Goal: Information Seeking & Learning: Find specific page/section

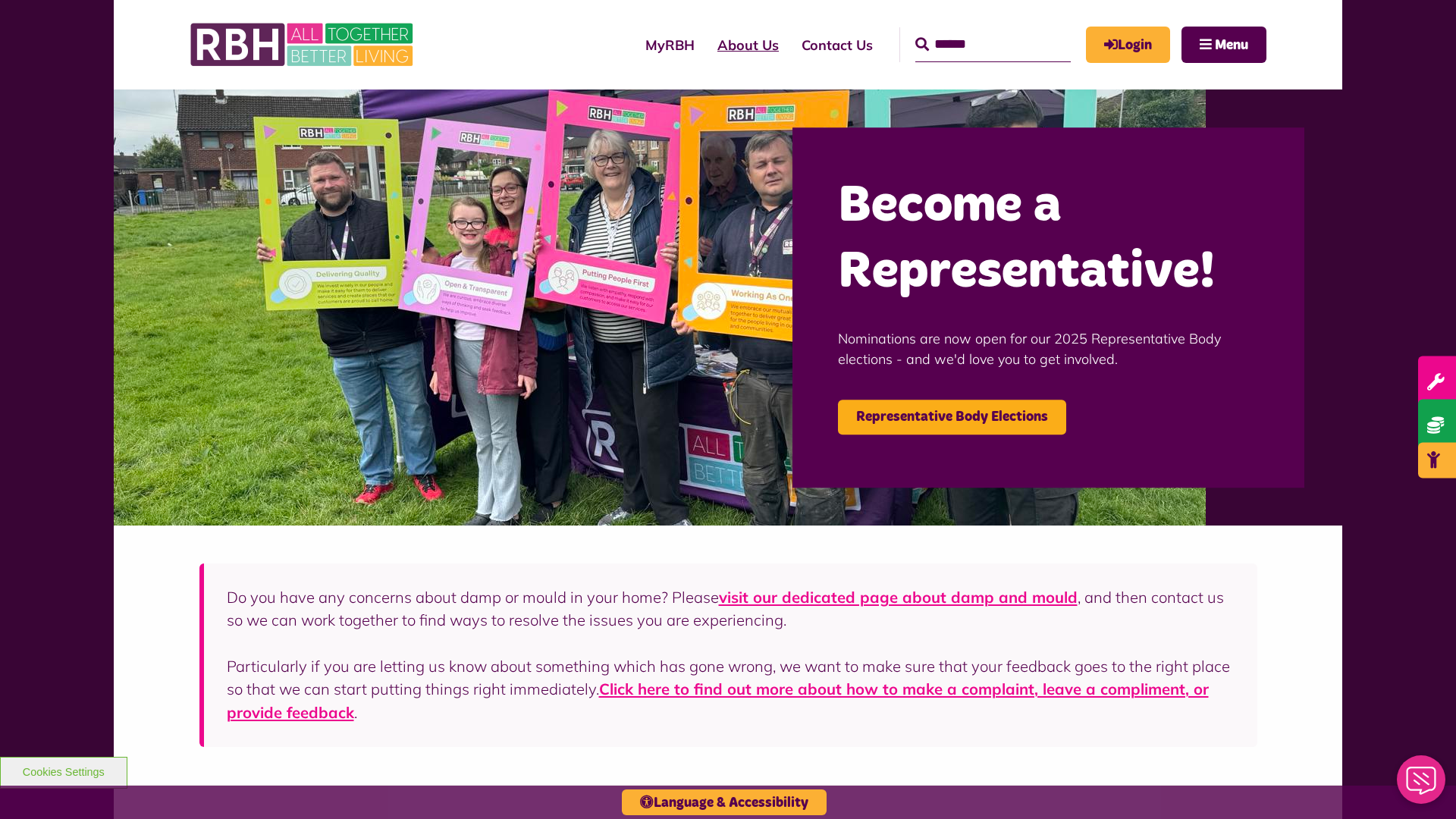
click at [706, 44] on link "About Us" at bounding box center [748, 45] width 84 height 43
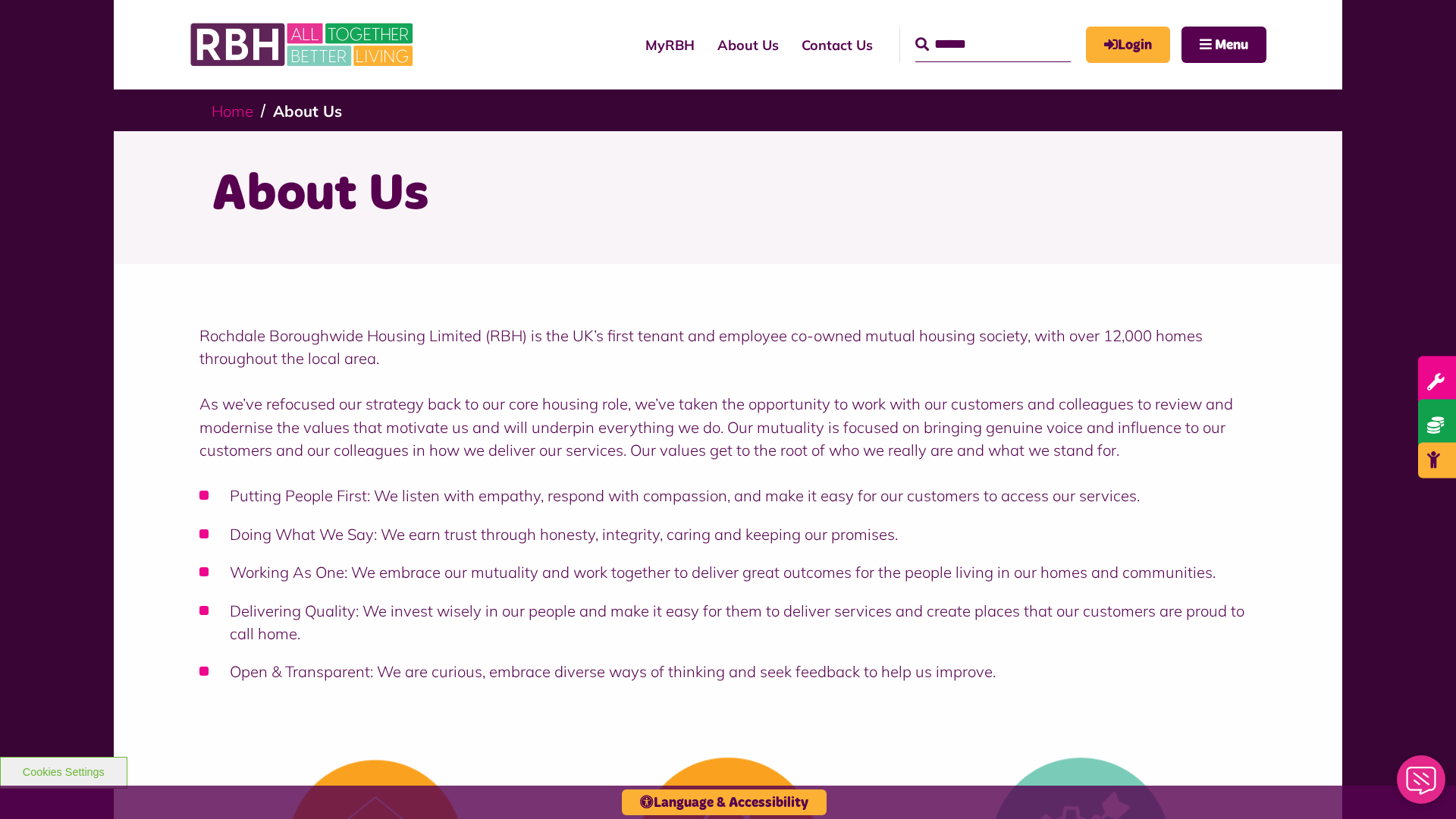
click at [236, 110] on link "Home" at bounding box center [233, 111] width 42 height 19
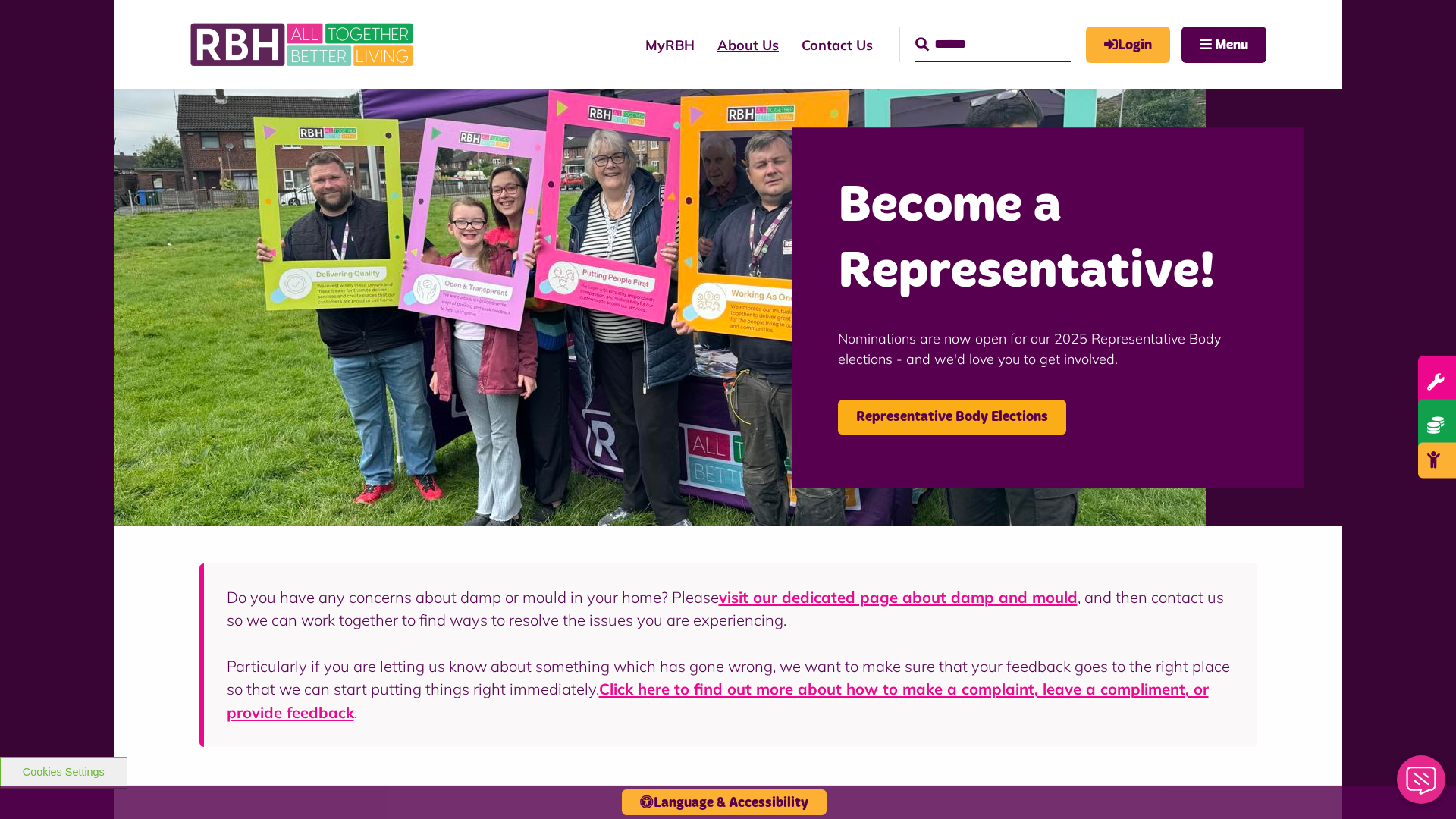
click at [706, 44] on link "About Us" at bounding box center [748, 45] width 84 height 43
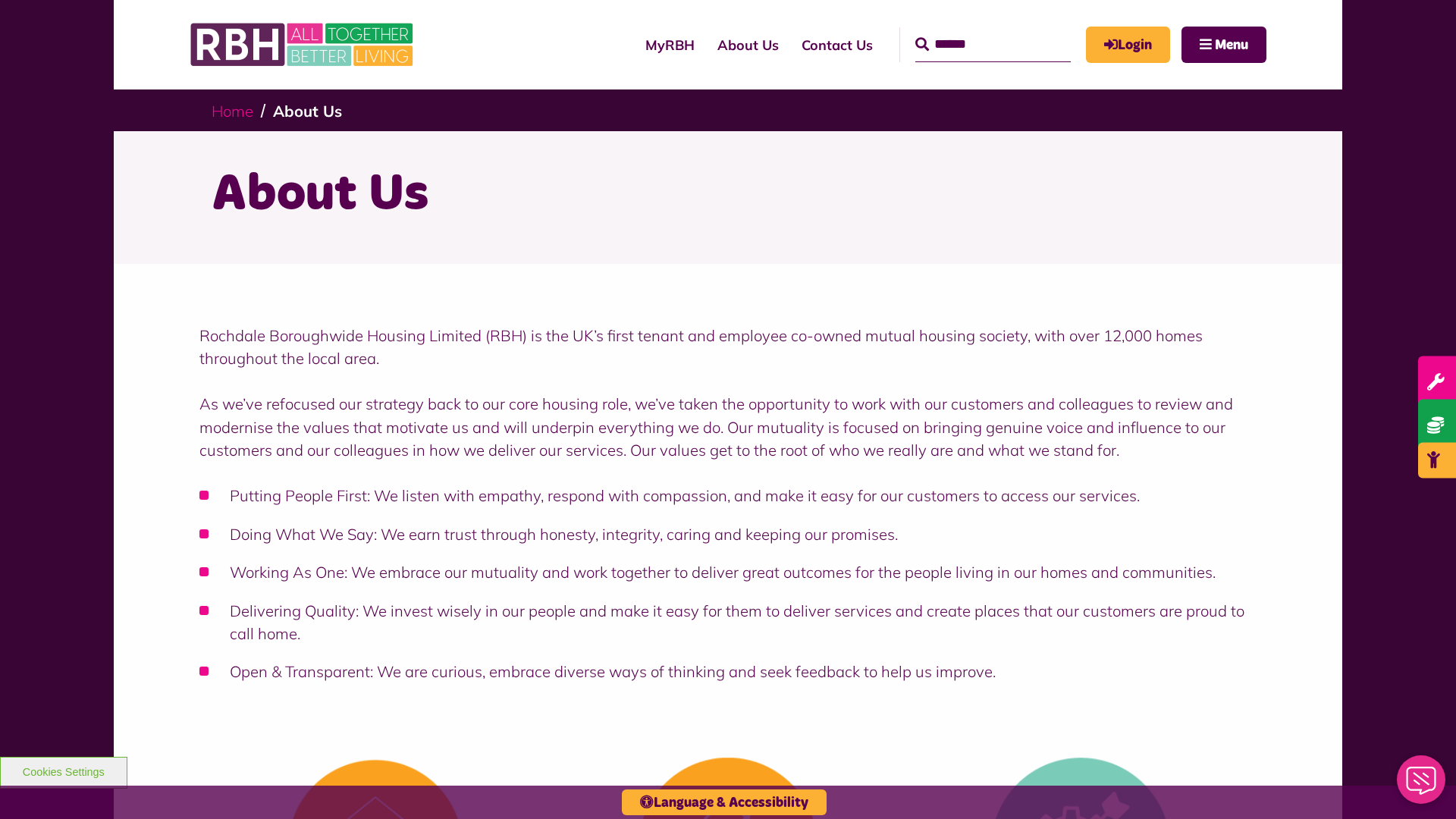
click at [236, 110] on link "Home" at bounding box center [233, 111] width 42 height 19
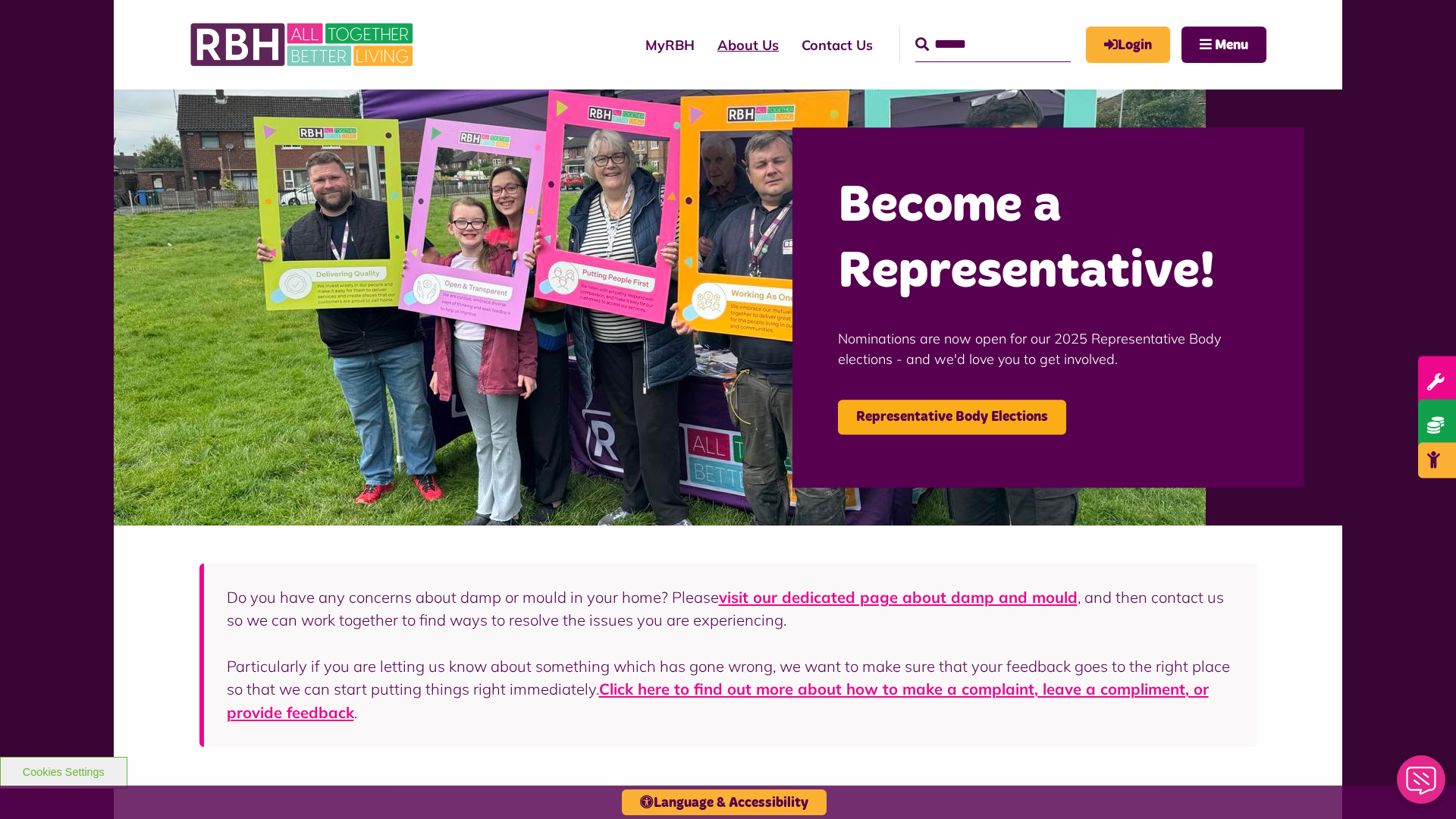
click at [706, 44] on link "About Us" at bounding box center [748, 45] width 84 height 43
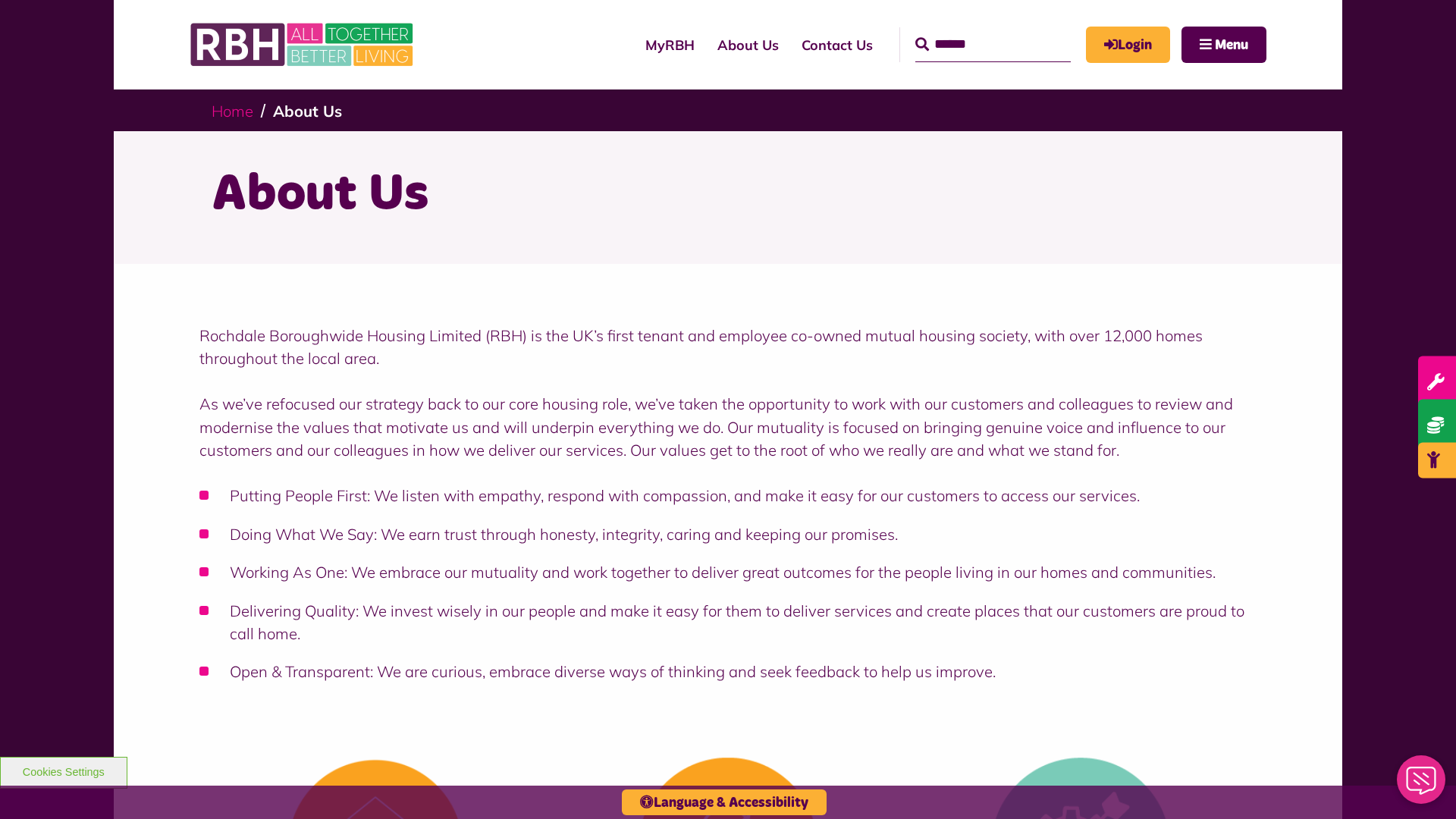
click at [236, 110] on link "Home" at bounding box center [233, 111] width 42 height 19
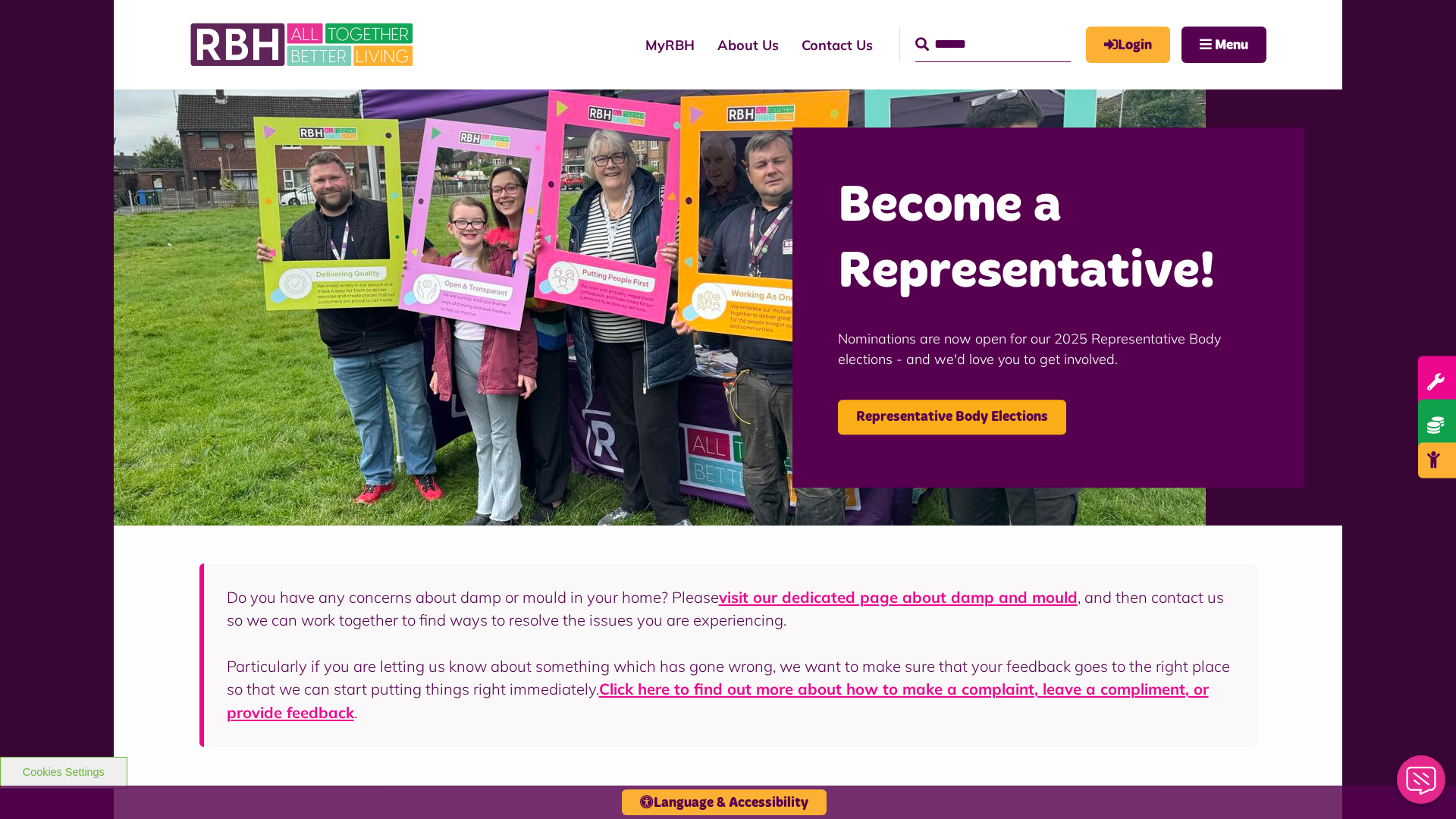
click at [971, 31] on input "Search" at bounding box center [992, 45] width 155 height 35
type input "*"
click at [63, 770] on button "Cookies Settings" at bounding box center [64, 772] width 128 height 32
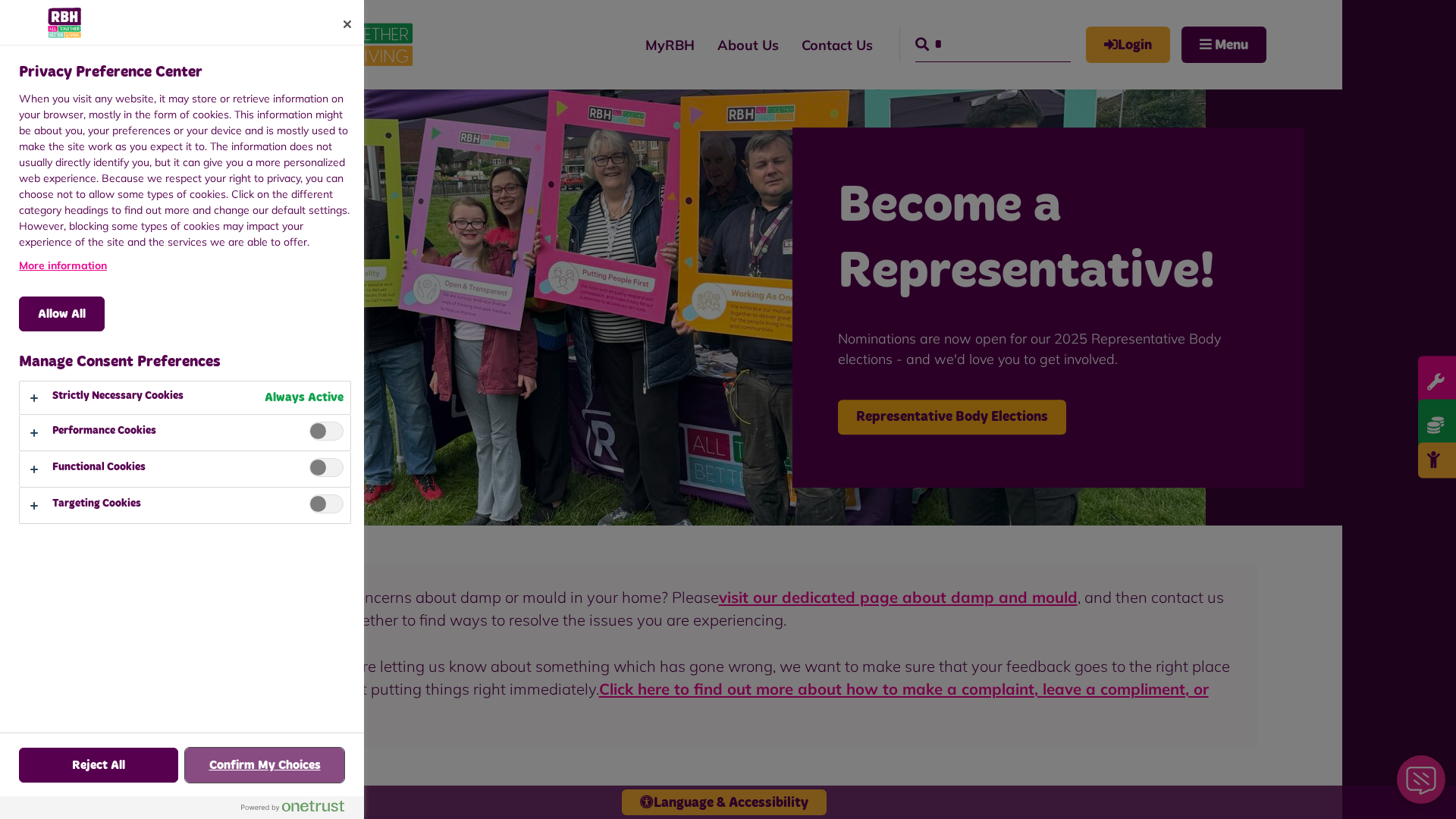
click at [265, 765] on button "Confirm My Choices" at bounding box center [265, 765] width 159 height 35
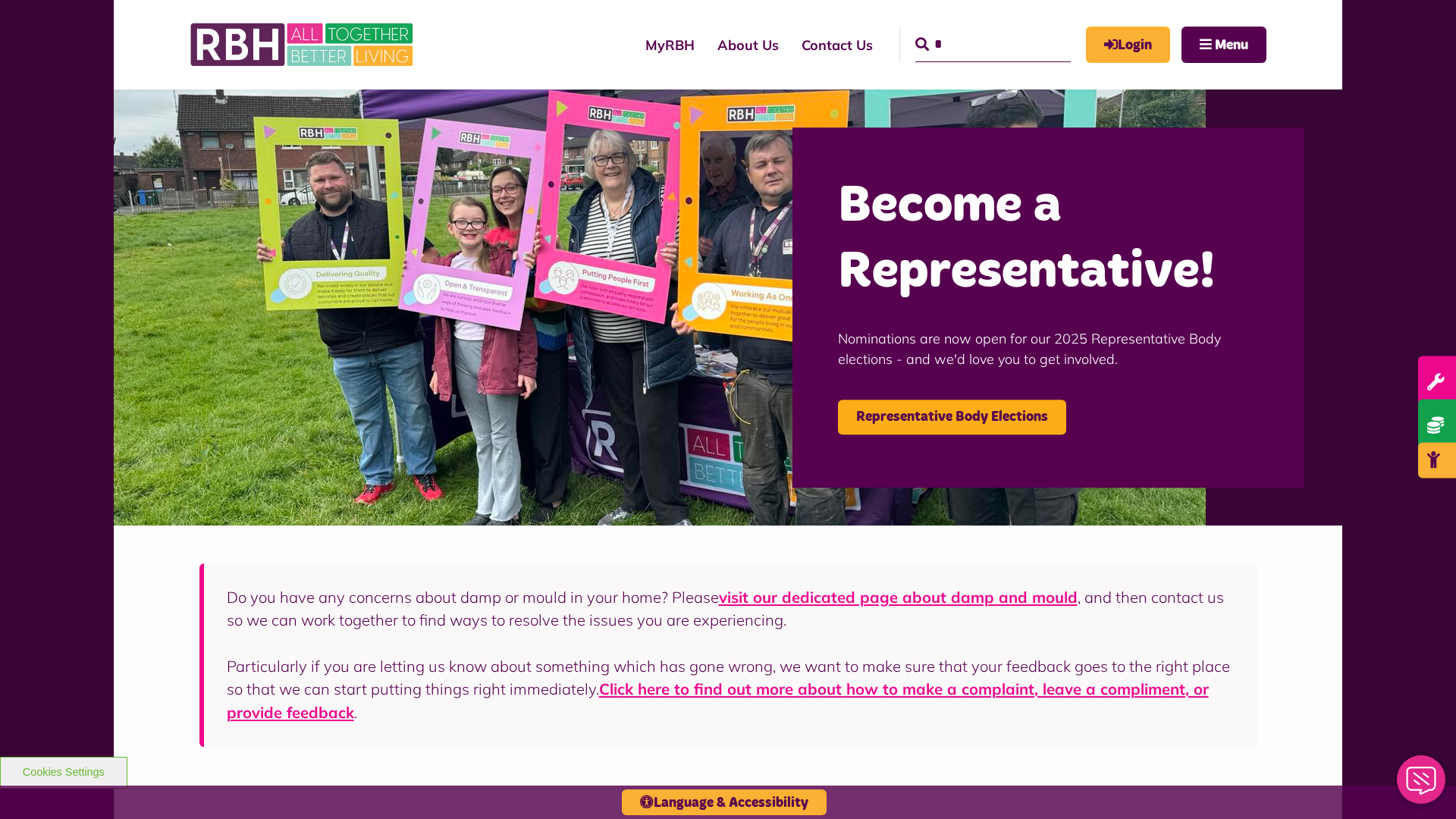
click at [971, 31] on input "*" at bounding box center [992, 45] width 155 height 35
type input "*"
click at [63, 770] on button "Cookies Settings" at bounding box center [64, 772] width 128 height 32
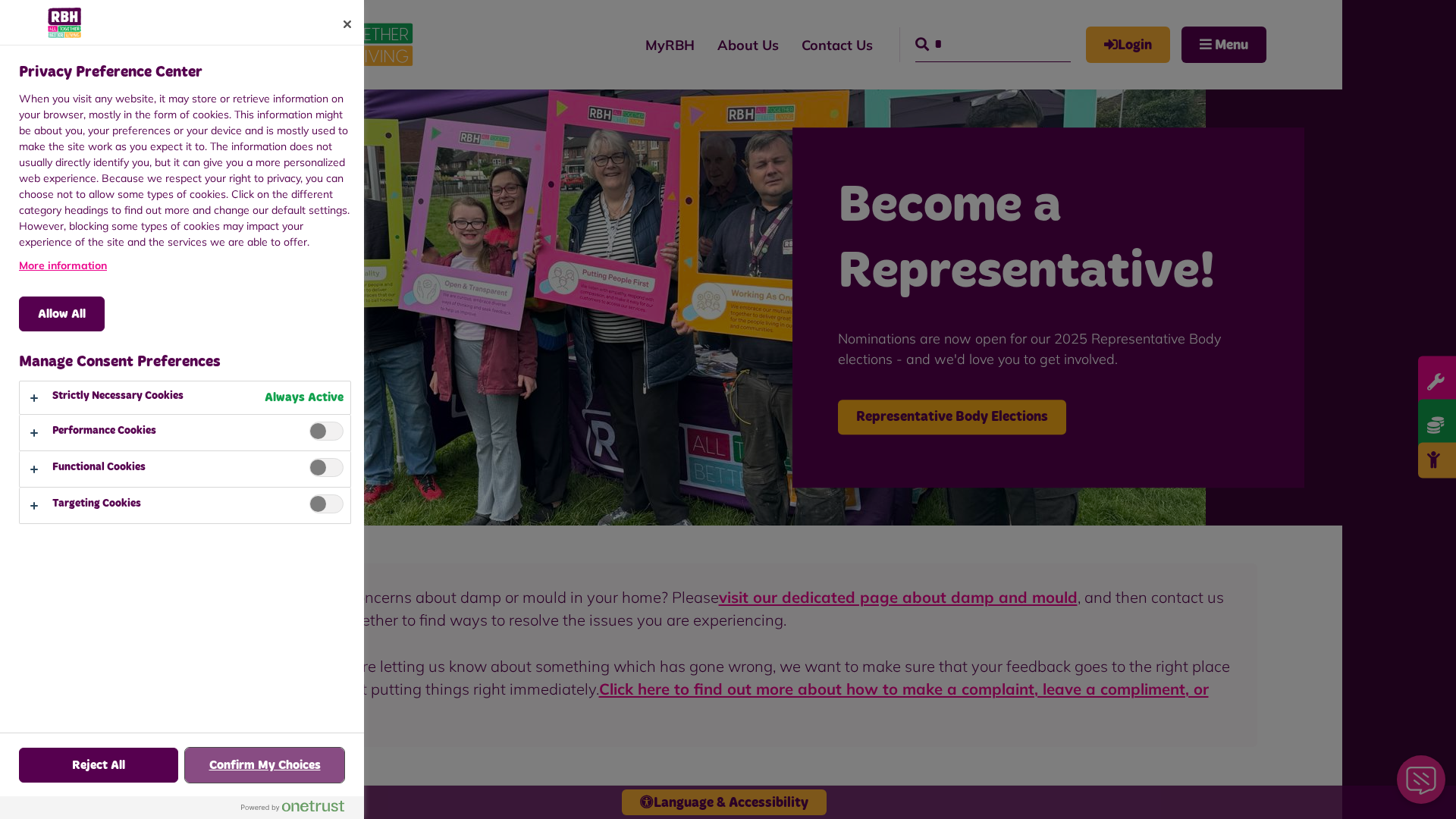
click at [265, 765] on button "Confirm My Choices" at bounding box center [265, 765] width 159 height 35
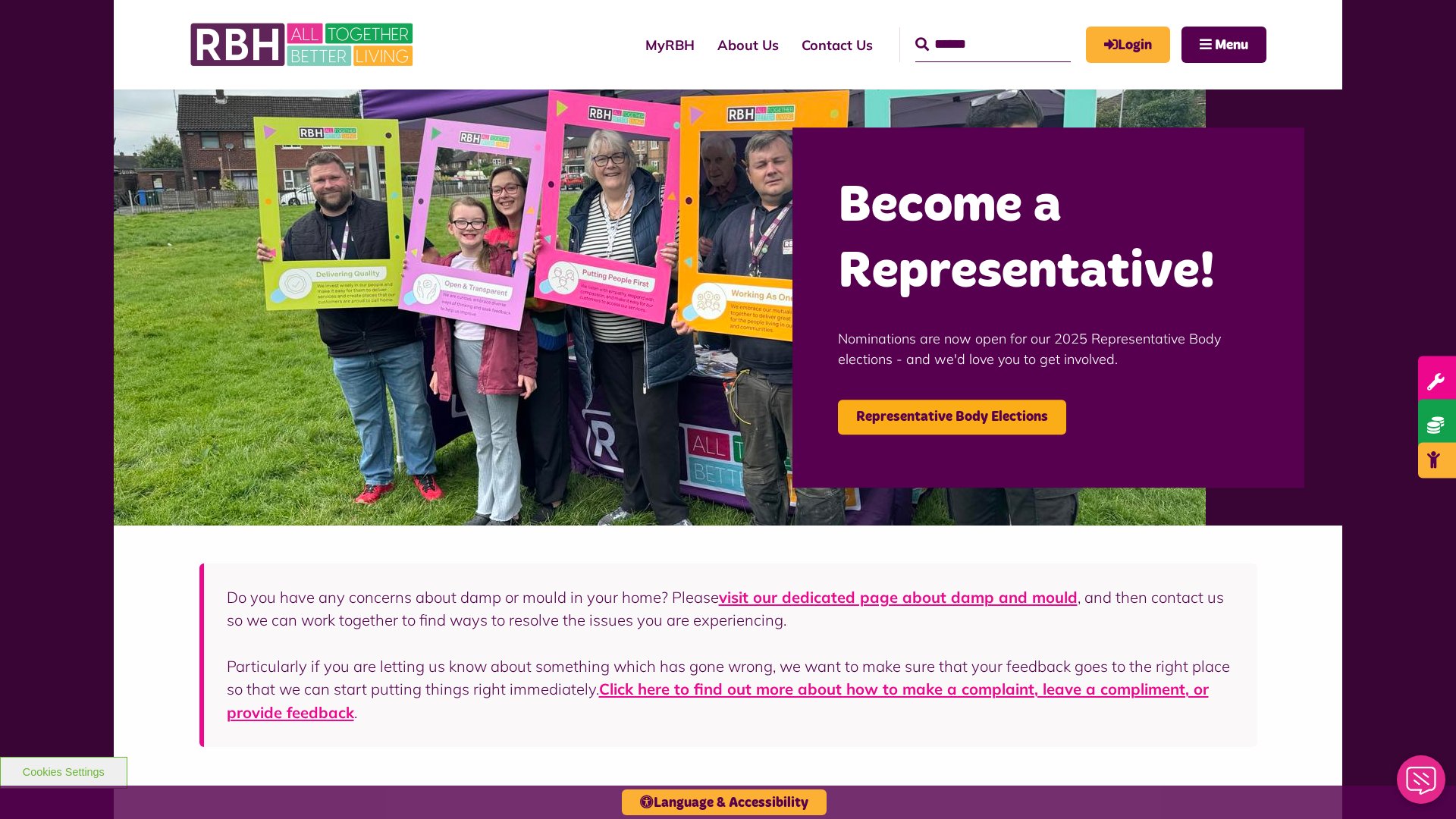
click at [971, 31] on input "Search" at bounding box center [992, 45] width 155 height 35
type input "*"
click at [63, 770] on button "Cookies Settings" at bounding box center [64, 772] width 128 height 32
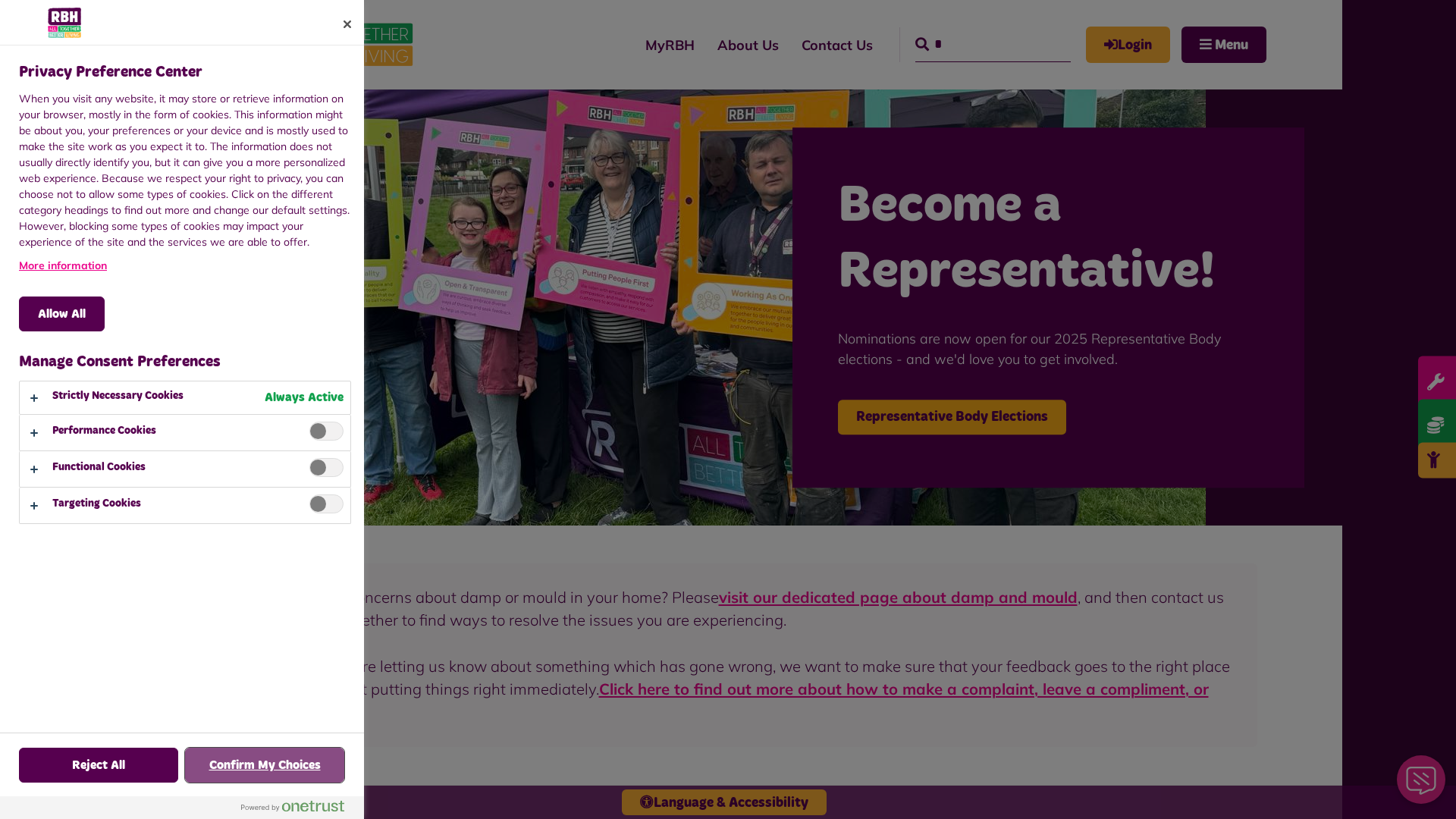
click at [265, 765] on button "Confirm My Choices" at bounding box center [265, 765] width 159 height 35
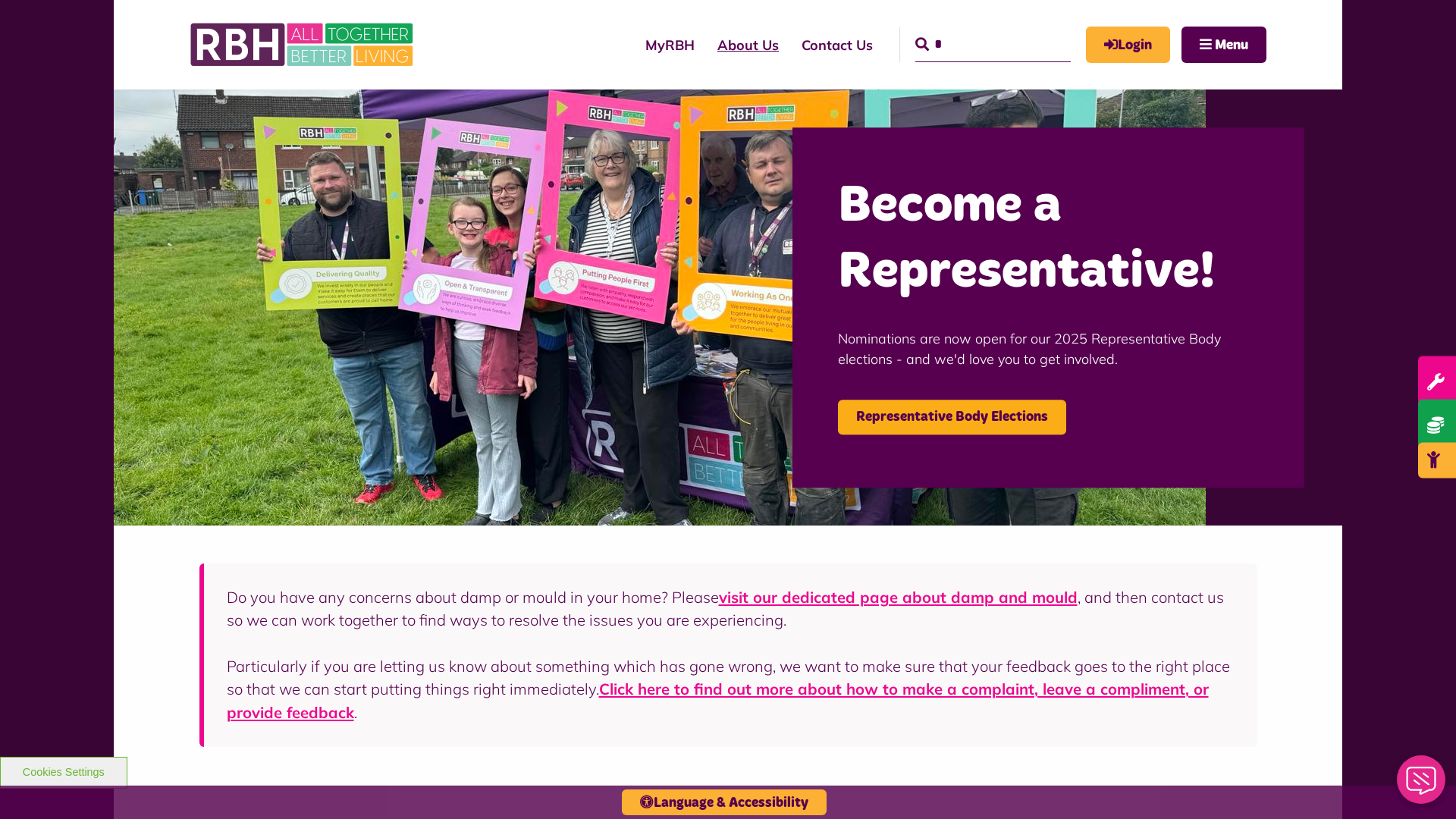
click at [706, 44] on link "About Us" at bounding box center [748, 45] width 84 height 43
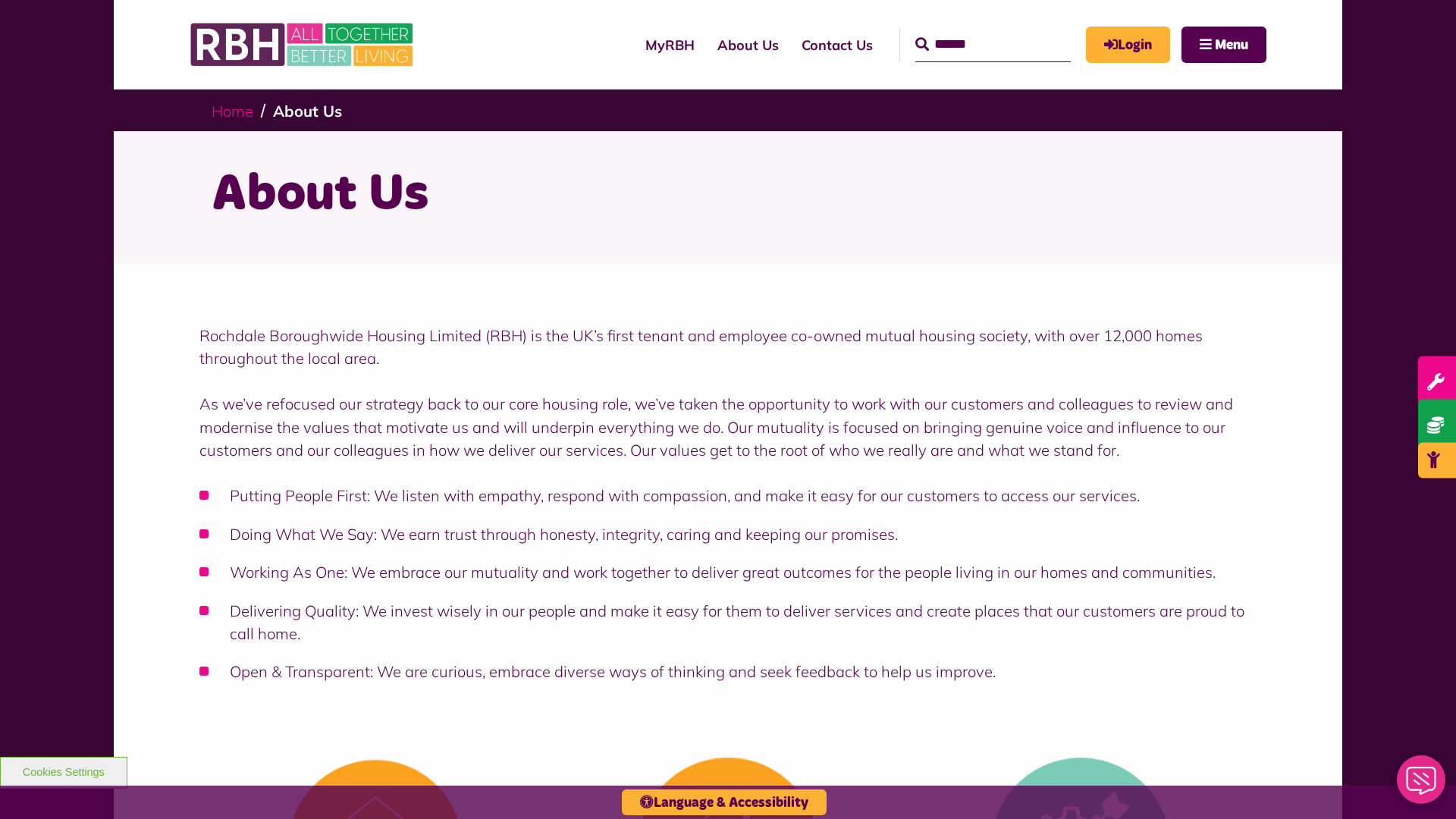
click at [236, 110] on link "Home" at bounding box center [233, 111] width 42 height 19
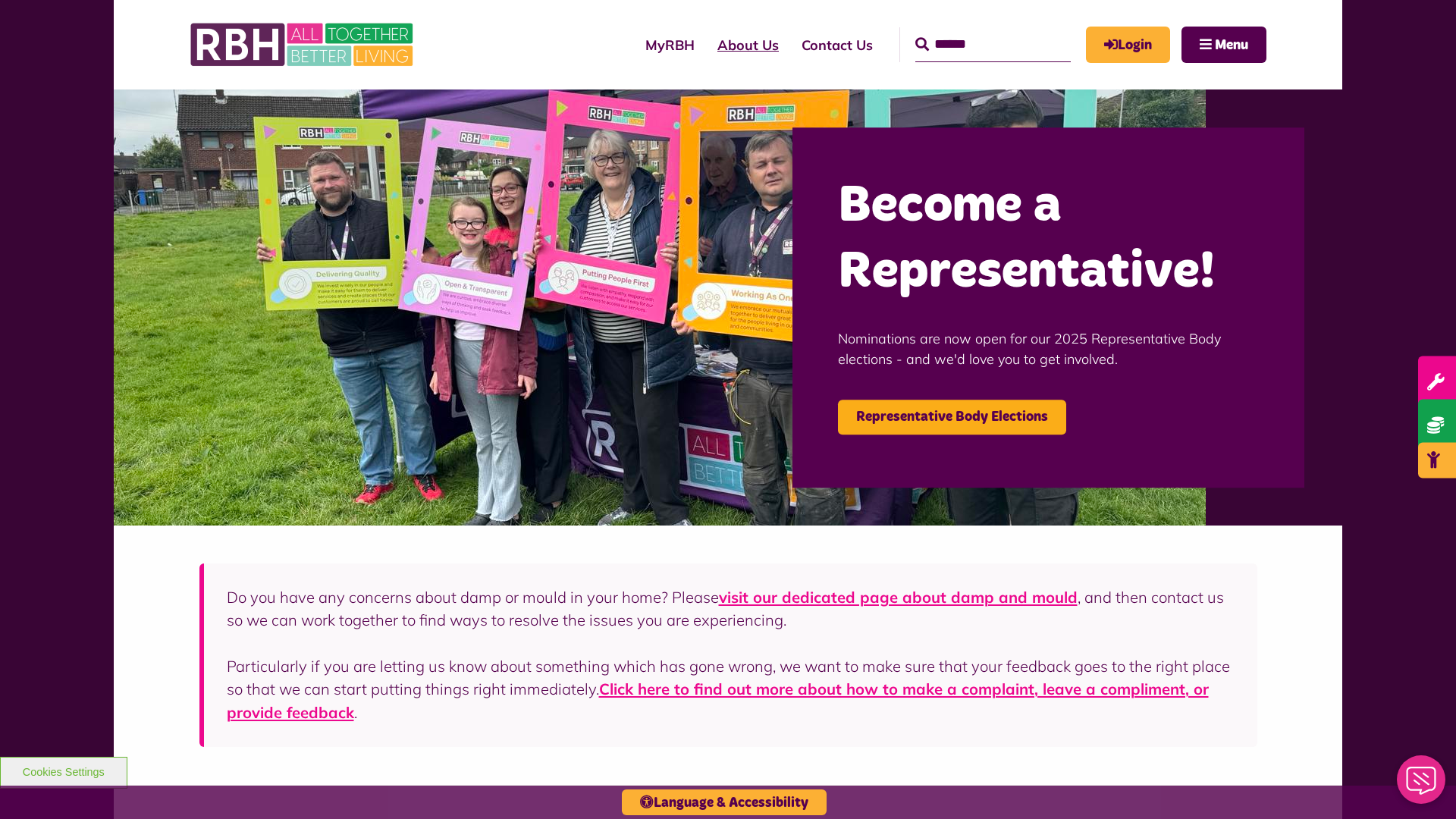
click at [706, 44] on link "About Us" at bounding box center [748, 45] width 84 height 43
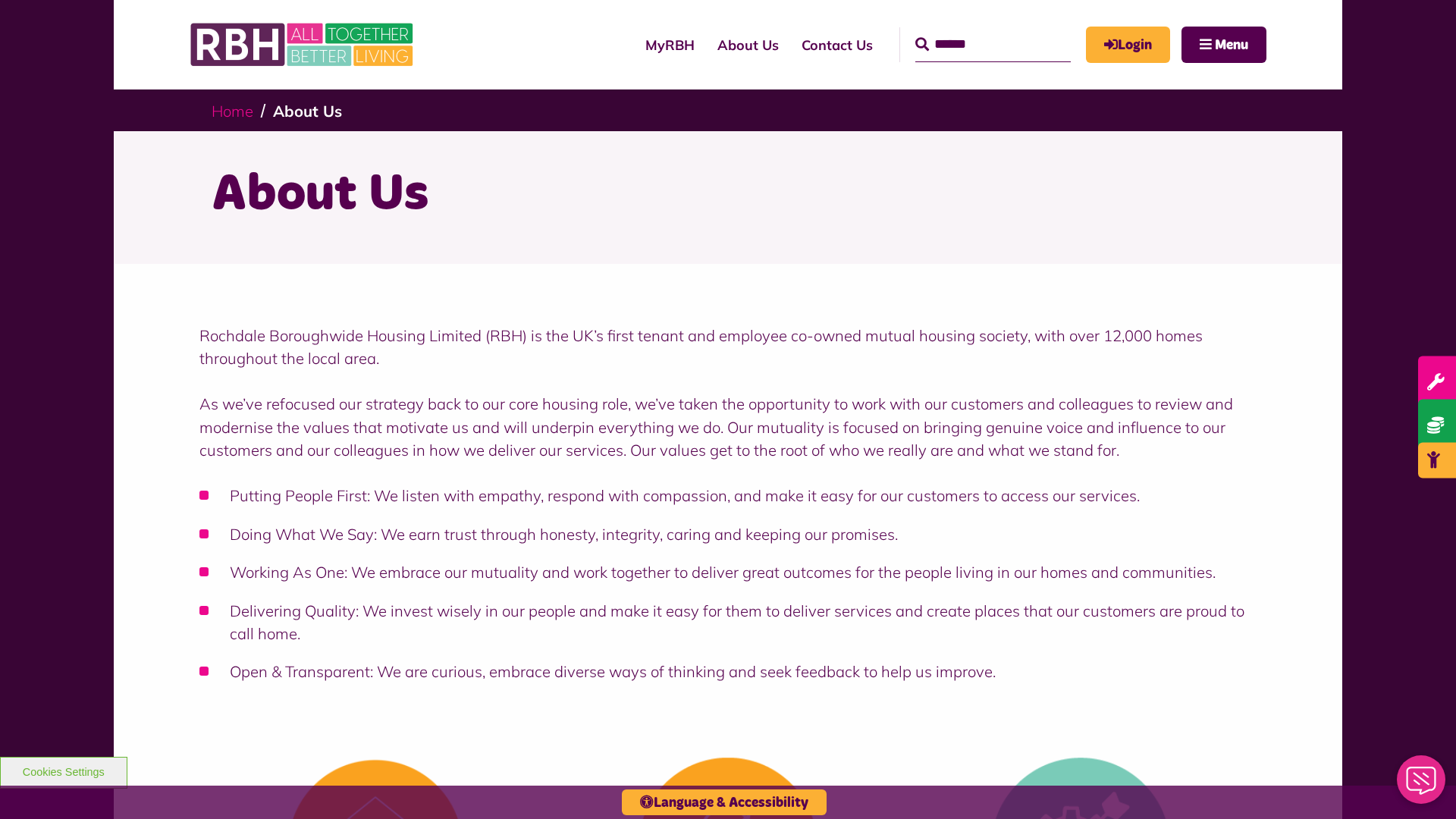
click at [236, 110] on link "Home" at bounding box center [233, 111] width 42 height 19
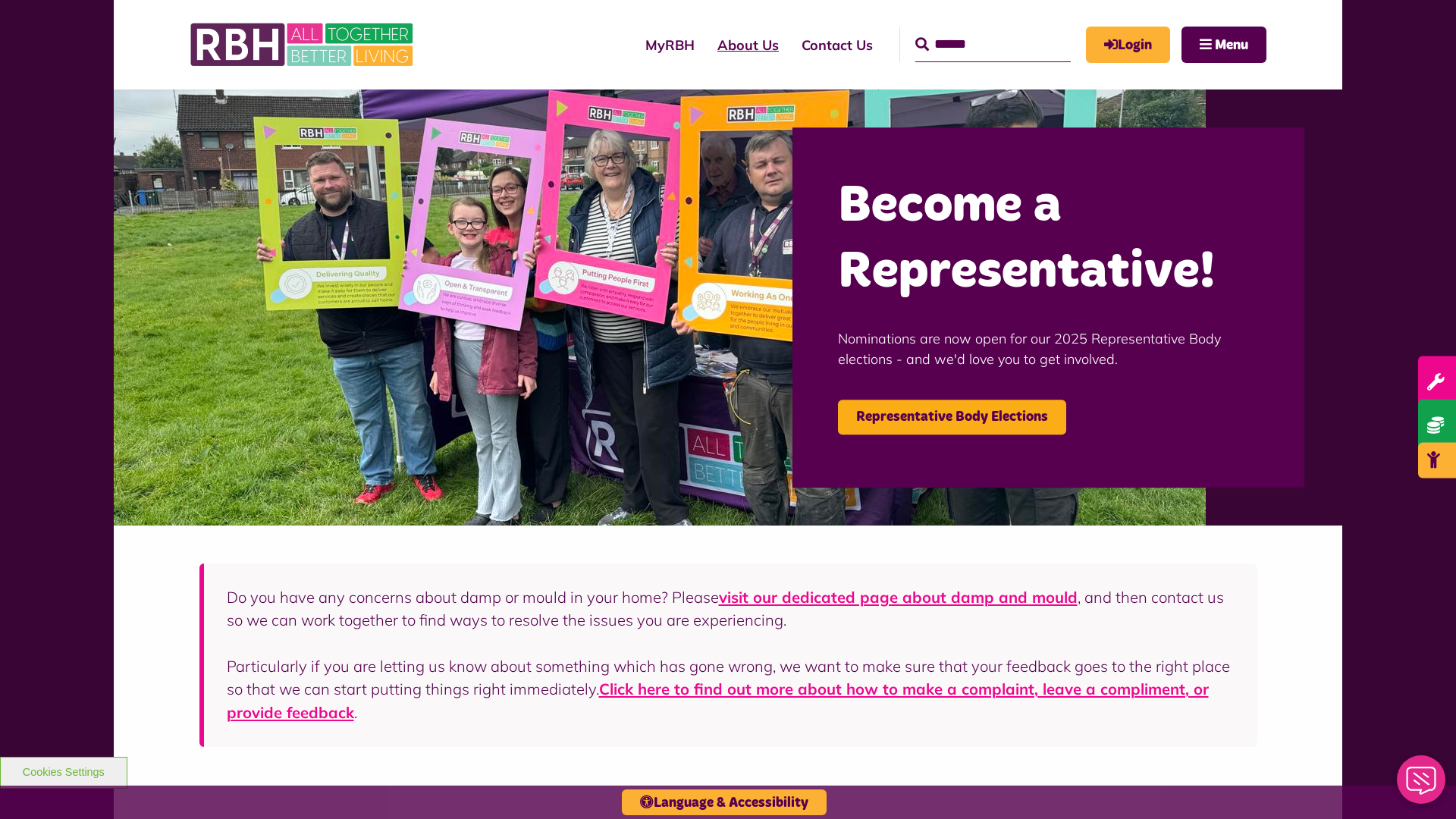
click at [706, 44] on link "About Us" at bounding box center [748, 45] width 84 height 43
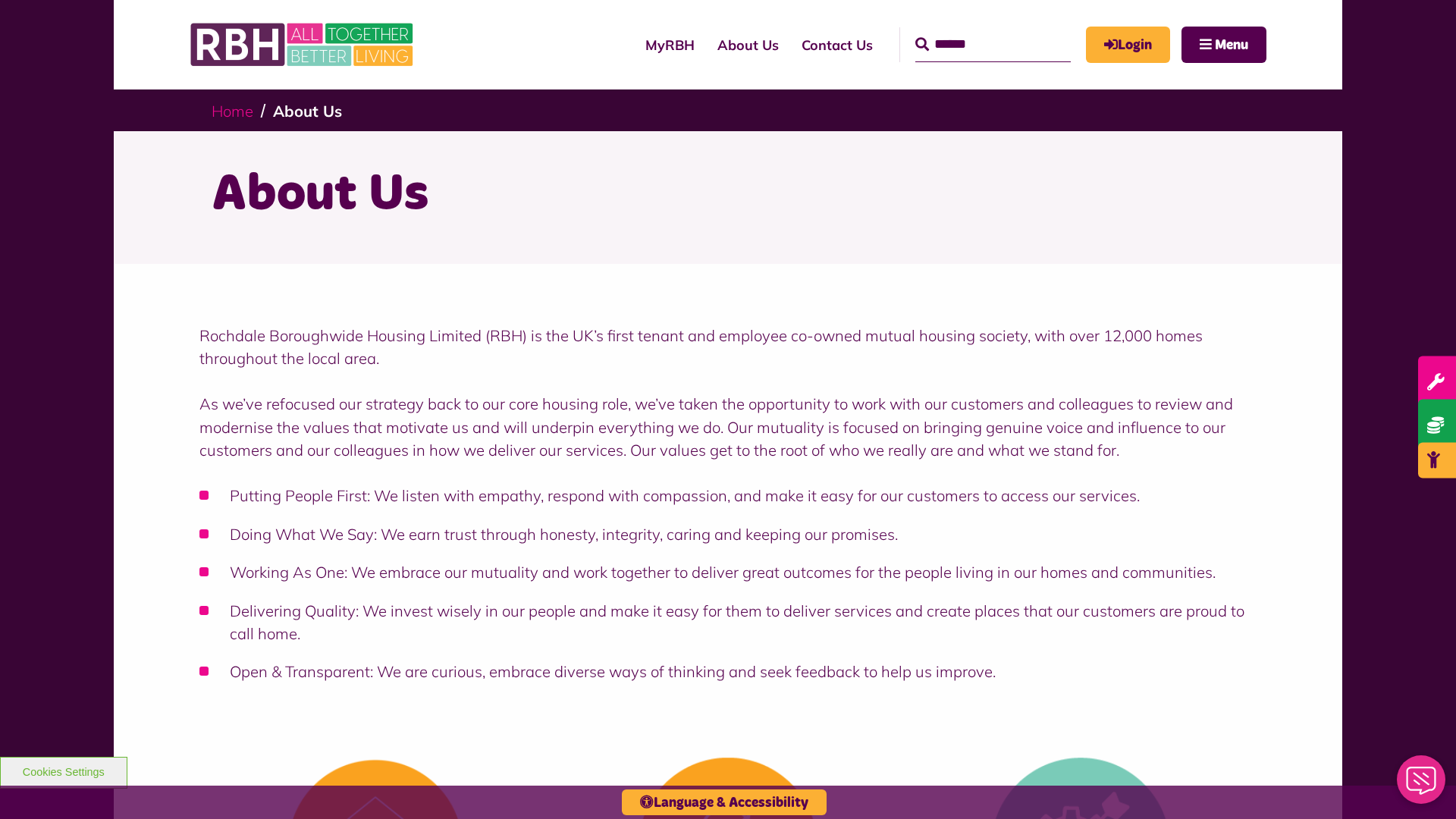
click at [236, 110] on link "Home" at bounding box center [233, 111] width 42 height 19
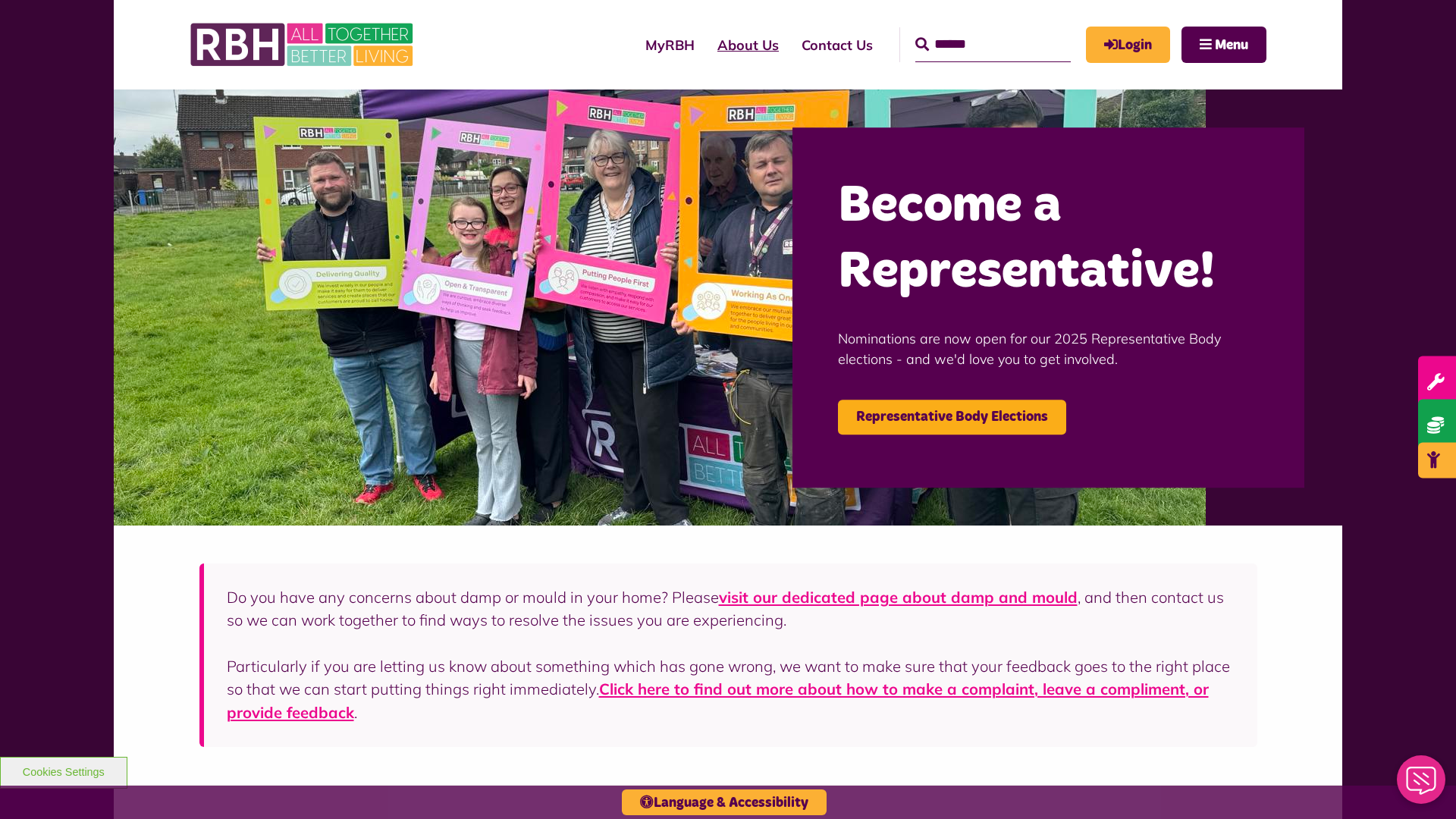
click at [706, 44] on link "About Us" at bounding box center [748, 45] width 84 height 43
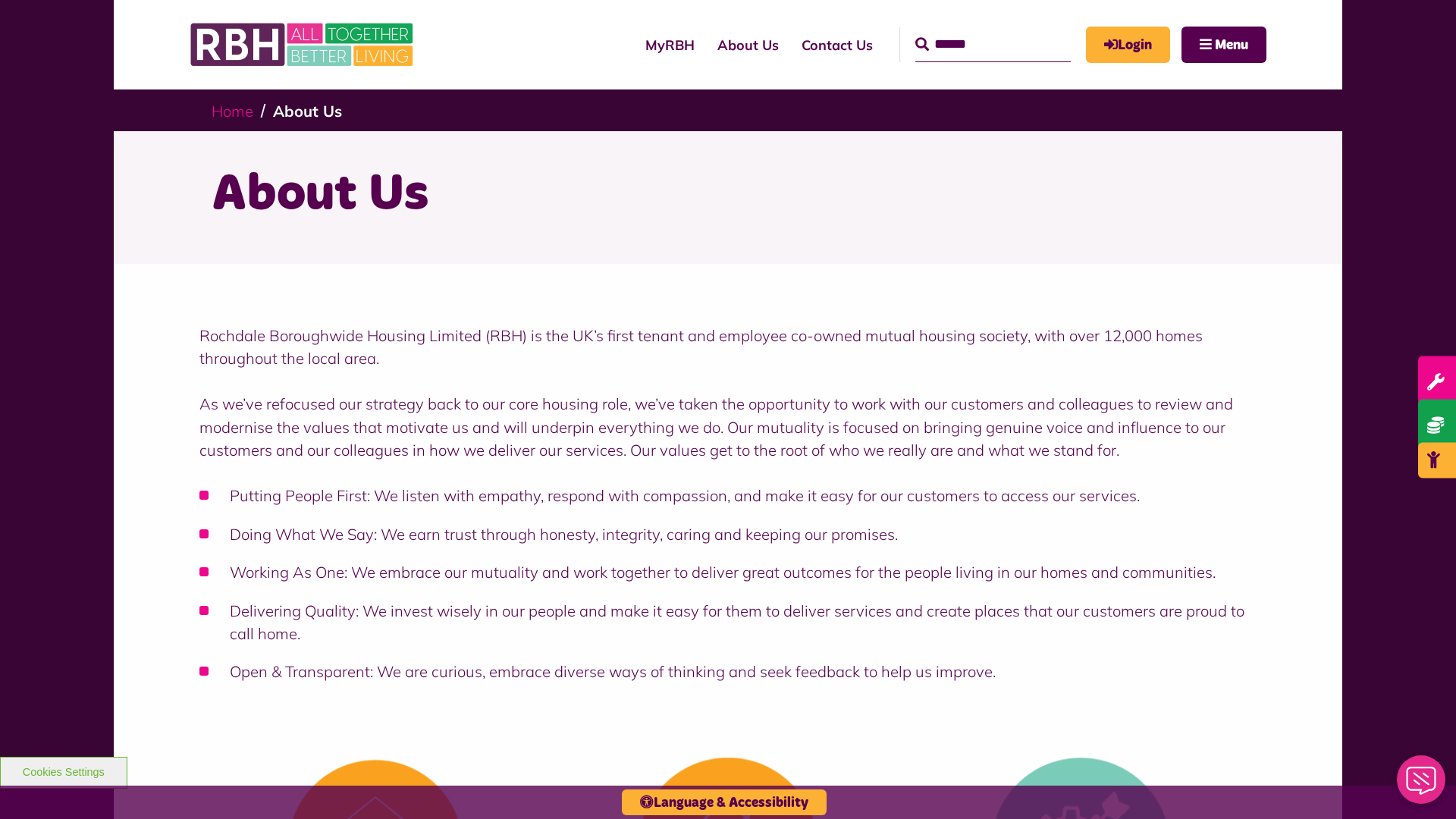
click at [236, 110] on link "Home" at bounding box center [233, 111] width 42 height 19
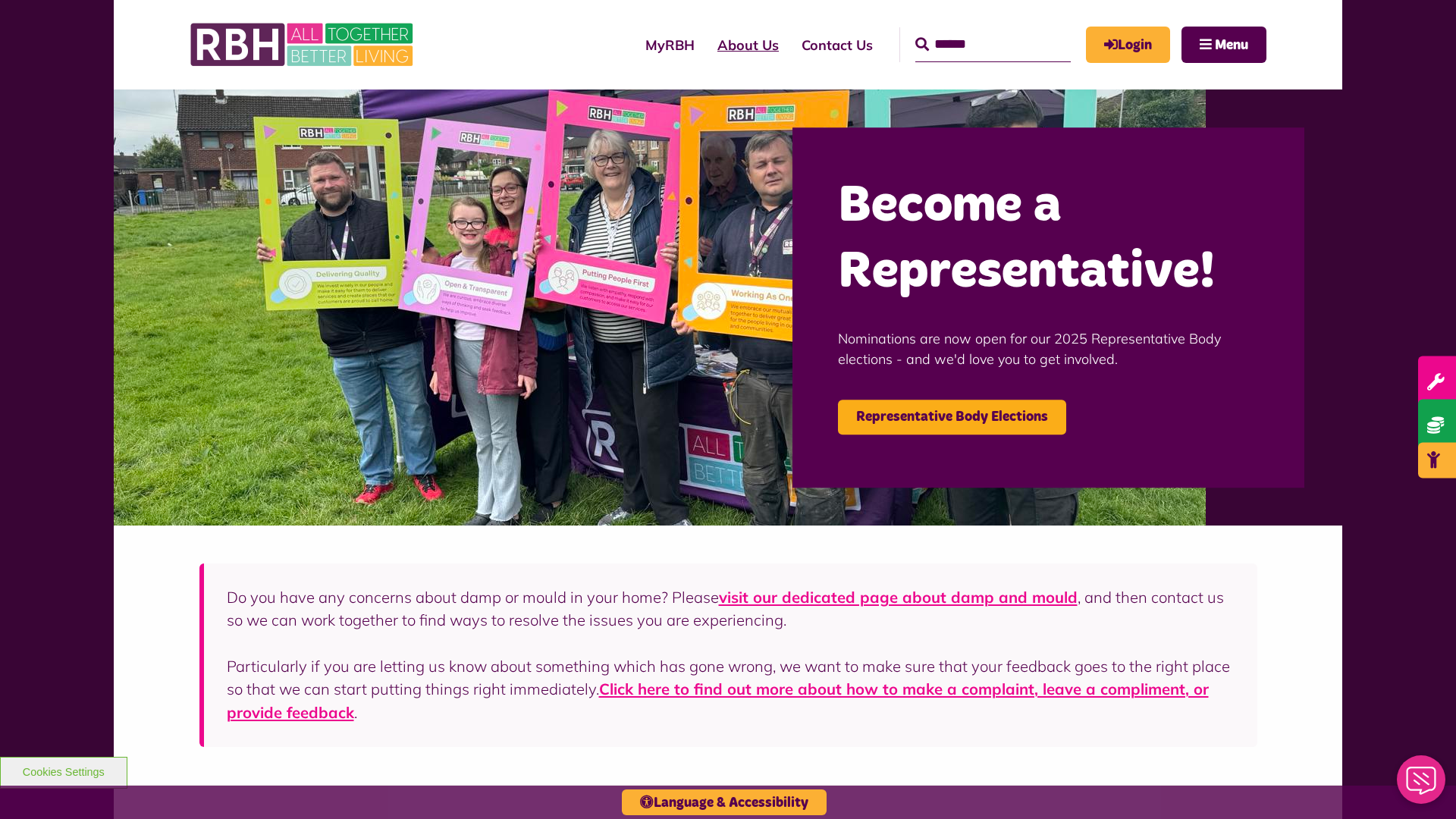
click at [706, 44] on link "About Us" at bounding box center [748, 45] width 84 height 43
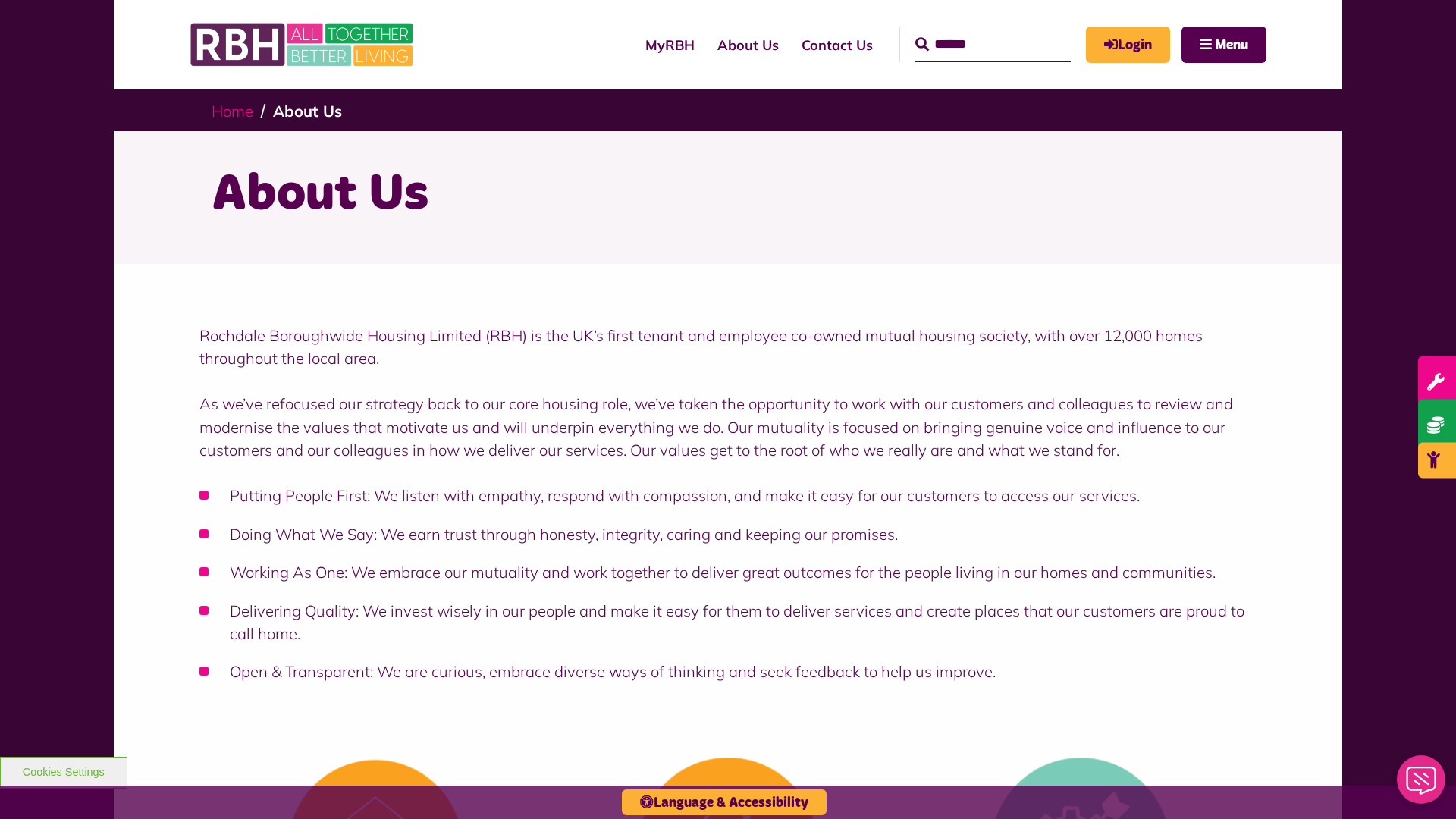
click at [236, 110] on link "Home" at bounding box center [233, 111] width 42 height 19
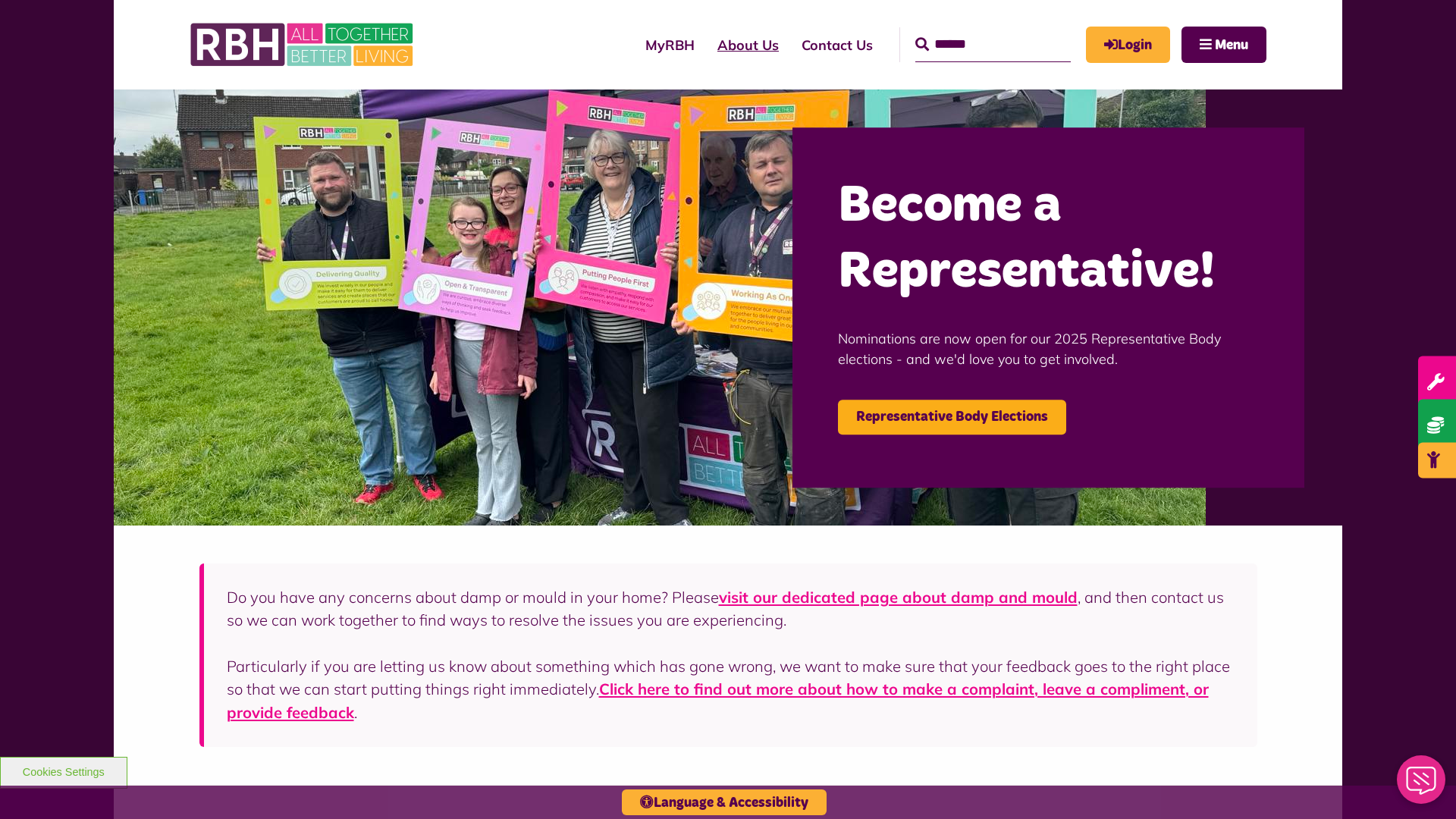
click at [706, 44] on link "About Us" at bounding box center [748, 45] width 84 height 43
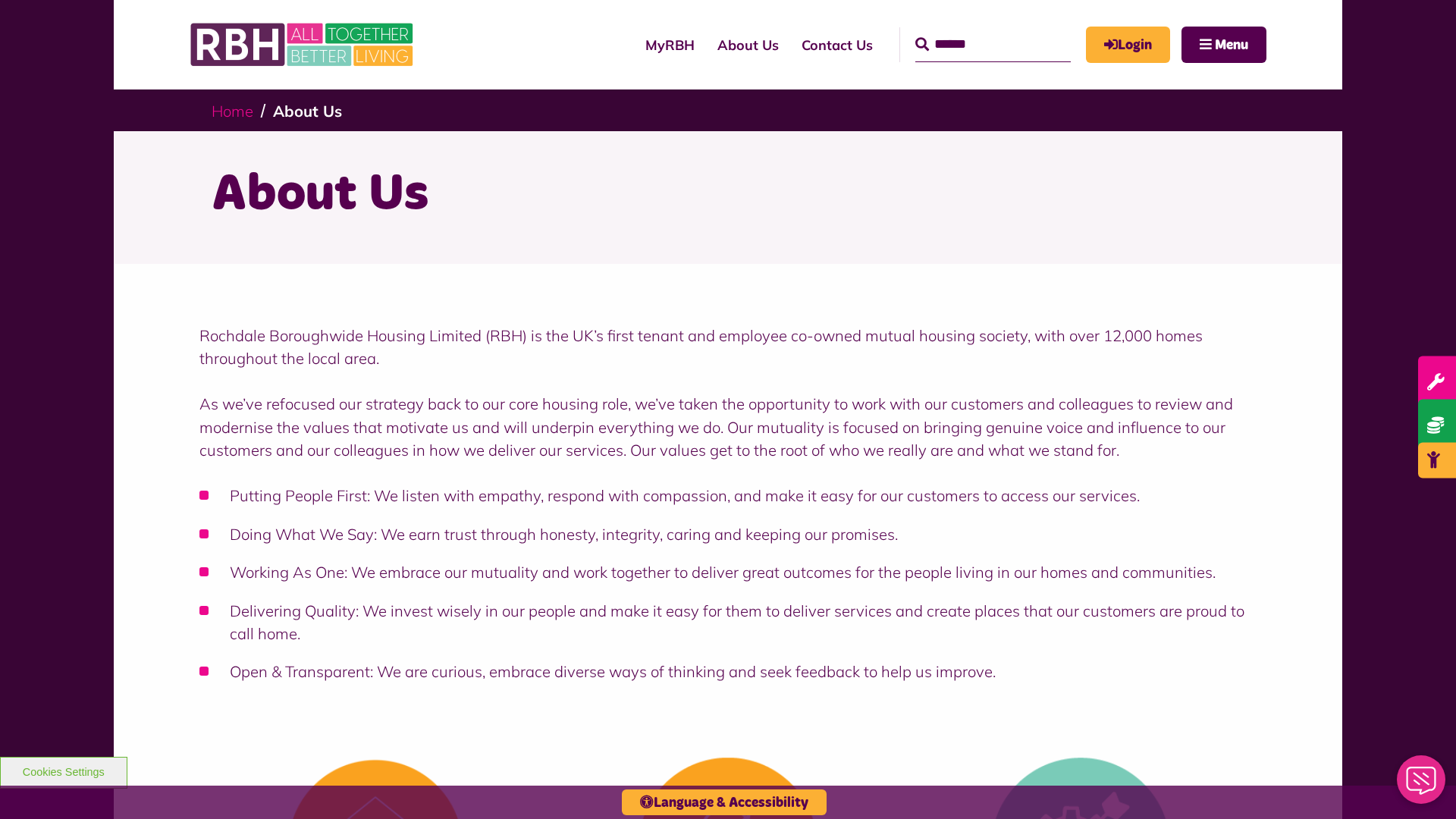
click at [236, 110] on link "Home" at bounding box center [233, 111] width 42 height 19
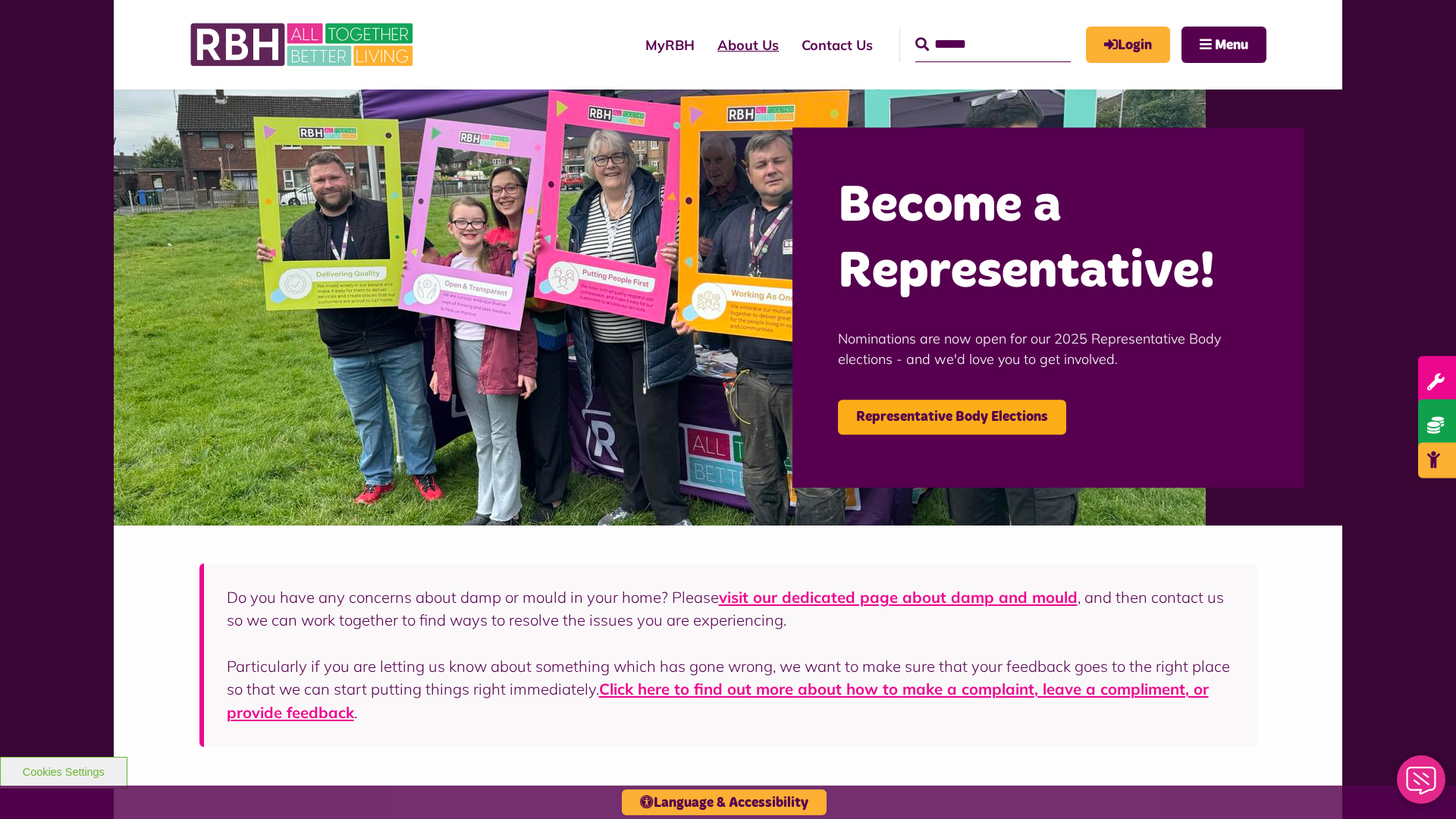
click at [706, 44] on link "About Us" at bounding box center [748, 45] width 84 height 43
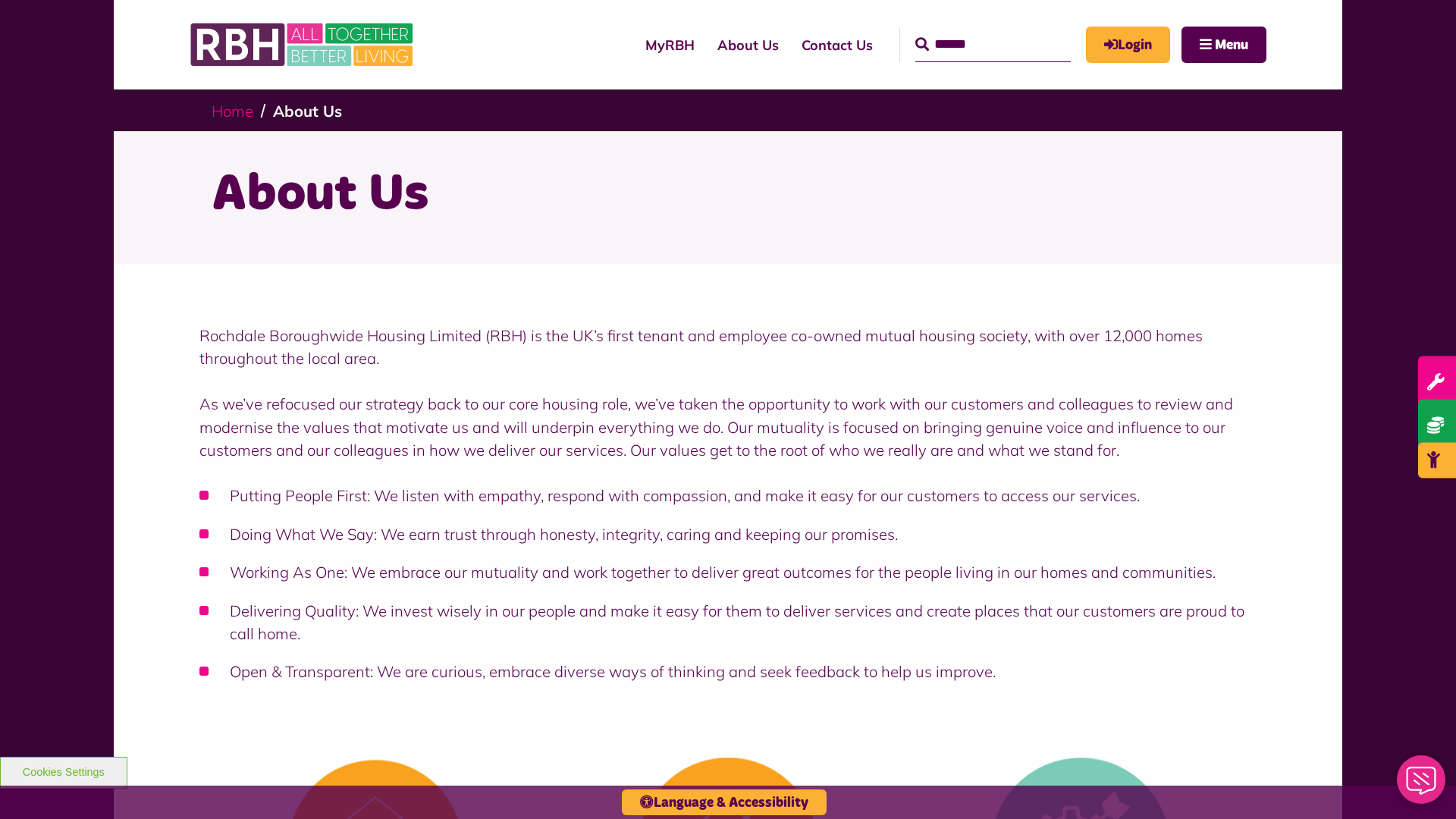
click at [236, 110] on link "Home" at bounding box center [233, 111] width 42 height 19
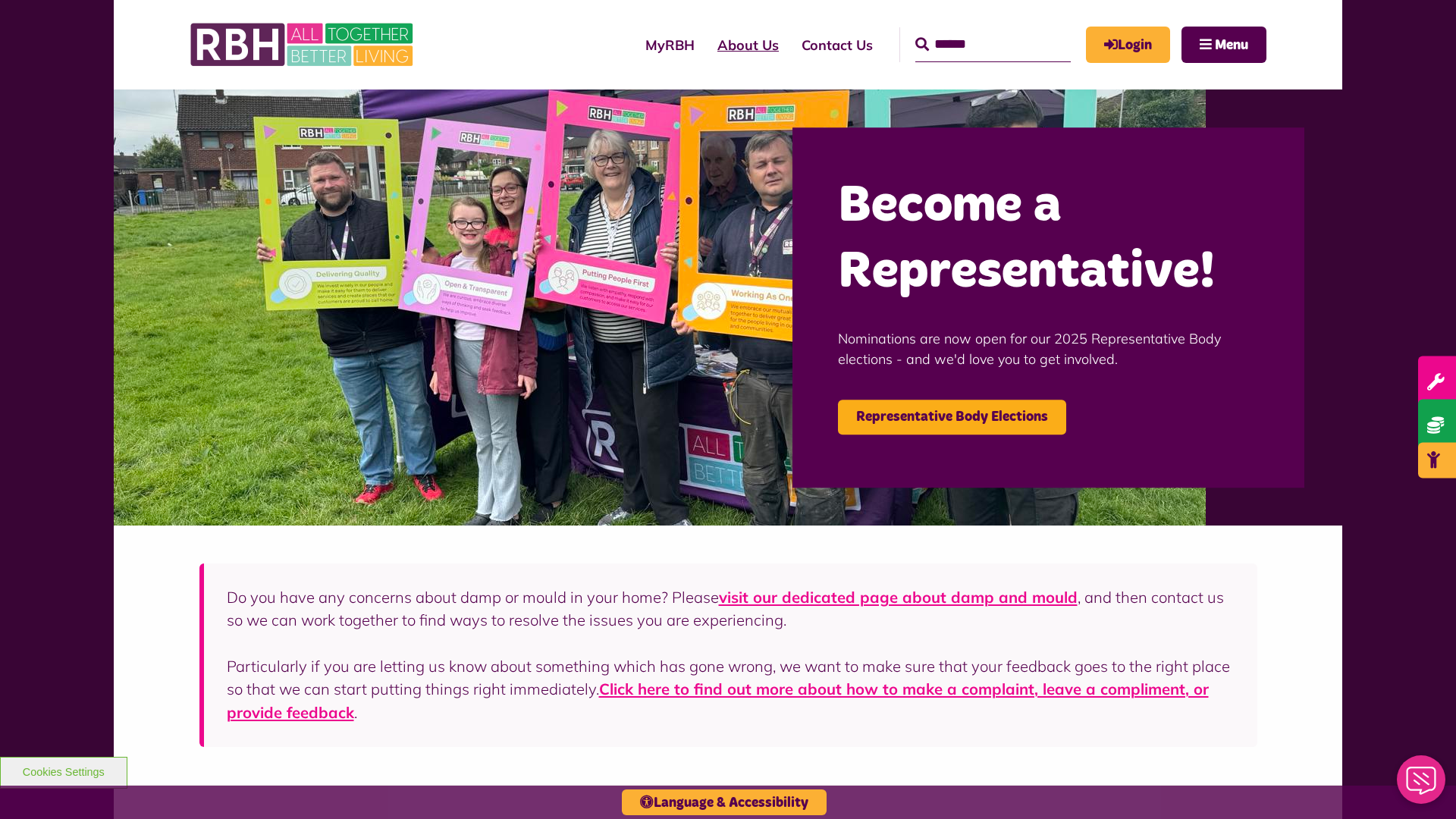
click at [706, 44] on link "About Us" at bounding box center [748, 45] width 84 height 43
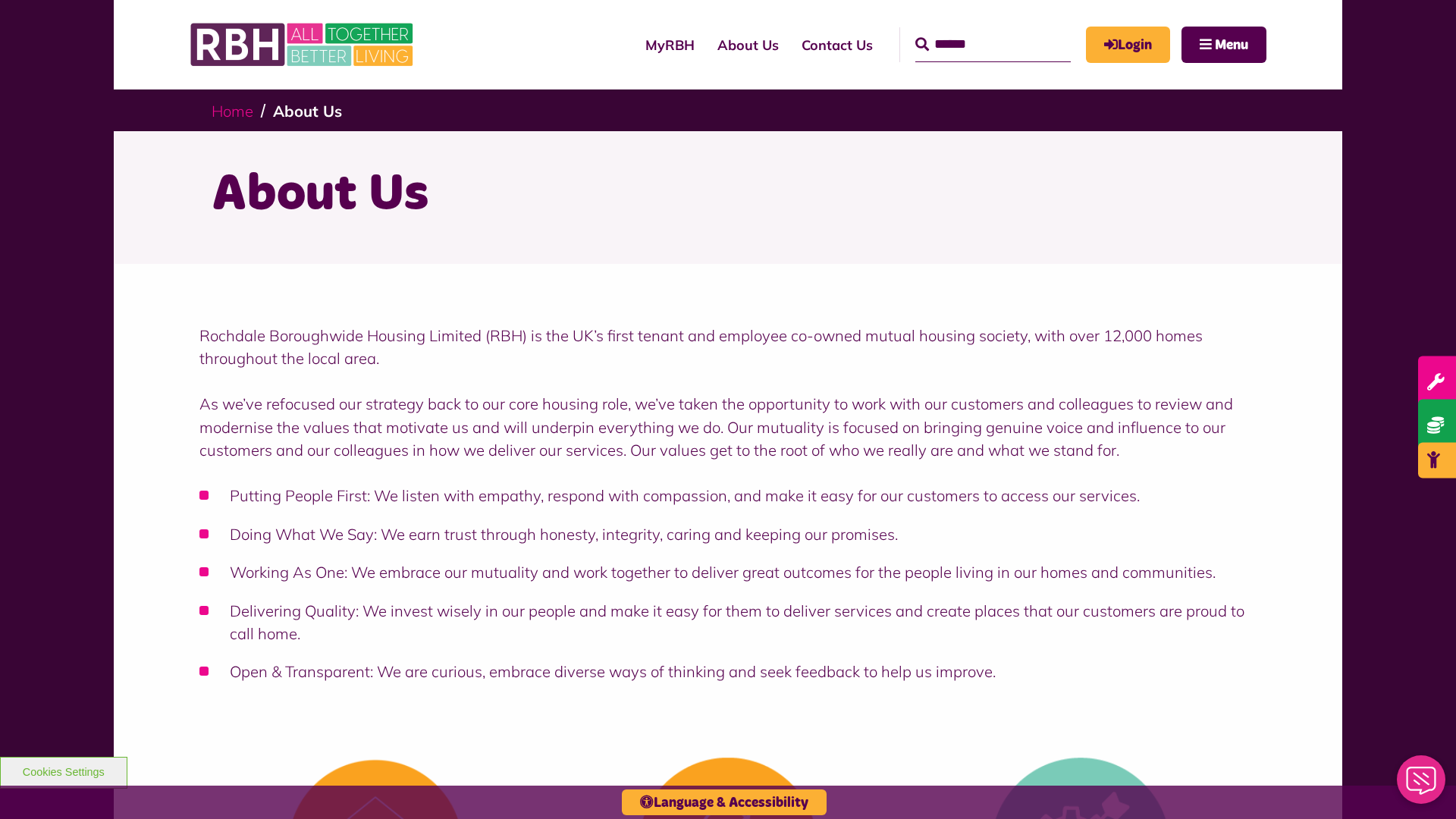
click at [236, 110] on link "Home" at bounding box center [233, 111] width 42 height 19
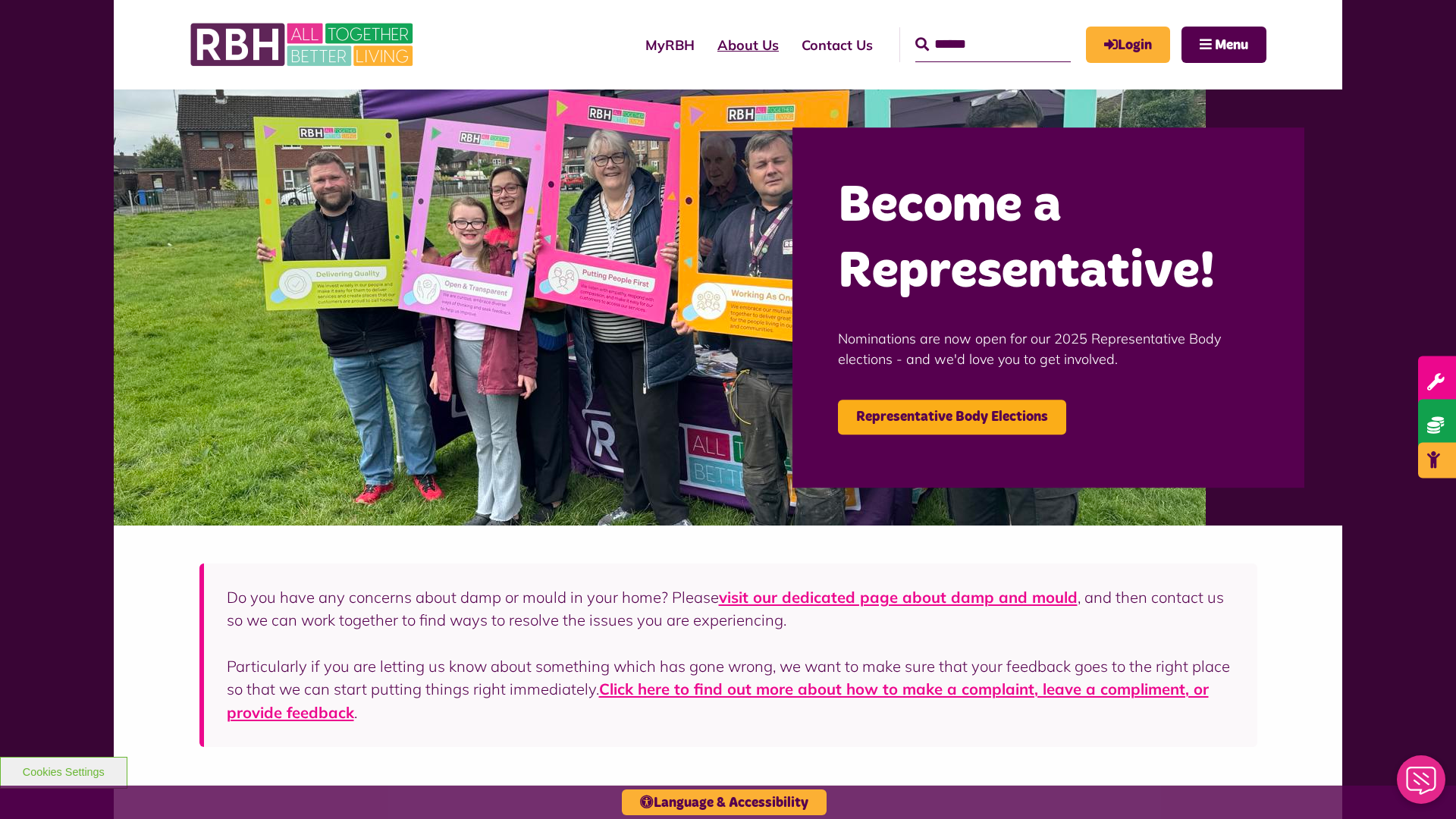
click at [706, 44] on link "About Us" at bounding box center [748, 45] width 84 height 43
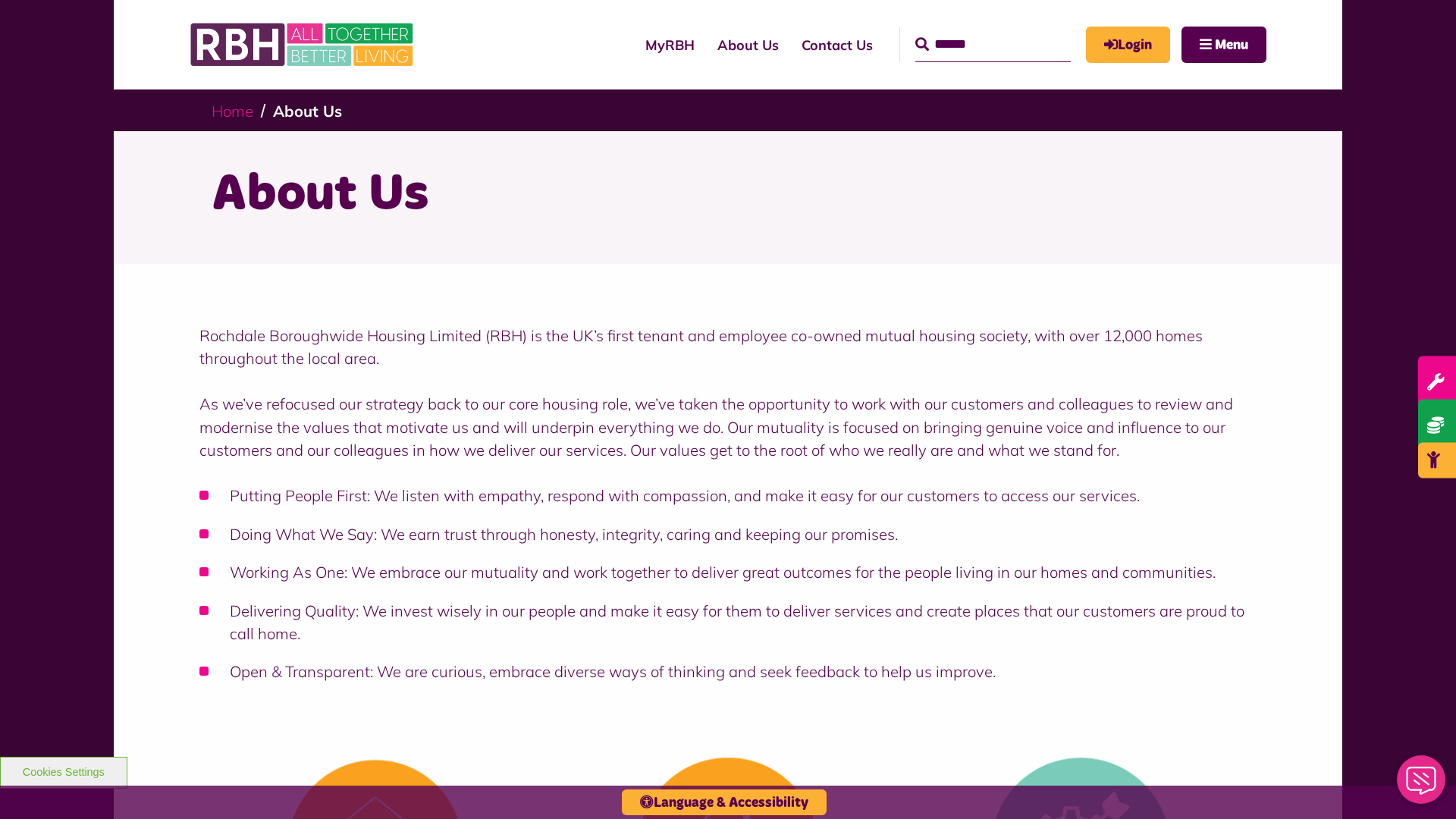
click at [236, 110] on link "Home" at bounding box center [233, 111] width 42 height 19
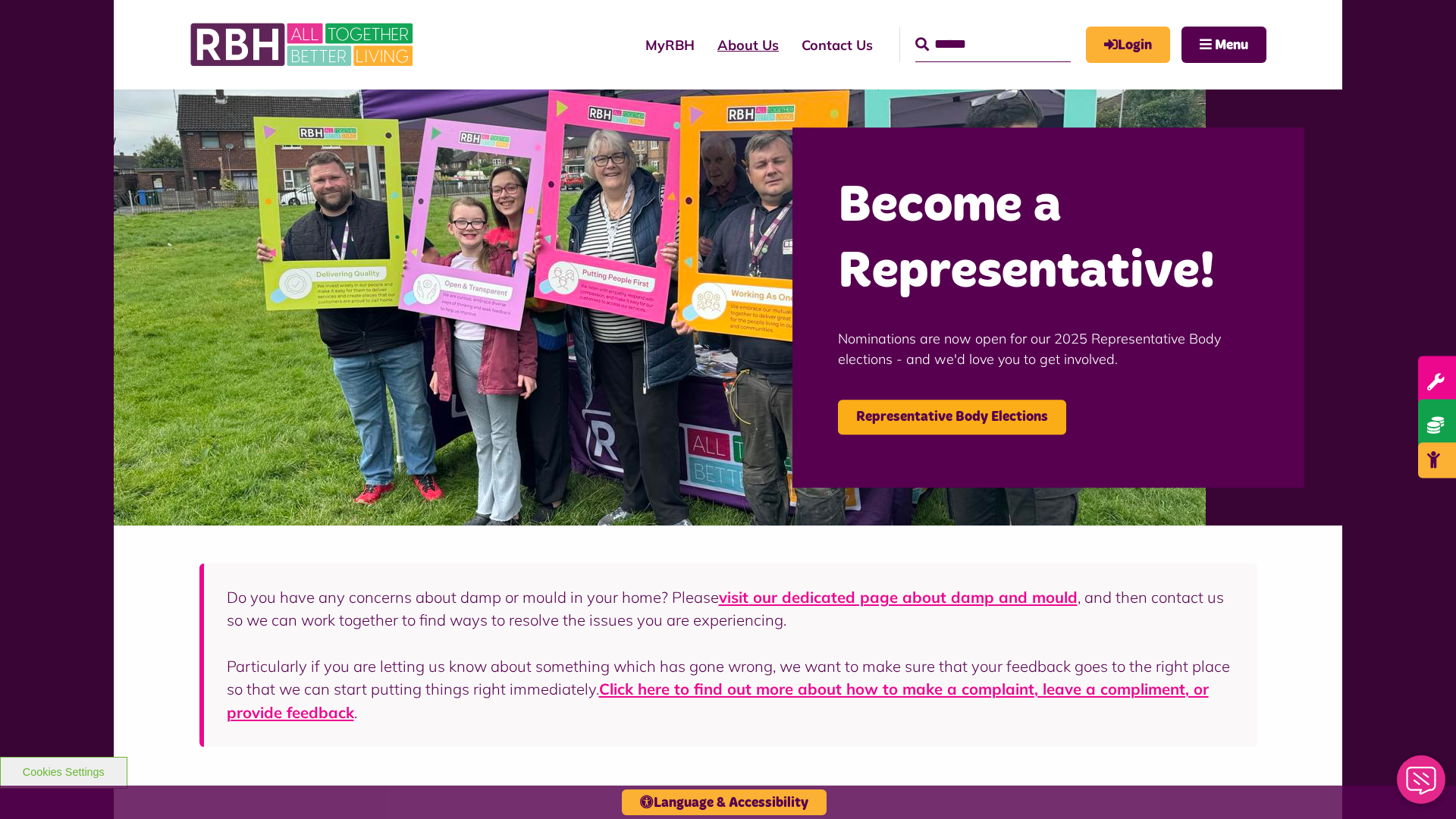
click at [706, 44] on link "About Us" at bounding box center [748, 45] width 84 height 43
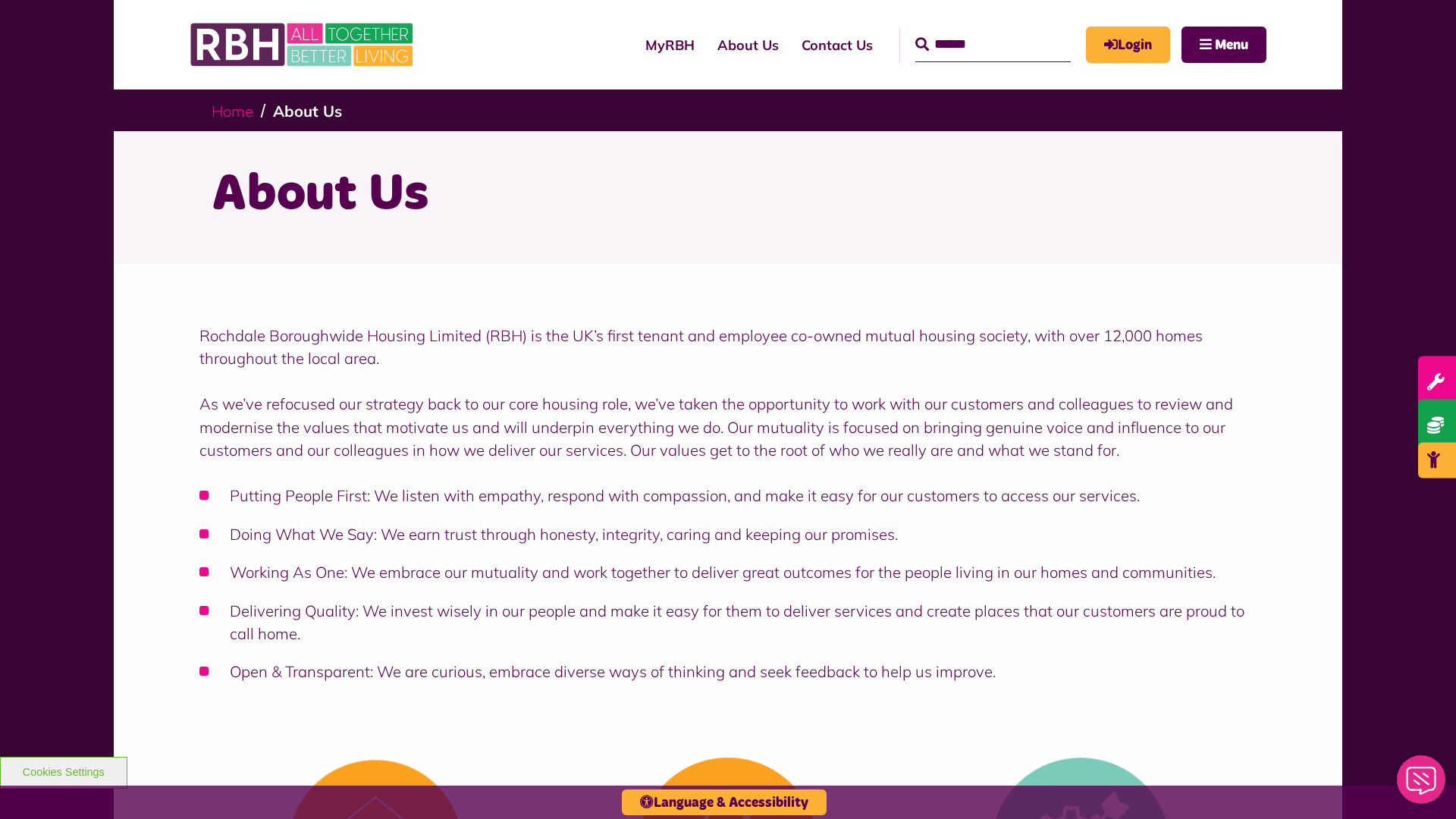
click at [236, 110] on link "Home" at bounding box center [233, 111] width 42 height 19
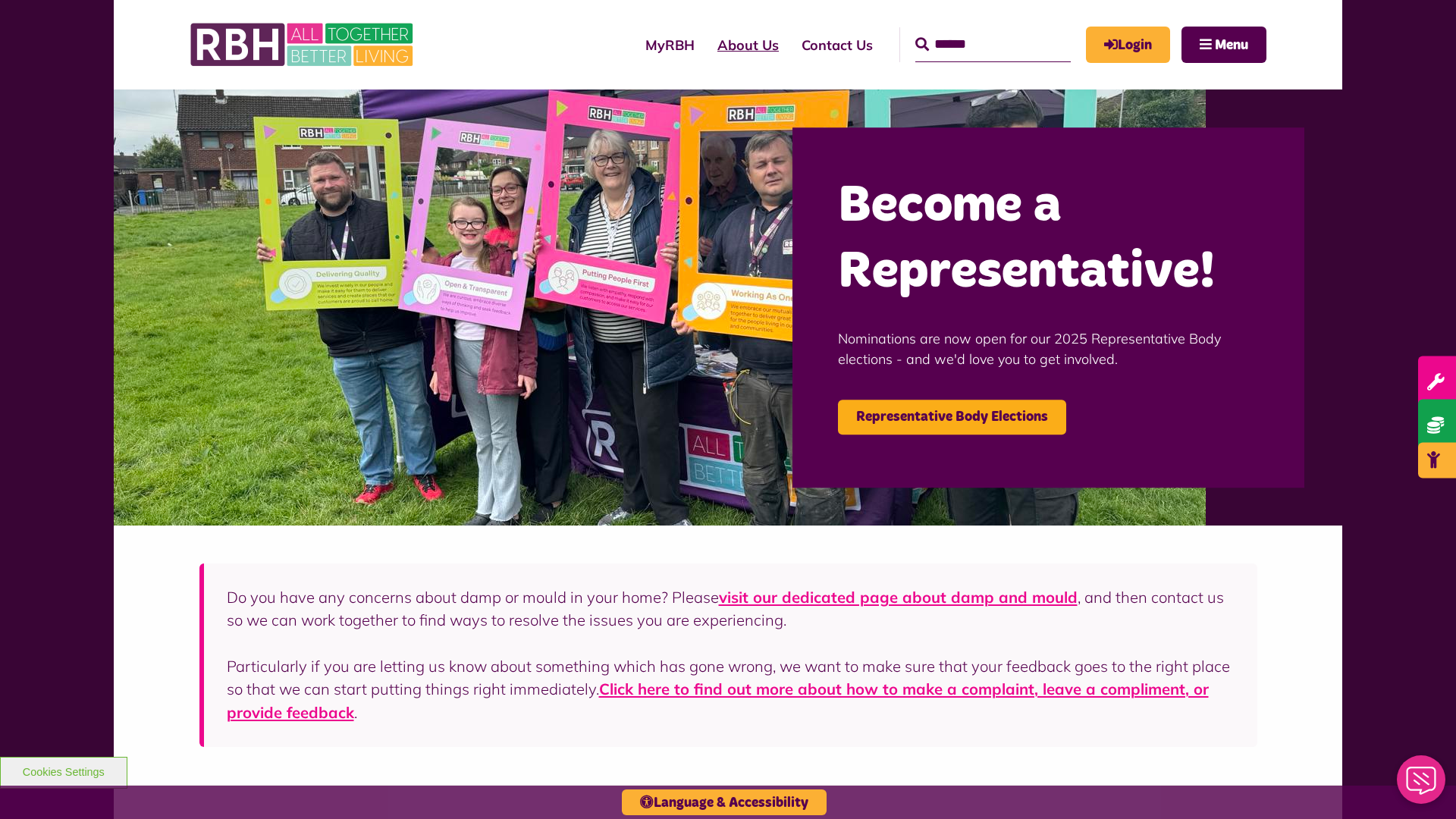
click at [706, 44] on link "About Us" at bounding box center [748, 45] width 84 height 43
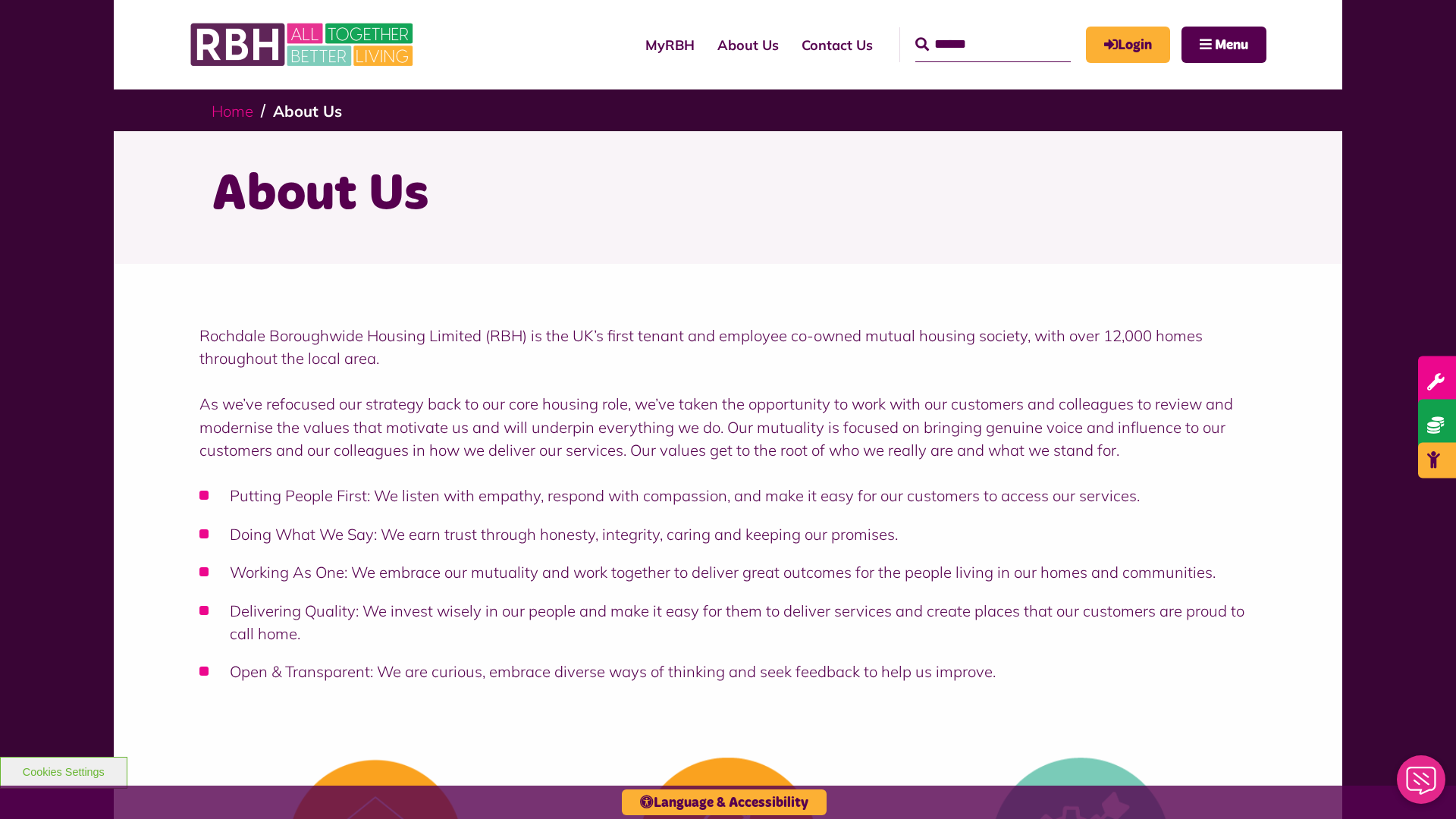
click at [236, 110] on link "Home" at bounding box center [233, 111] width 42 height 19
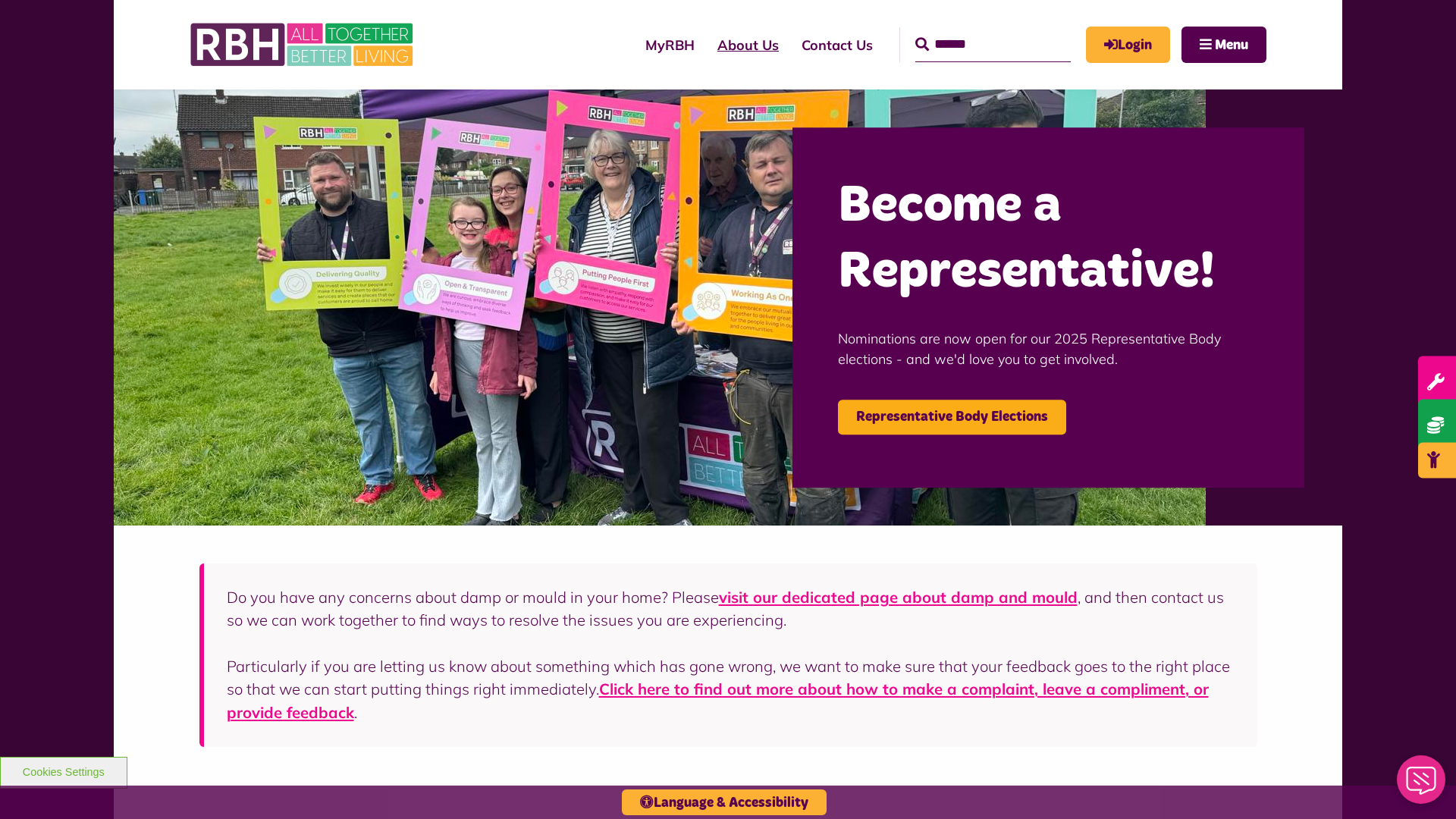
click at [706, 44] on link "About Us" at bounding box center [748, 45] width 84 height 43
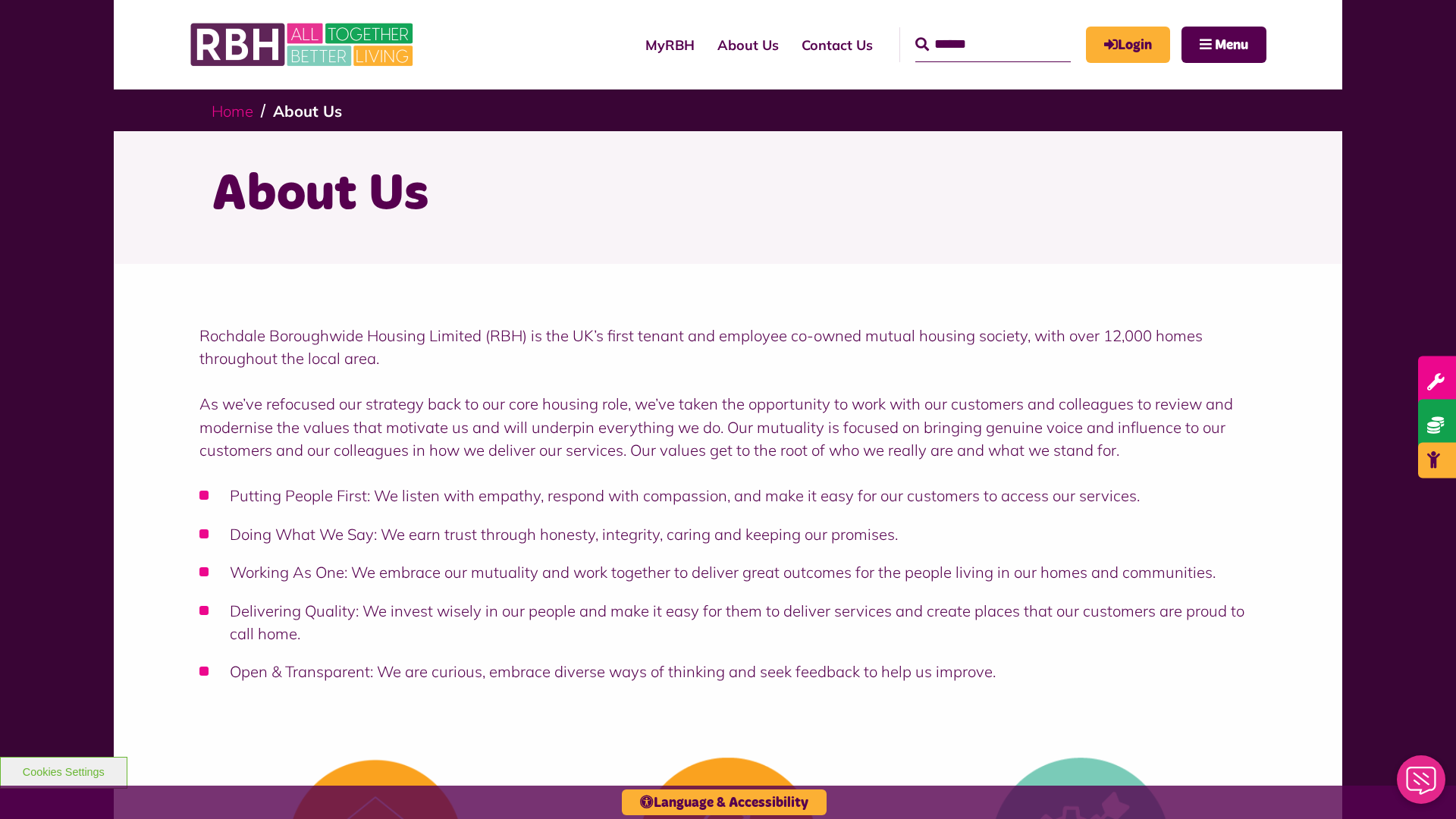
click at [236, 110] on link "Home" at bounding box center [233, 111] width 42 height 19
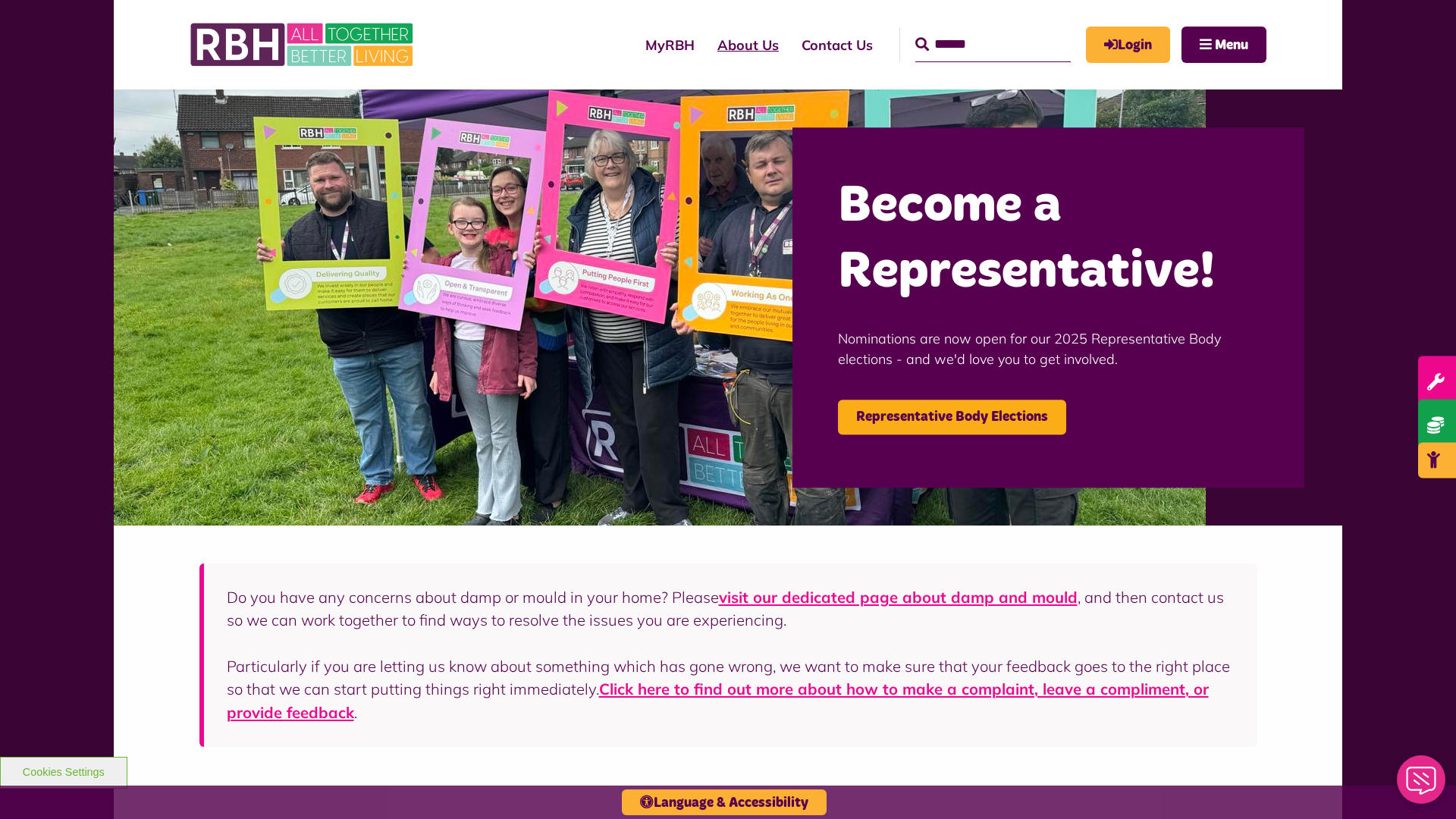
click at [706, 44] on link "About Us" at bounding box center [748, 45] width 84 height 43
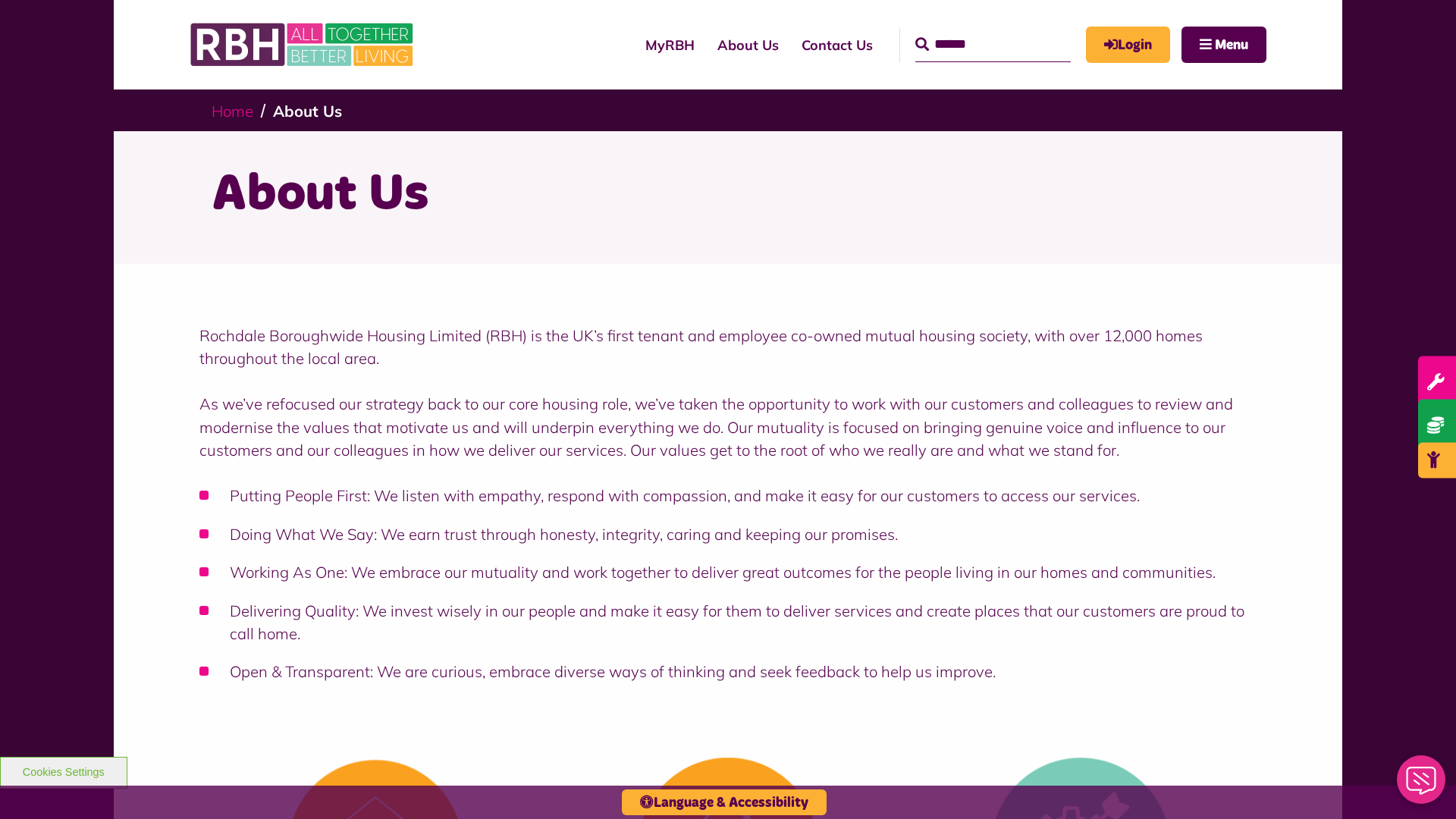
click at [236, 110] on link "Home" at bounding box center [233, 111] width 42 height 19
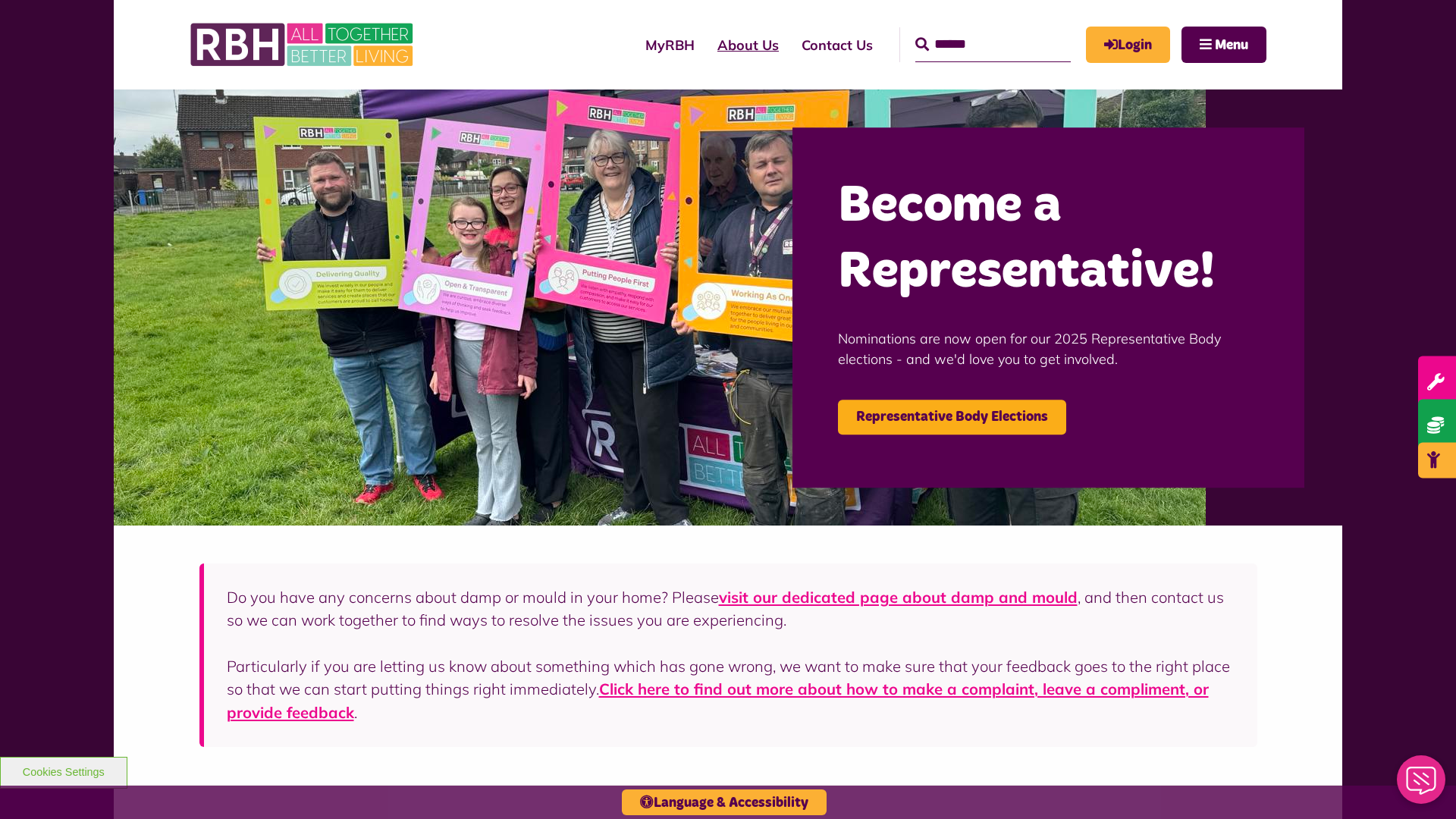
click at [706, 44] on link "About Us" at bounding box center [748, 45] width 84 height 43
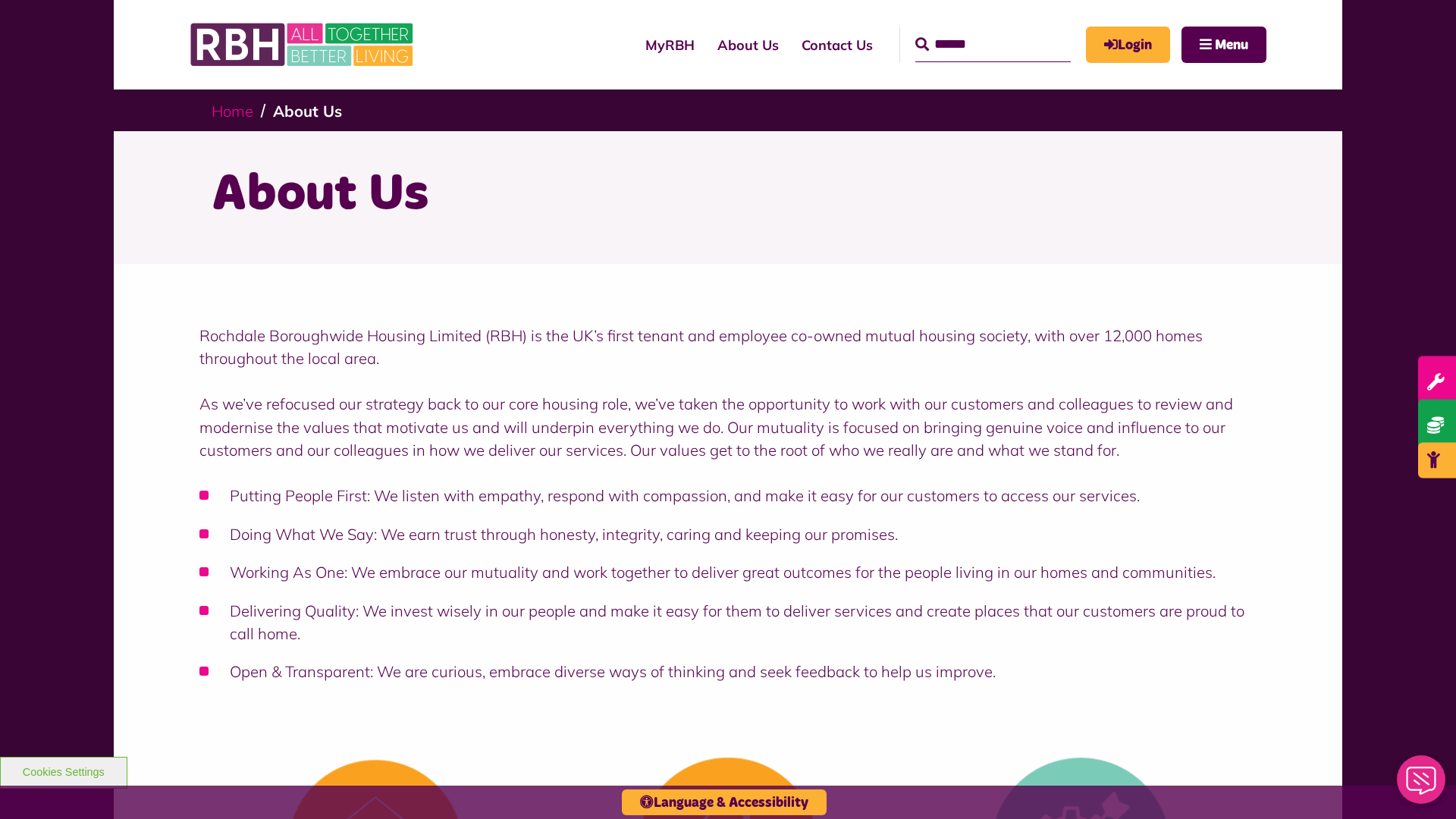
click at [236, 110] on link "Home" at bounding box center [233, 111] width 42 height 19
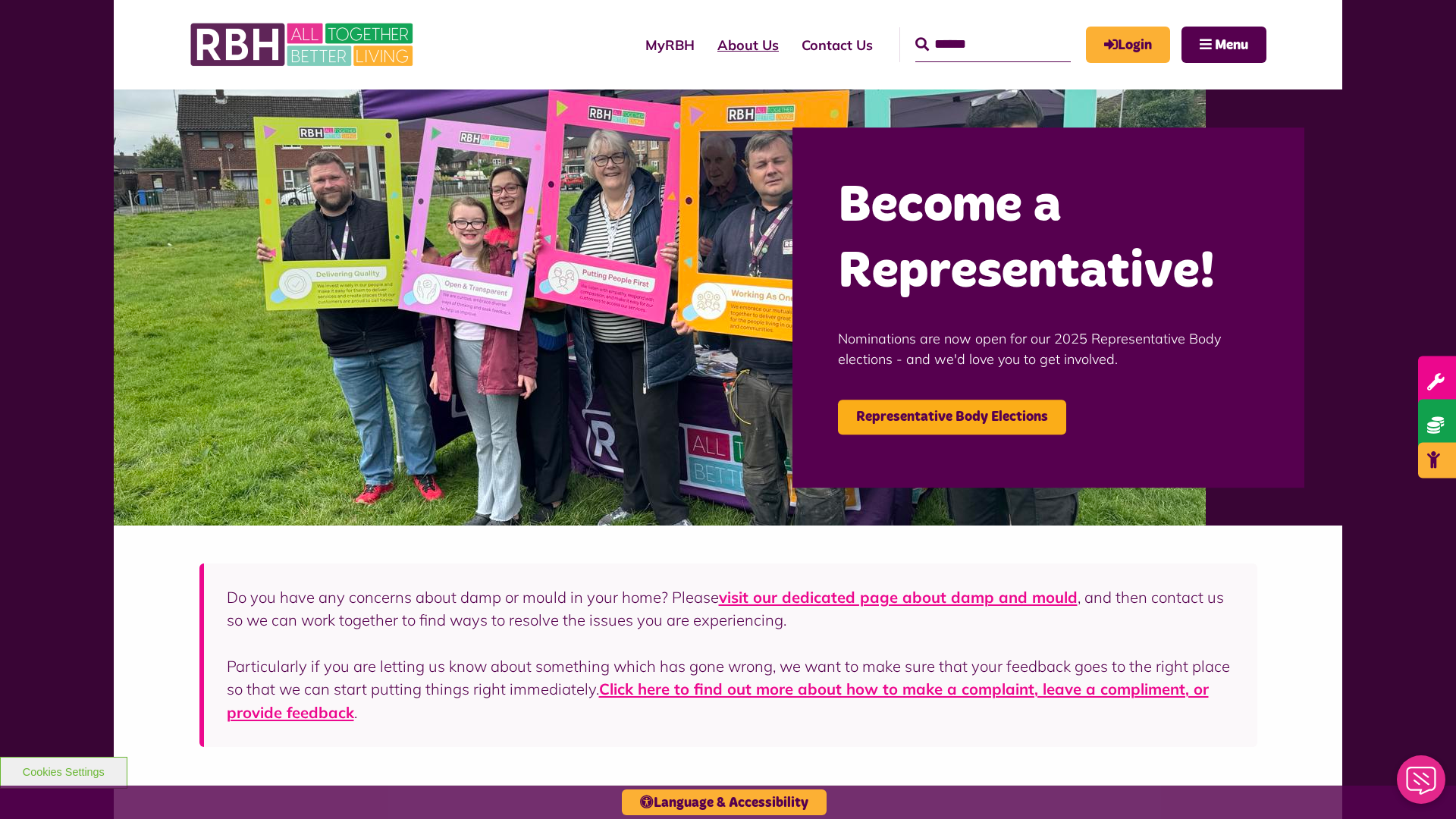
click at [706, 44] on link "About Us" at bounding box center [748, 45] width 84 height 43
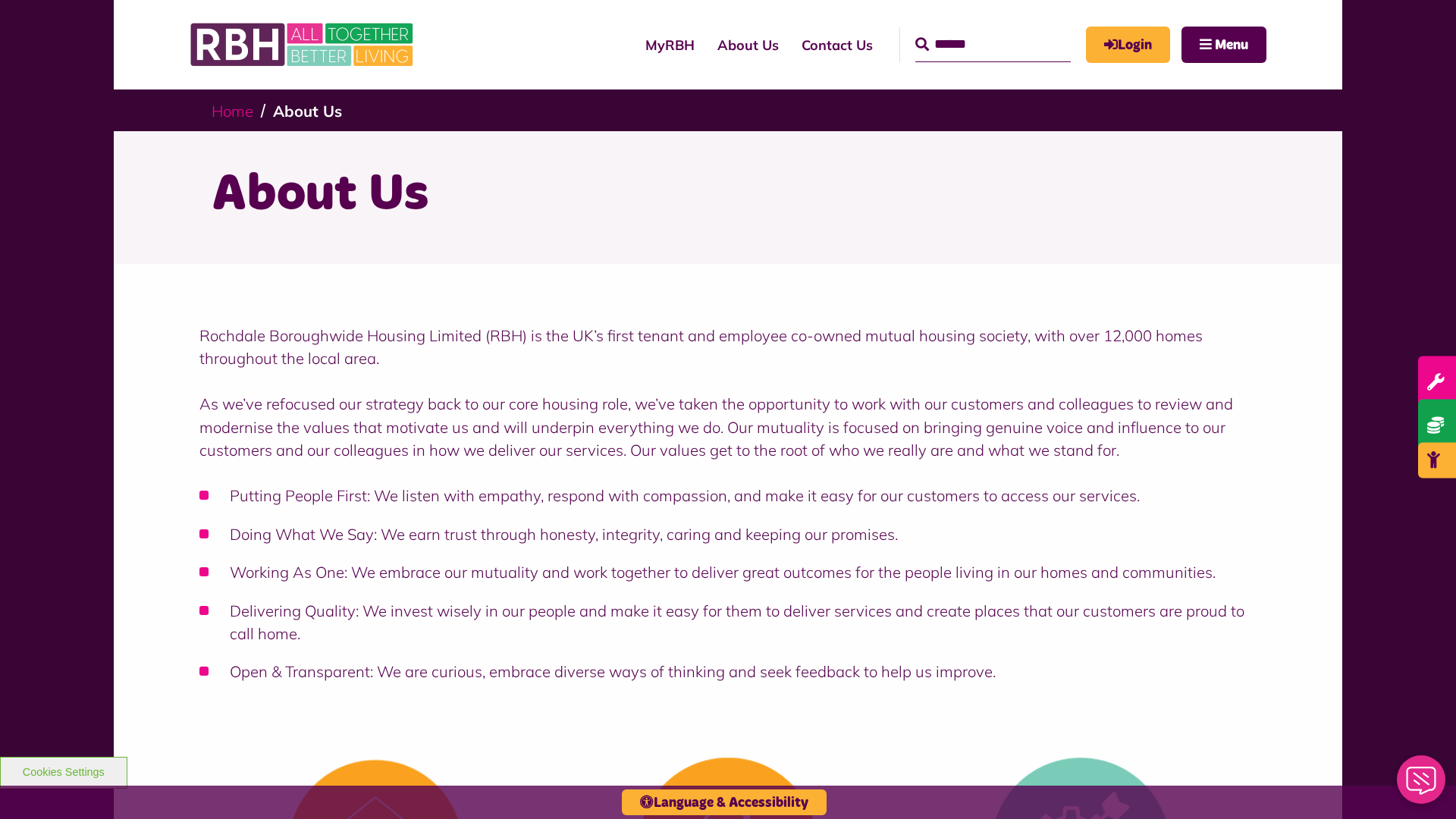
click at [236, 110] on link "Home" at bounding box center [233, 111] width 42 height 19
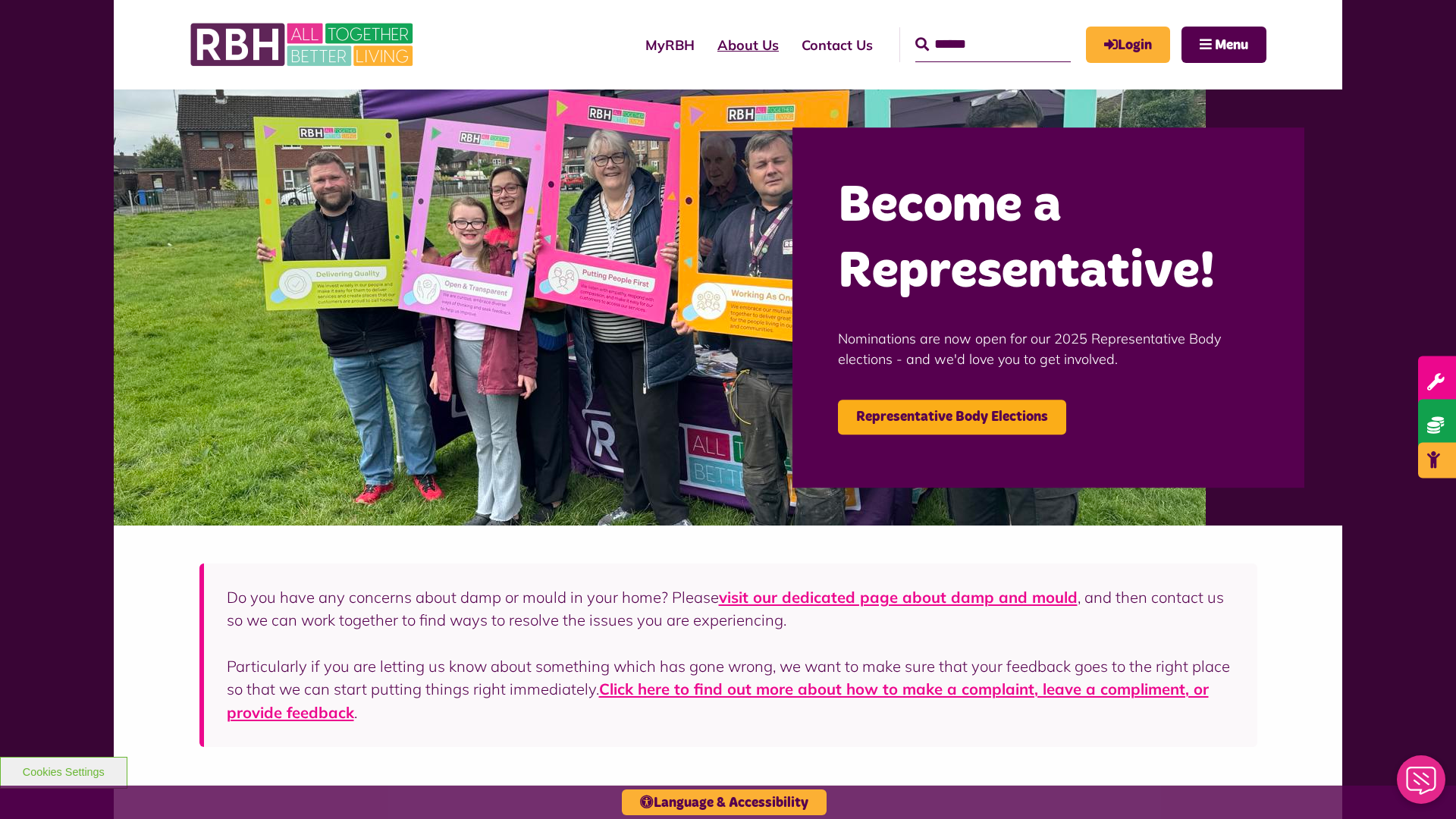
click at [706, 44] on link "About Us" at bounding box center [748, 45] width 84 height 43
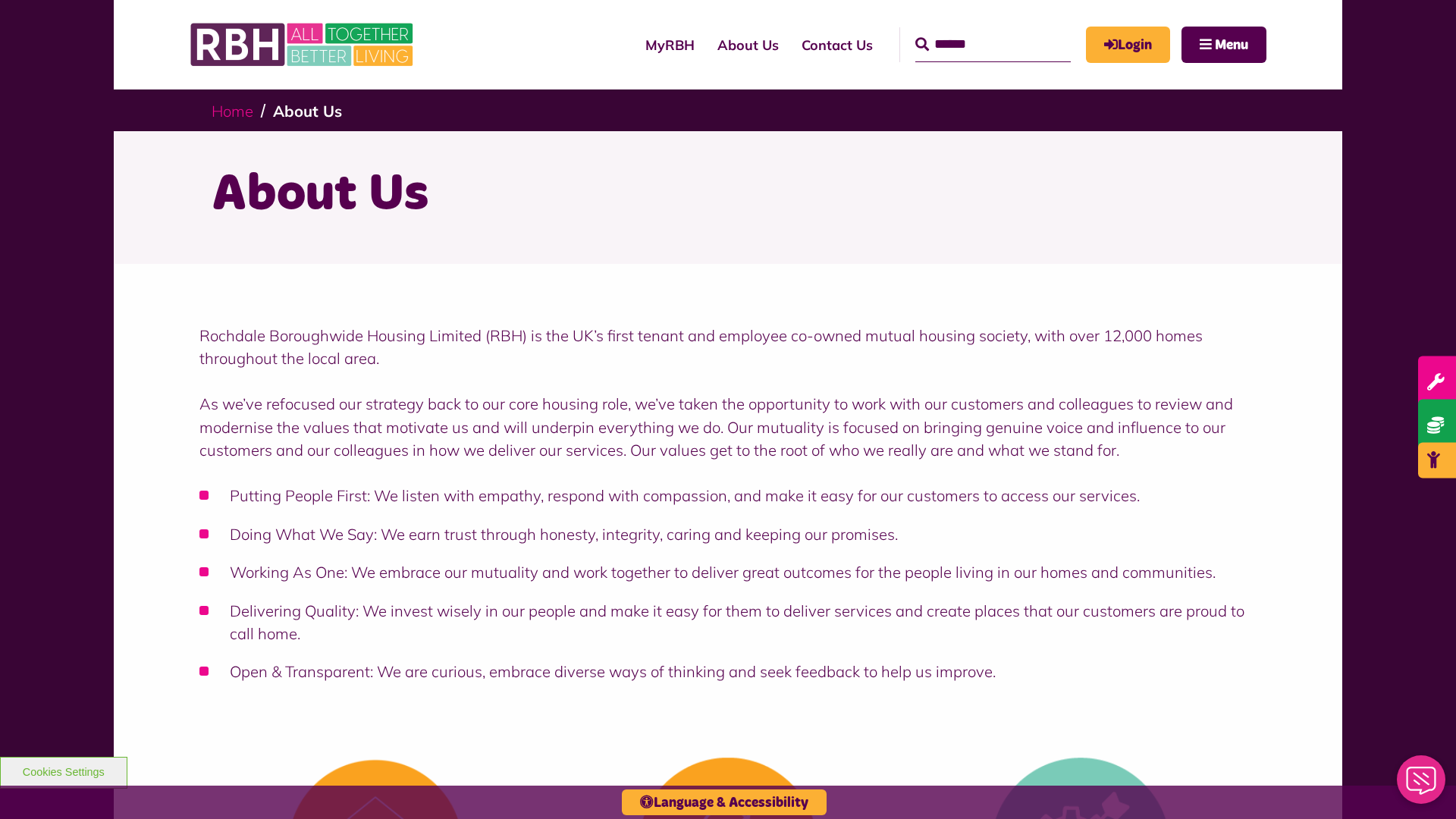
click at [236, 110] on link "Home" at bounding box center [233, 111] width 42 height 19
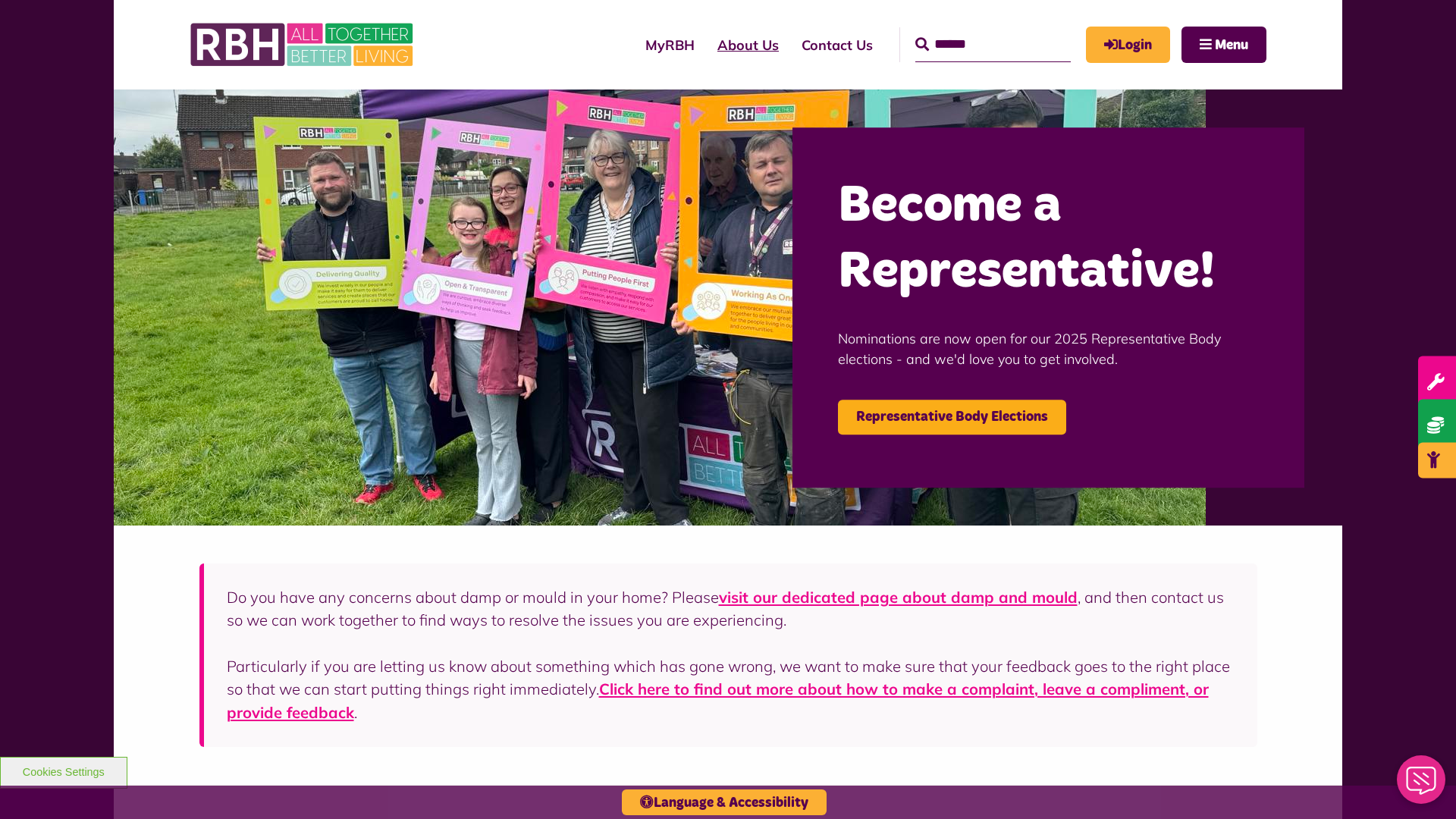
click at [706, 44] on link "About Us" at bounding box center [748, 45] width 84 height 43
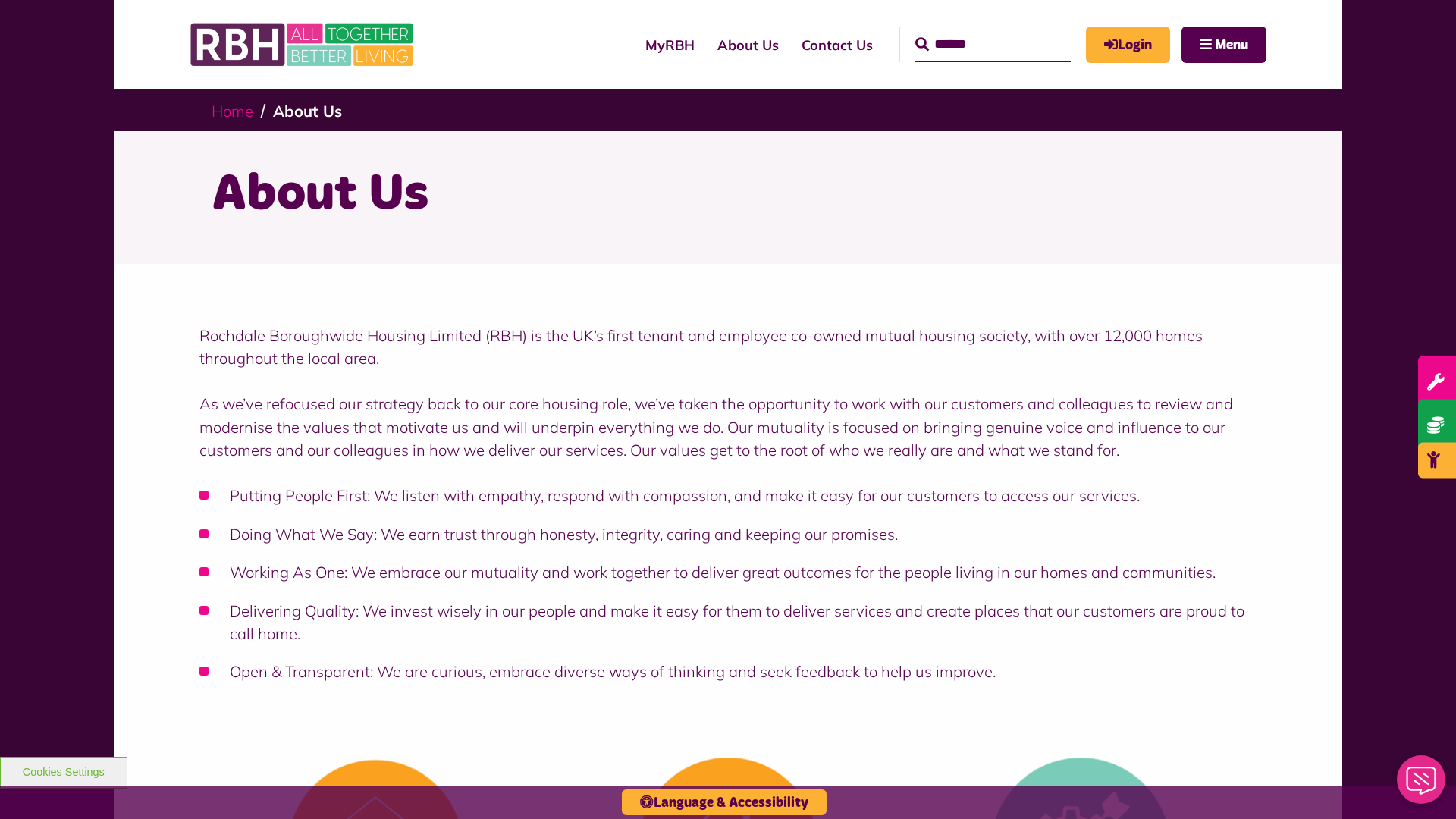
click at [236, 110] on link "Home" at bounding box center [233, 111] width 42 height 19
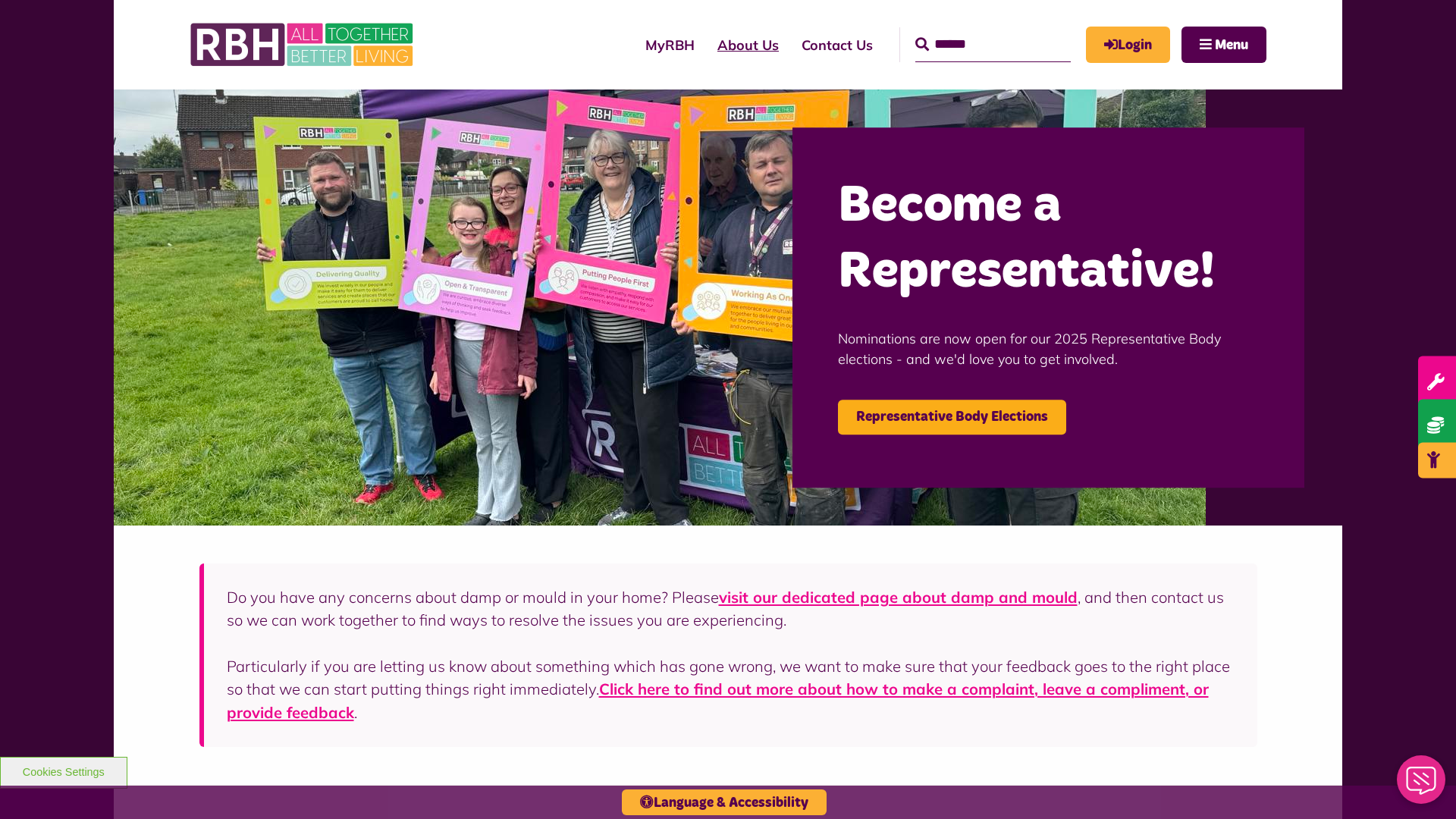
click at [706, 44] on link "About Us" at bounding box center [748, 45] width 84 height 43
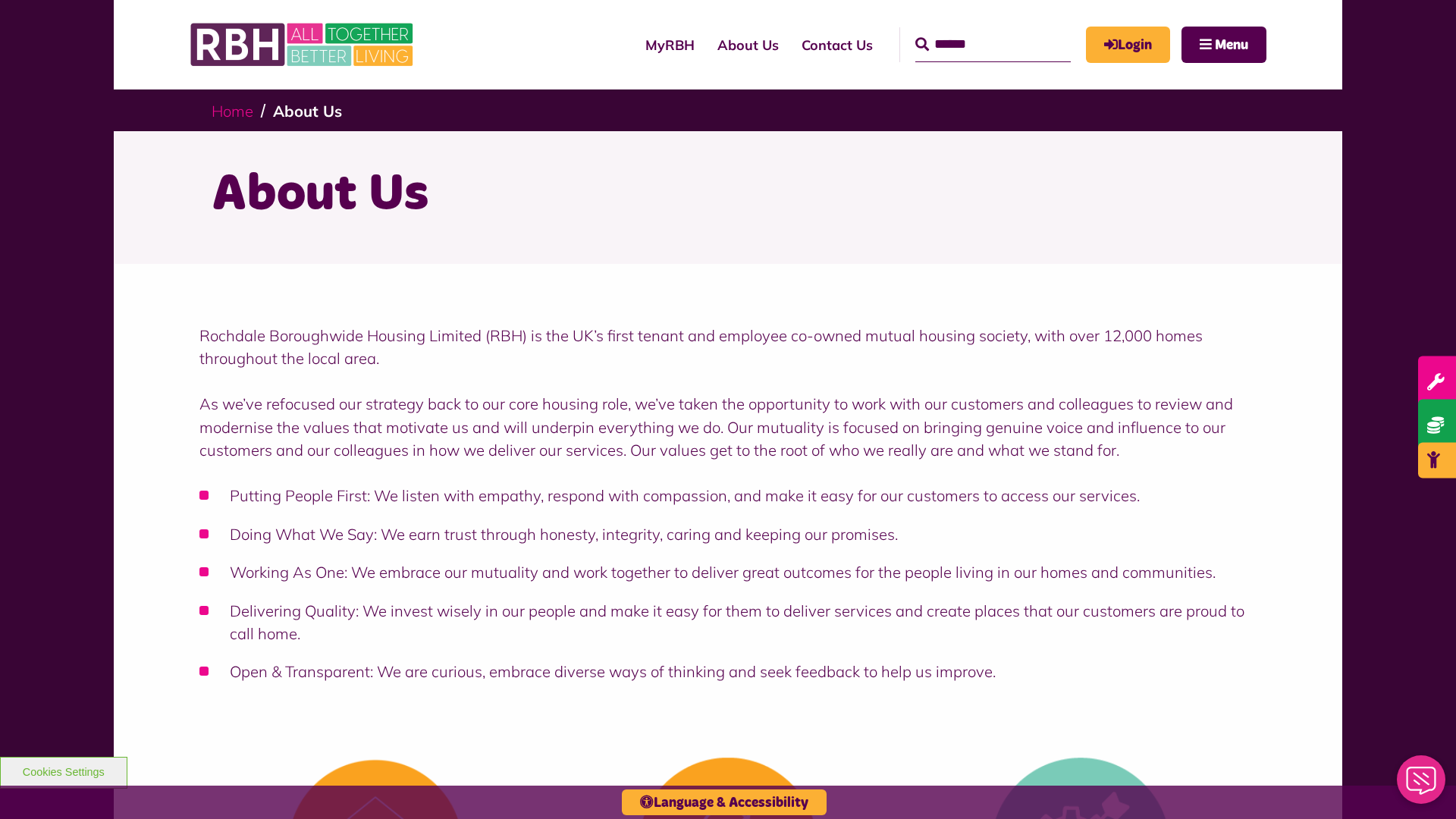
click at [236, 110] on link "Home" at bounding box center [233, 111] width 42 height 19
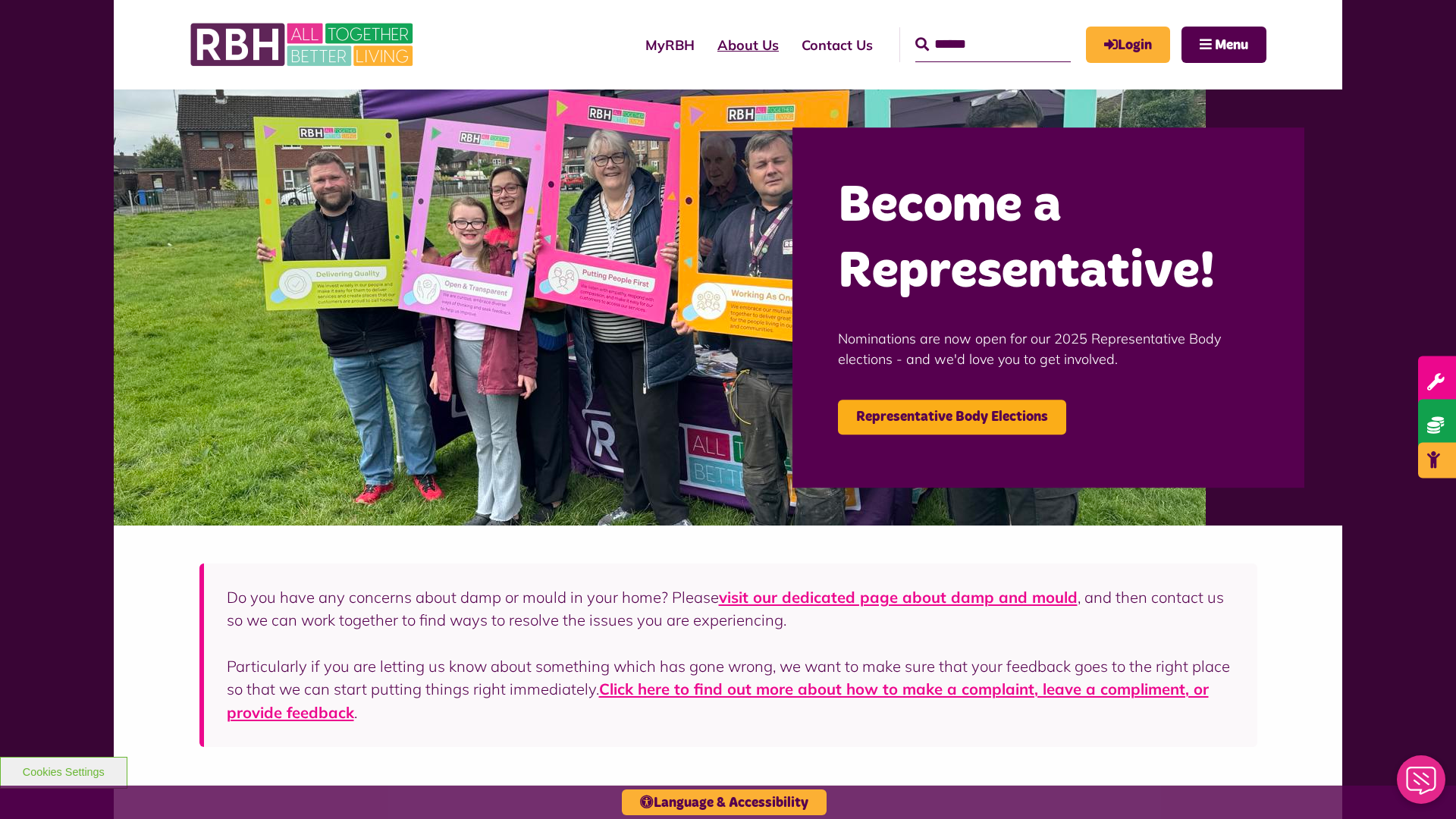
click at [706, 44] on link "About Us" at bounding box center [748, 45] width 84 height 43
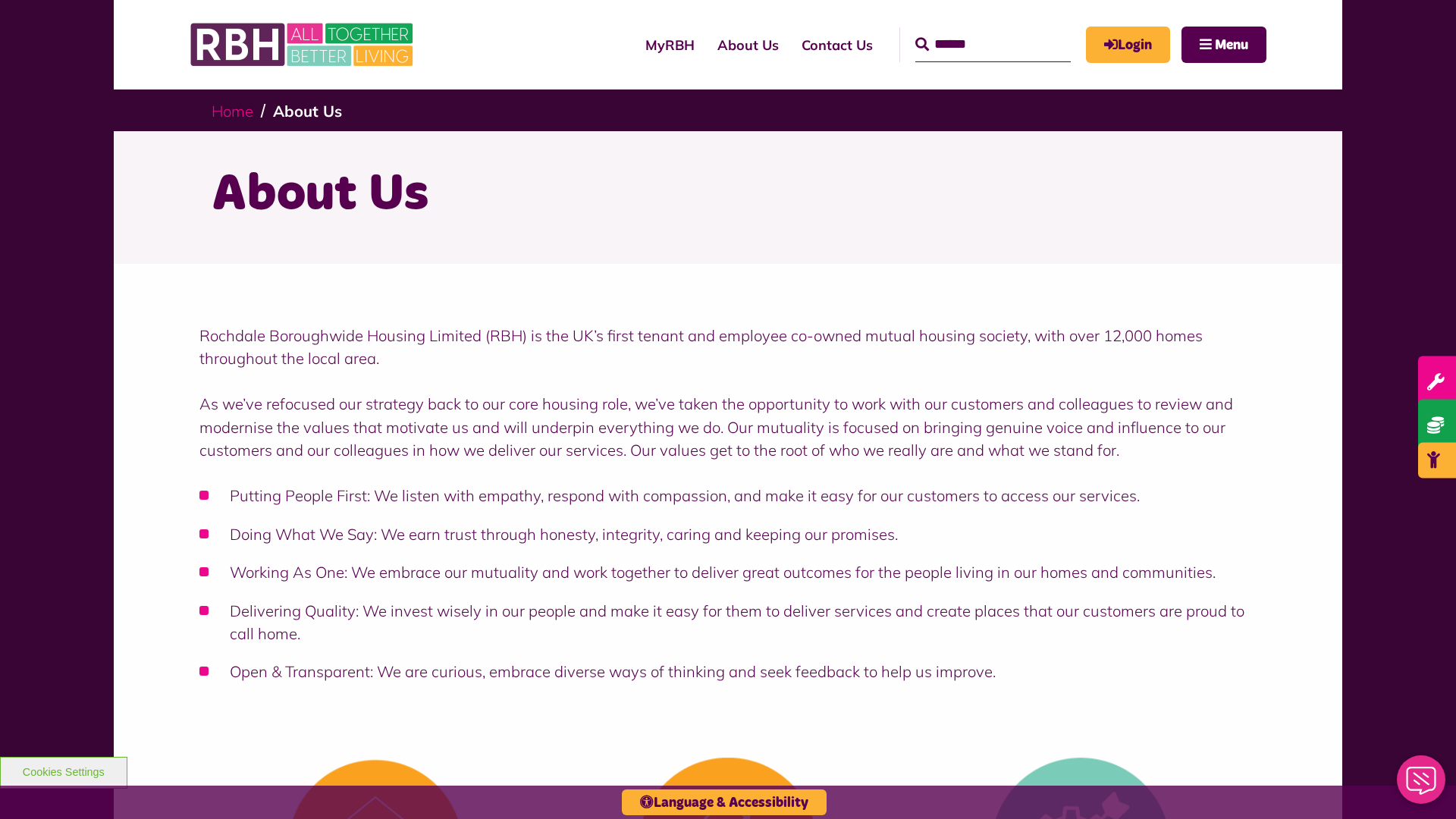
click at [236, 110] on link "Home" at bounding box center [233, 111] width 42 height 19
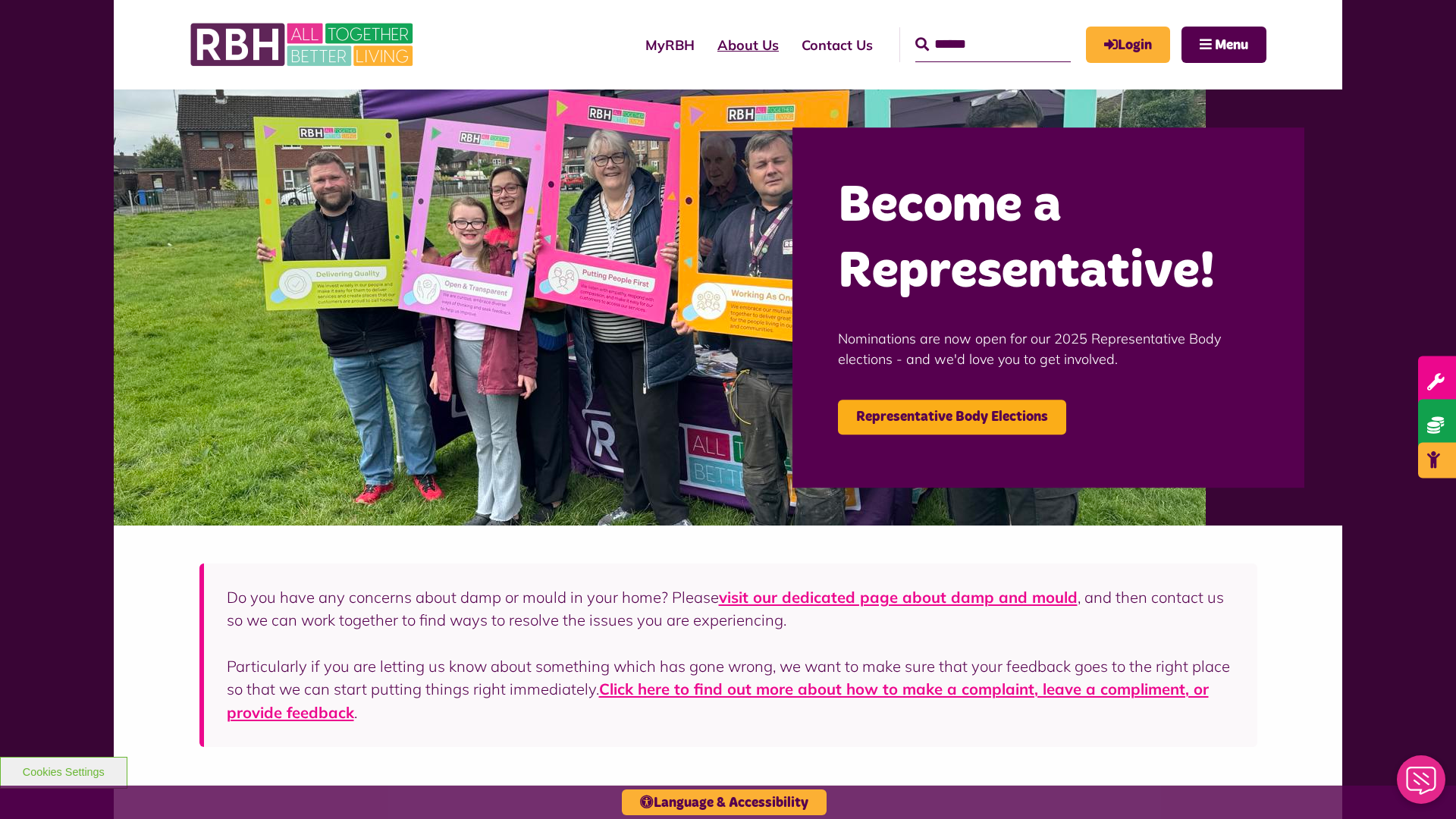
click at [706, 44] on link "About Us" at bounding box center [748, 45] width 84 height 43
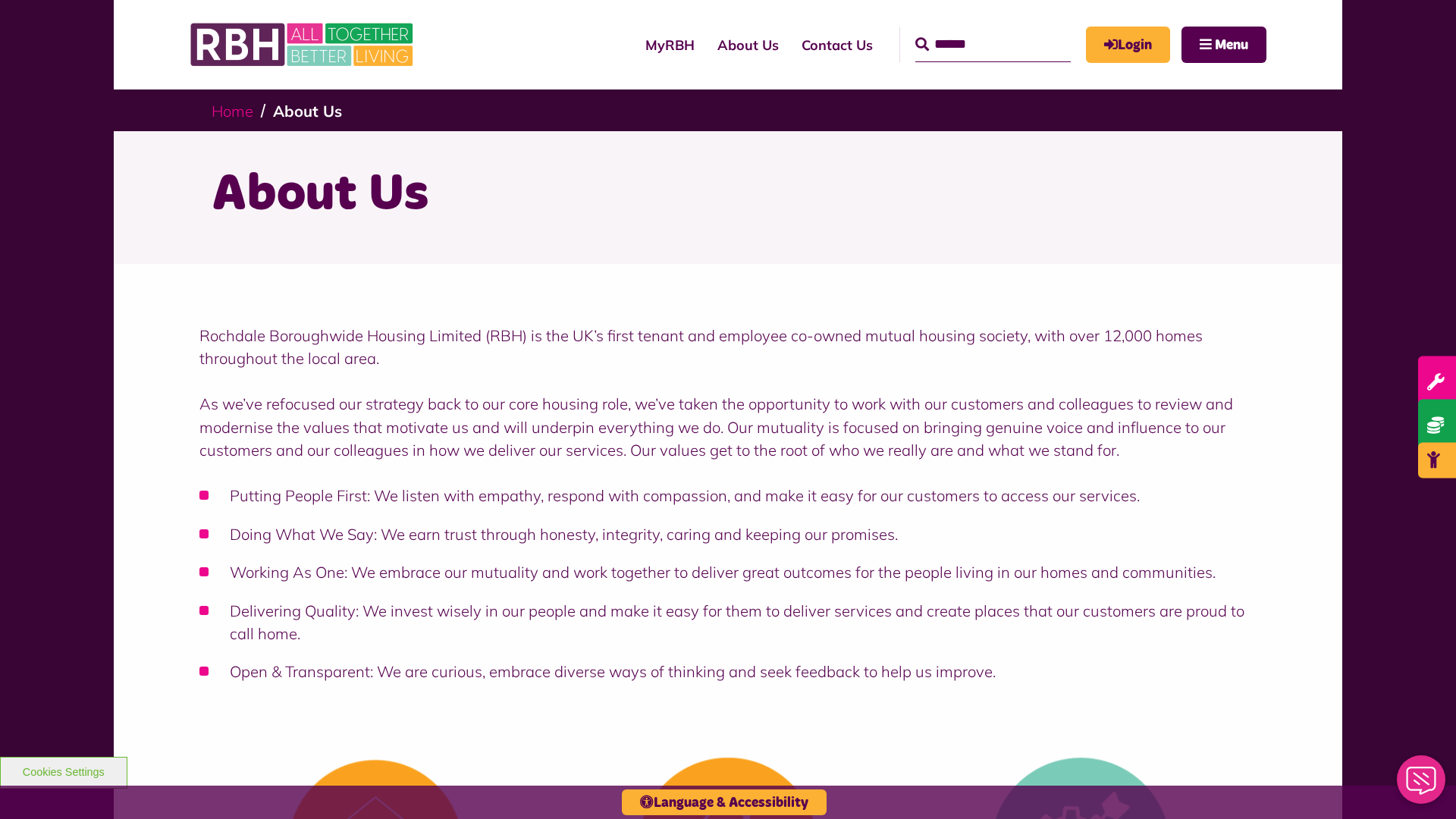
click at [236, 110] on link "Home" at bounding box center [233, 111] width 42 height 19
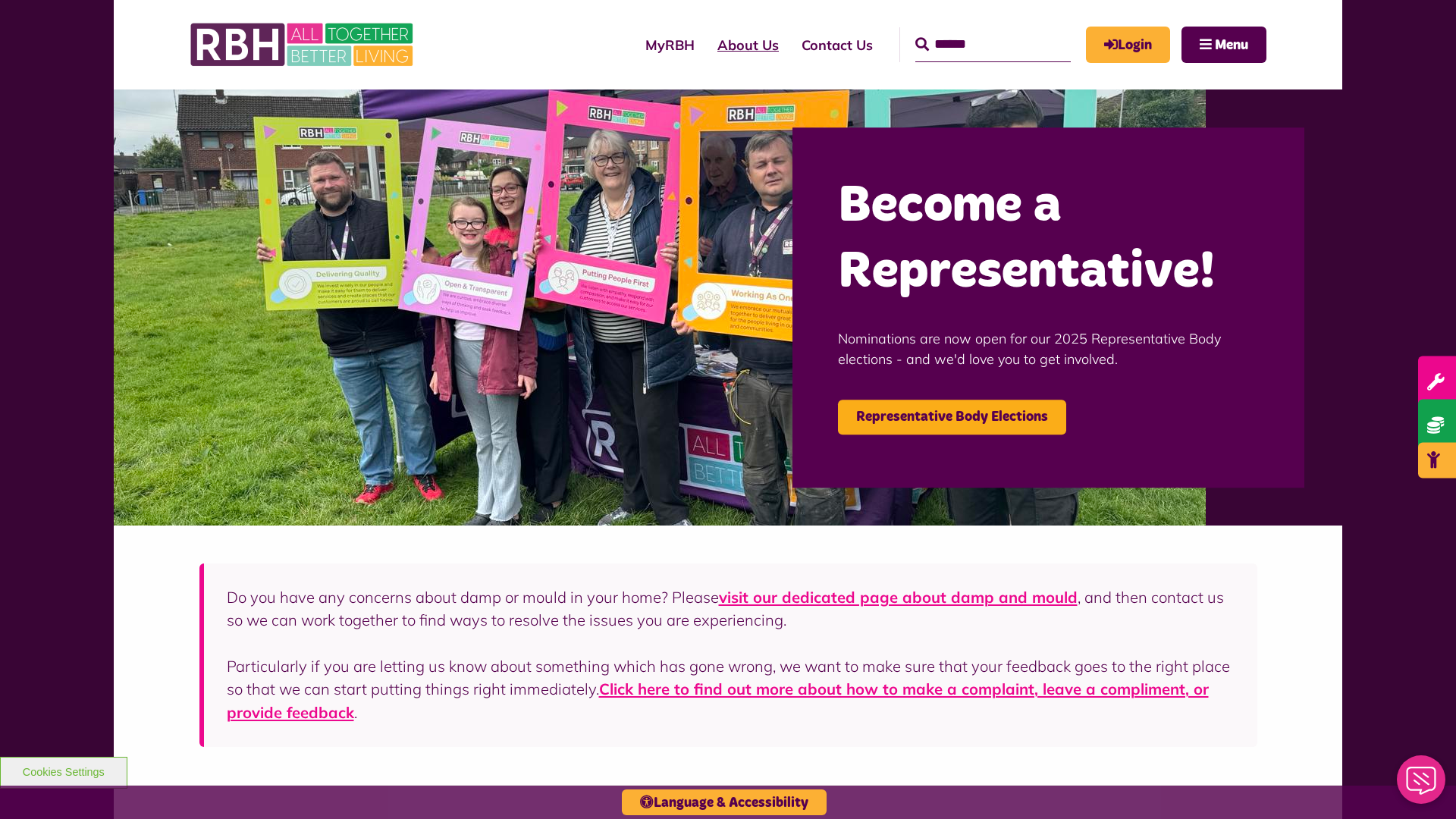
click at [706, 44] on link "About Us" at bounding box center [748, 45] width 84 height 43
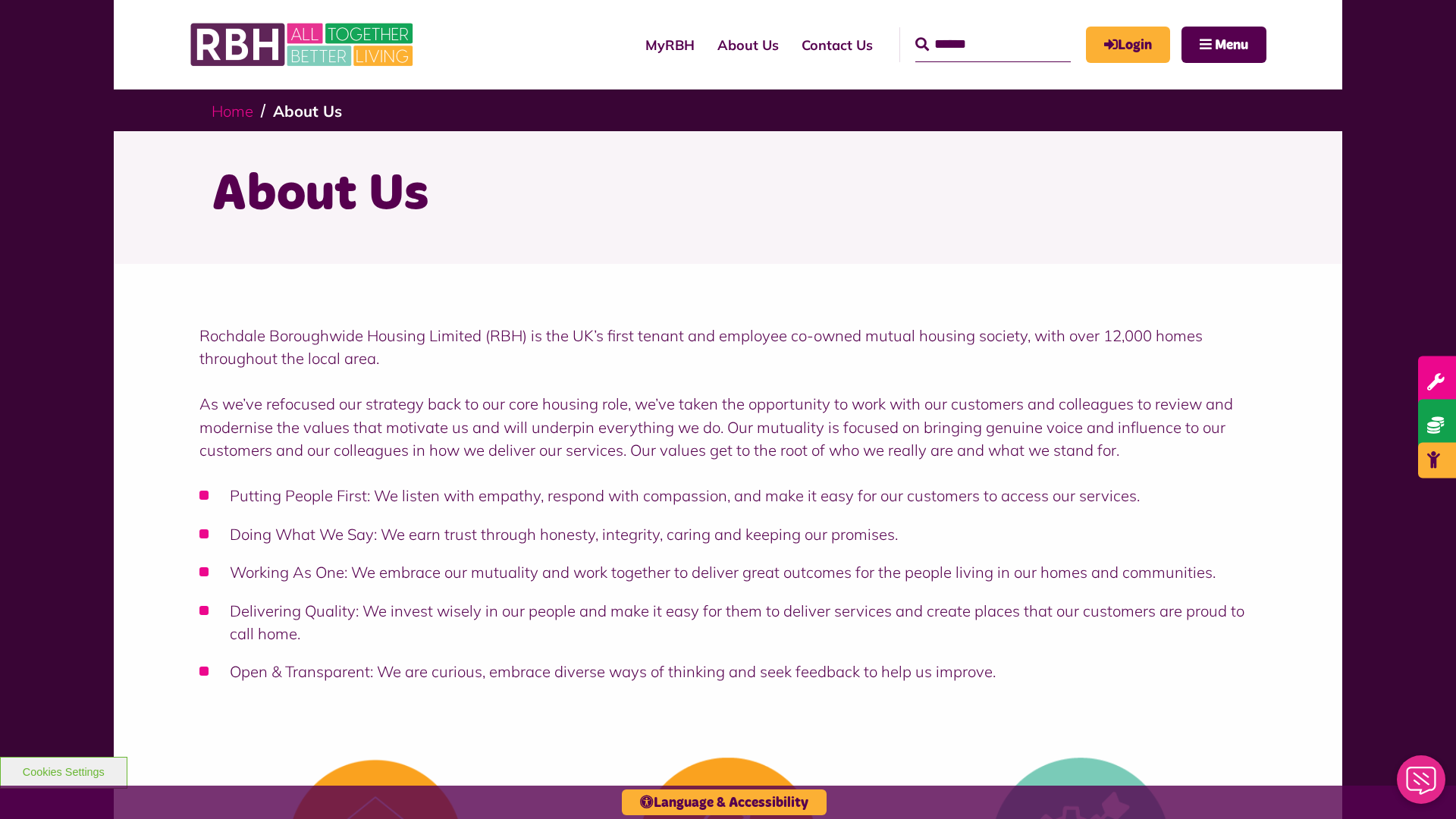
click at [236, 110] on link "Home" at bounding box center [233, 111] width 42 height 19
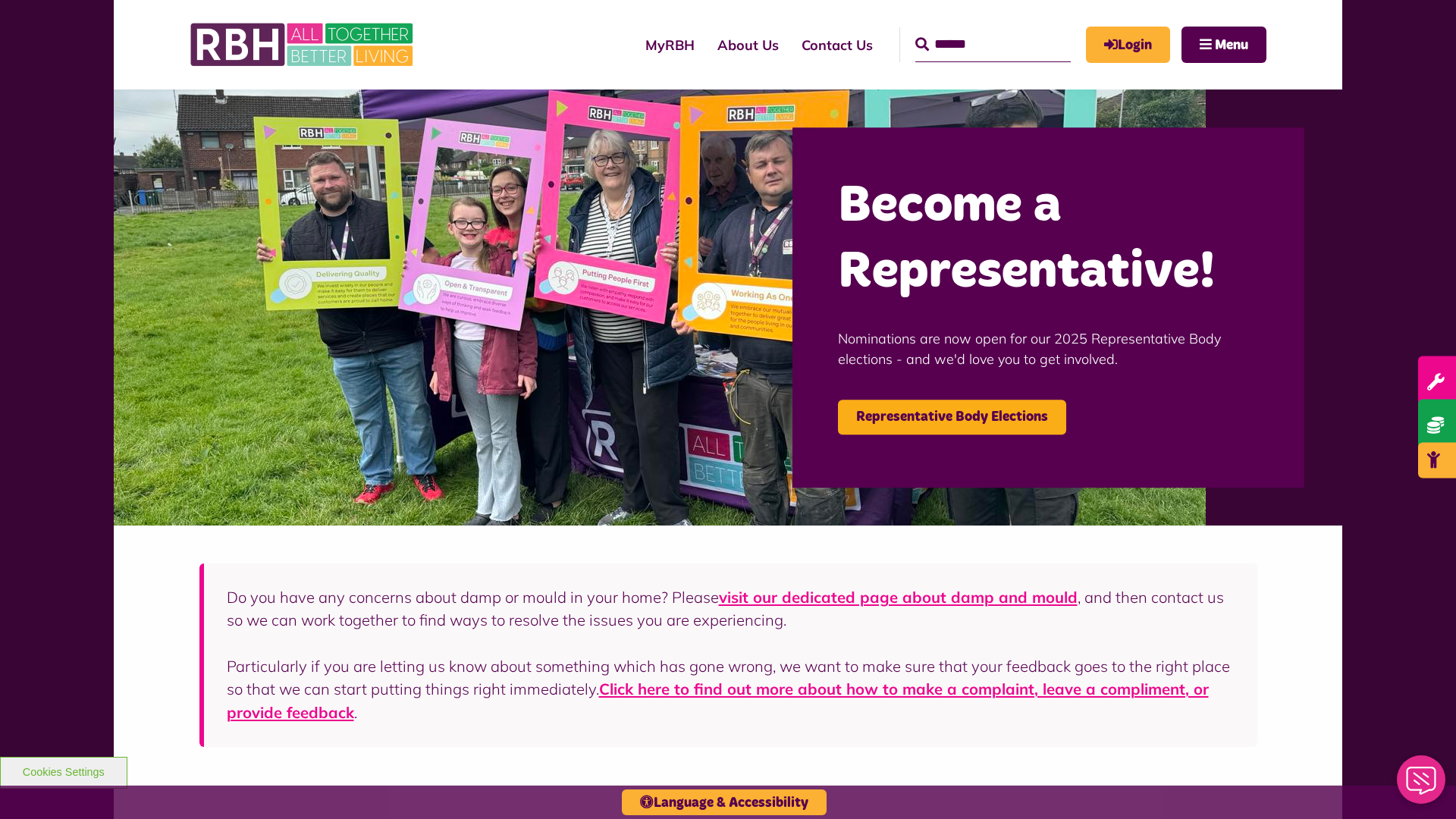
click at [971, 31] on input "Search" at bounding box center [992, 45] width 155 height 35
type input "*"
click at [63, 770] on button "Cookies Settings" at bounding box center [64, 772] width 128 height 32
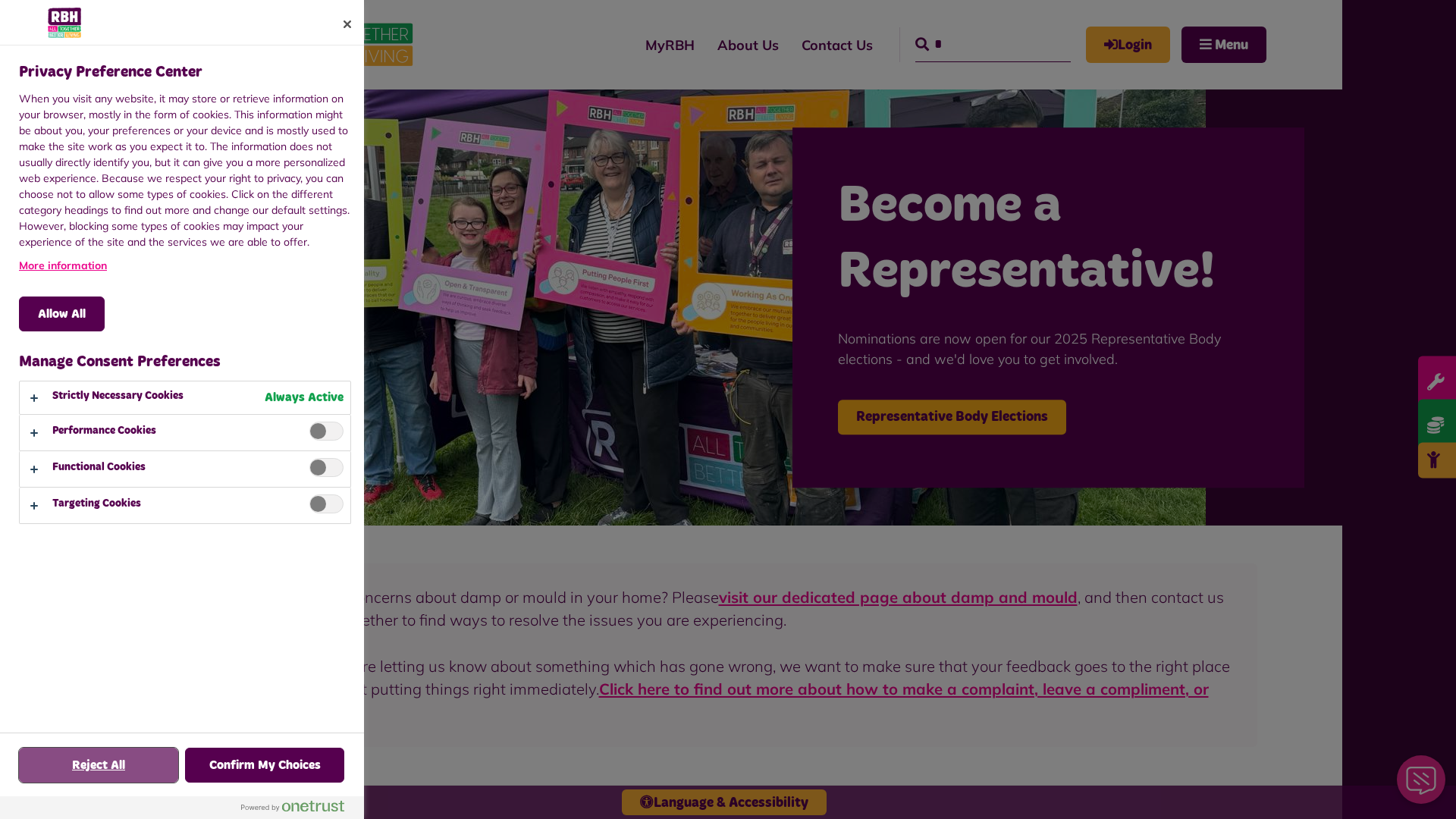
click at [99, 765] on button "Reject All" at bounding box center [99, 765] width 159 height 35
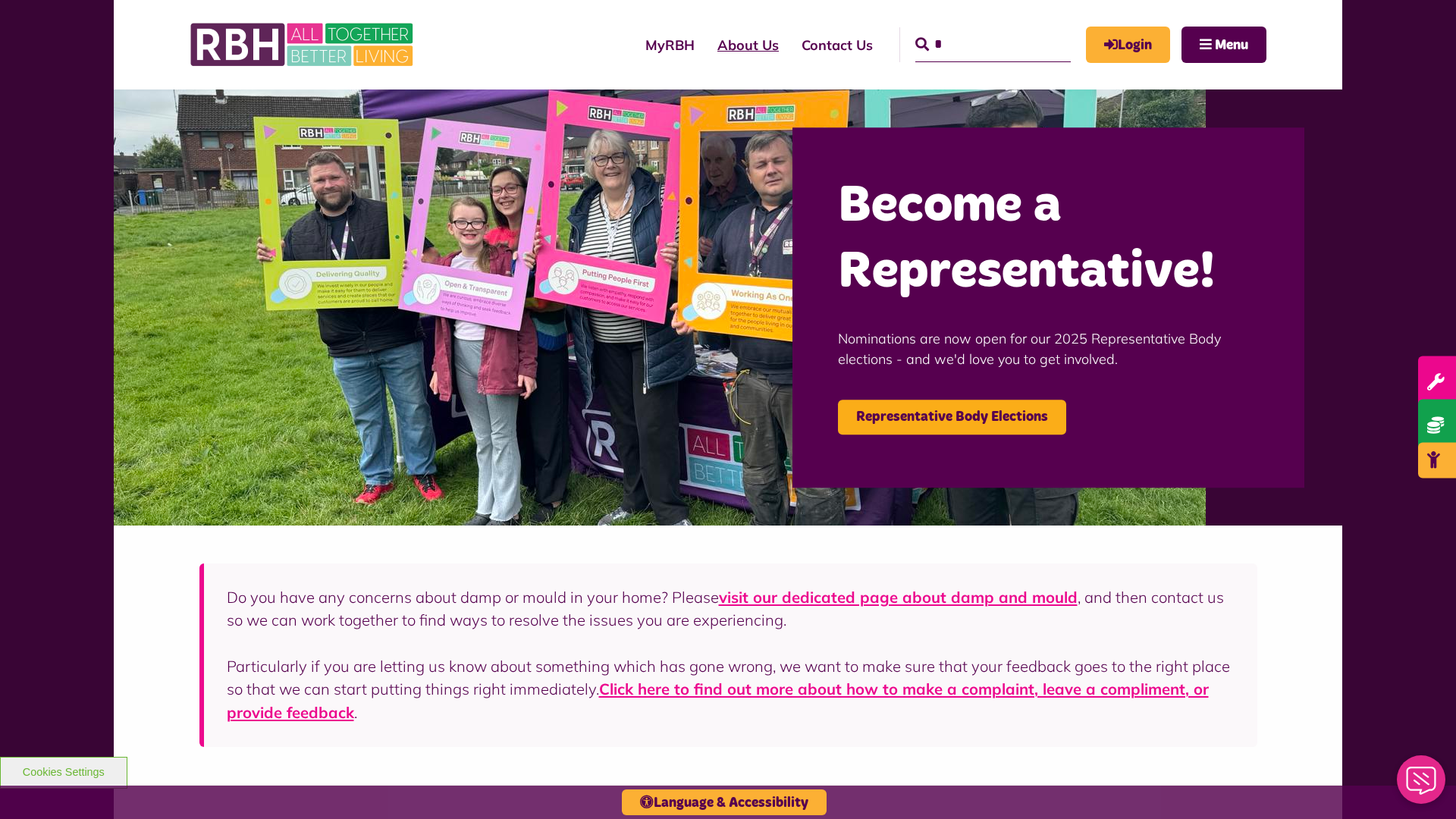
click at [706, 44] on link "About Us" at bounding box center [748, 45] width 84 height 43
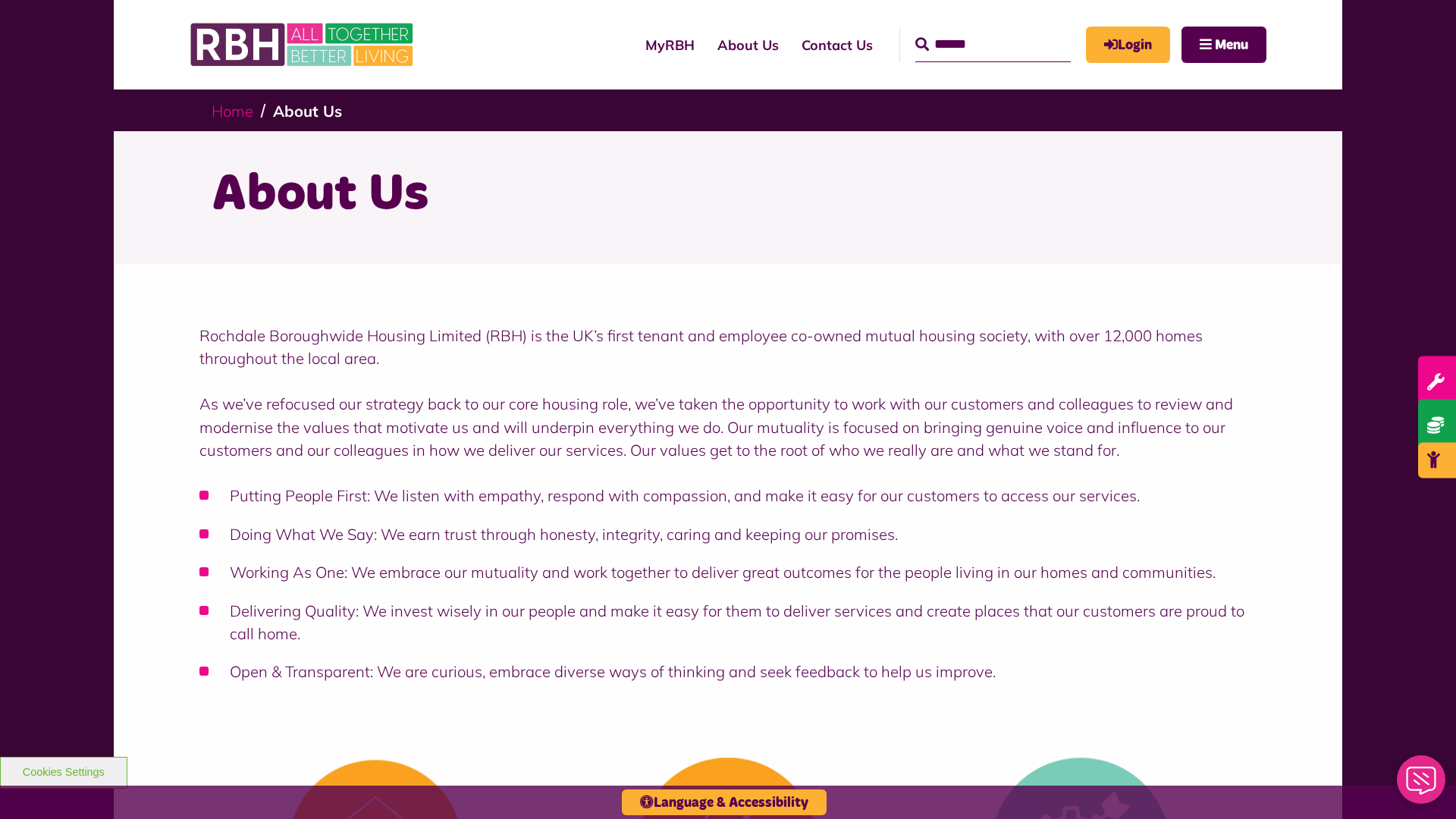
click at [236, 110] on link "Home" at bounding box center [233, 111] width 42 height 19
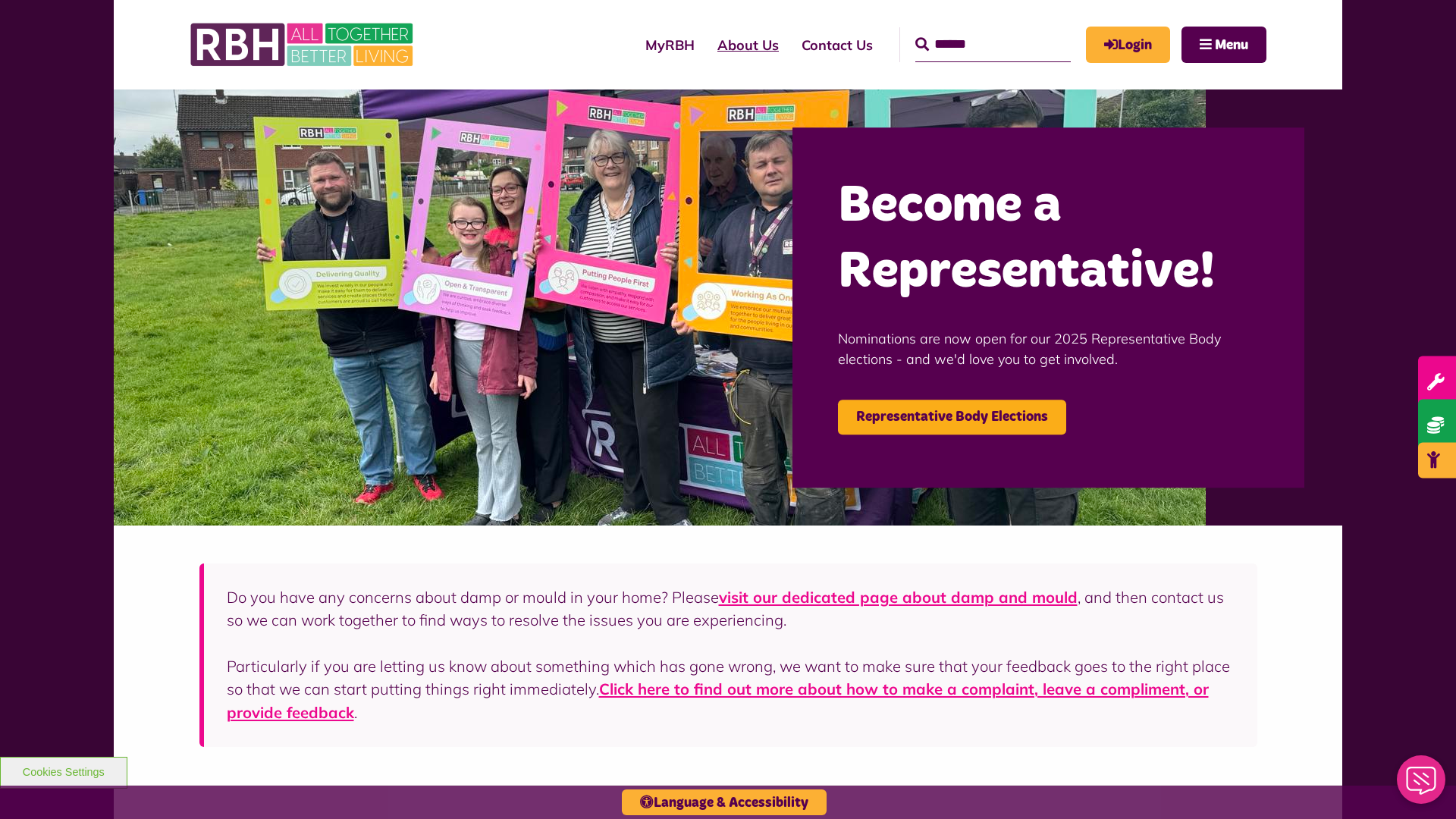
click at [706, 44] on link "About Us" at bounding box center [748, 45] width 84 height 43
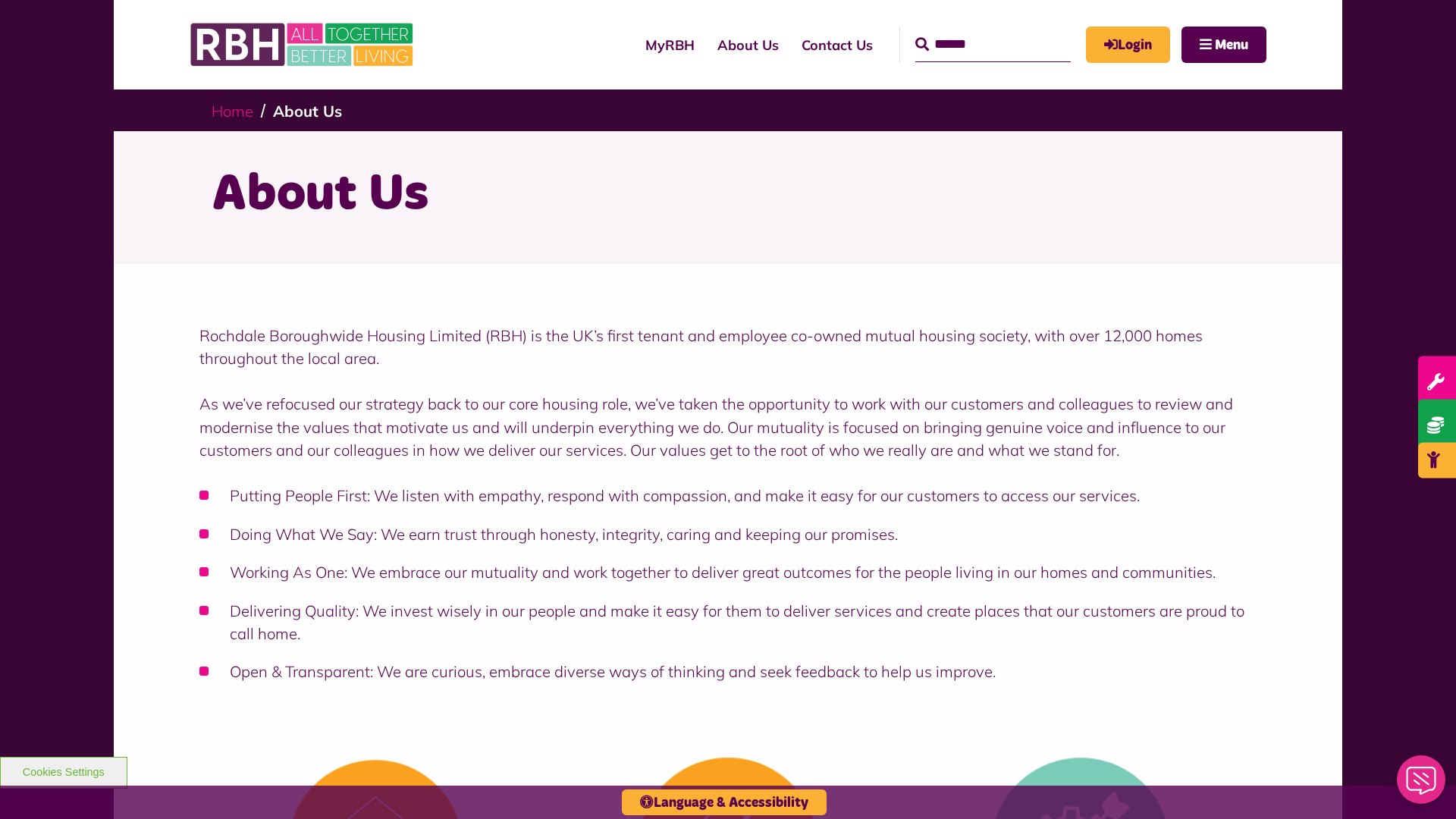
click at [236, 110] on link "Home" at bounding box center [233, 111] width 42 height 19
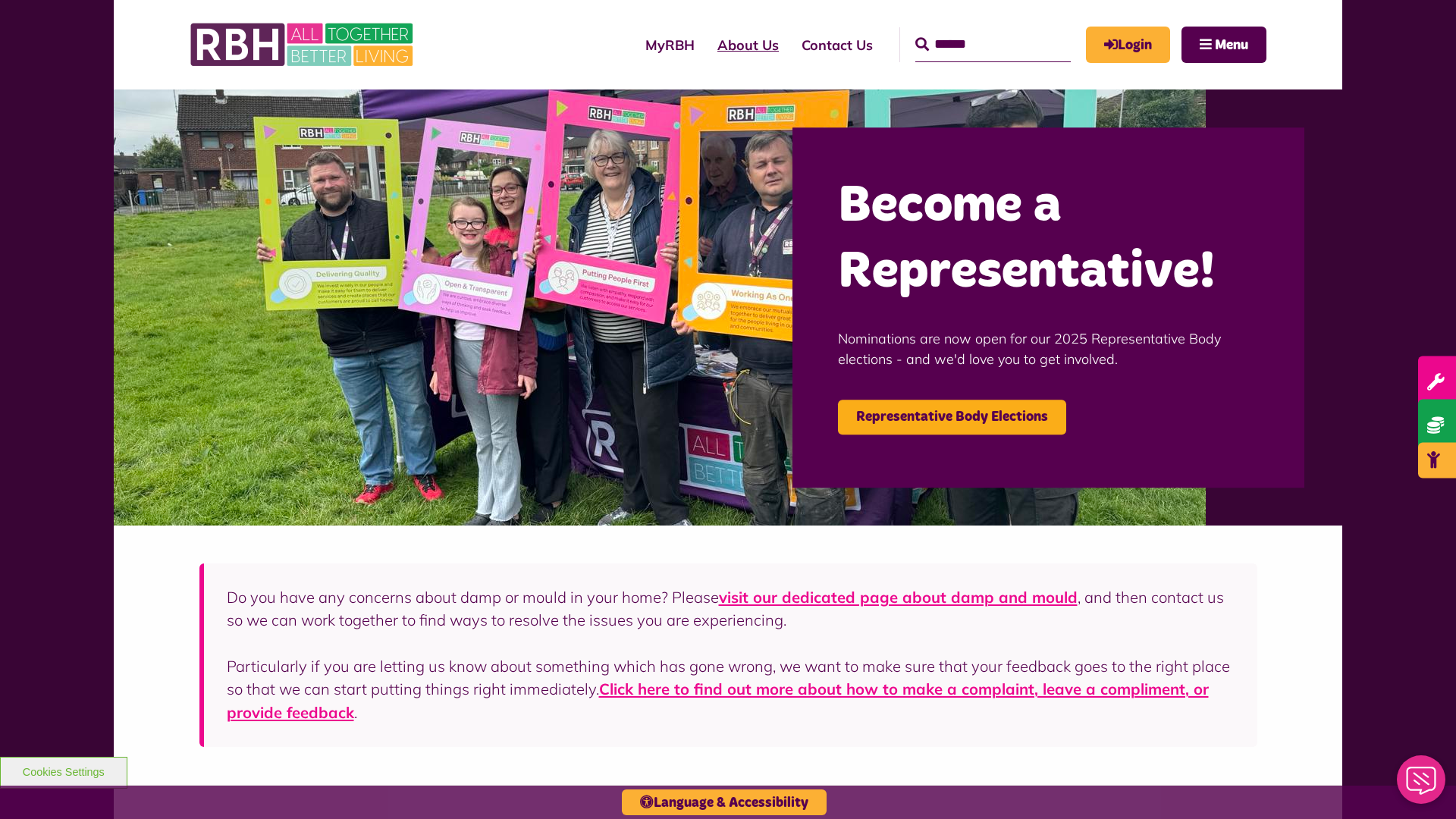
click at [706, 44] on link "About Us" at bounding box center [748, 45] width 84 height 43
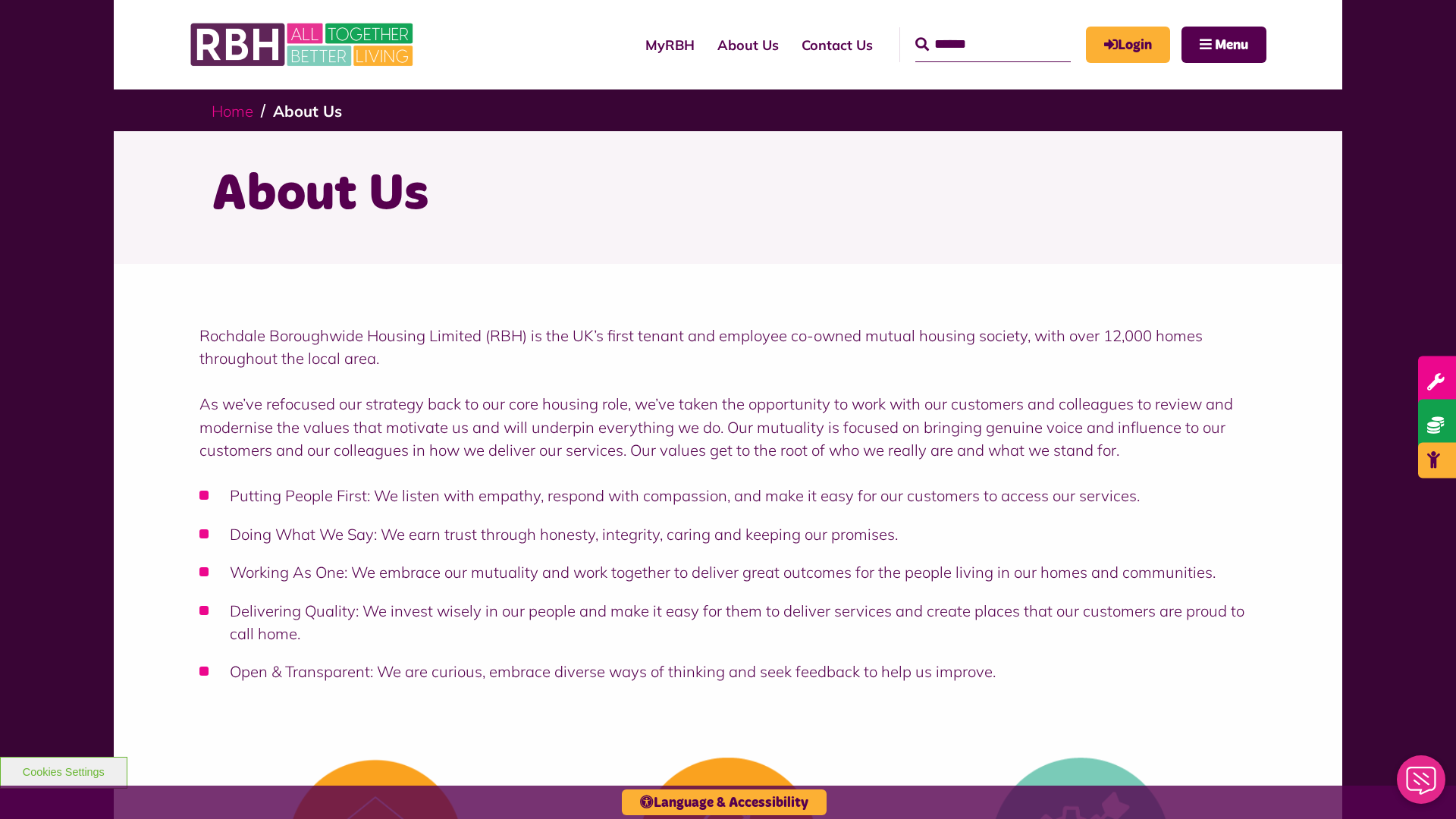
click at [236, 110] on link "Home" at bounding box center [233, 111] width 42 height 19
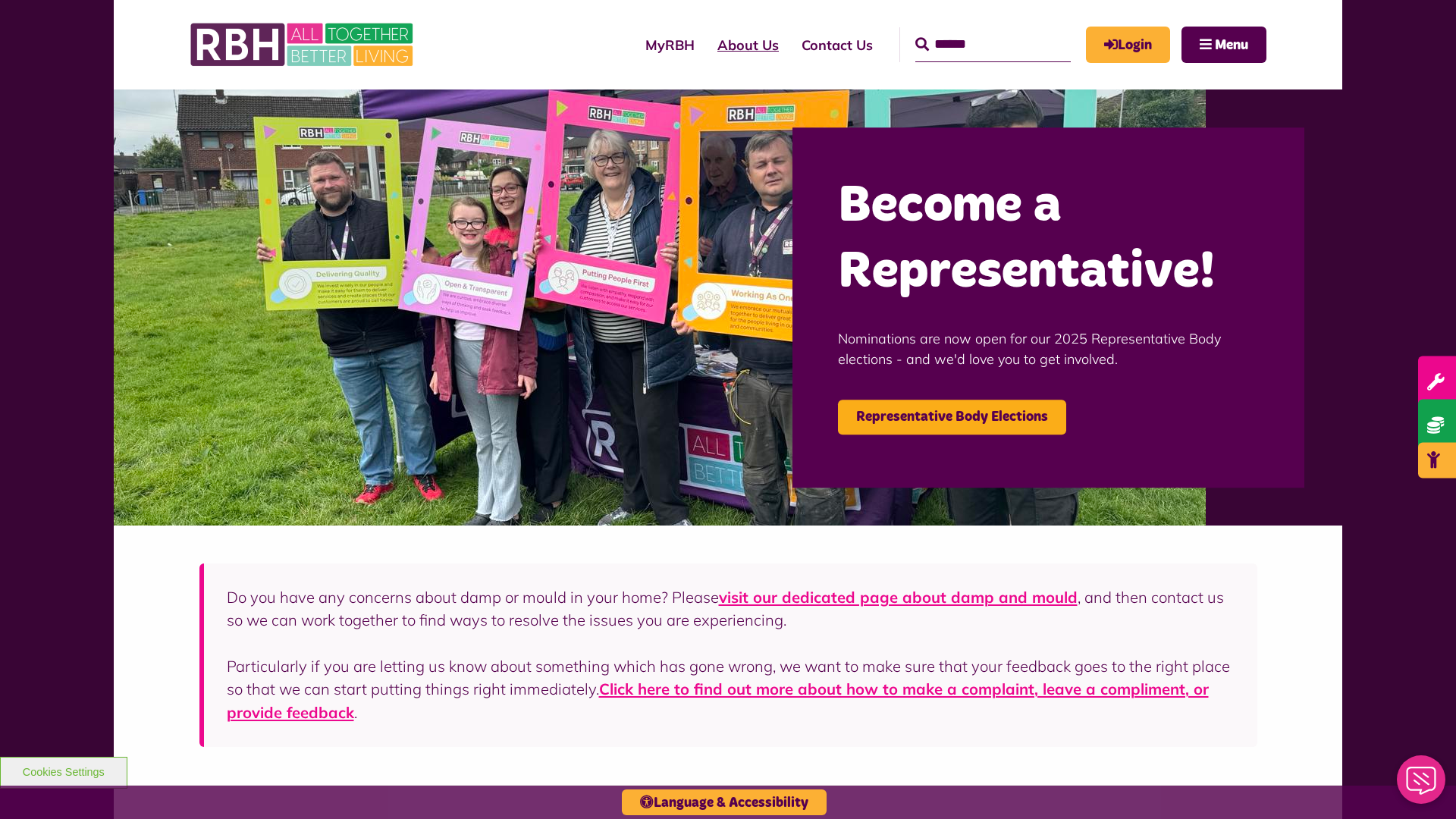
click at [706, 44] on link "About Us" at bounding box center [748, 45] width 84 height 43
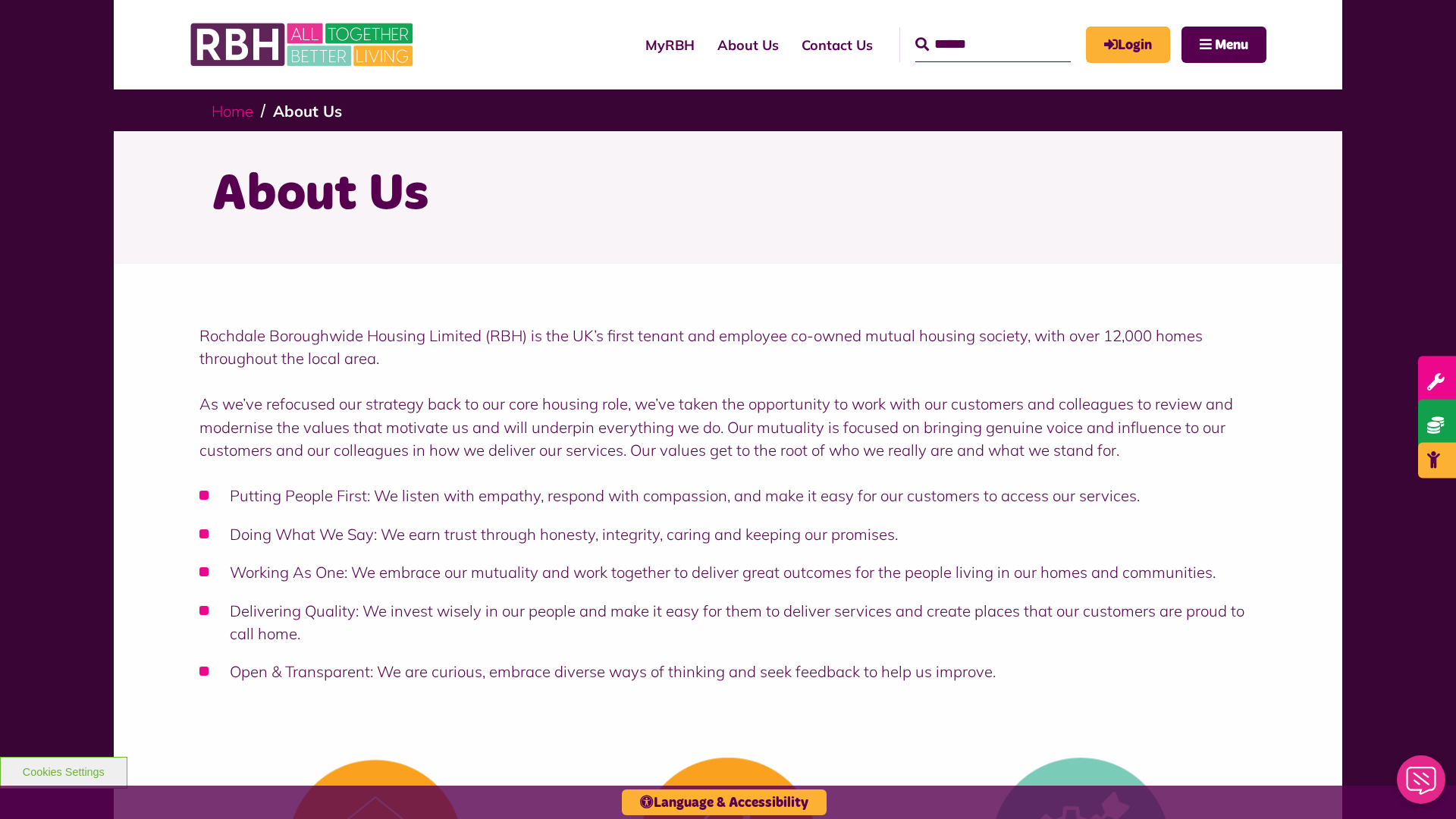
click at [236, 110] on link "Home" at bounding box center [233, 111] width 42 height 19
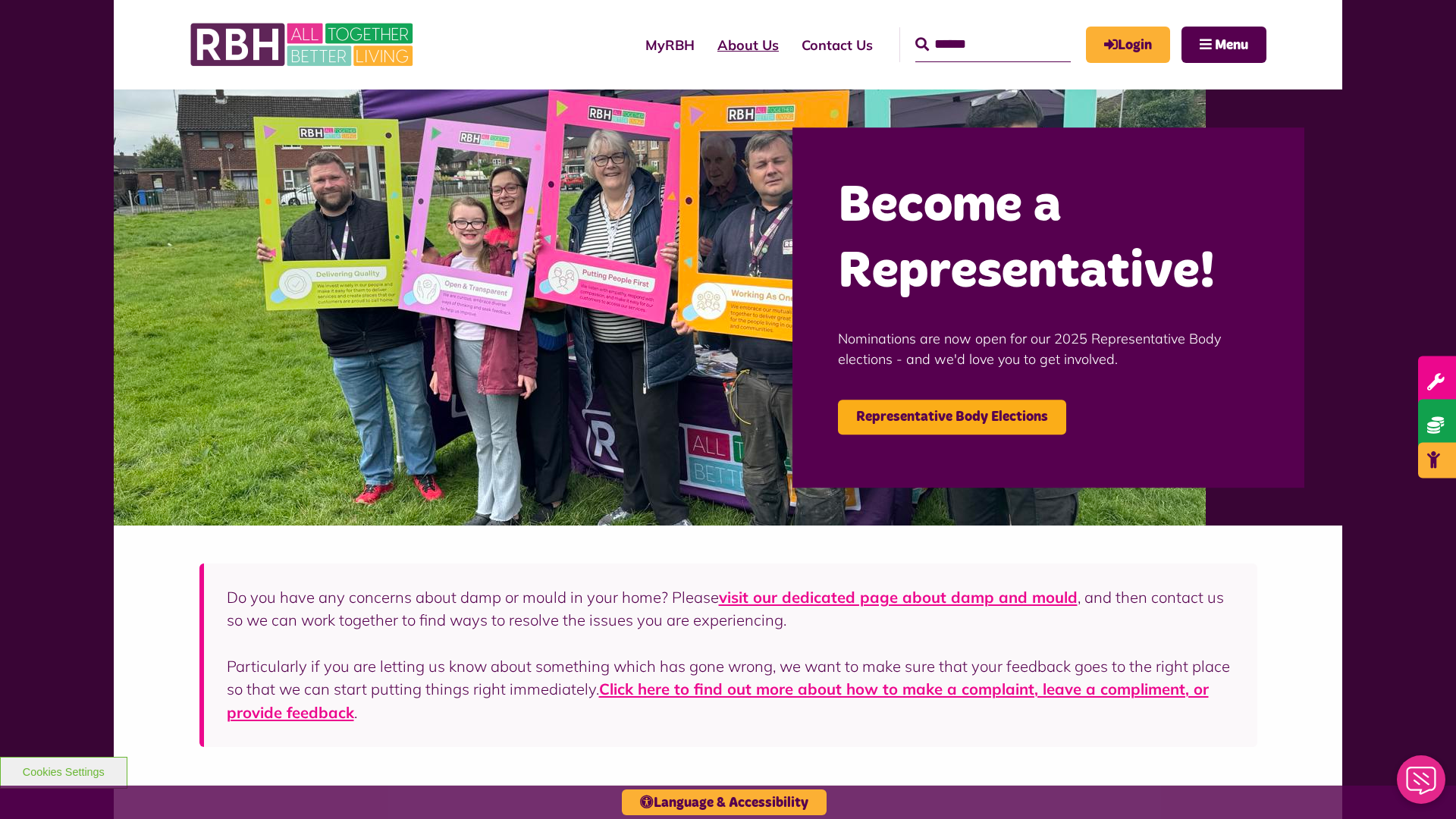
click at [706, 44] on link "About Us" at bounding box center [748, 45] width 84 height 43
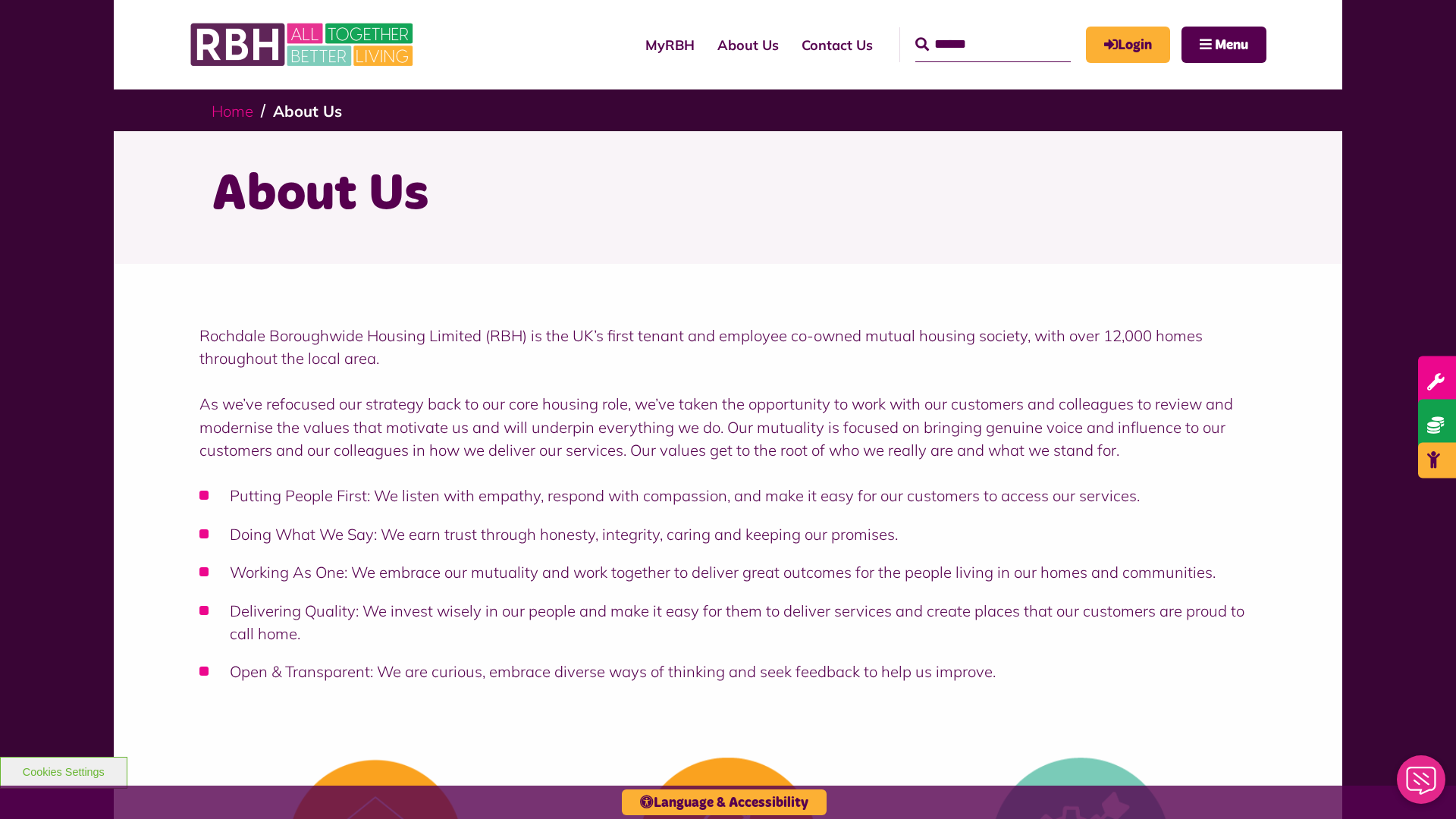
click at [236, 110] on link "Home" at bounding box center [233, 111] width 42 height 19
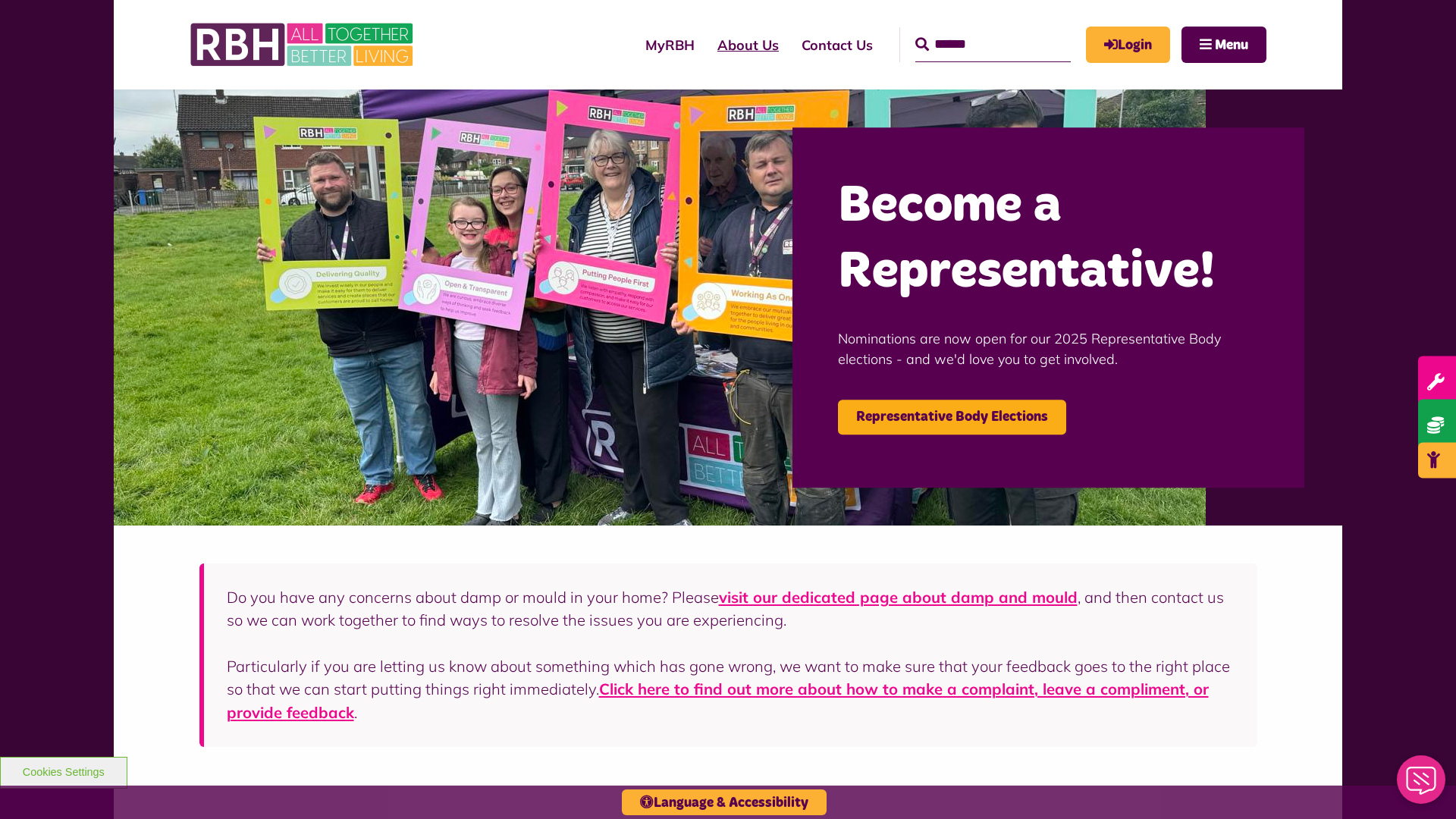
click at [706, 44] on link "About Us" at bounding box center [748, 45] width 84 height 43
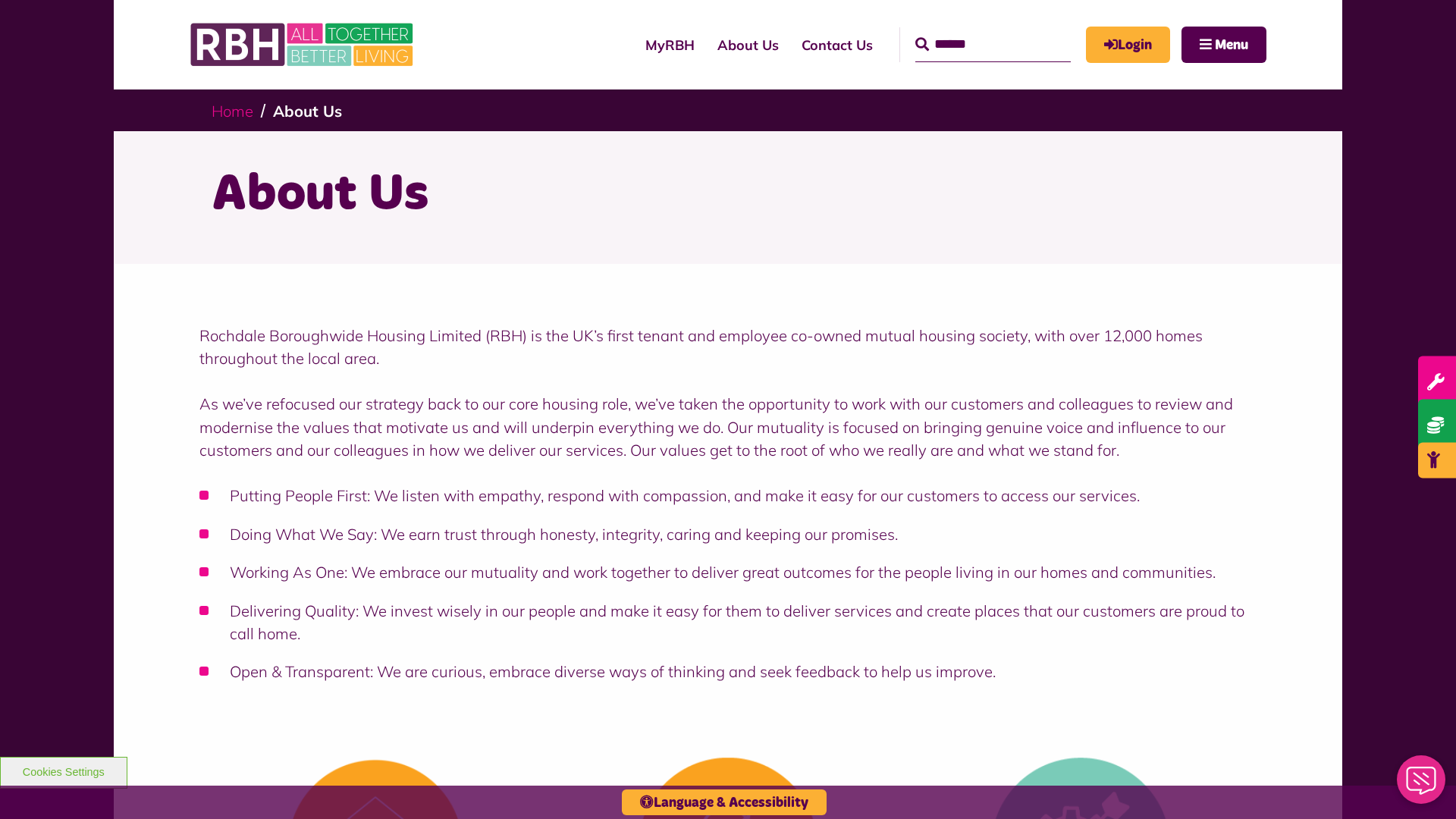
click at [236, 110] on link "Home" at bounding box center [233, 111] width 42 height 19
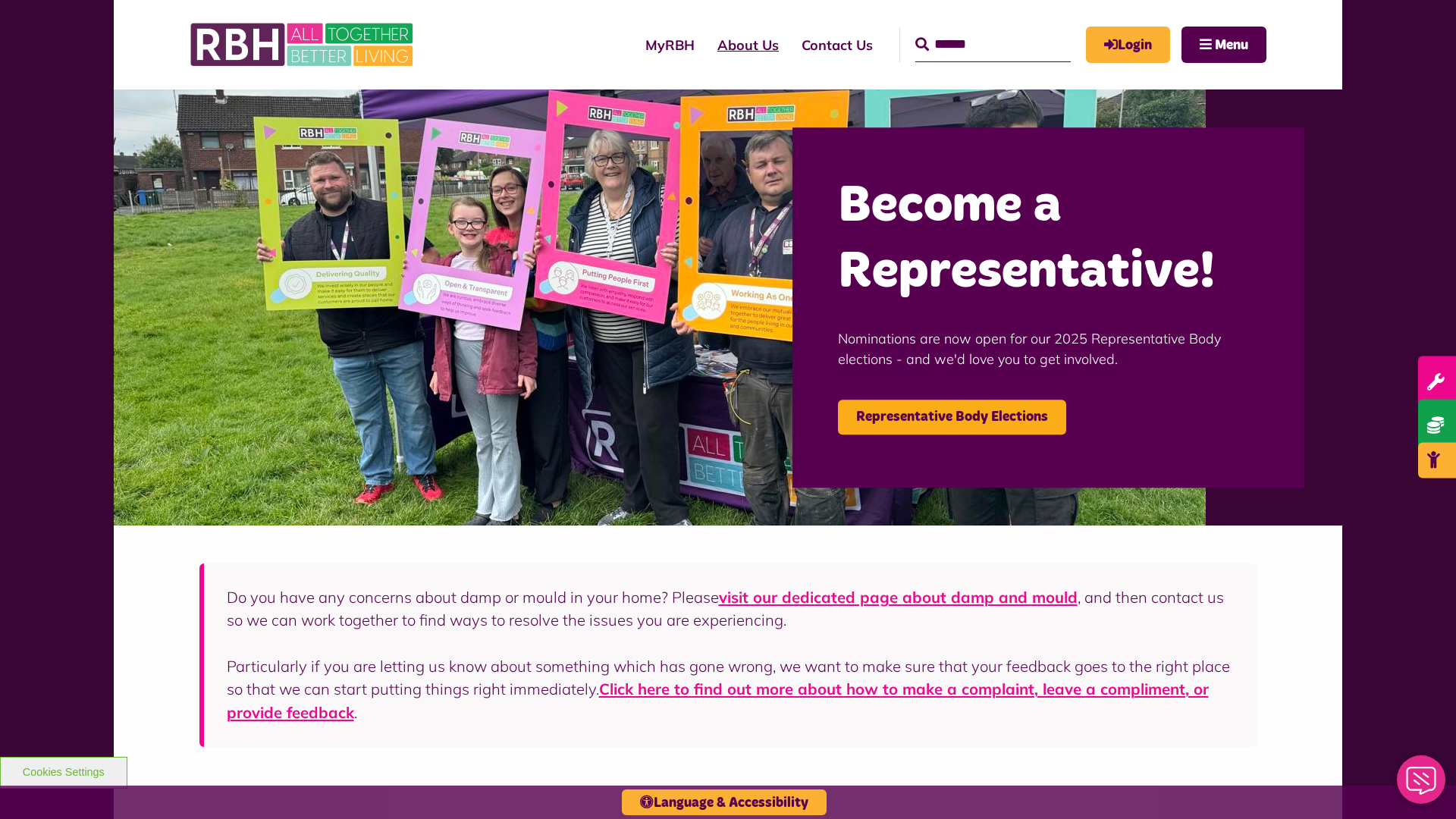
click at [706, 44] on link "About Us" at bounding box center [748, 45] width 84 height 43
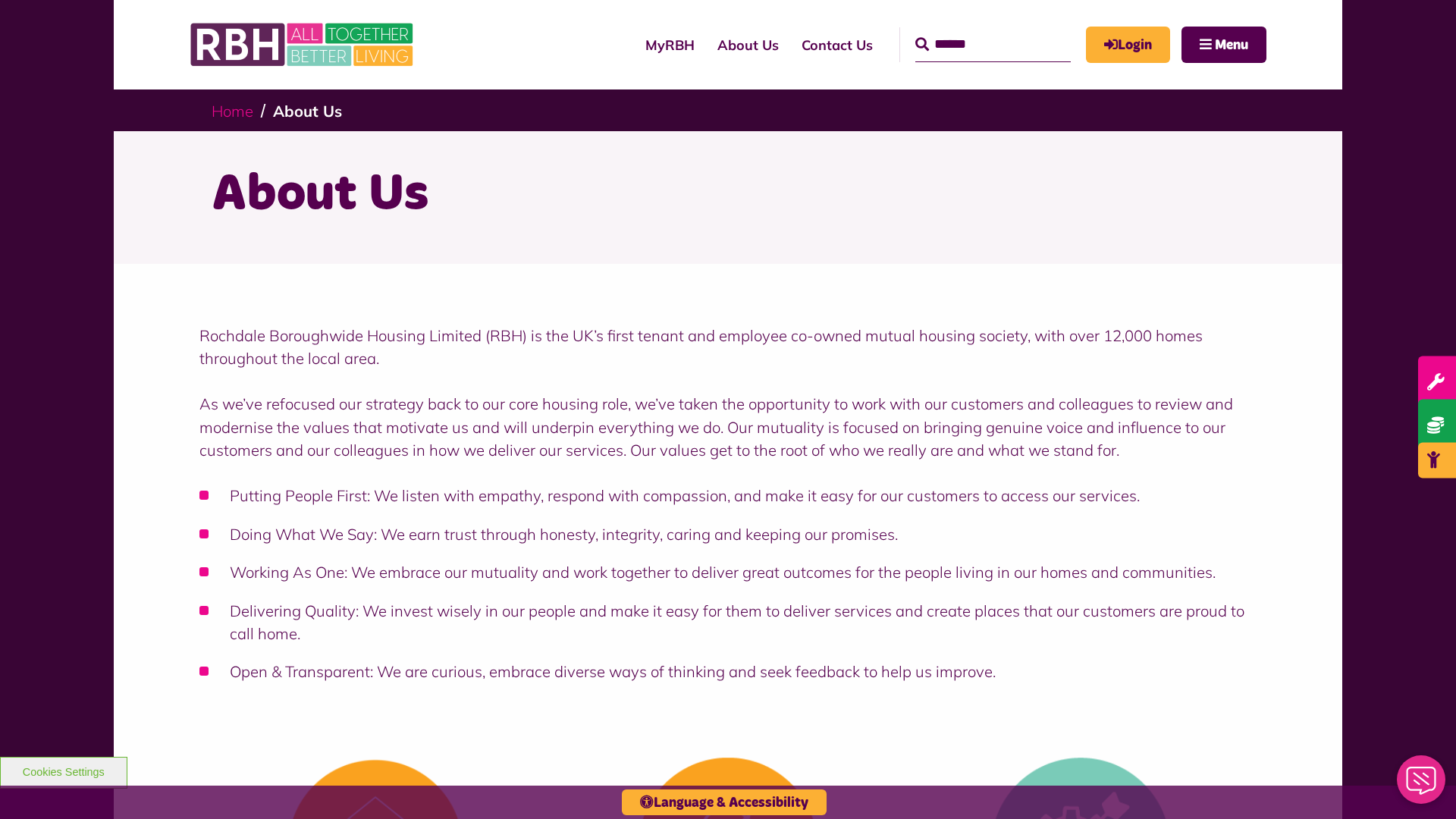
click at [236, 110] on link "Home" at bounding box center [233, 111] width 42 height 19
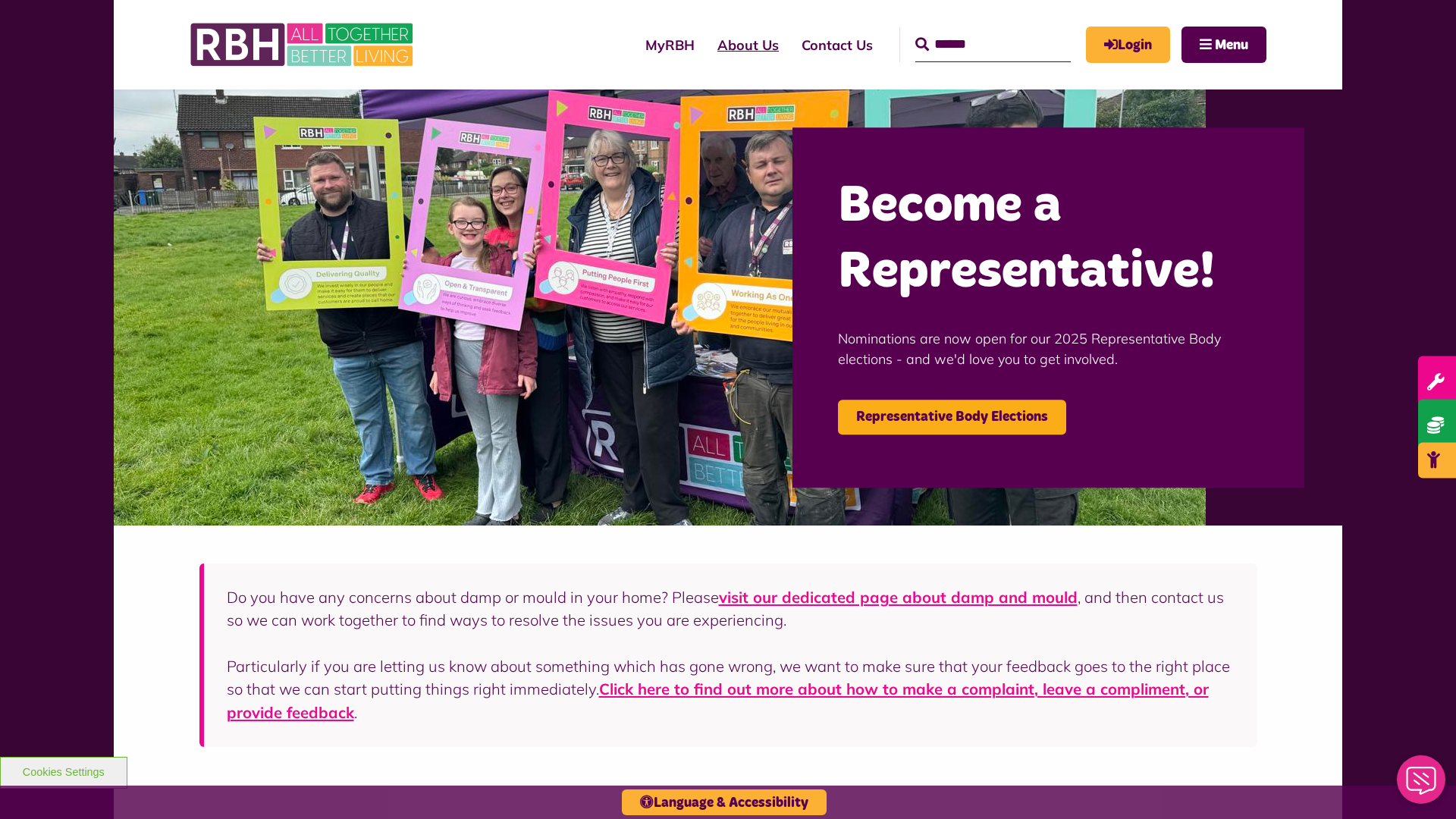
click at [706, 44] on link "About Us" at bounding box center [748, 45] width 84 height 43
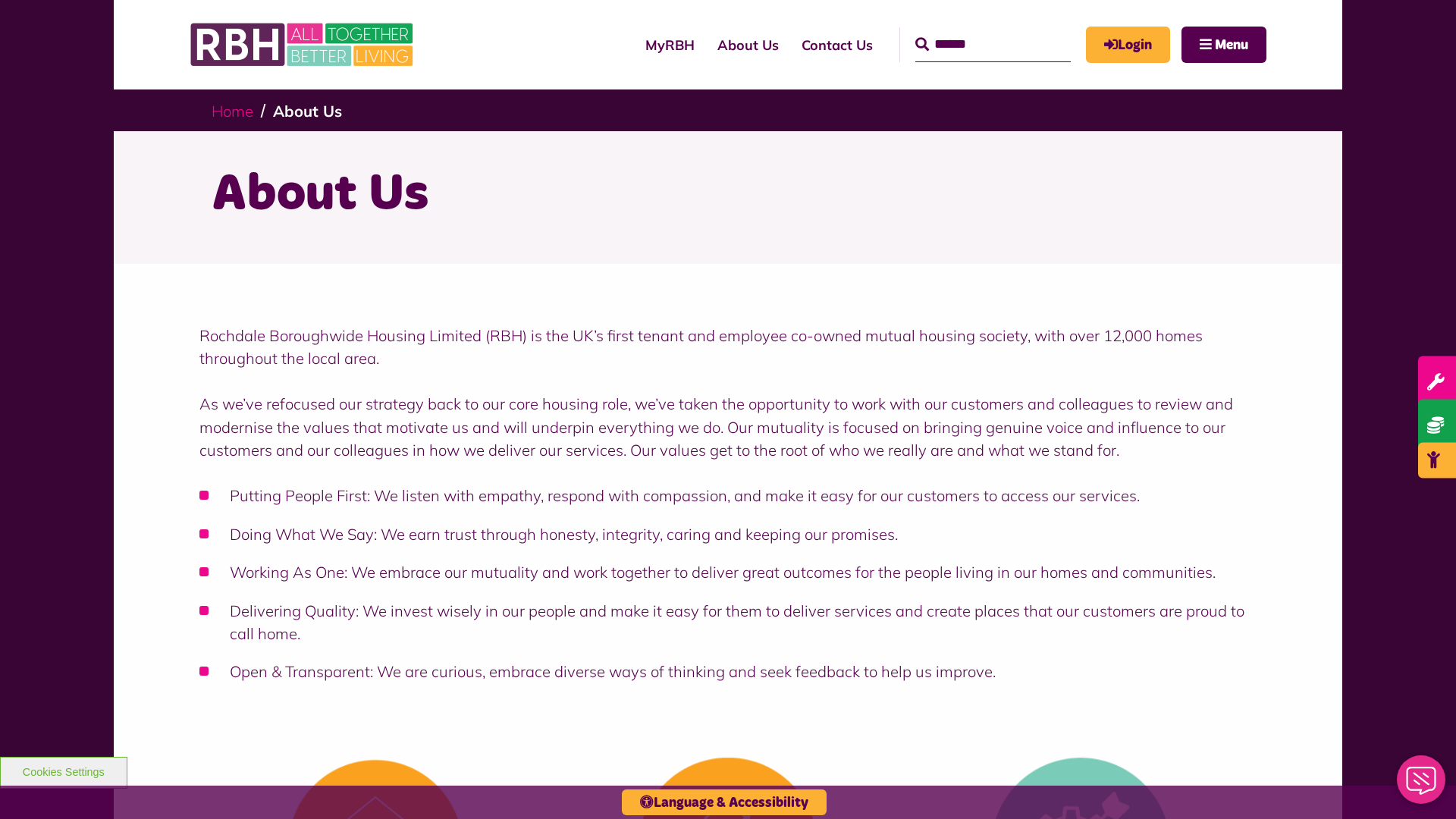
click at [236, 110] on link "Home" at bounding box center [233, 111] width 42 height 19
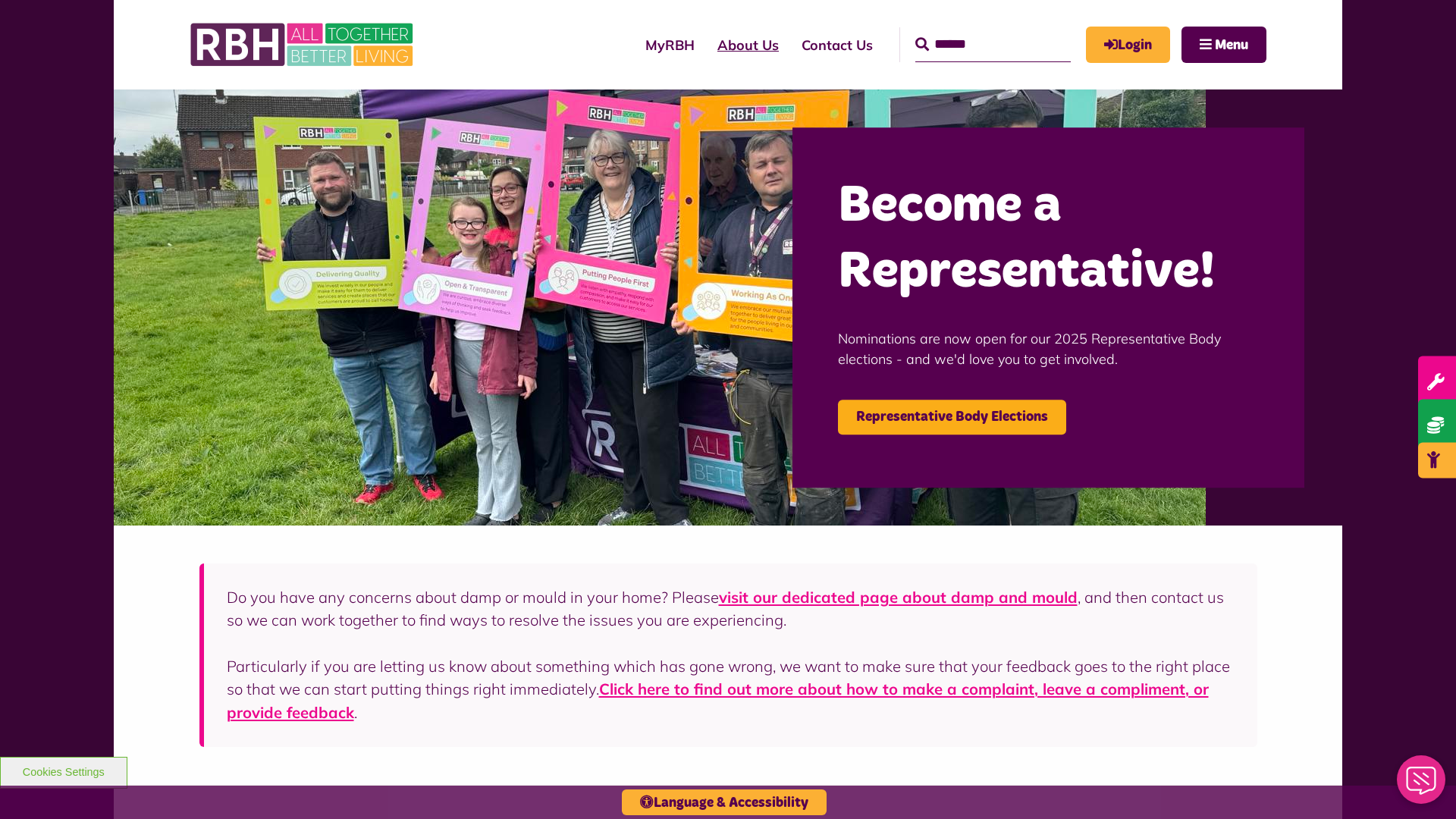
click at [706, 44] on link "About Us" at bounding box center [748, 45] width 84 height 43
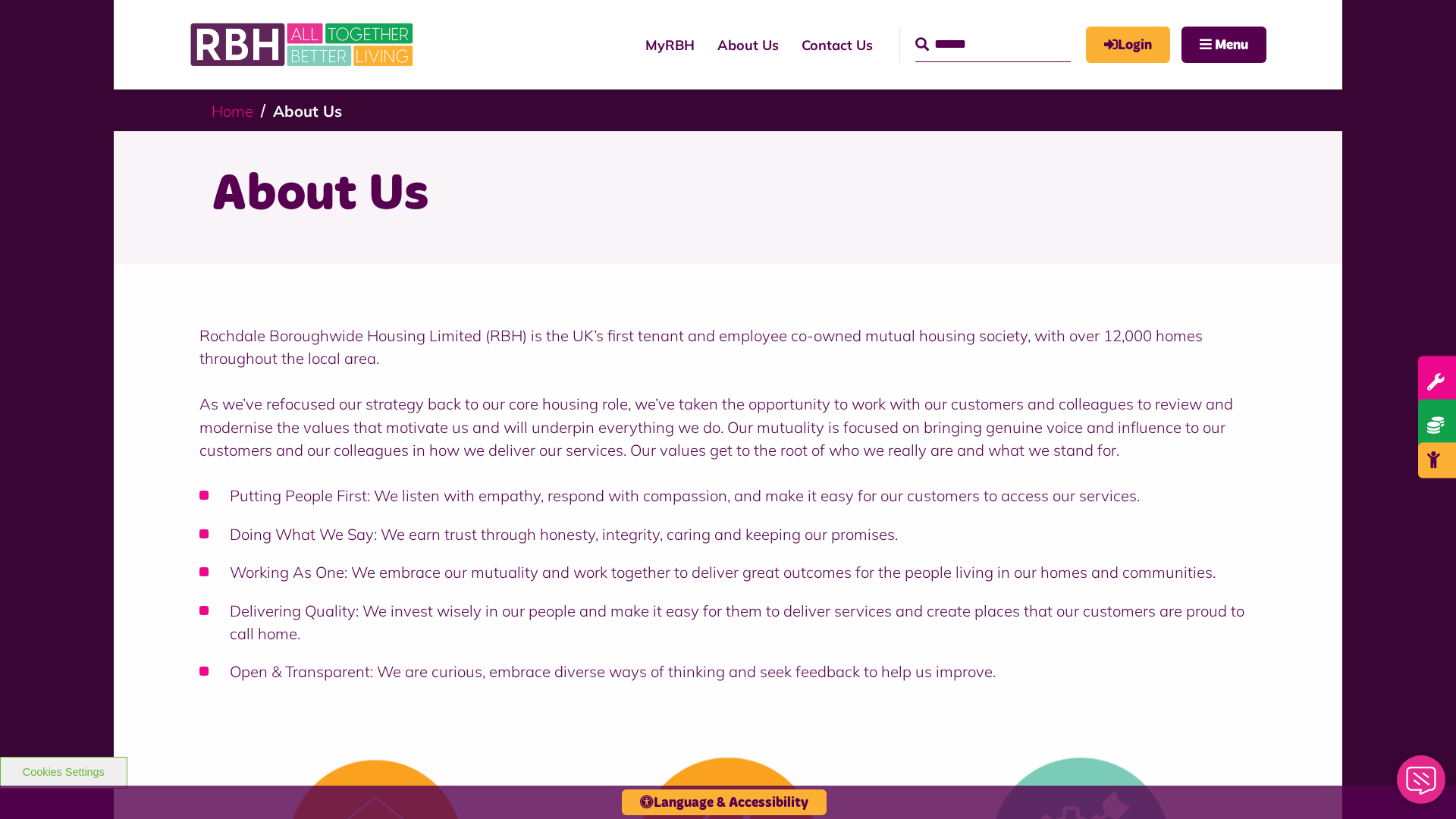
click at [236, 110] on link "Home" at bounding box center [233, 111] width 42 height 19
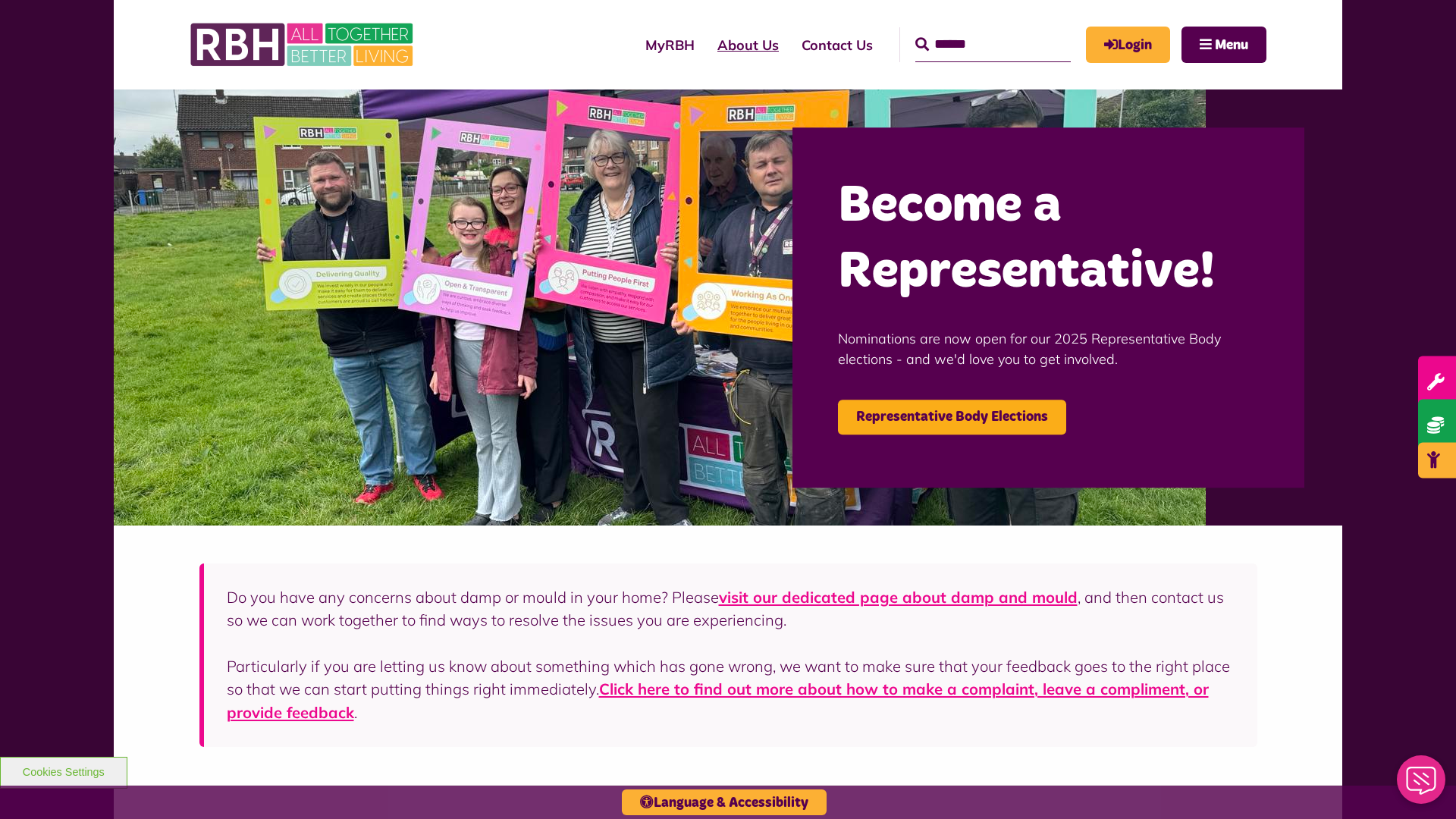
click at [706, 44] on link "About Us" at bounding box center [748, 45] width 84 height 43
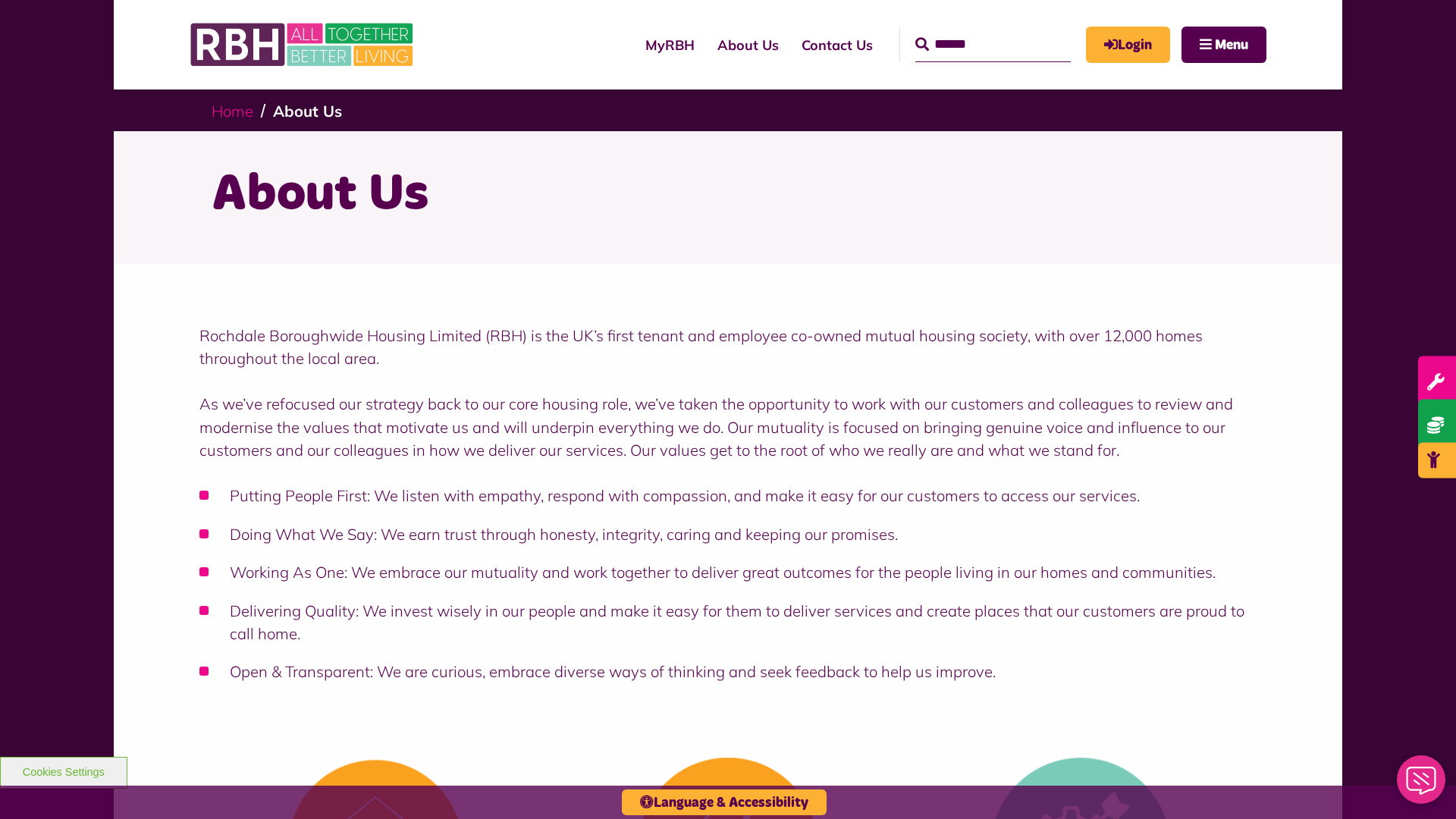
click at [236, 110] on link "Home" at bounding box center [233, 111] width 42 height 19
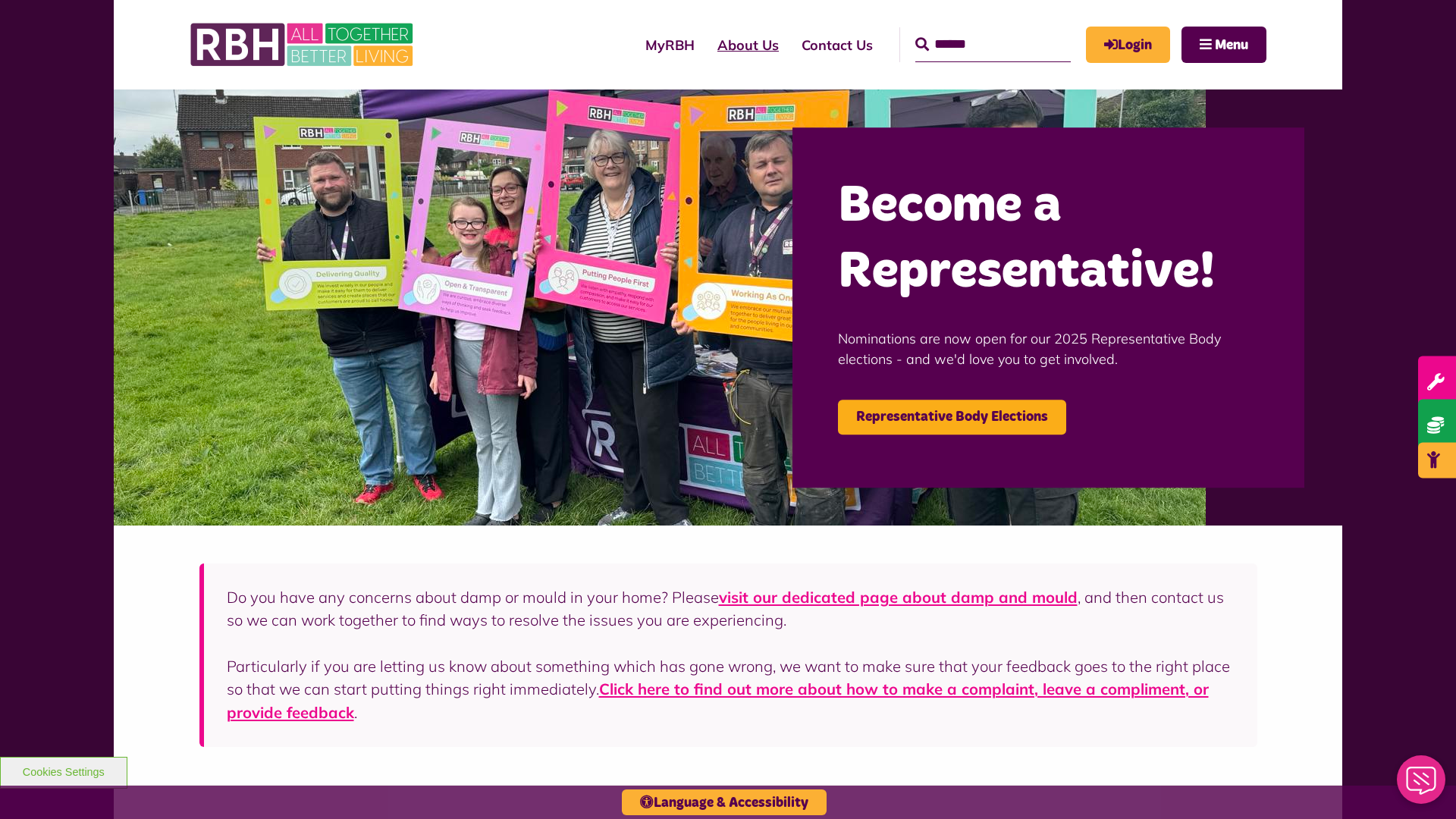
click at [706, 44] on link "About Us" at bounding box center [748, 45] width 84 height 43
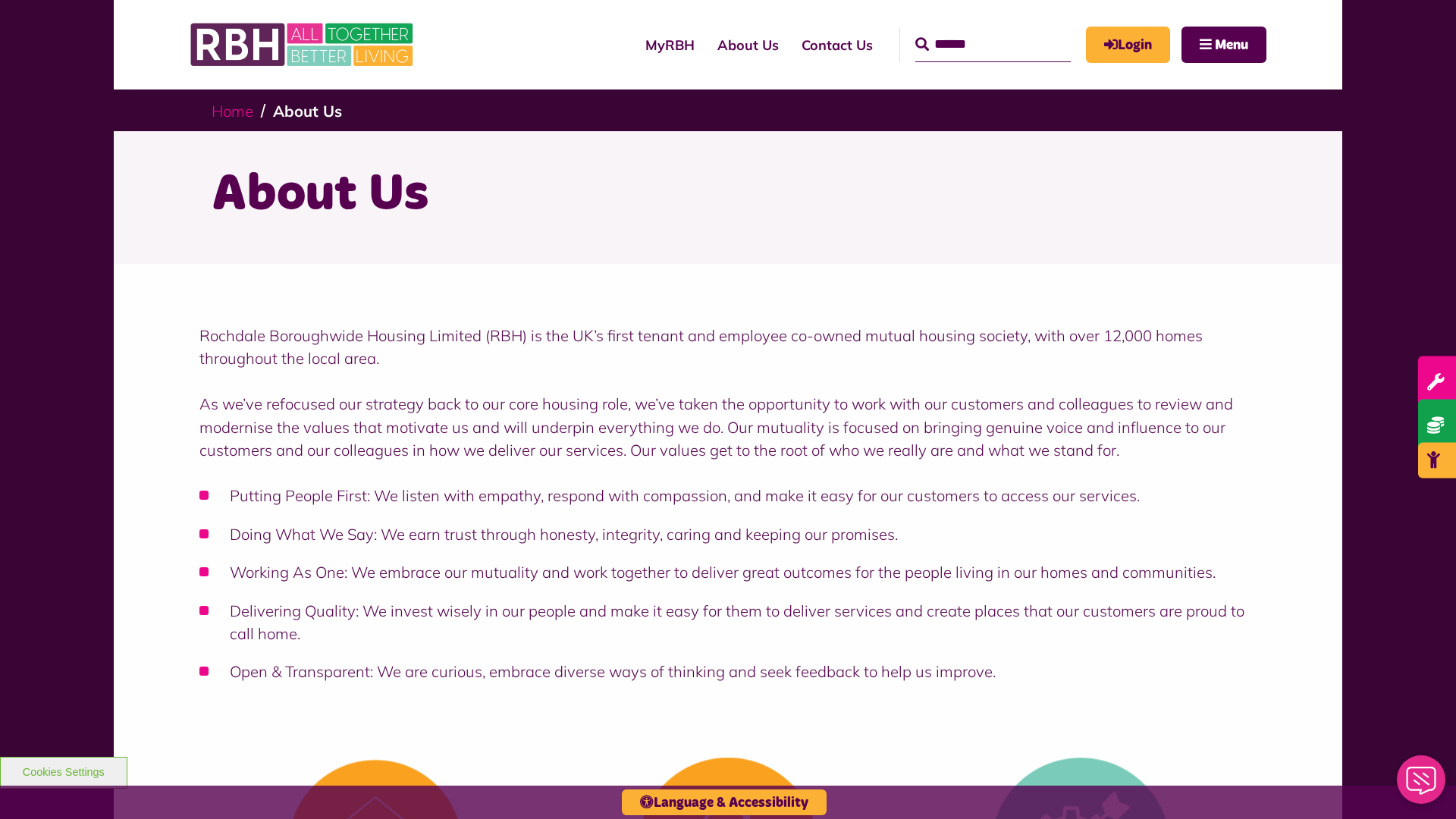
click at [236, 110] on link "Home" at bounding box center [233, 111] width 42 height 19
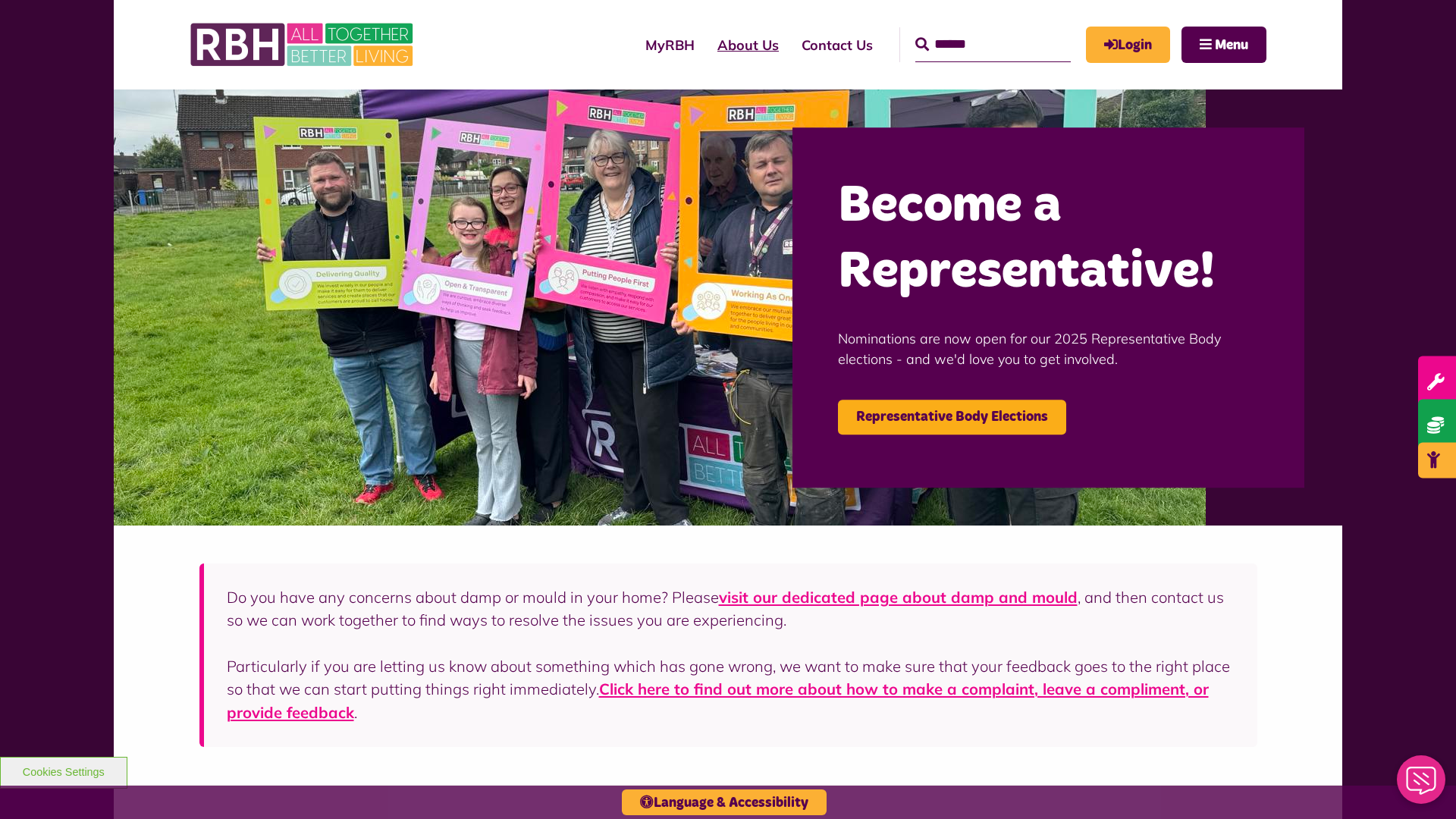
click at [706, 44] on link "About Us" at bounding box center [748, 45] width 84 height 43
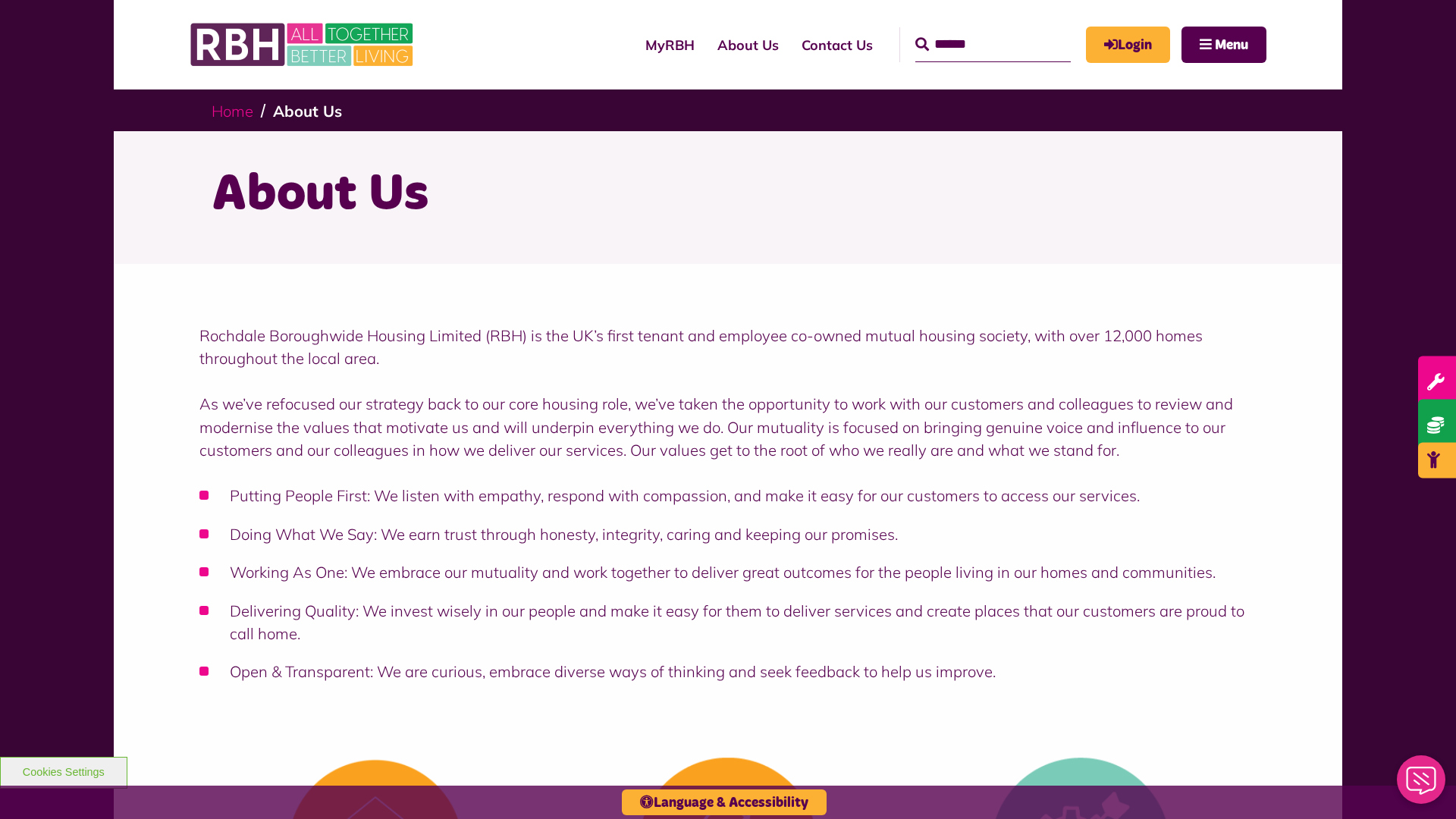
click at [236, 110] on link "Home" at bounding box center [233, 111] width 42 height 19
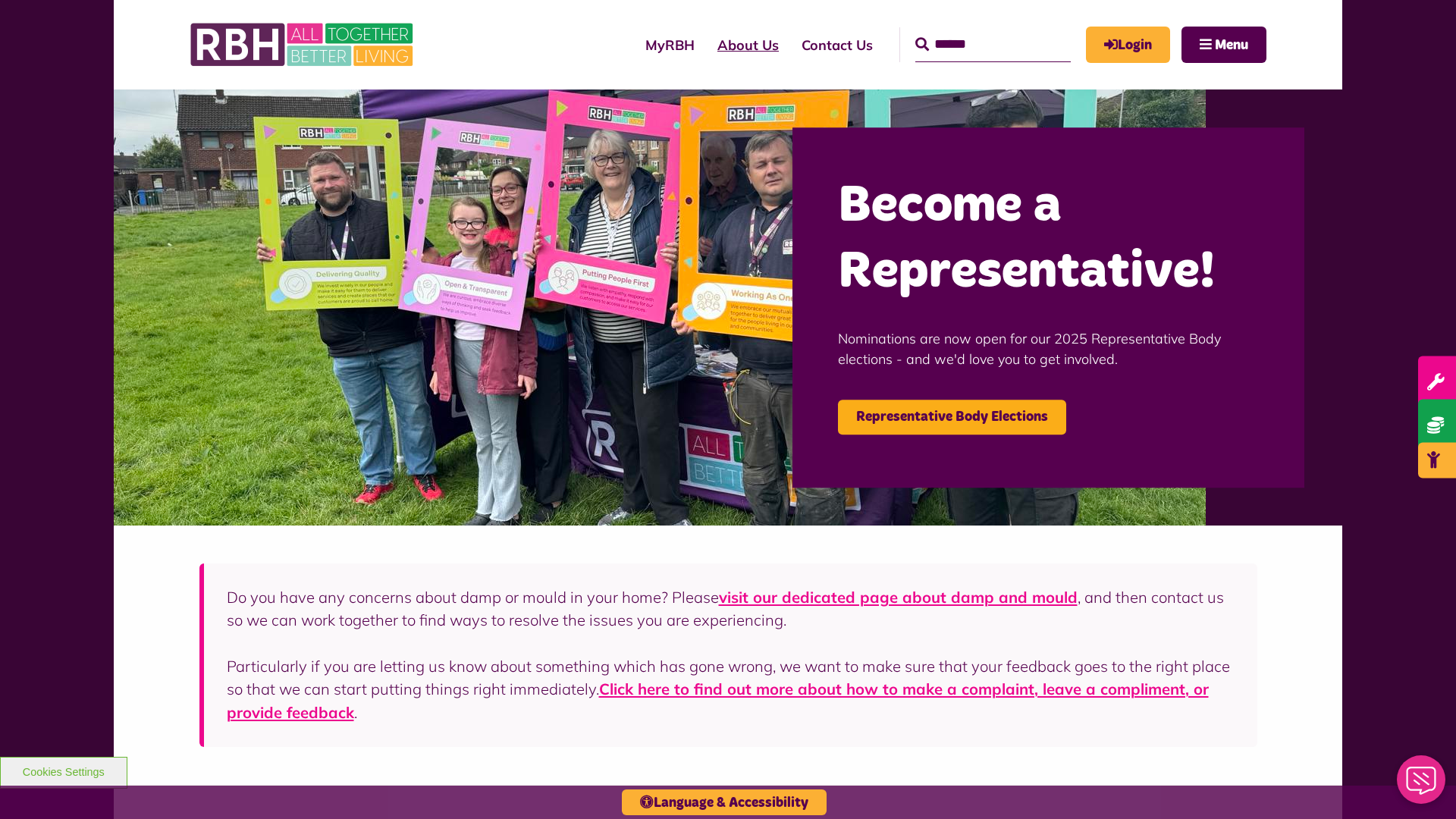
click at [706, 44] on link "About Us" at bounding box center [748, 45] width 84 height 43
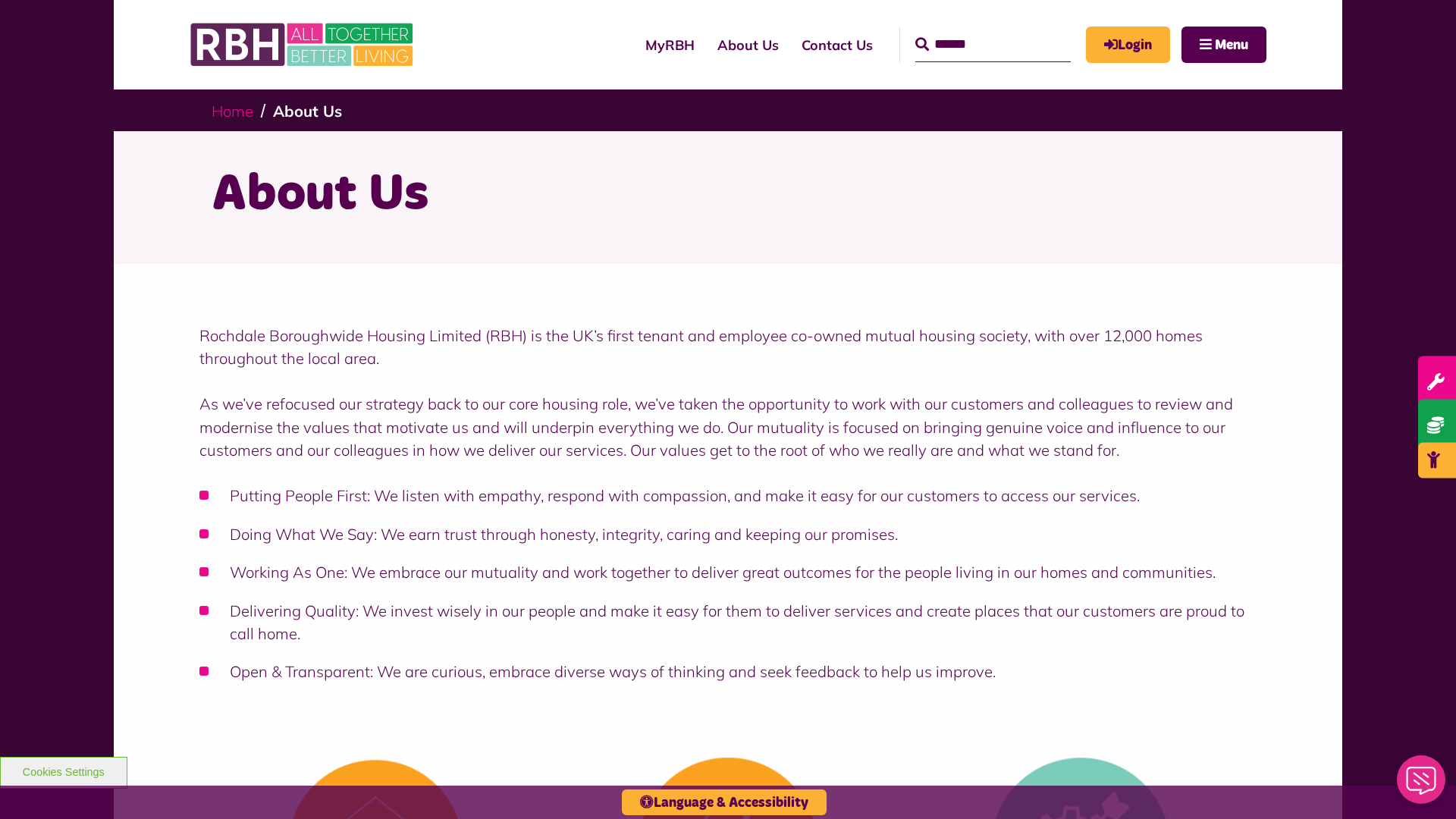
click at [236, 110] on link "Home" at bounding box center [233, 111] width 42 height 19
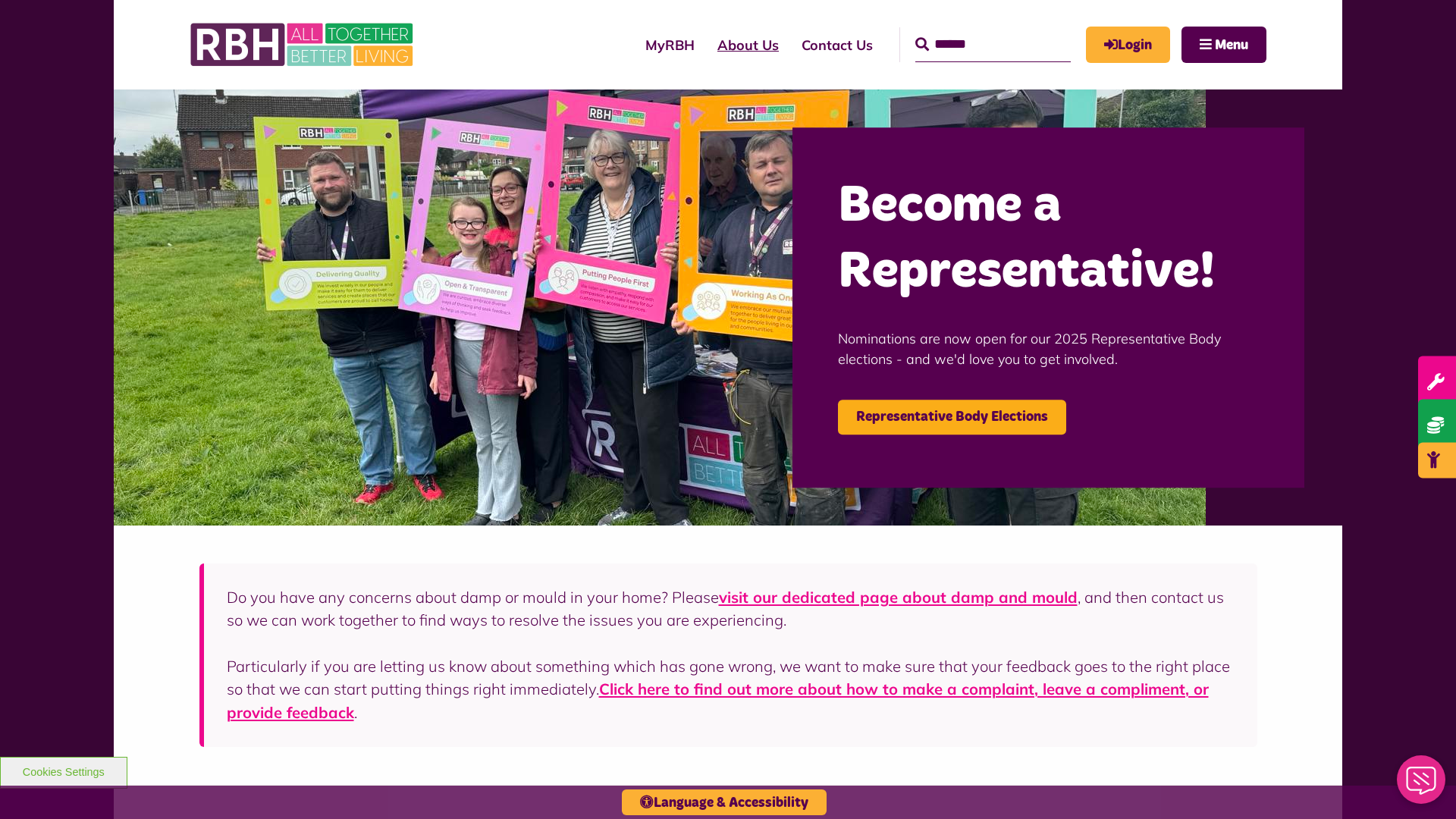
click at [706, 44] on link "About Us" at bounding box center [748, 45] width 84 height 43
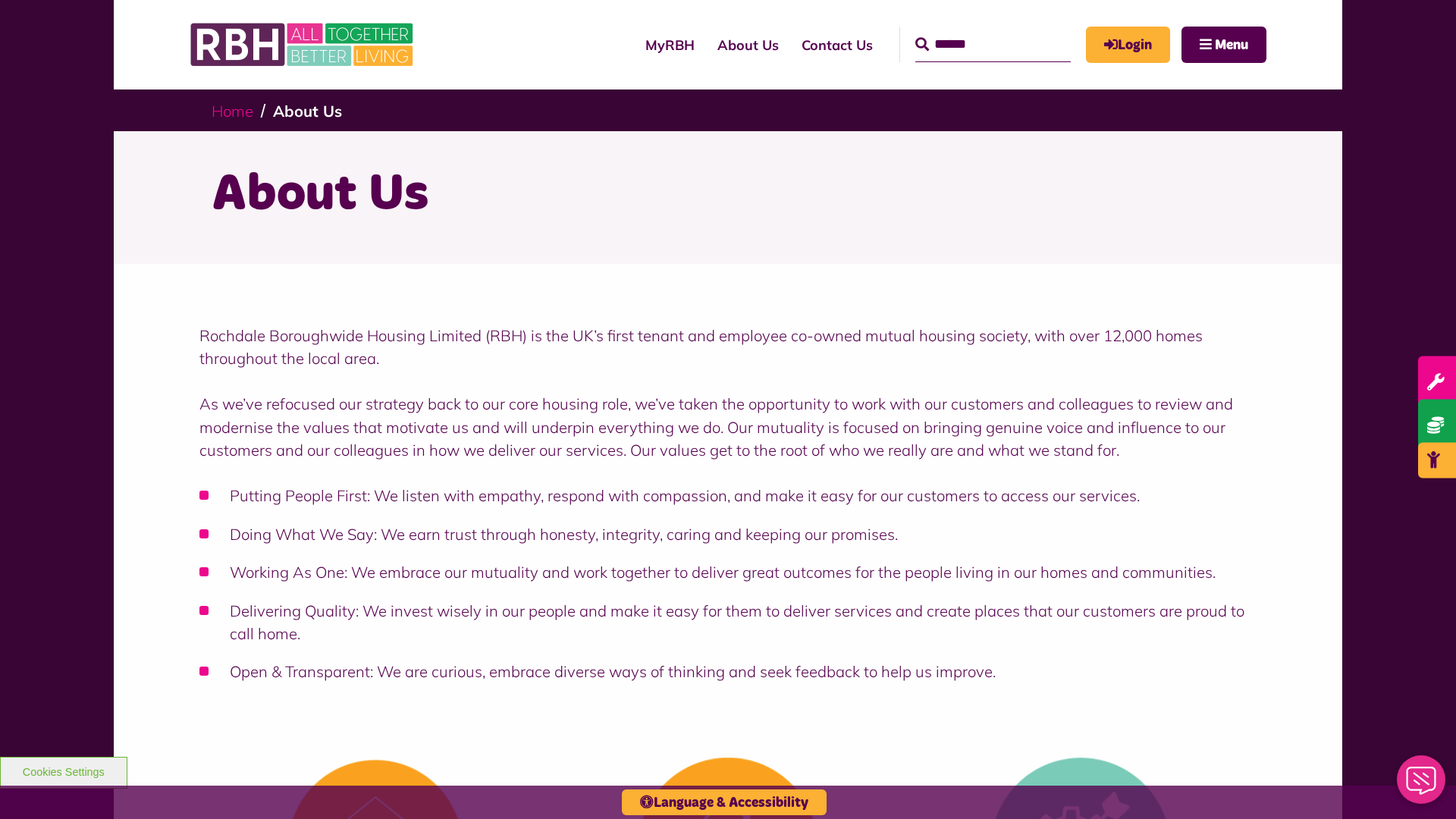
click at [236, 110] on link "Home" at bounding box center [233, 111] width 42 height 19
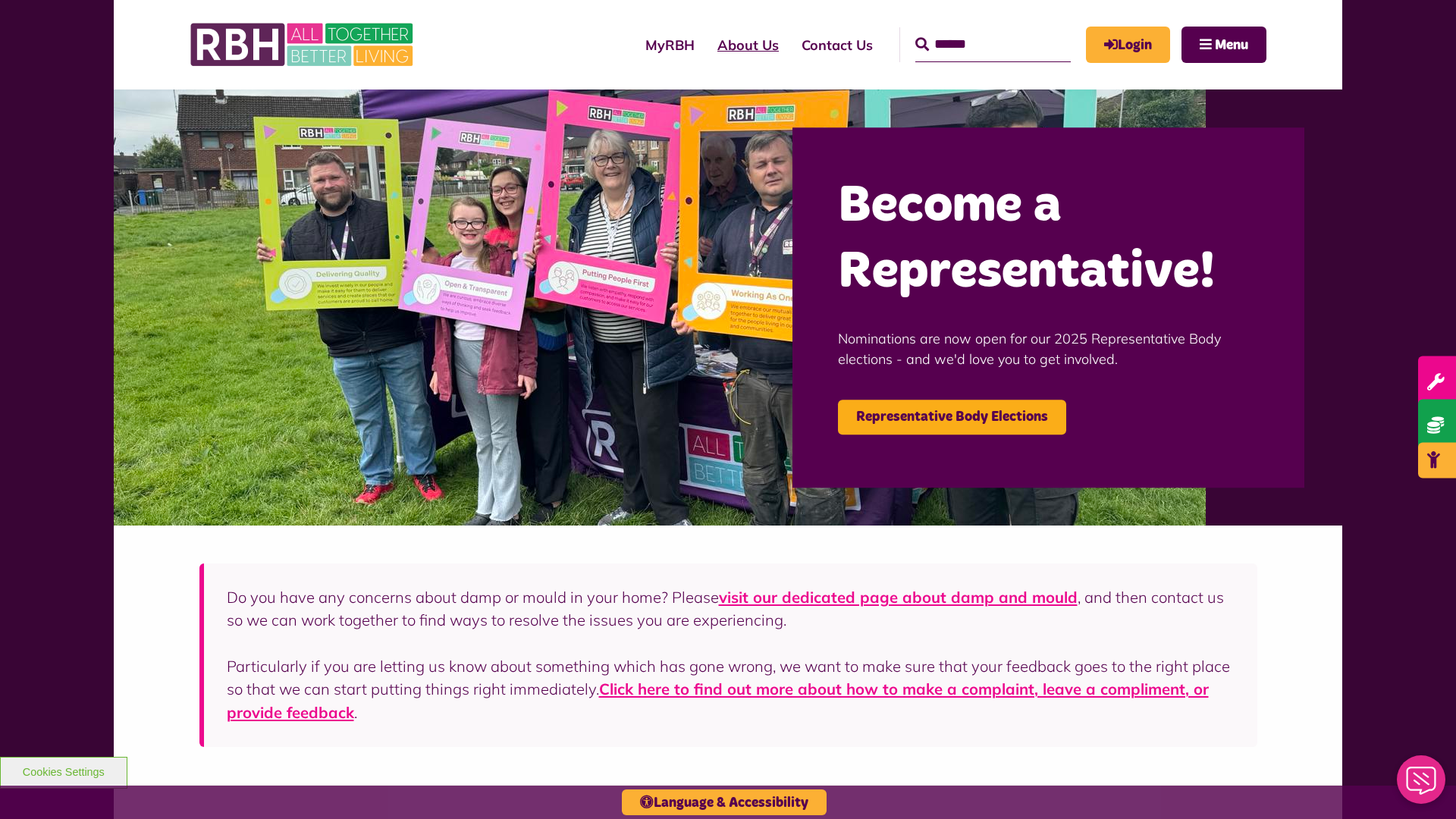
click at [706, 44] on link "About Us" at bounding box center [748, 45] width 84 height 43
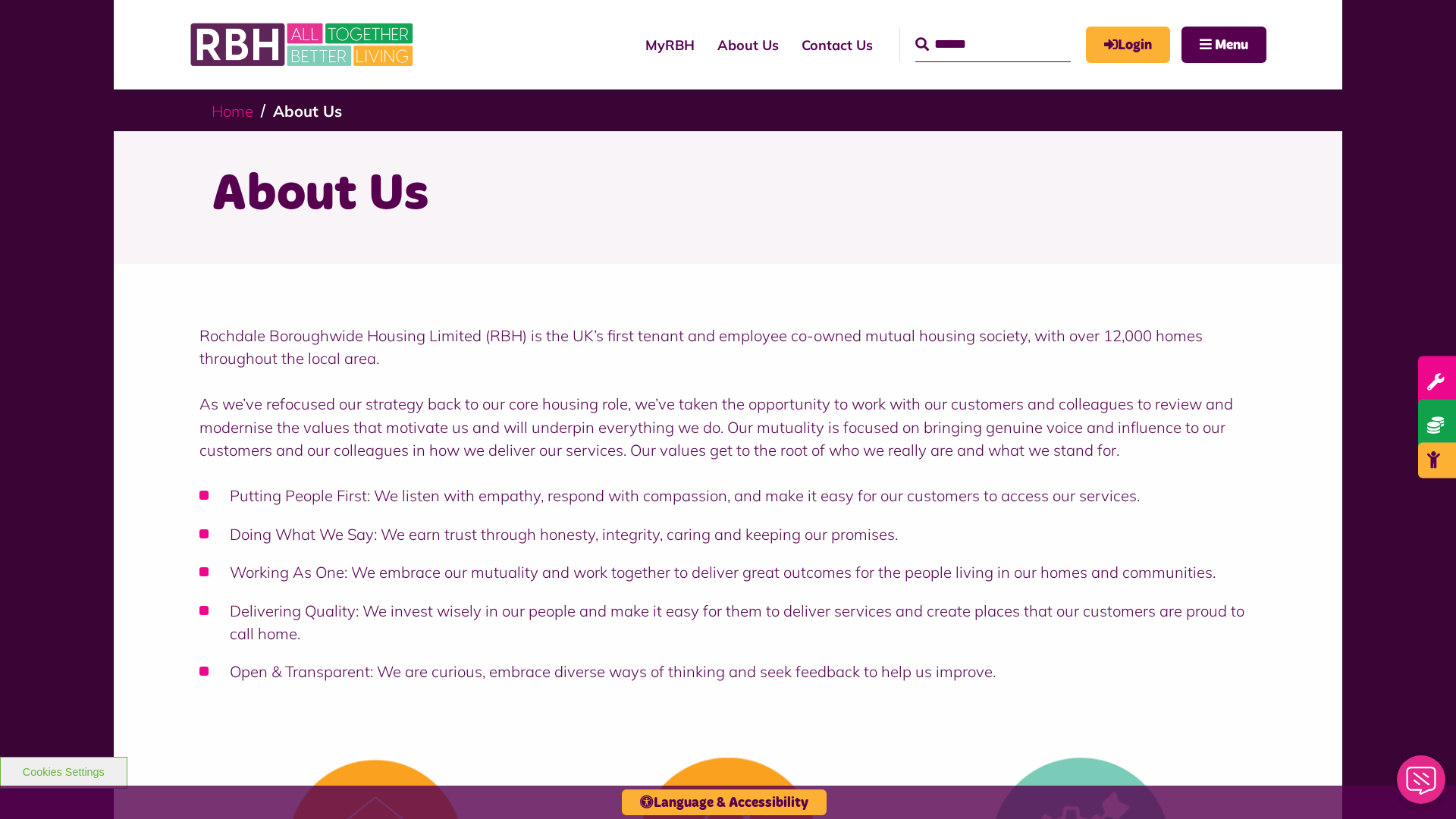
click at [236, 110] on link "Home" at bounding box center [233, 111] width 42 height 19
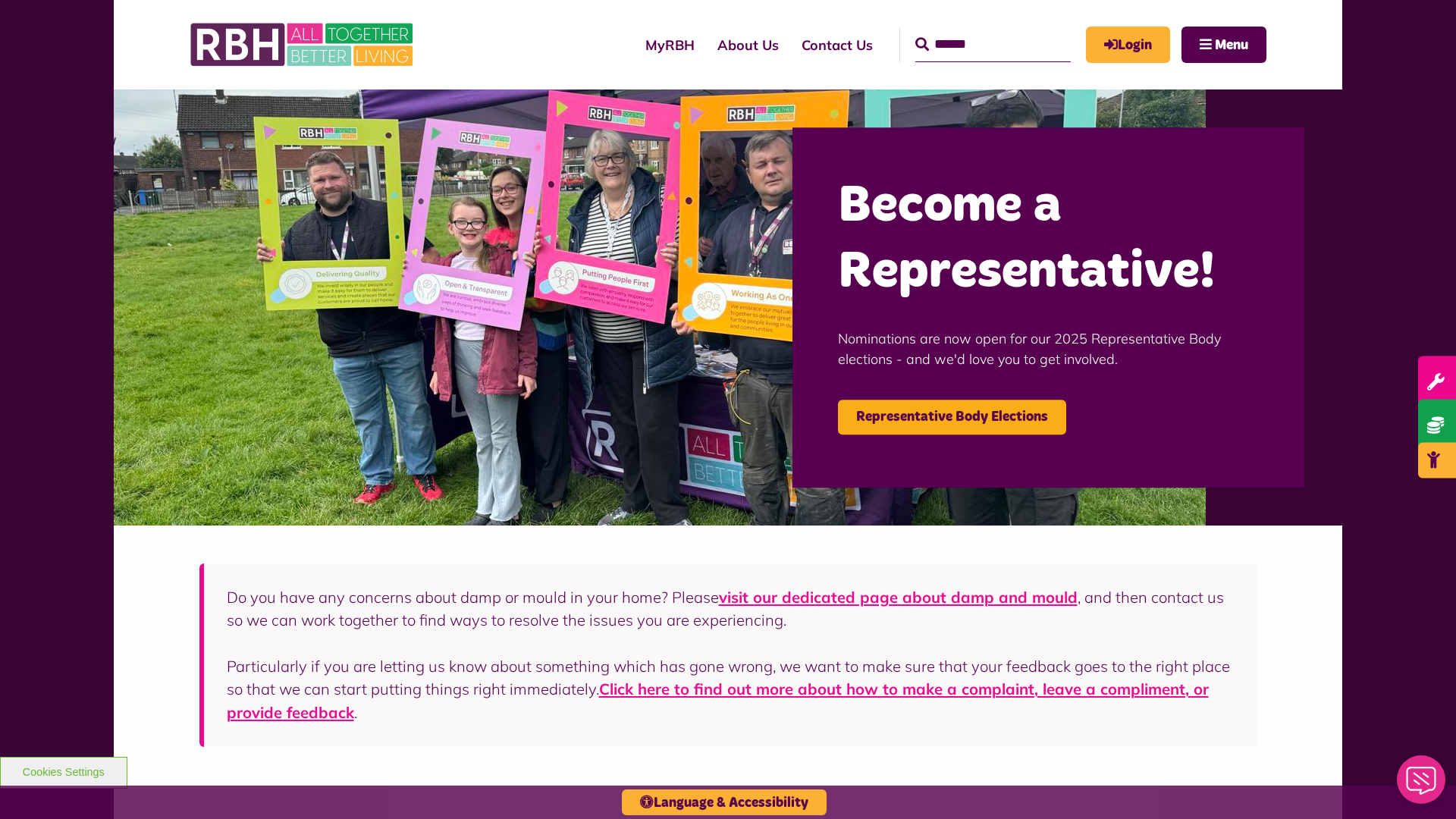
click at [971, 31] on input "Search" at bounding box center [992, 45] width 155 height 35
type input "*"
click at [63, 770] on button "Cookies Settings" at bounding box center [64, 772] width 128 height 32
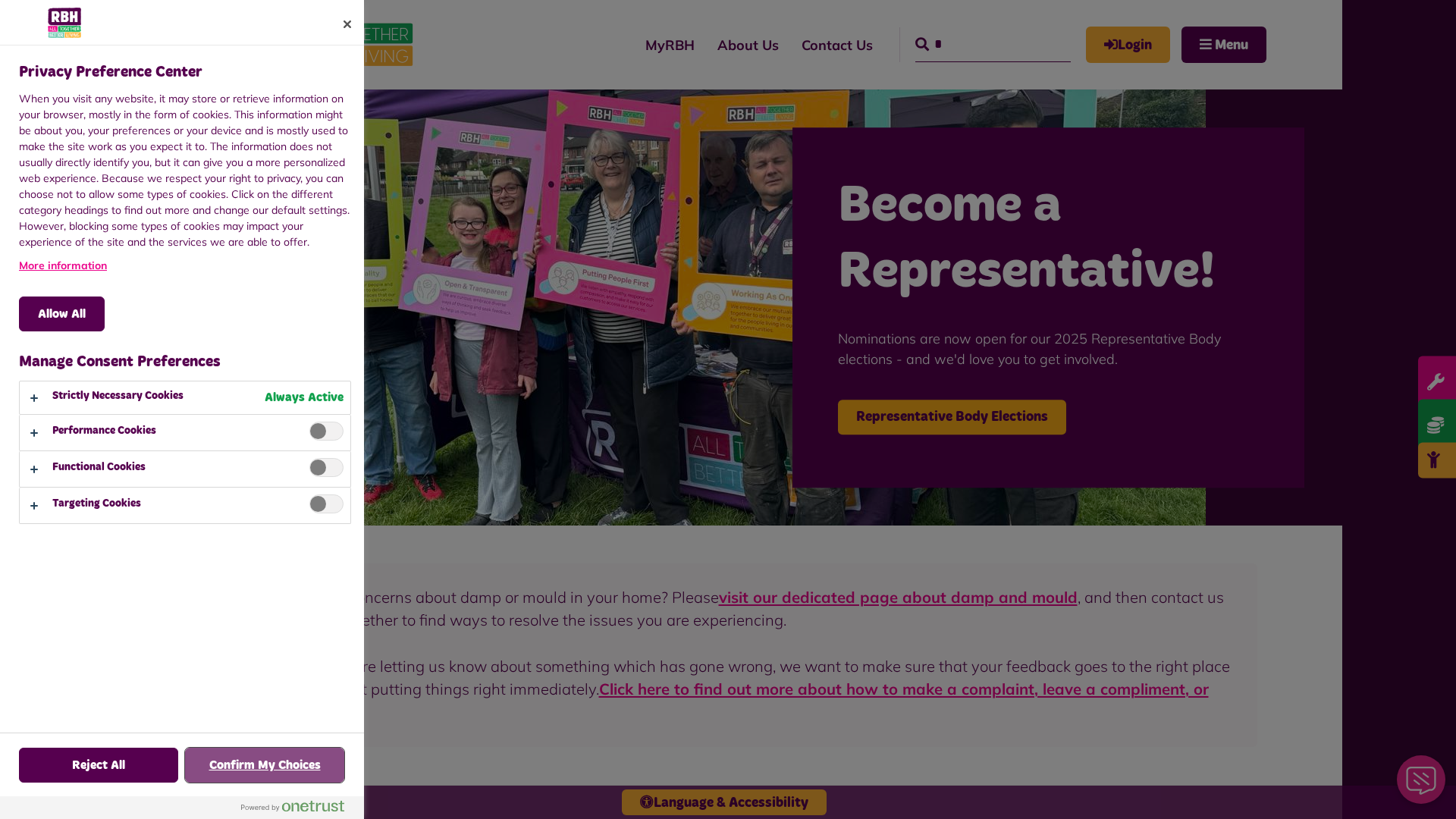
click at [265, 765] on button "Confirm My Choices" at bounding box center [265, 765] width 159 height 35
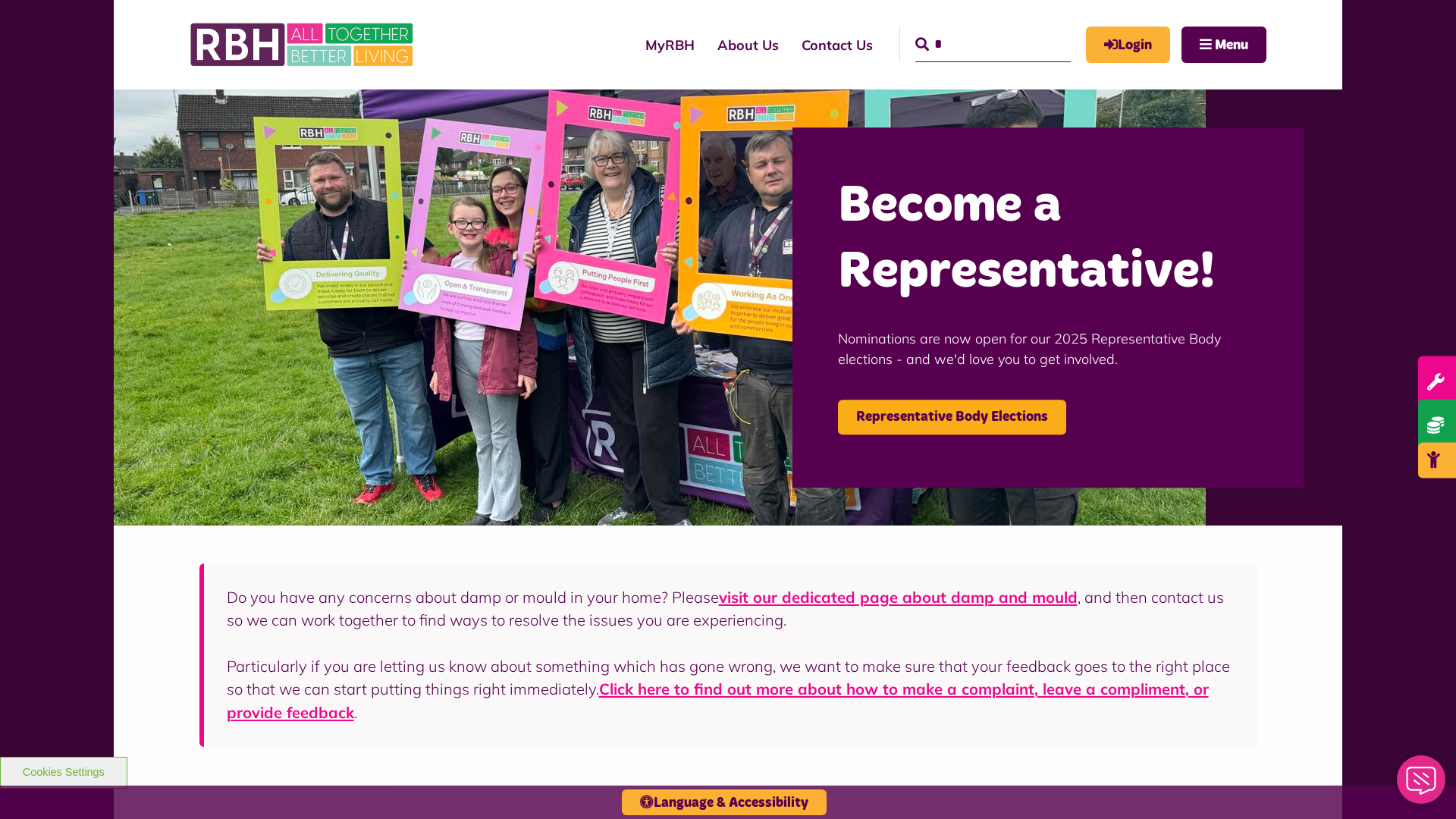
click at [971, 31] on input "*" at bounding box center [992, 45] width 155 height 35
type input "*"
click at [63, 770] on button "Cookies Settings" at bounding box center [64, 772] width 128 height 32
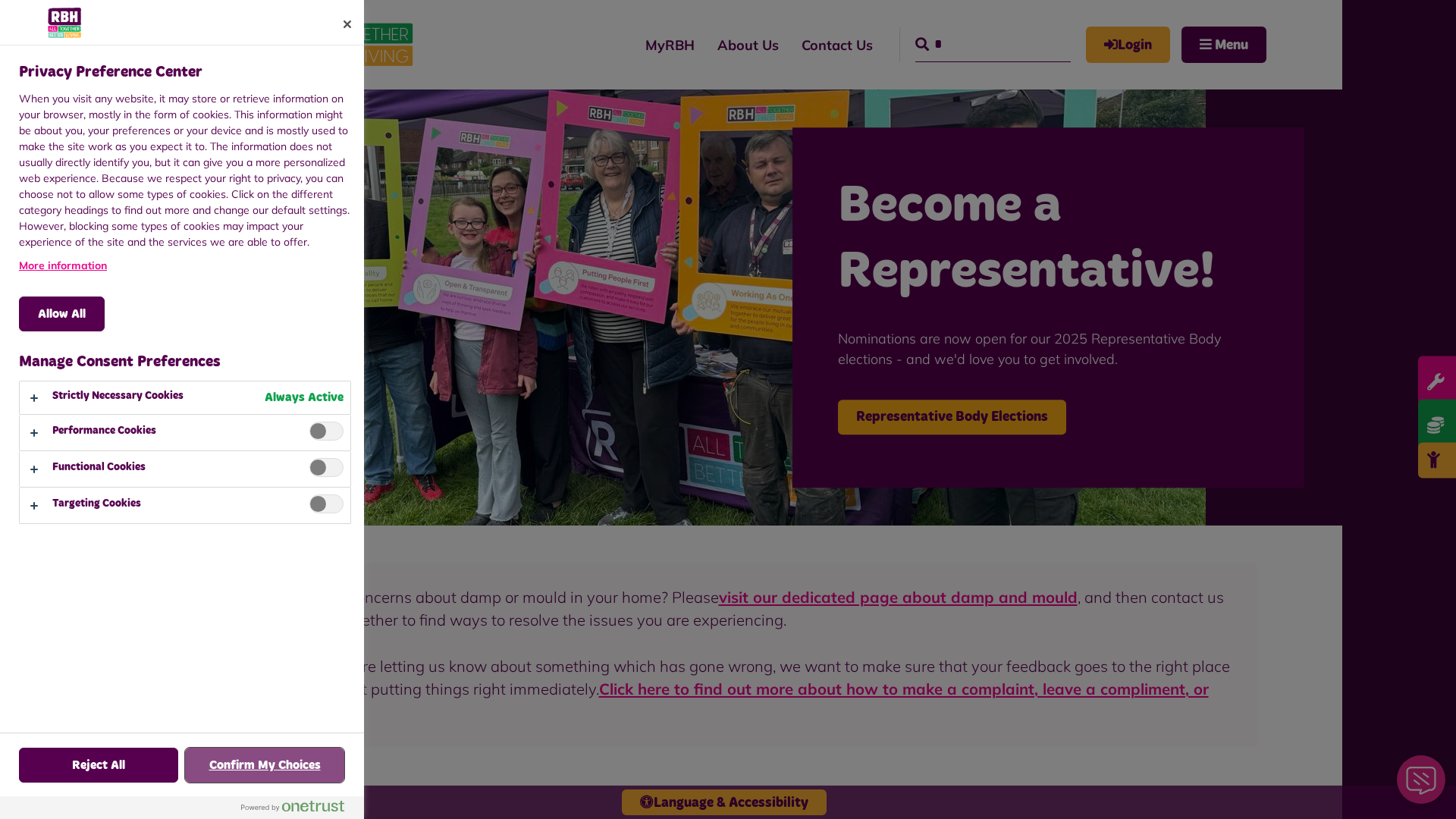
click at [265, 765] on button "Confirm My Choices" at bounding box center [265, 765] width 159 height 35
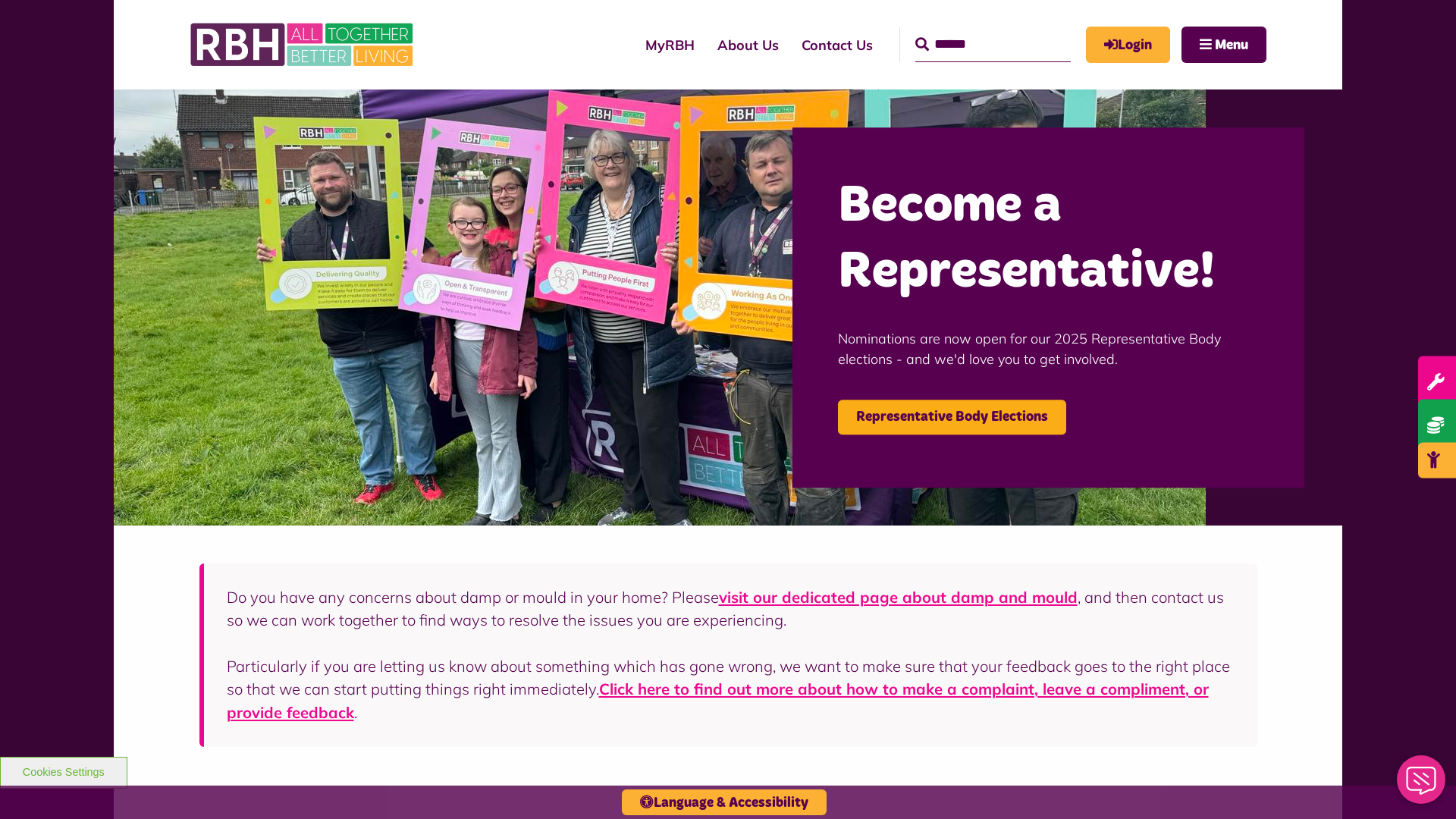
click at [971, 31] on input "Search" at bounding box center [992, 45] width 155 height 35
type input "*"
click at [63, 770] on button "Cookies Settings" at bounding box center [64, 772] width 128 height 32
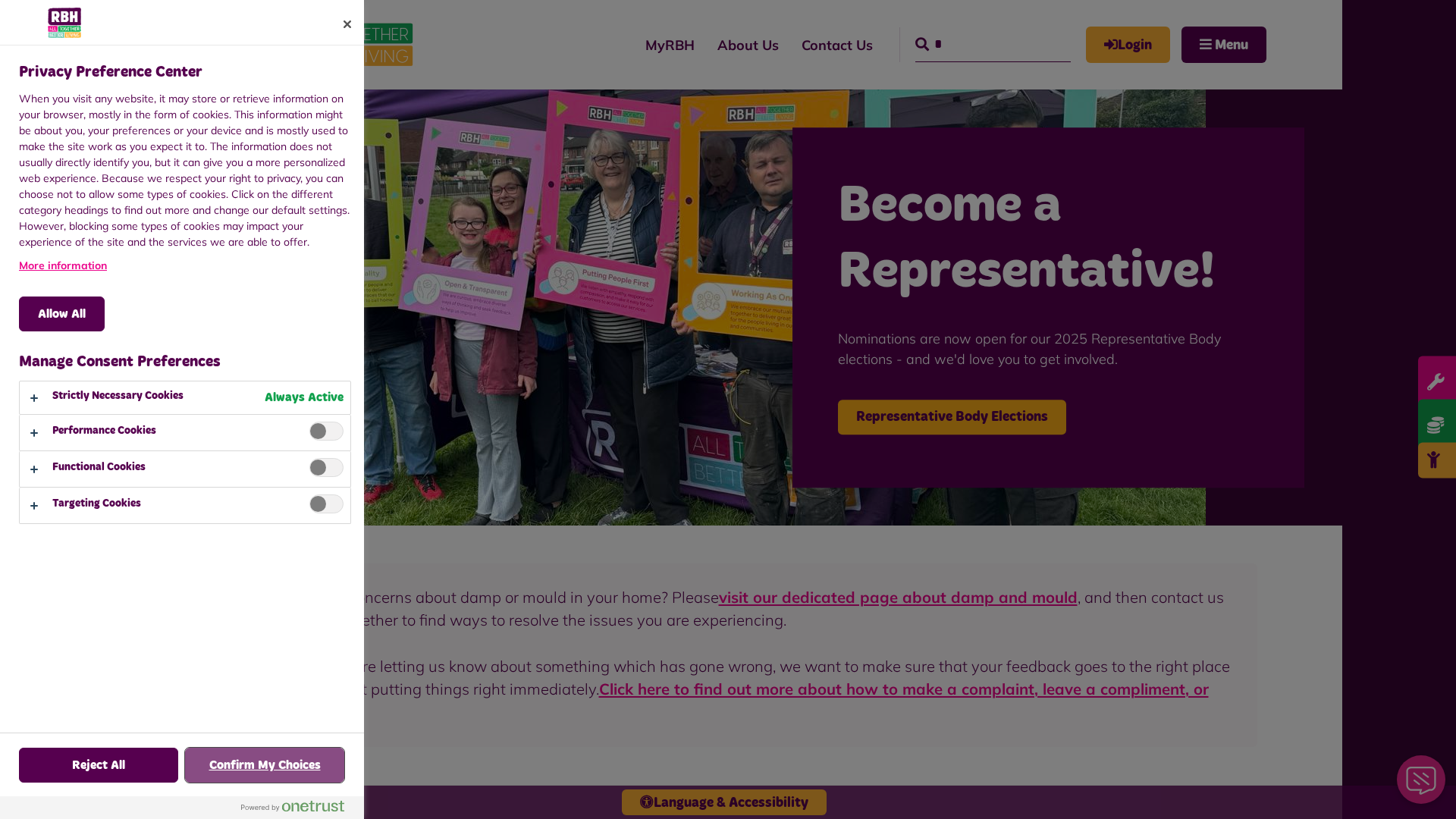
click at [265, 765] on button "Confirm My Choices" at bounding box center [265, 765] width 159 height 35
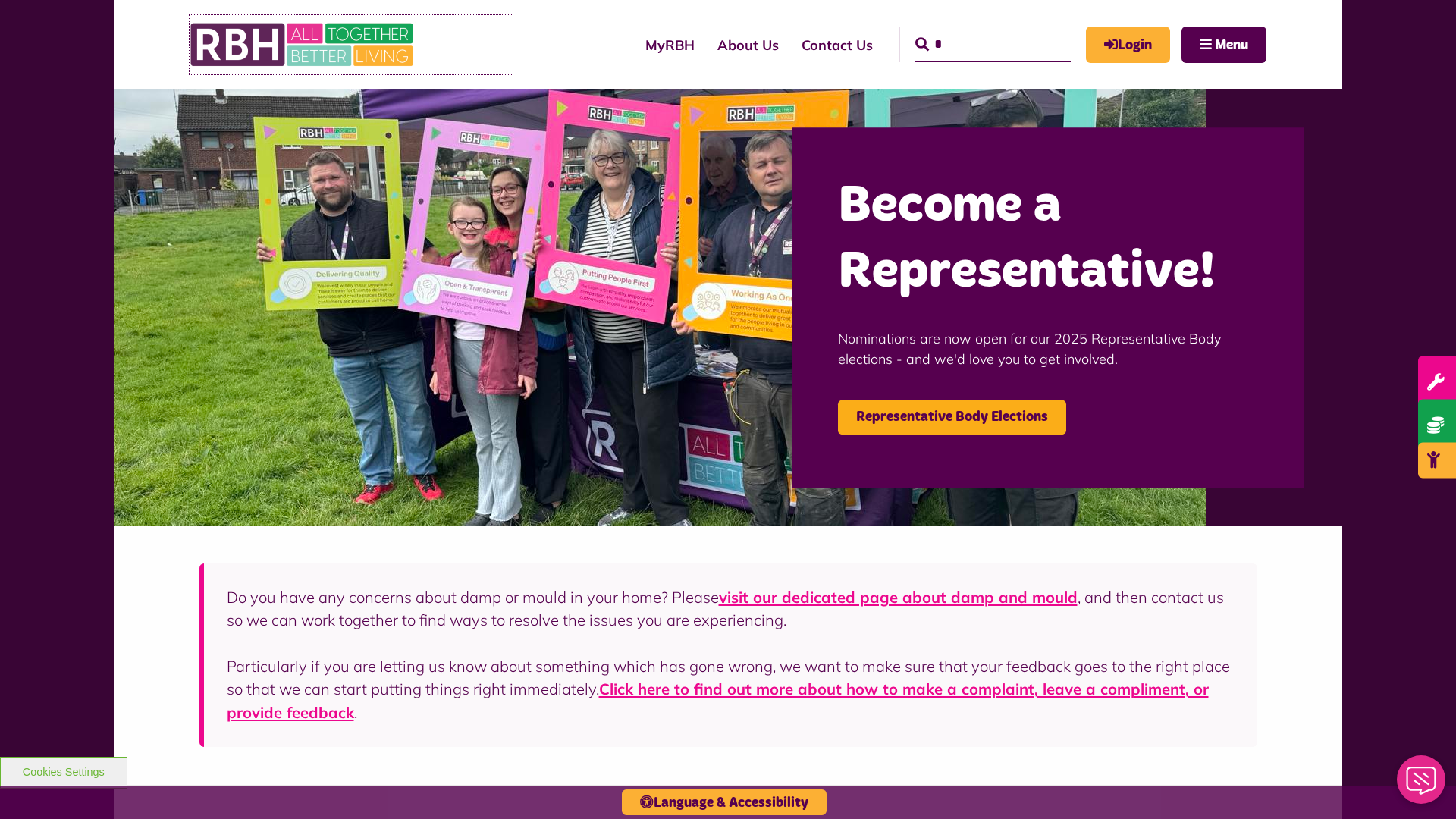
click at [303, 44] on img at bounding box center [303, 44] width 227 height 59
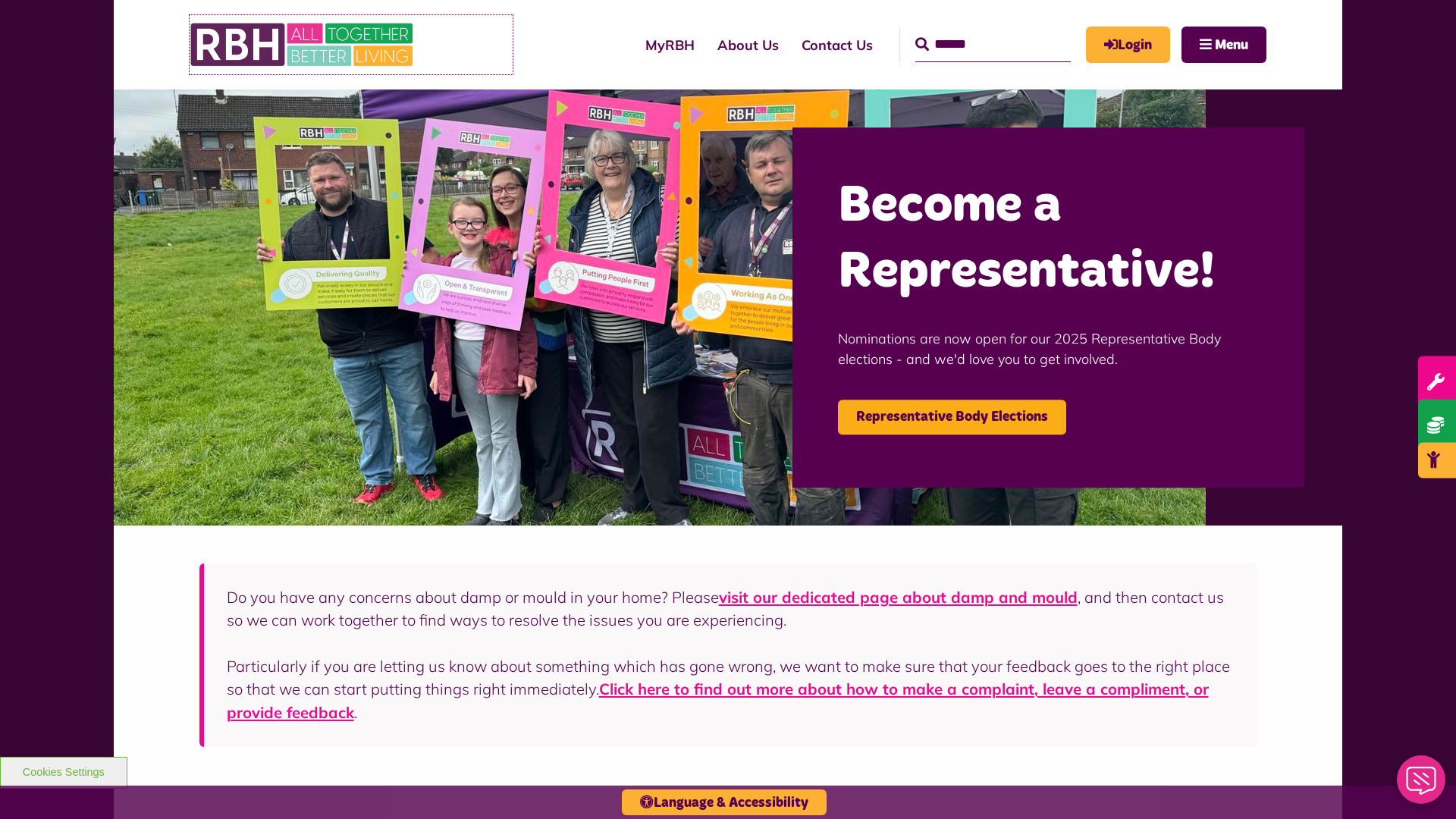
click at [303, 44] on img at bounding box center [303, 44] width 227 height 59
click at [971, 31] on input "Search" at bounding box center [992, 45] width 155 height 35
type input "*"
click at [63, 770] on button "Cookies Settings" at bounding box center [64, 772] width 128 height 32
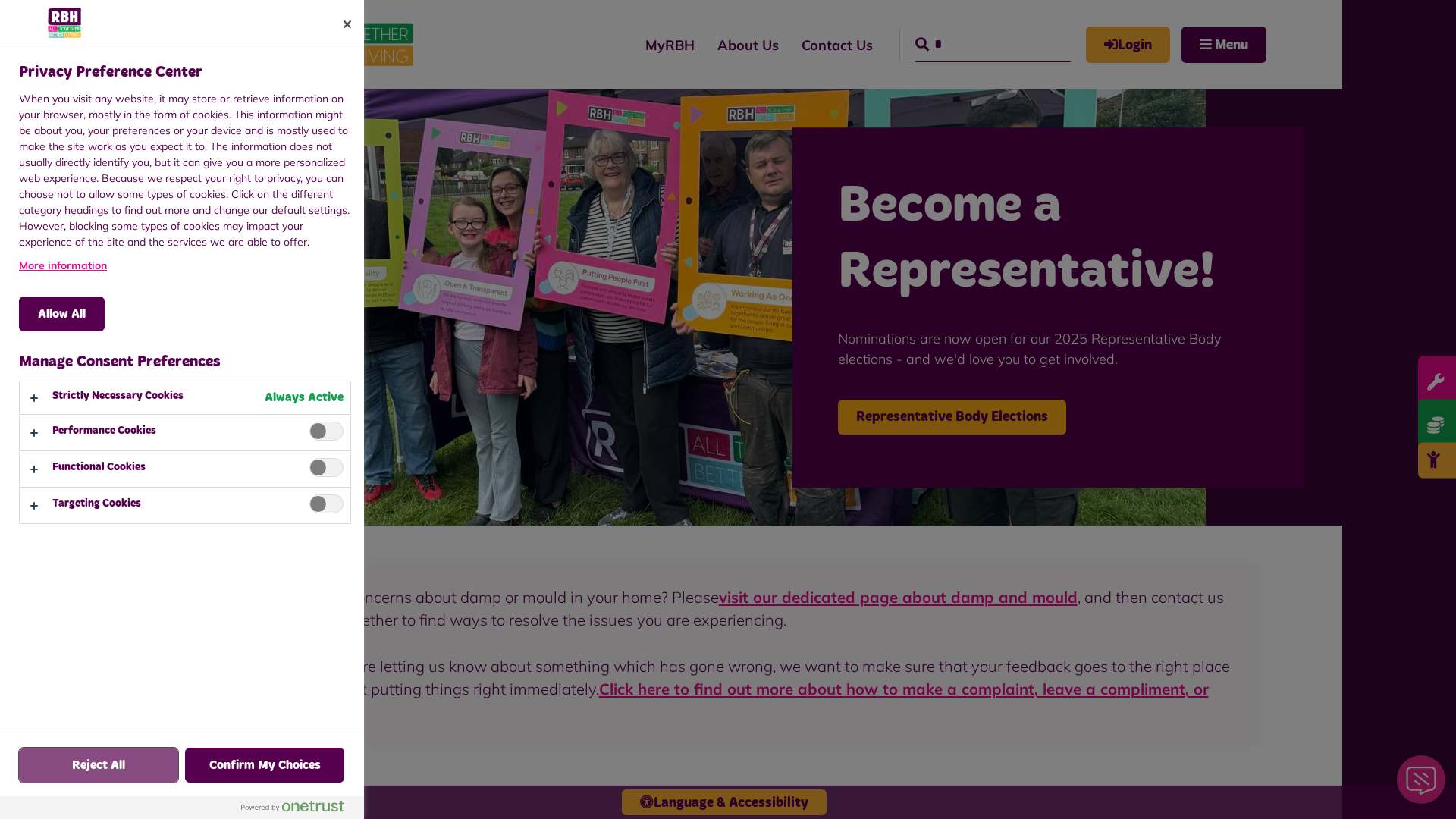
click at [99, 765] on button "Reject All" at bounding box center [99, 765] width 159 height 35
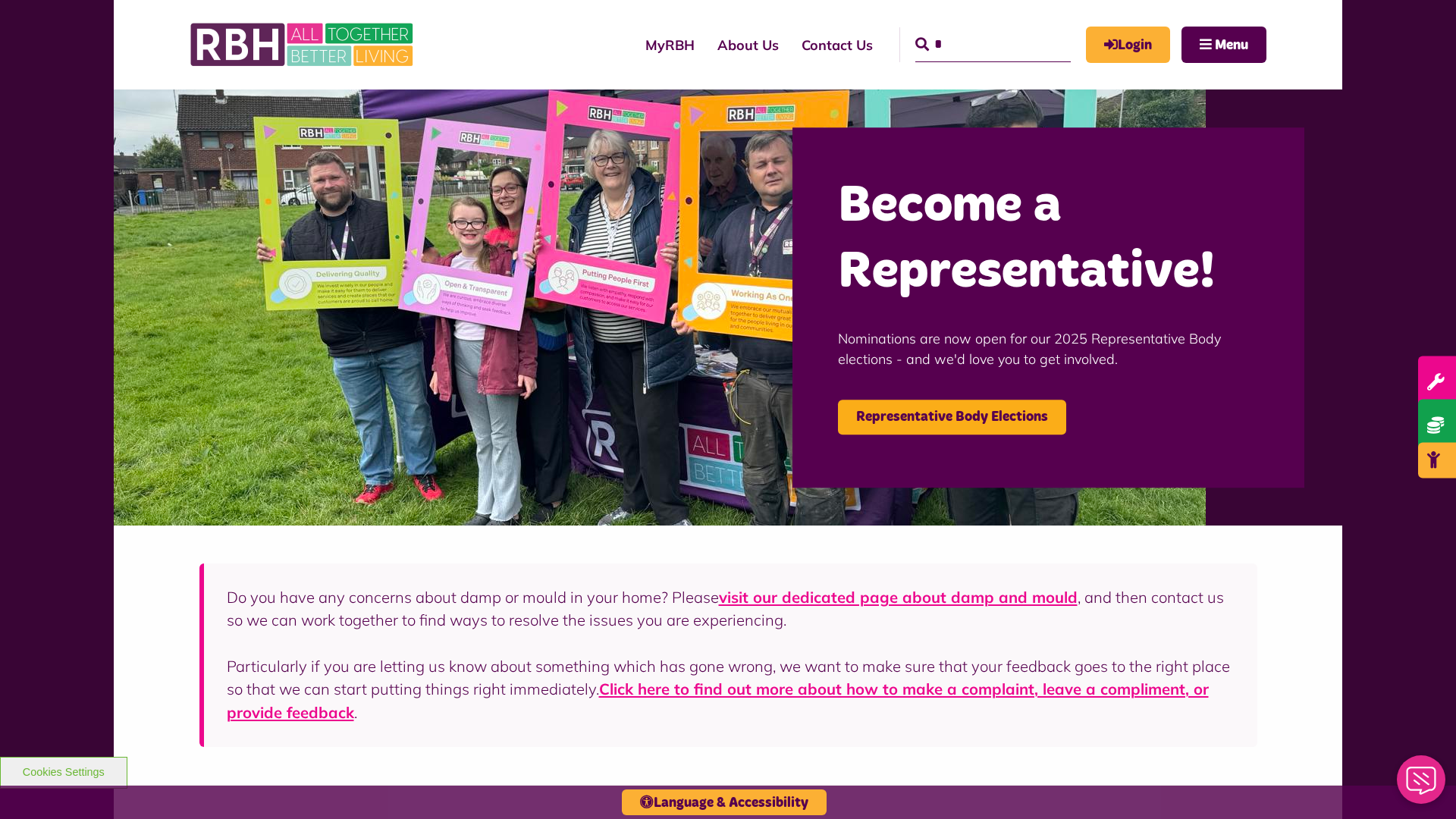
click at [971, 31] on input "*" at bounding box center [992, 45] width 155 height 35
type input "*"
click at [63, 770] on button "Cookies Settings" at bounding box center [64, 772] width 128 height 32
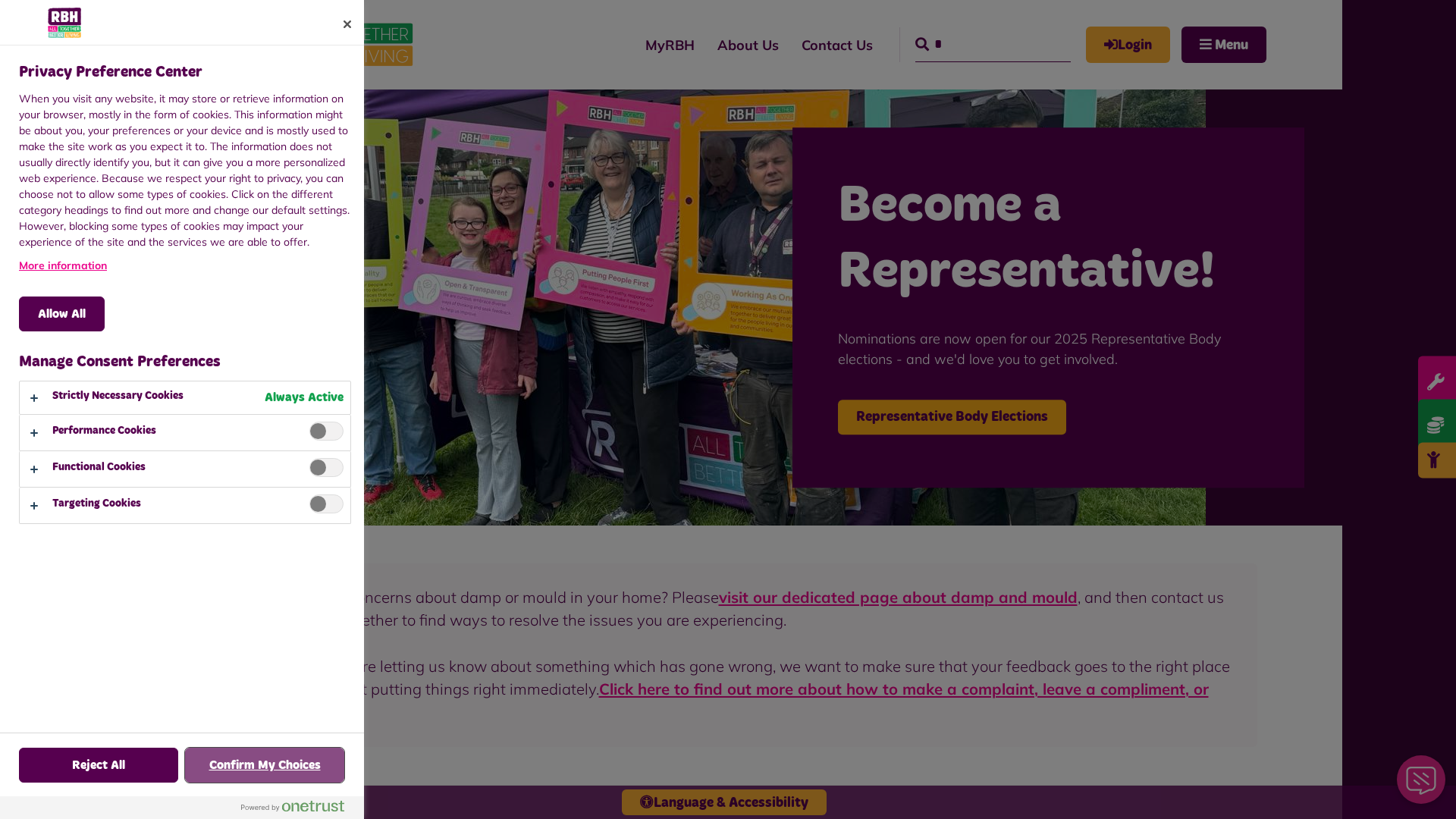
click at [265, 765] on button "Confirm My Choices" at bounding box center [265, 765] width 159 height 35
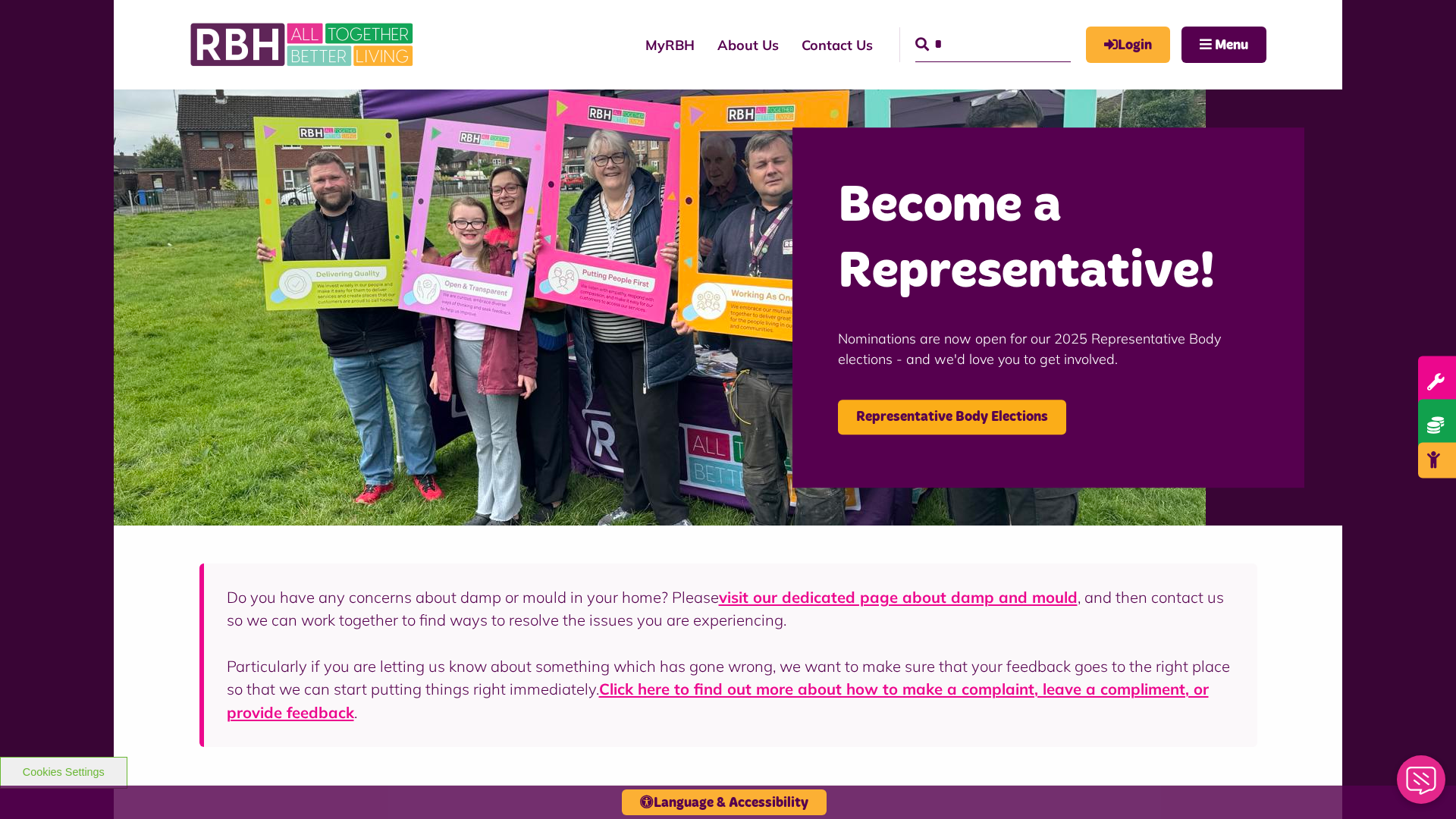
click at [971, 31] on input "*" at bounding box center [992, 45] width 155 height 35
type input "*"
click at [63, 770] on button "Cookies Settings" at bounding box center [64, 772] width 128 height 32
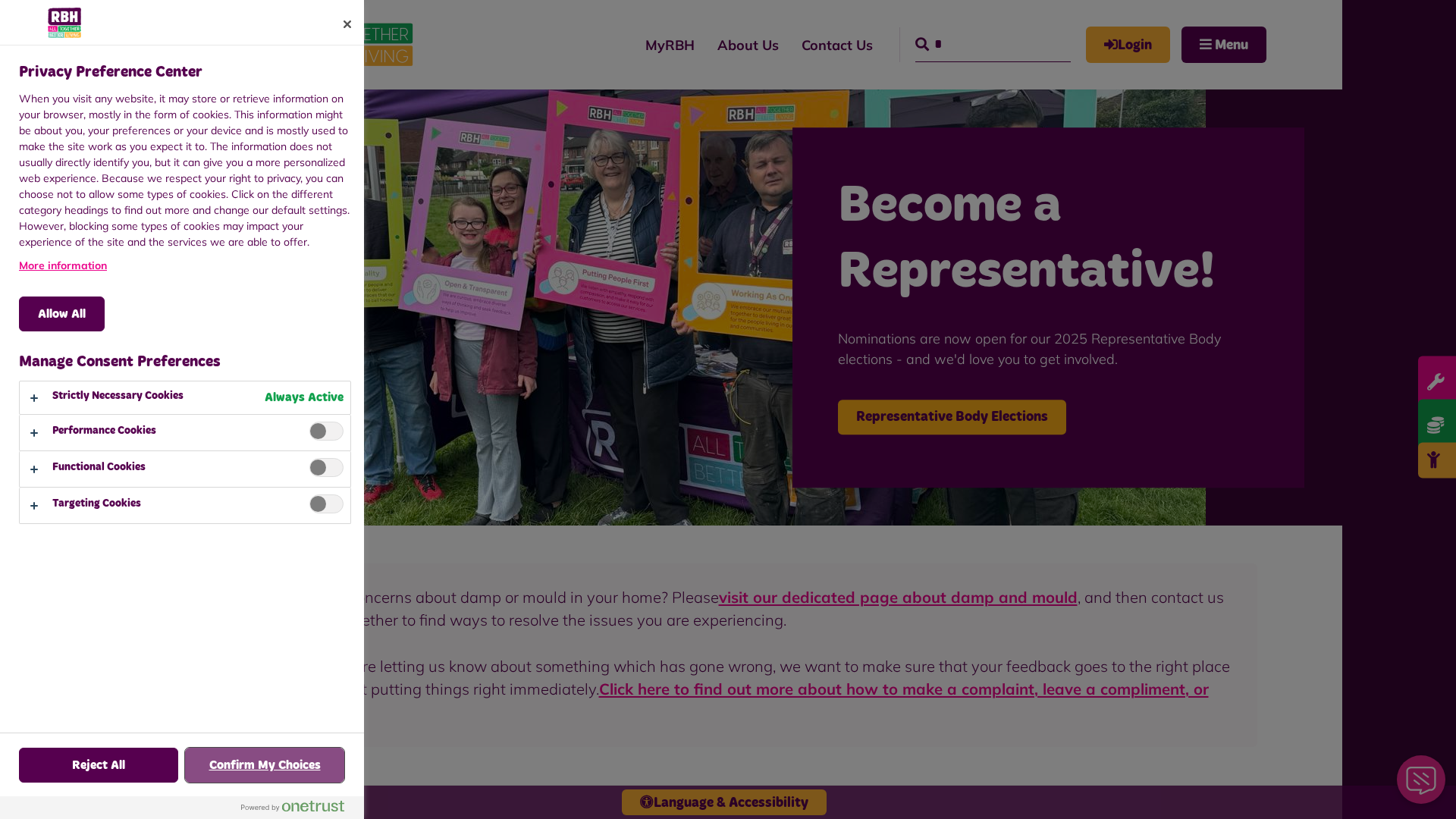
click at [265, 765] on button "Confirm My Choices" at bounding box center [265, 765] width 159 height 35
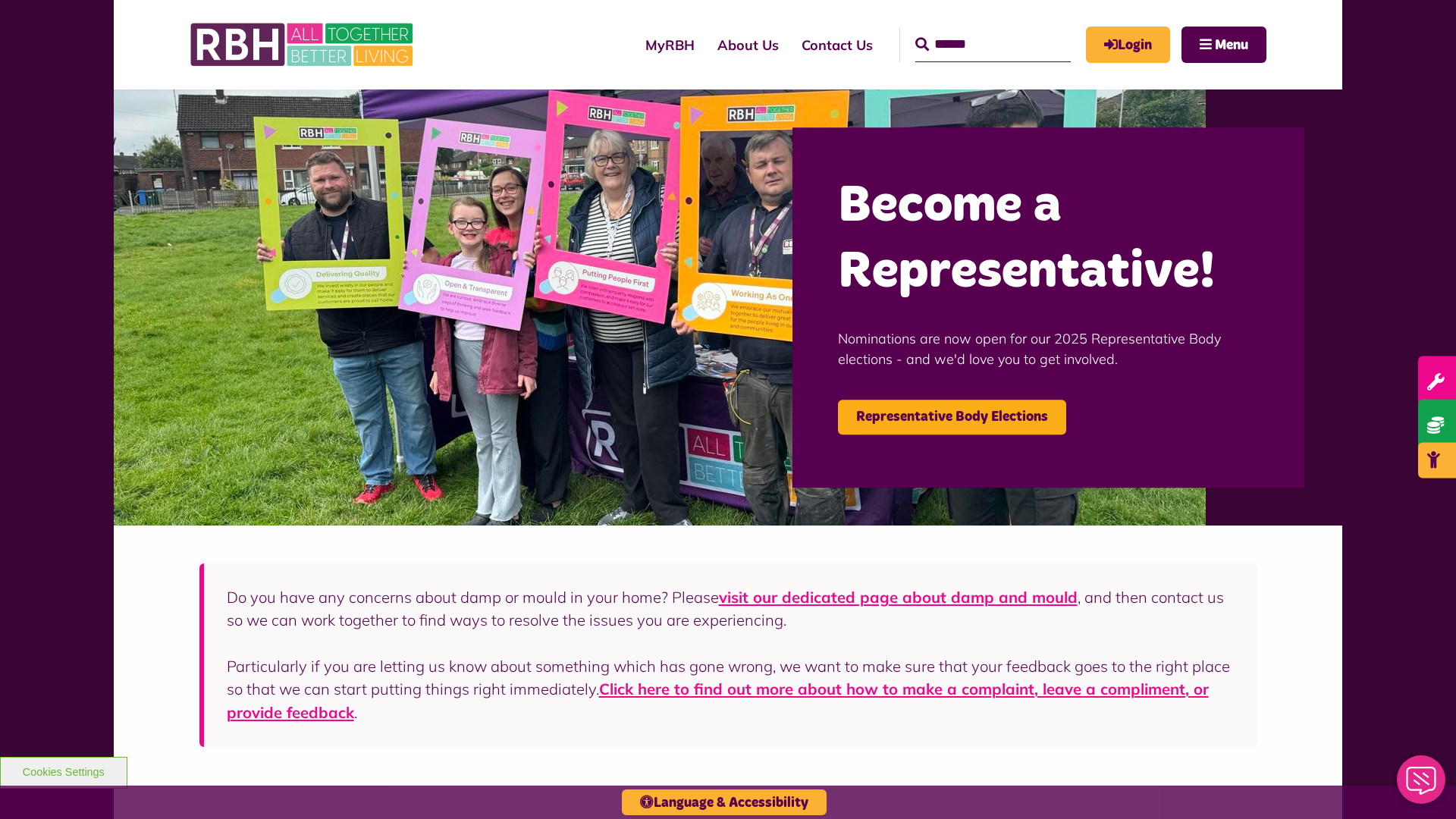
click at [971, 31] on input "Search" at bounding box center [992, 45] width 155 height 35
type input "*"
click at [63, 770] on button "Cookies Settings" at bounding box center [64, 772] width 128 height 32
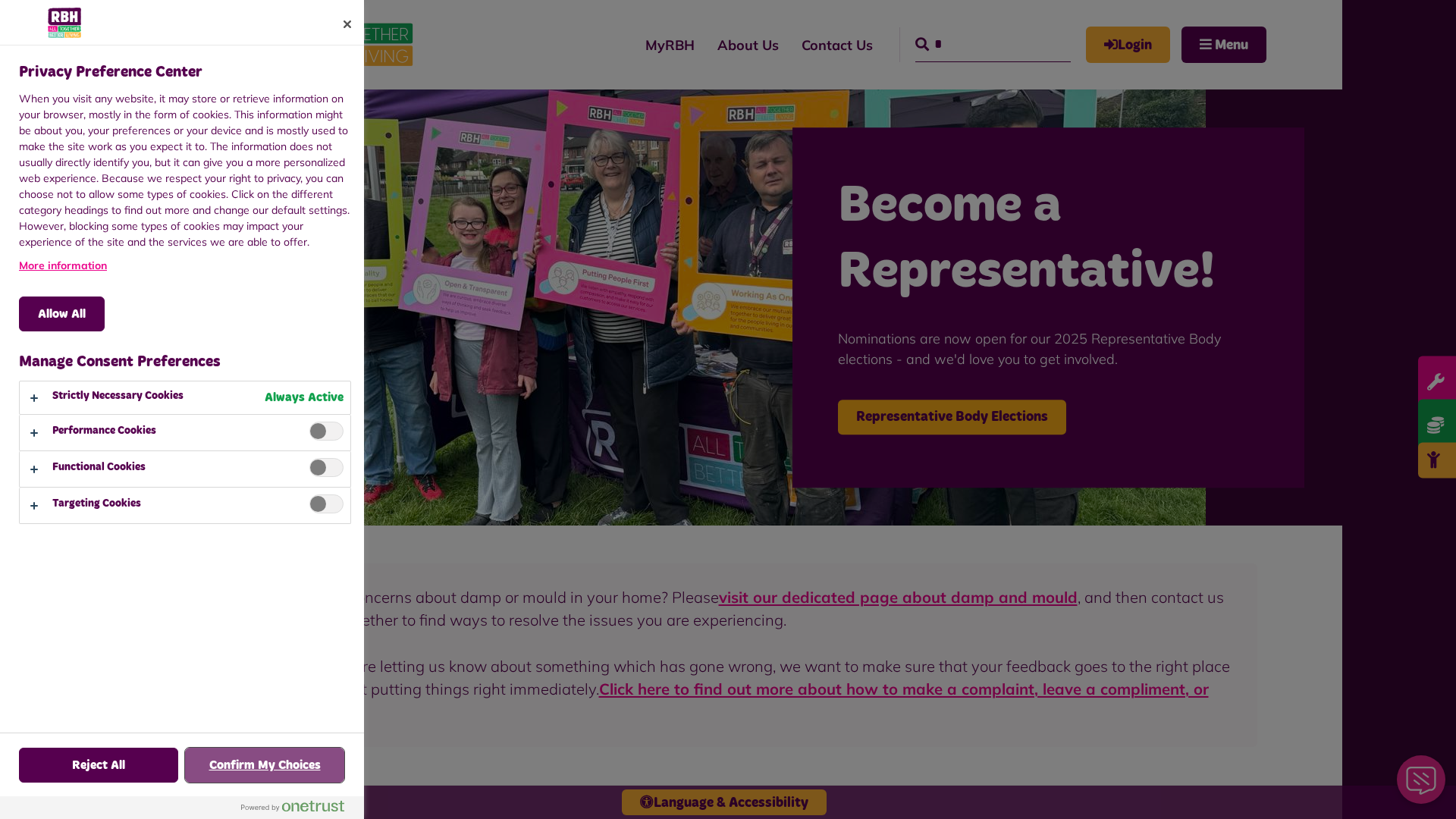
click at [265, 765] on button "Confirm My Choices" at bounding box center [265, 765] width 159 height 35
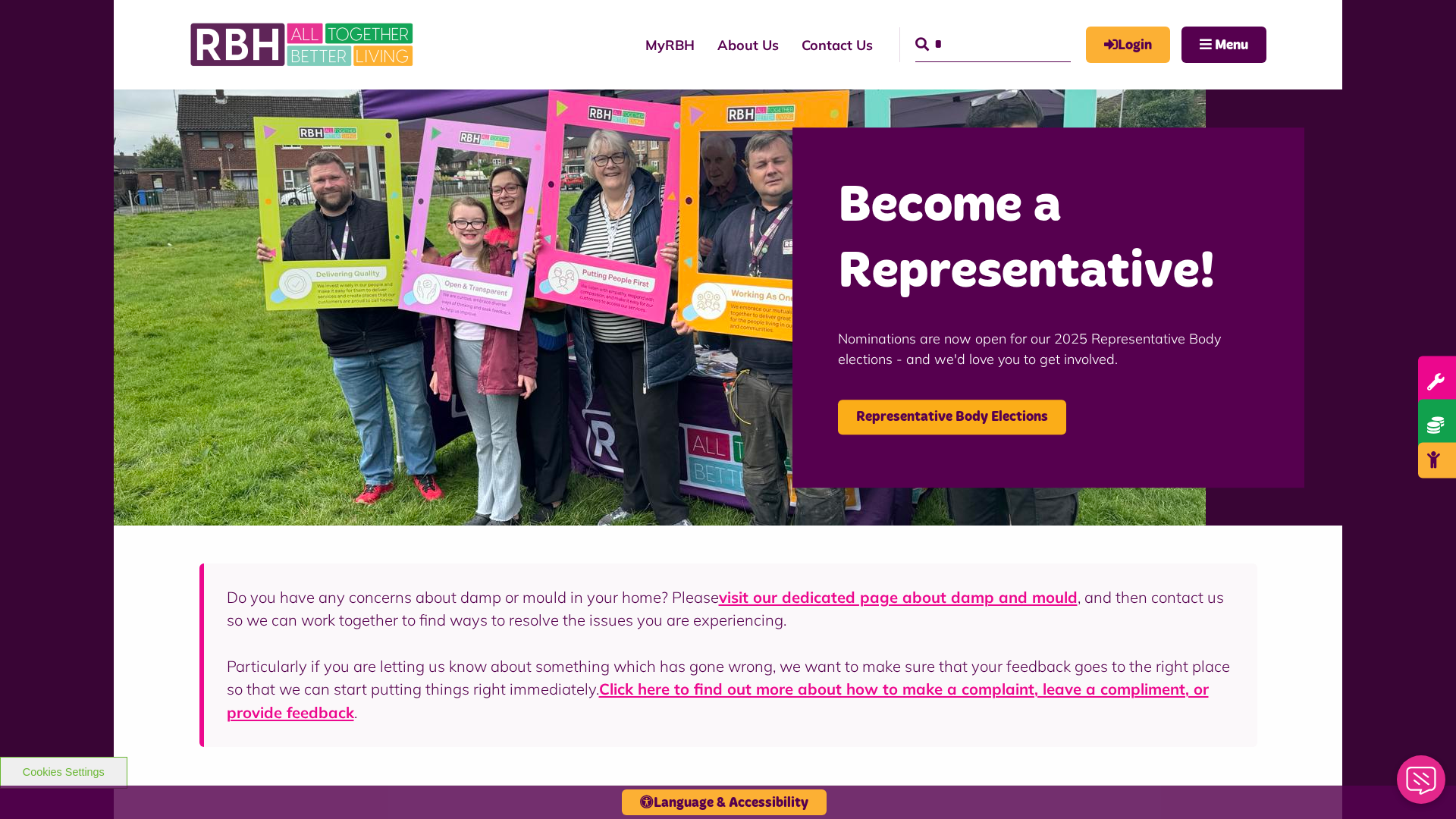
click at [971, 31] on input "*" at bounding box center [992, 45] width 155 height 35
type input "*"
click at [63, 770] on button "Cookies Settings" at bounding box center [64, 772] width 128 height 32
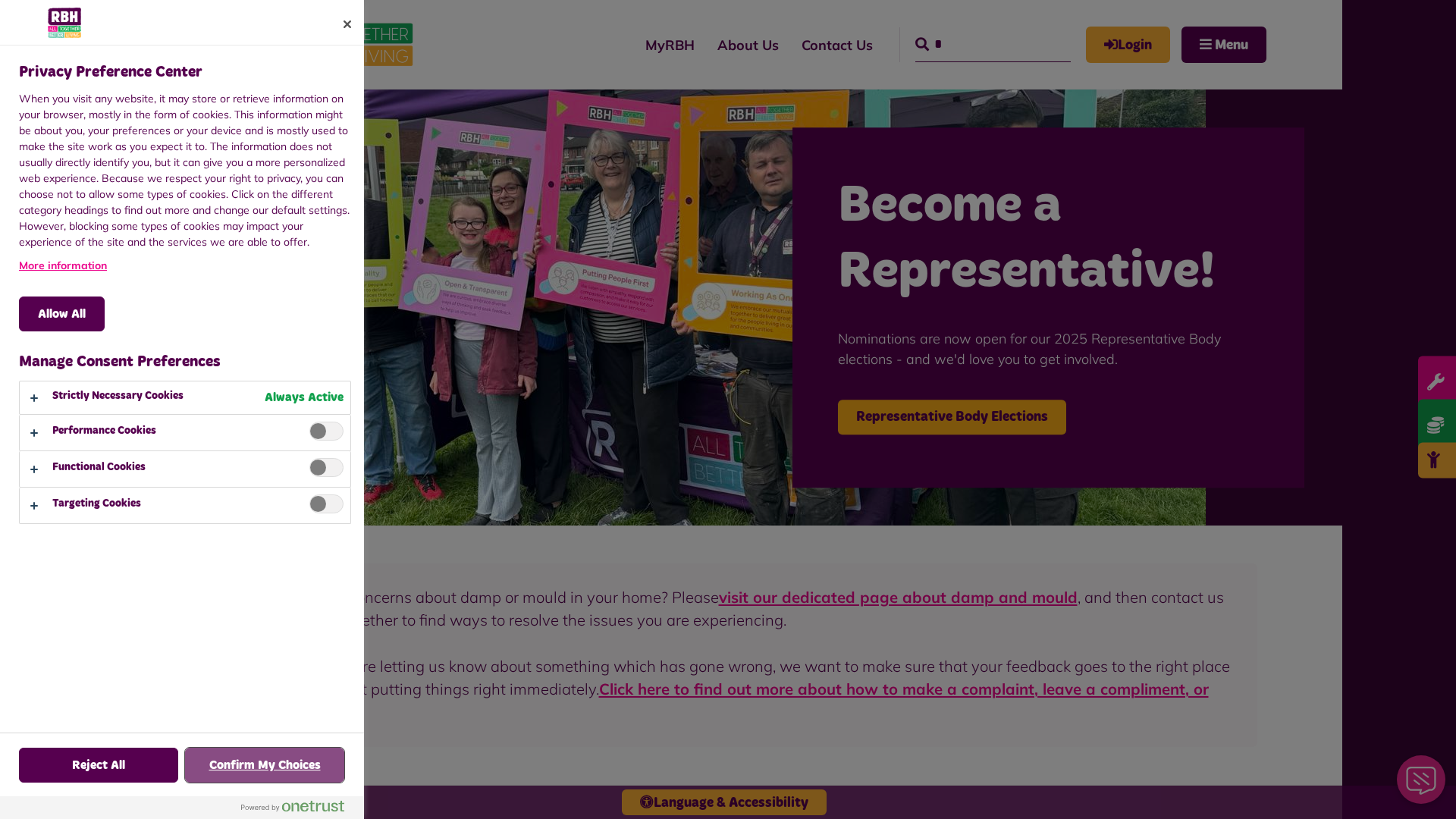
click at [265, 765] on button "Confirm My Choices" at bounding box center [265, 765] width 159 height 35
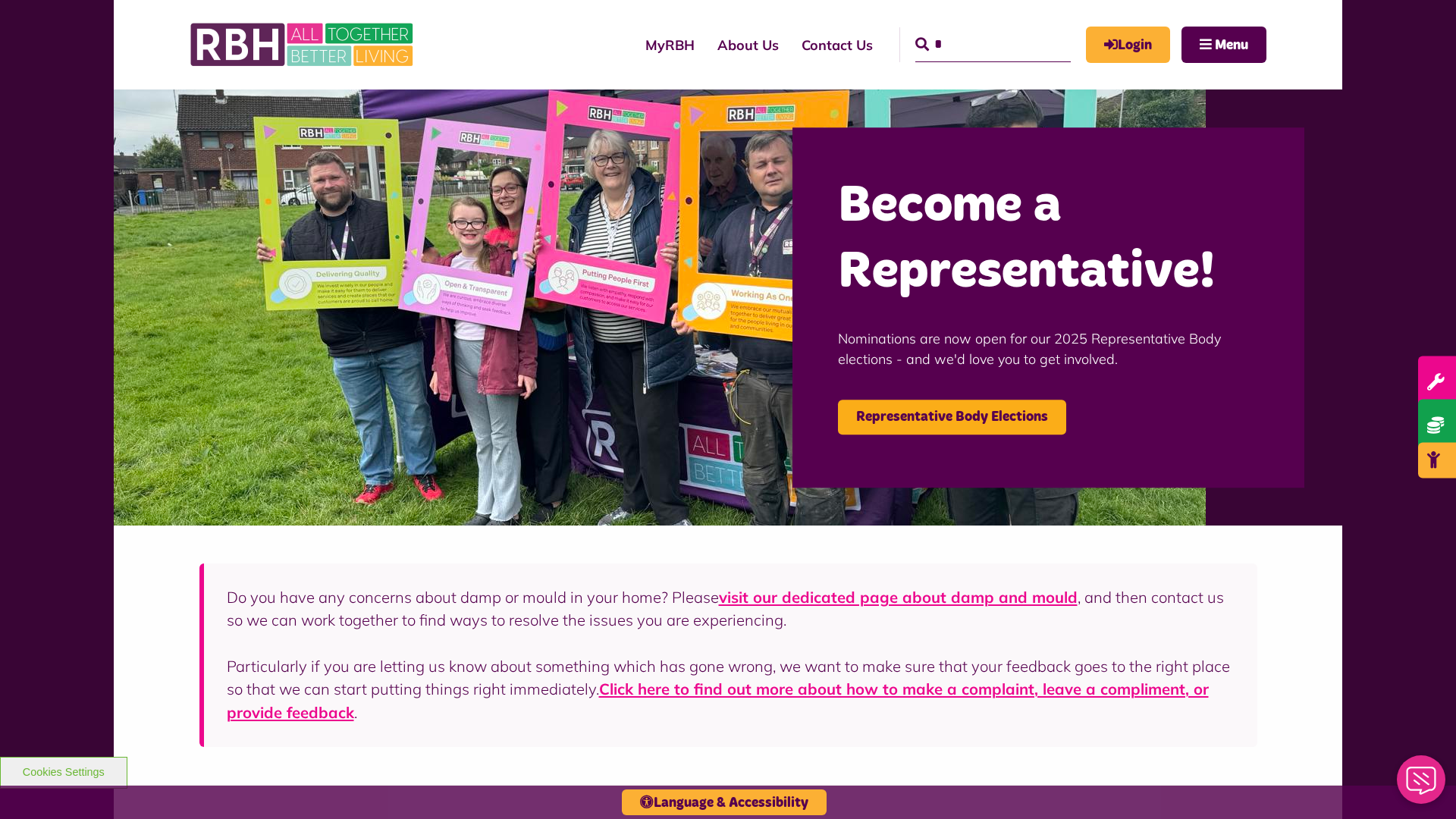
click at [971, 31] on input "*" at bounding box center [992, 45] width 155 height 35
type input "*"
click at [63, 770] on button "Cookies Settings" at bounding box center [64, 772] width 128 height 32
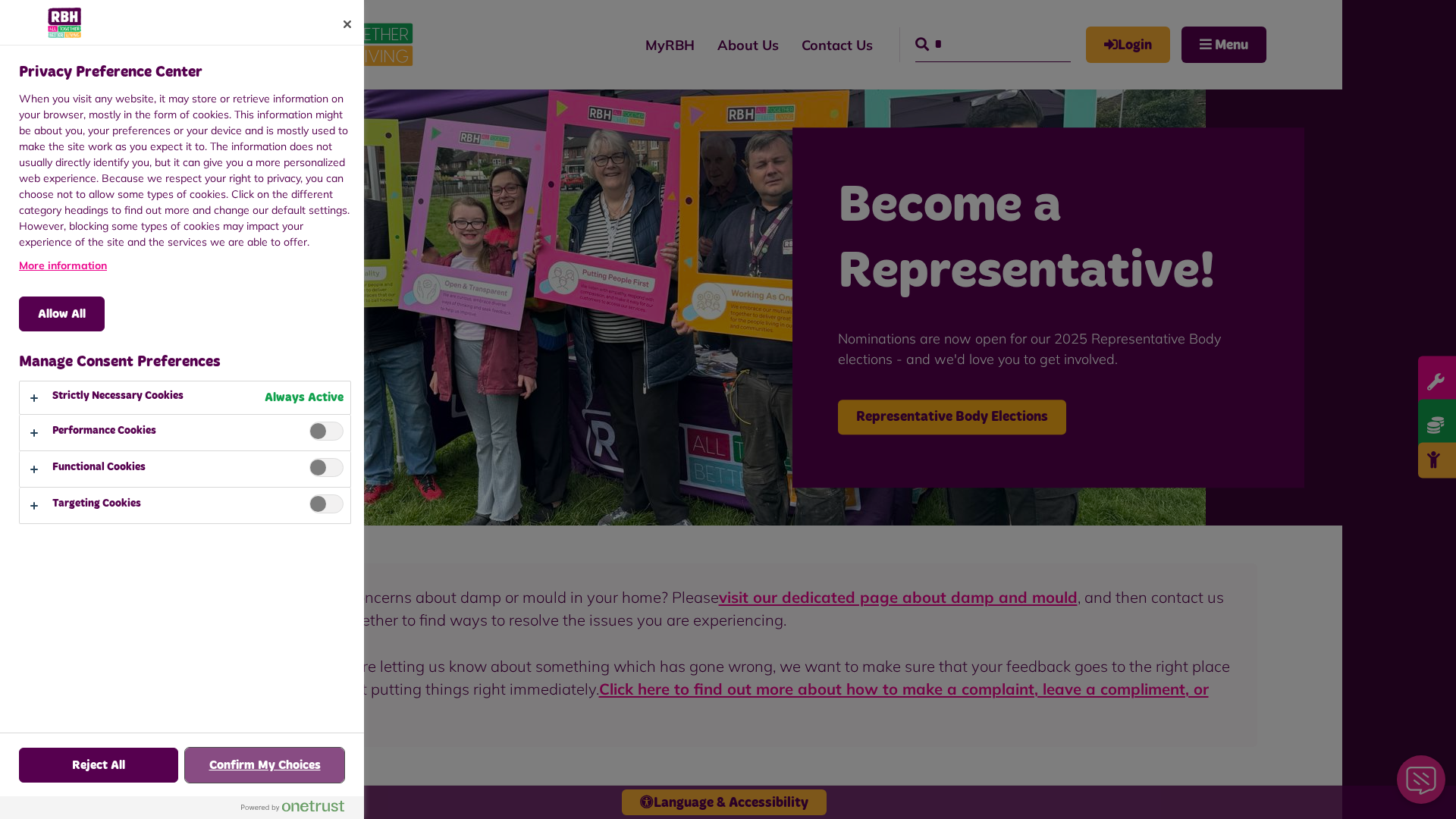
click at [265, 765] on button "Confirm My Choices" at bounding box center [265, 765] width 159 height 35
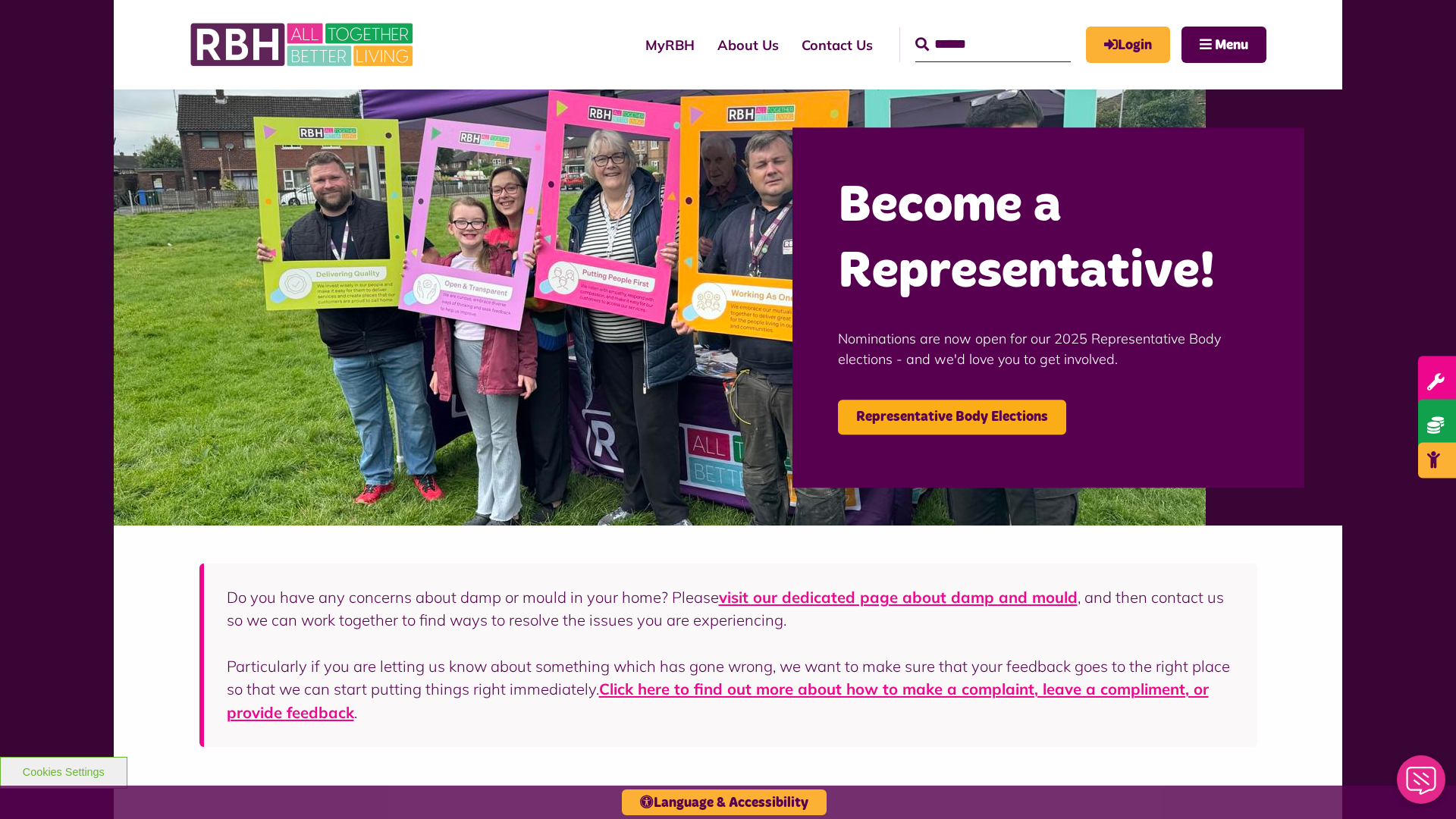
click at [971, 31] on input "Search" at bounding box center [992, 45] width 155 height 35
type input "*"
click at [63, 770] on button "Cookies Settings" at bounding box center [64, 772] width 128 height 32
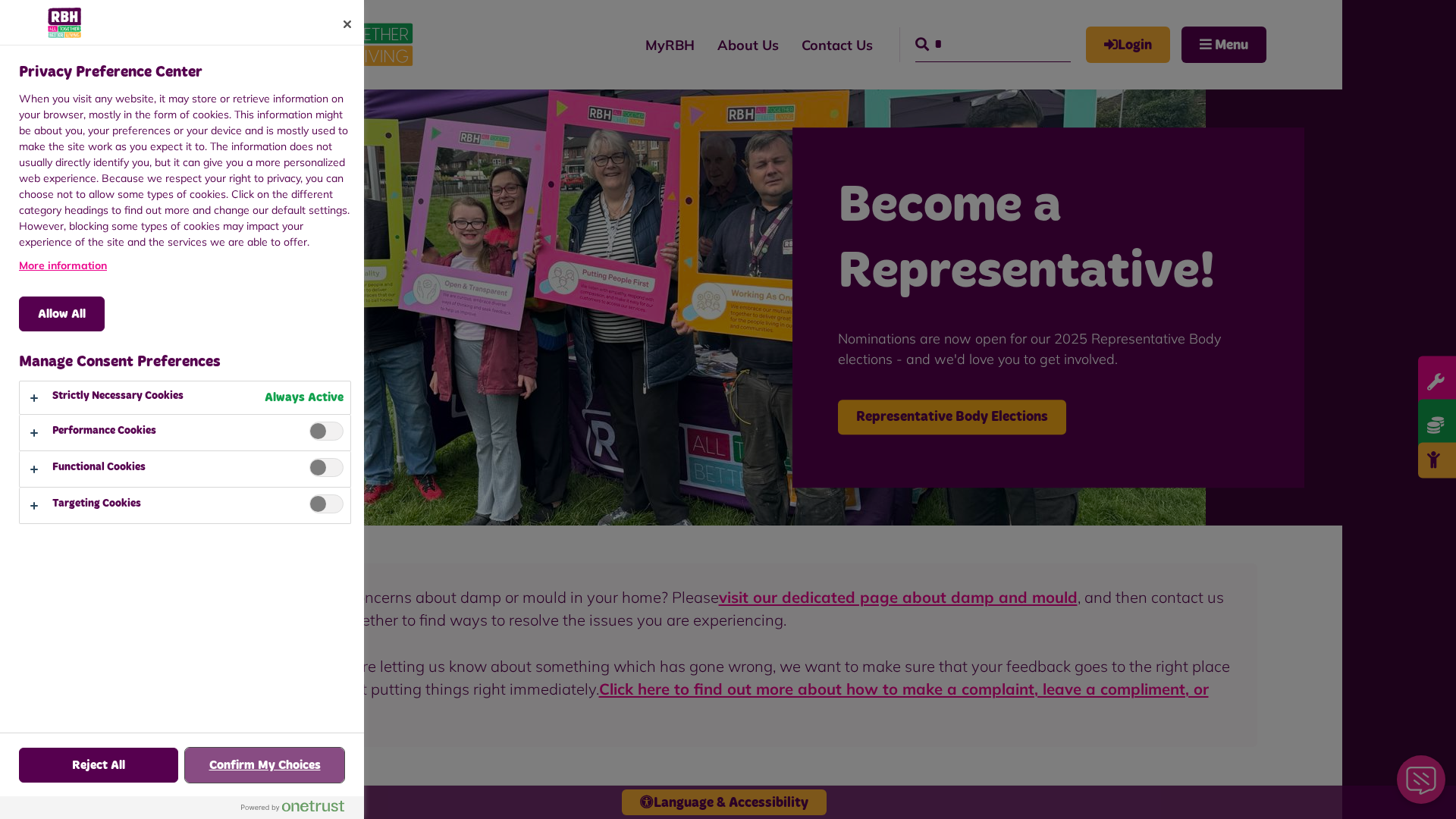
click at [265, 765] on button "Confirm My Choices" at bounding box center [265, 765] width 159 height 35
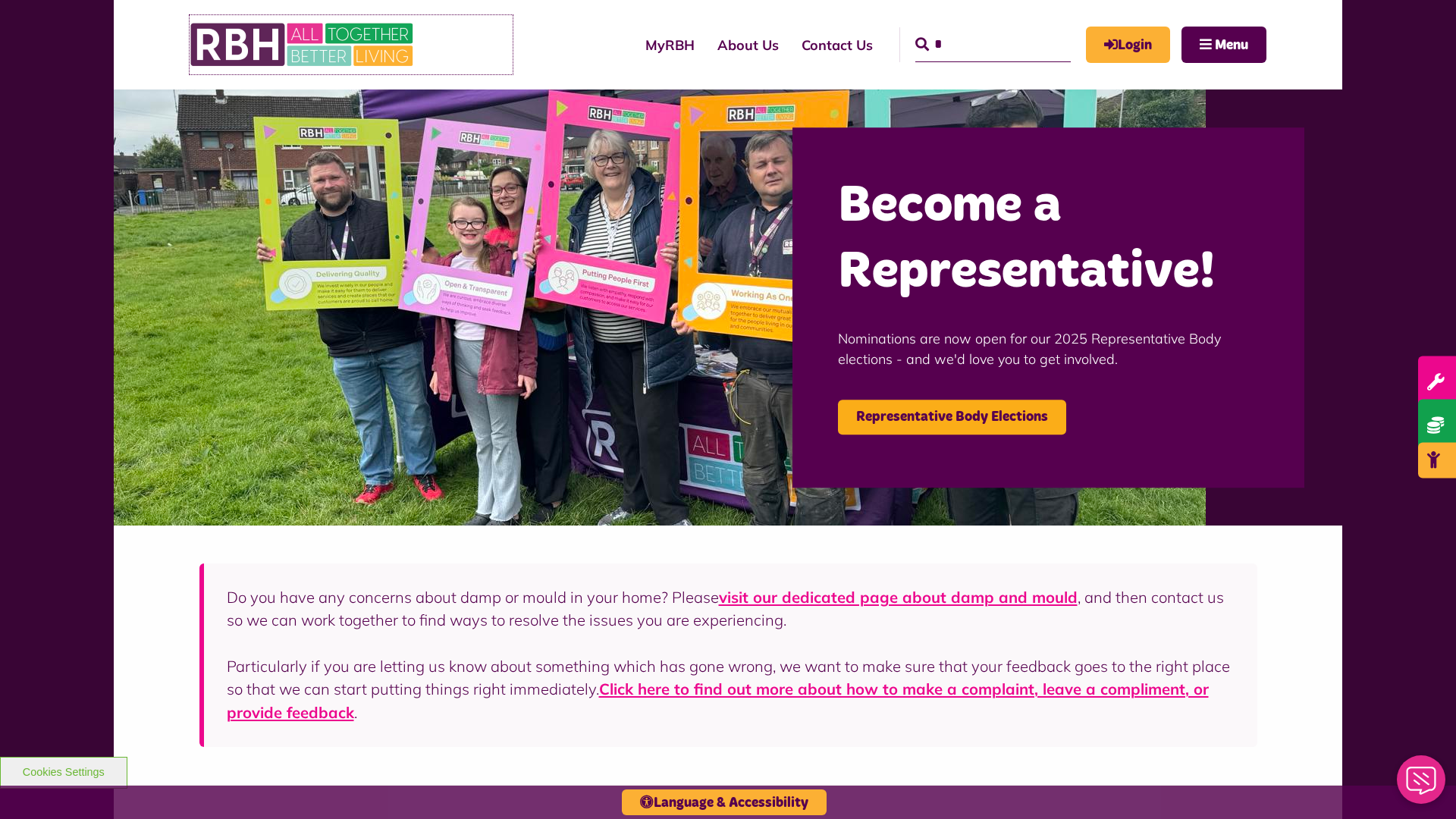
click at [303, 44] on img at bounding box center [303, 44] width 227 height 59
click at [971, 31] on input "Search" at bounding box center [992, 45] width 155 height 35
type input "*"
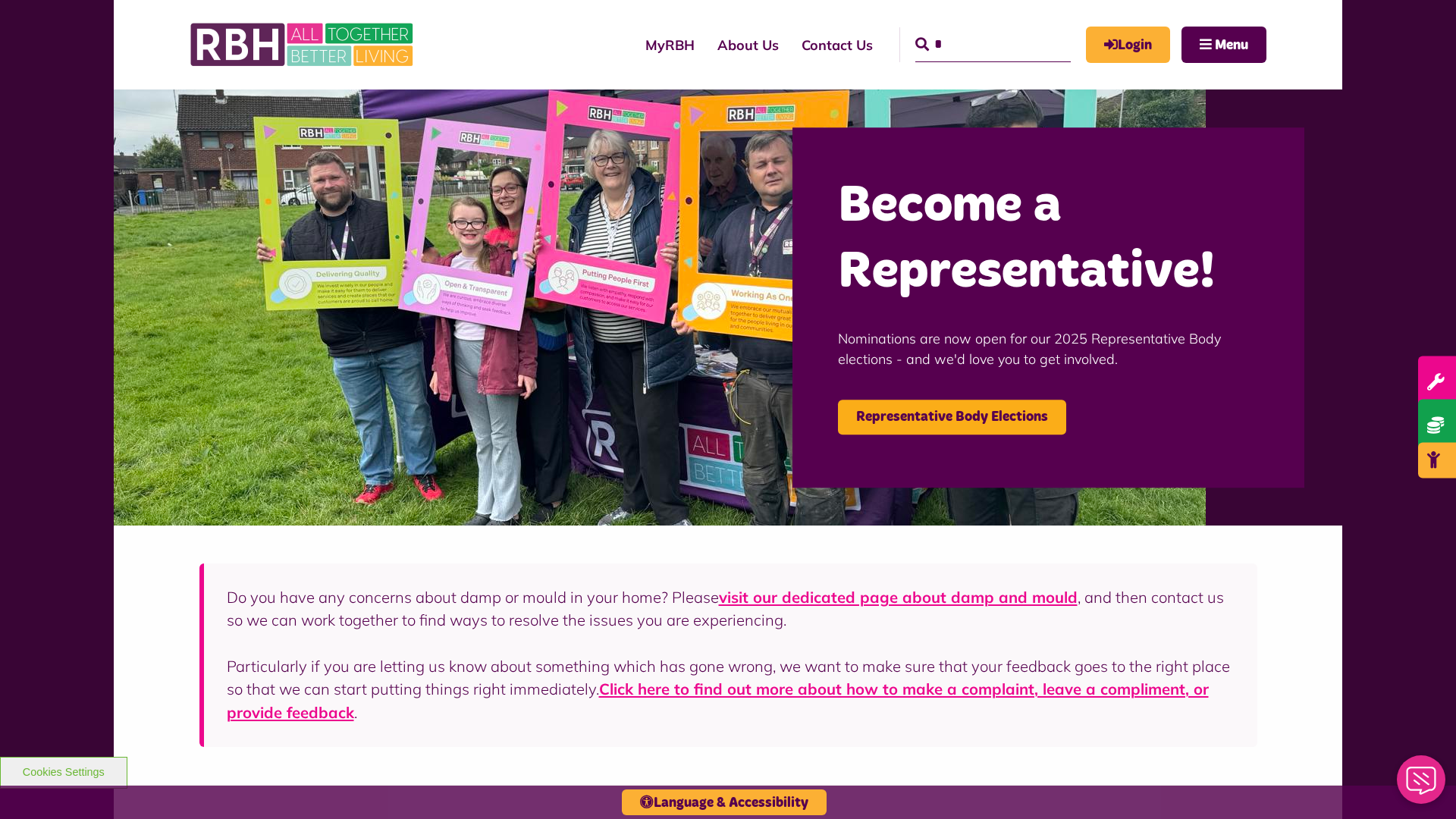
click at [63, 770] on button "Cookies Settings" at bounding box center [64, 772] width 128 height 32
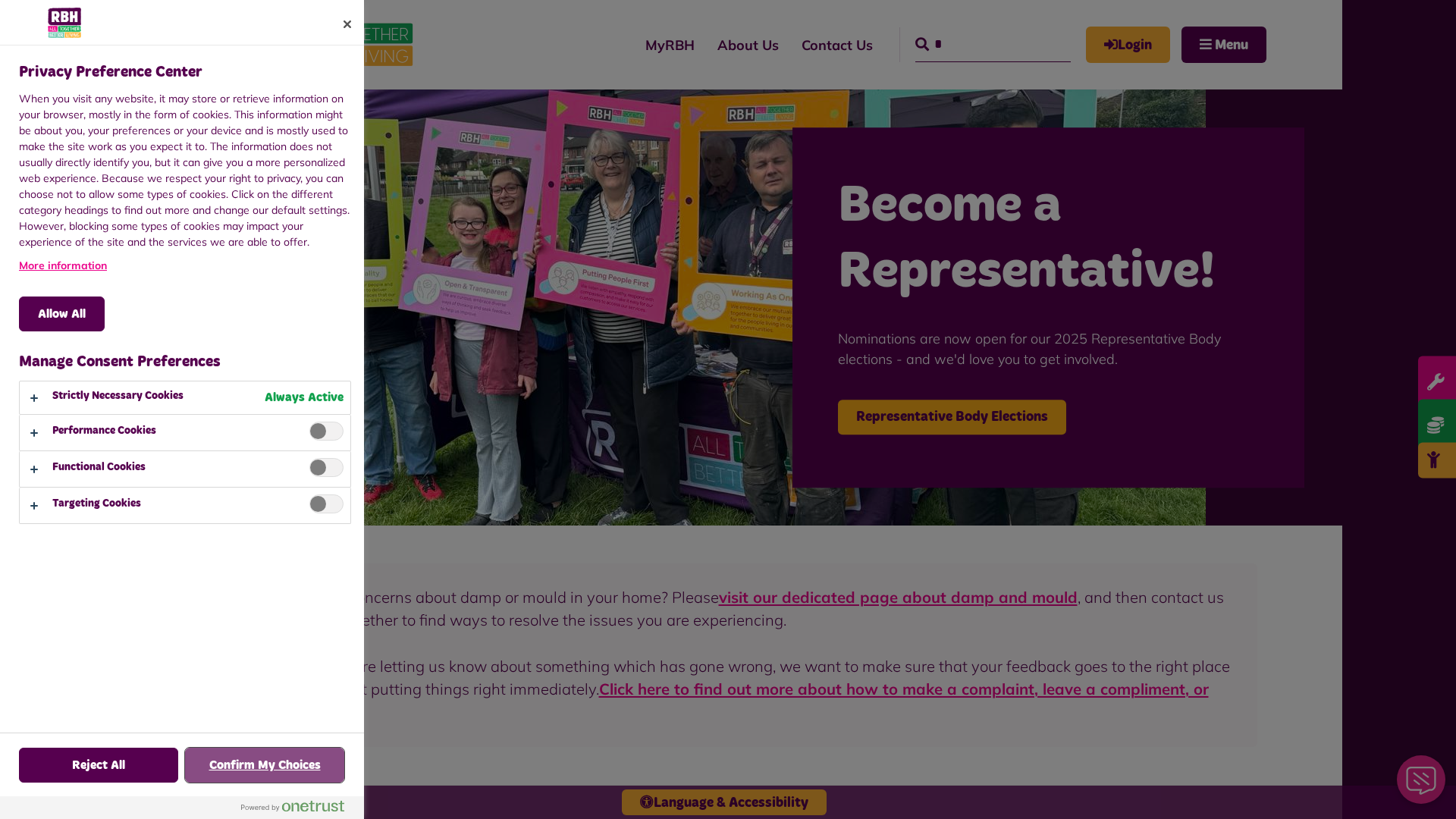
click at [265, 765] on button "Confirm My Choices" at bounding box center [265, 765] width 159 height 35
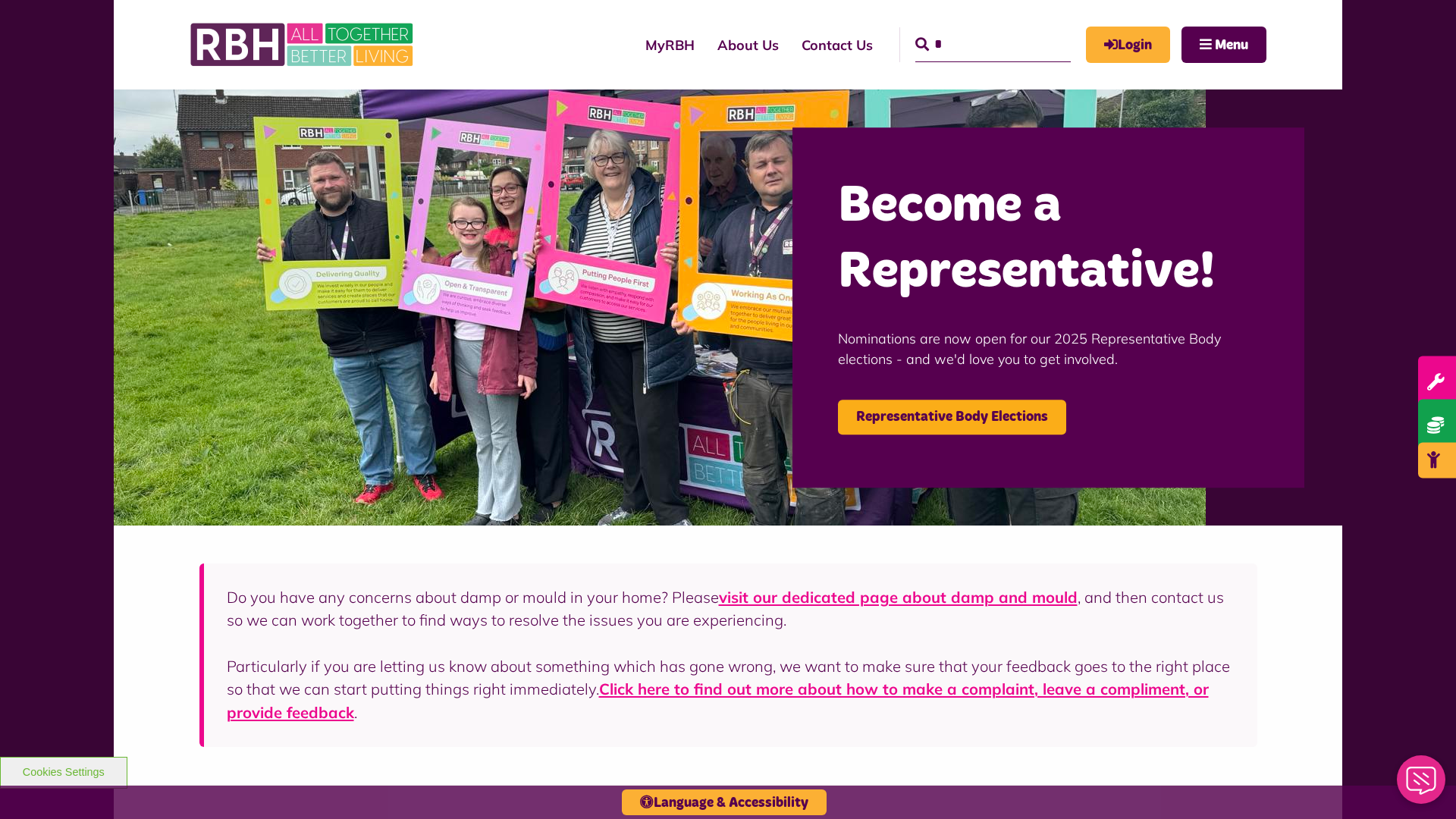
click at [971, 31] on input "*" at bounding box center [992, 45] width 155 height 35
type input "*"
click at [63, 770] on button "Cookies Settings" at bounding box center [64, 772] width 128 height 32
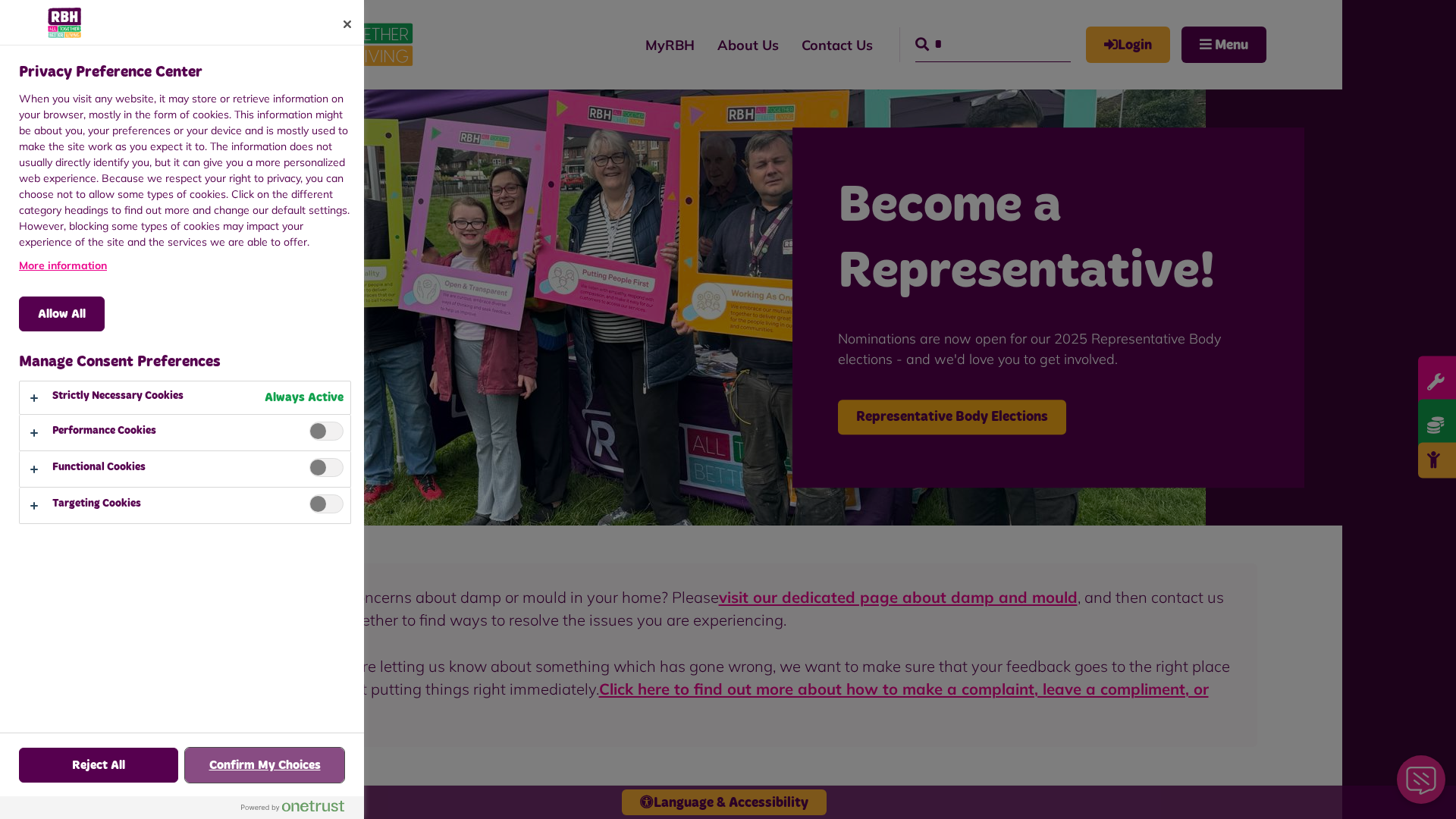
click at [265, 765] on button "Confirm My Choices" at bounding box center [265, 765] width 159 height 35
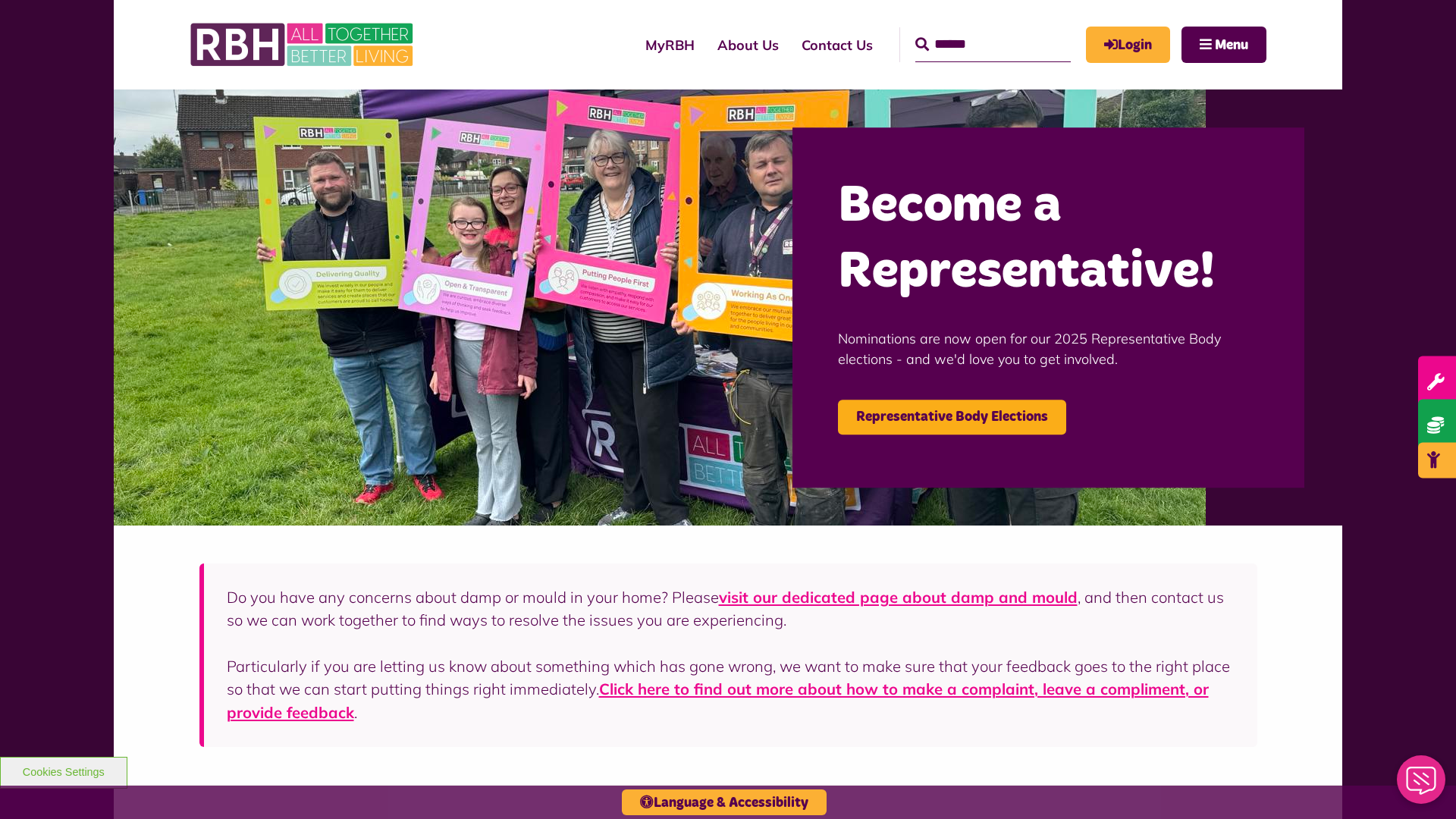
click at [971, 31] on input "Search" at bounding box center [992, 45] width 155 height 35
type input "*"
click at [63, 770] on button "Cookies Settings" at bounding box center [64, 772] width 128 height 32
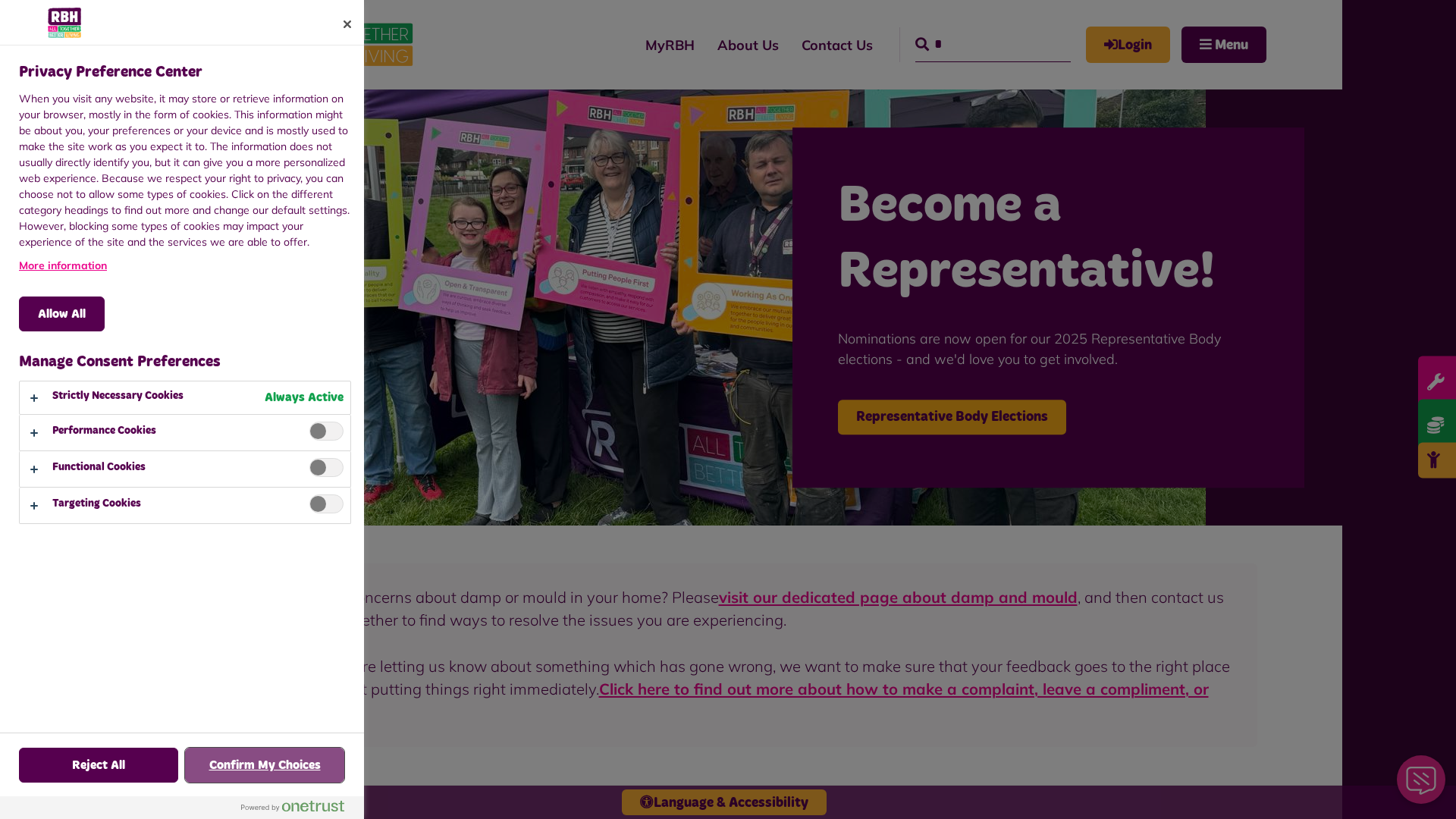
click at [265, 765] on button "Confirm My Choices" at bounding box center [265, 765] width 159 height 35
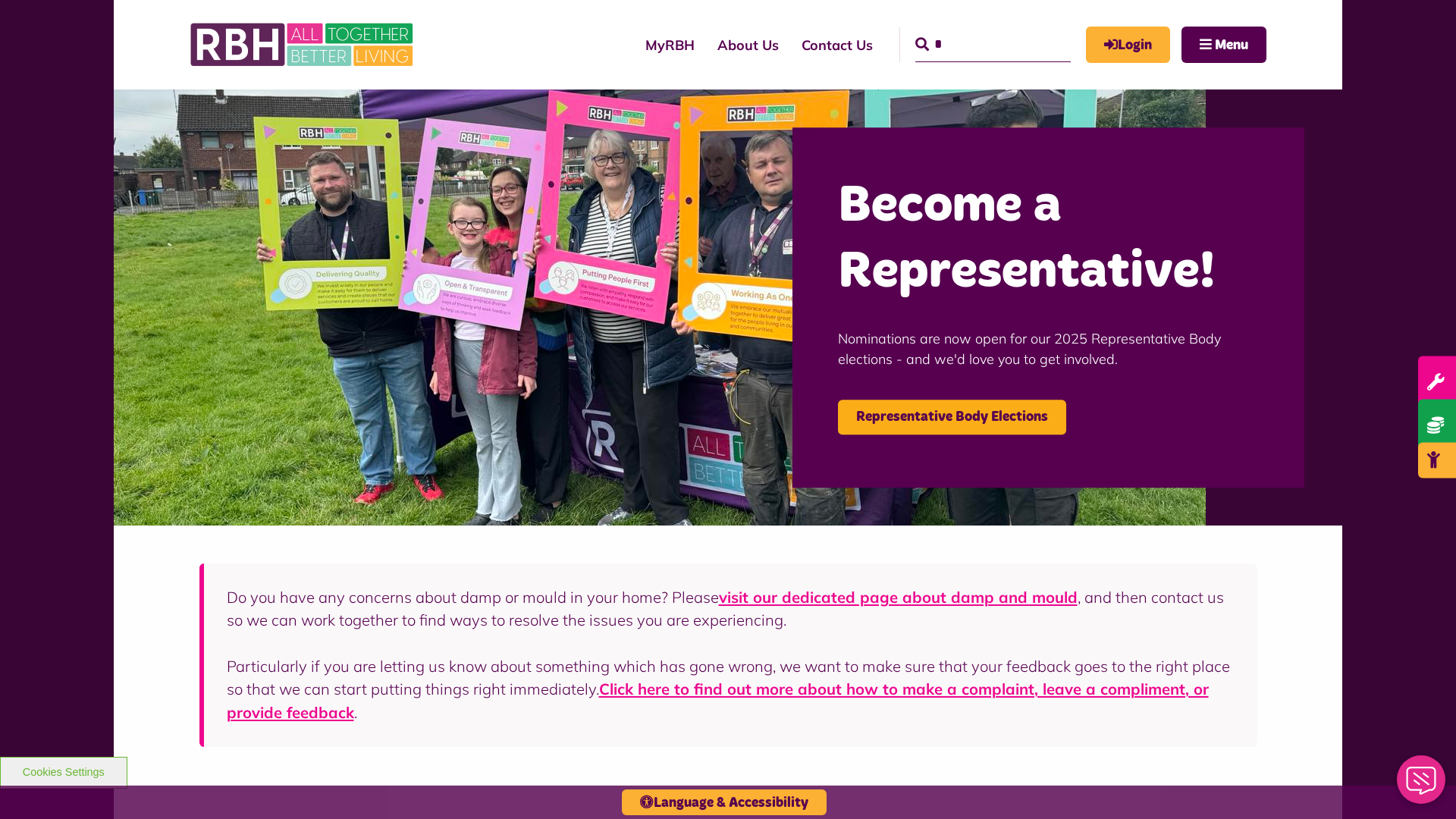
click at [971, 31] on input "*" at bounding box center [992, 45] width 155 height 35
type input "*"
click at [63, 770] on button "Cookies Settings" at bounding box center [64, 772] width 128 height 32
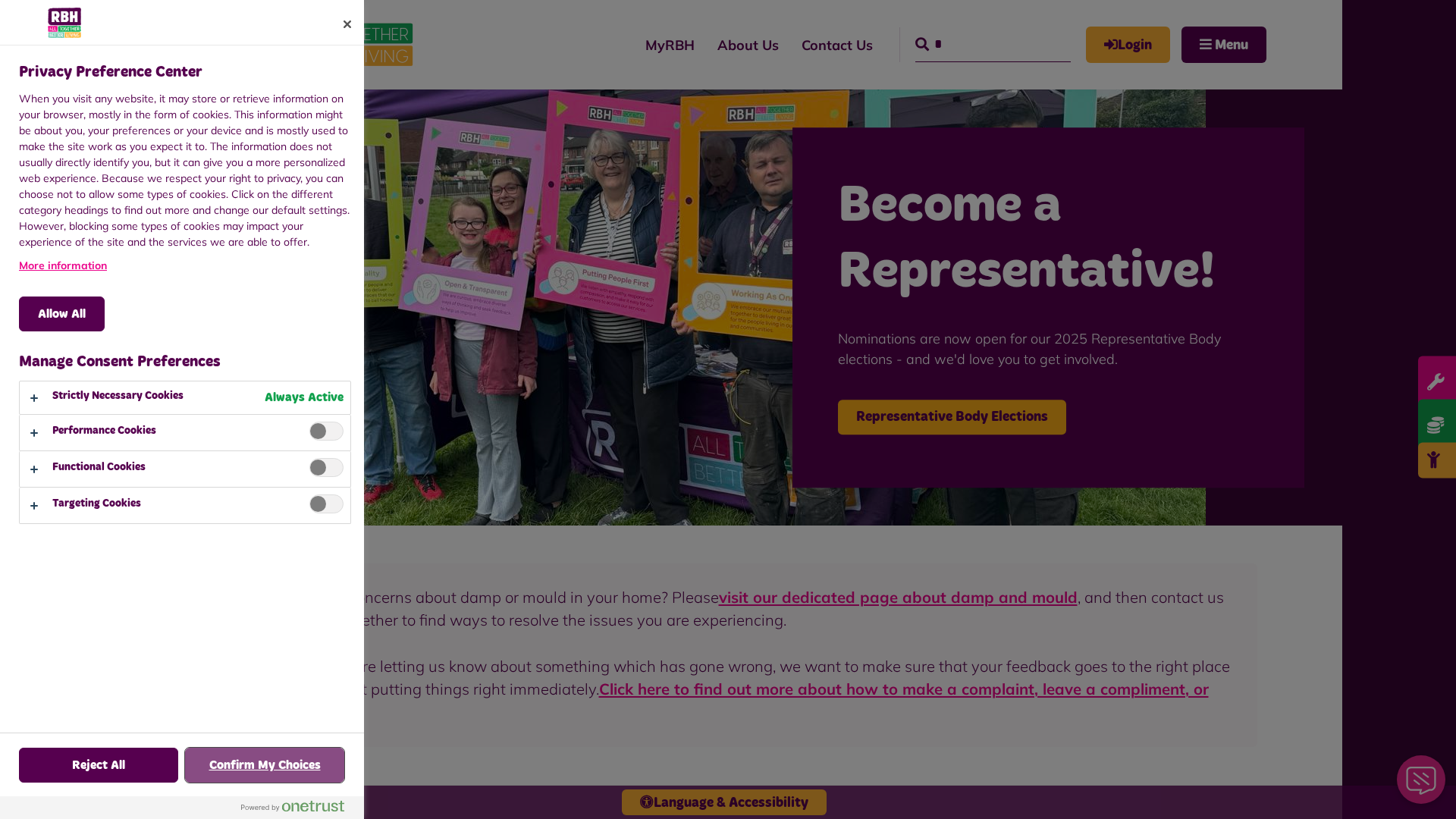
click at [265, 765] on button "Confirm My Choices" at bounding box center [265, 765] width 159 height 35
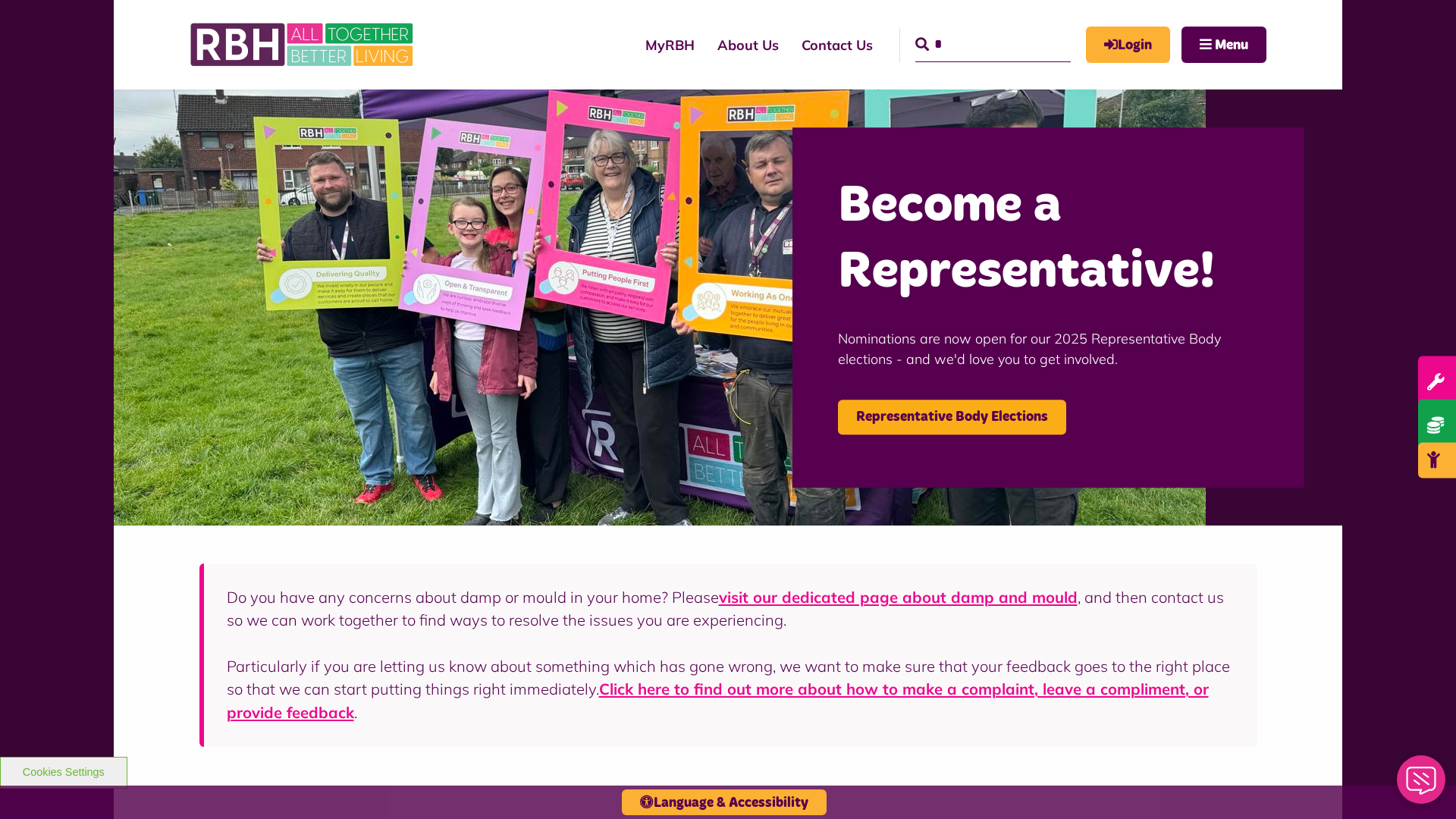
click at [971, 31] on input "*" at bounding box center [992, 45] width 155 height 35
type input "*"
click at [63, 770] on button "Cookies Settings" at bounding box center [64, 772] width 128 height 32
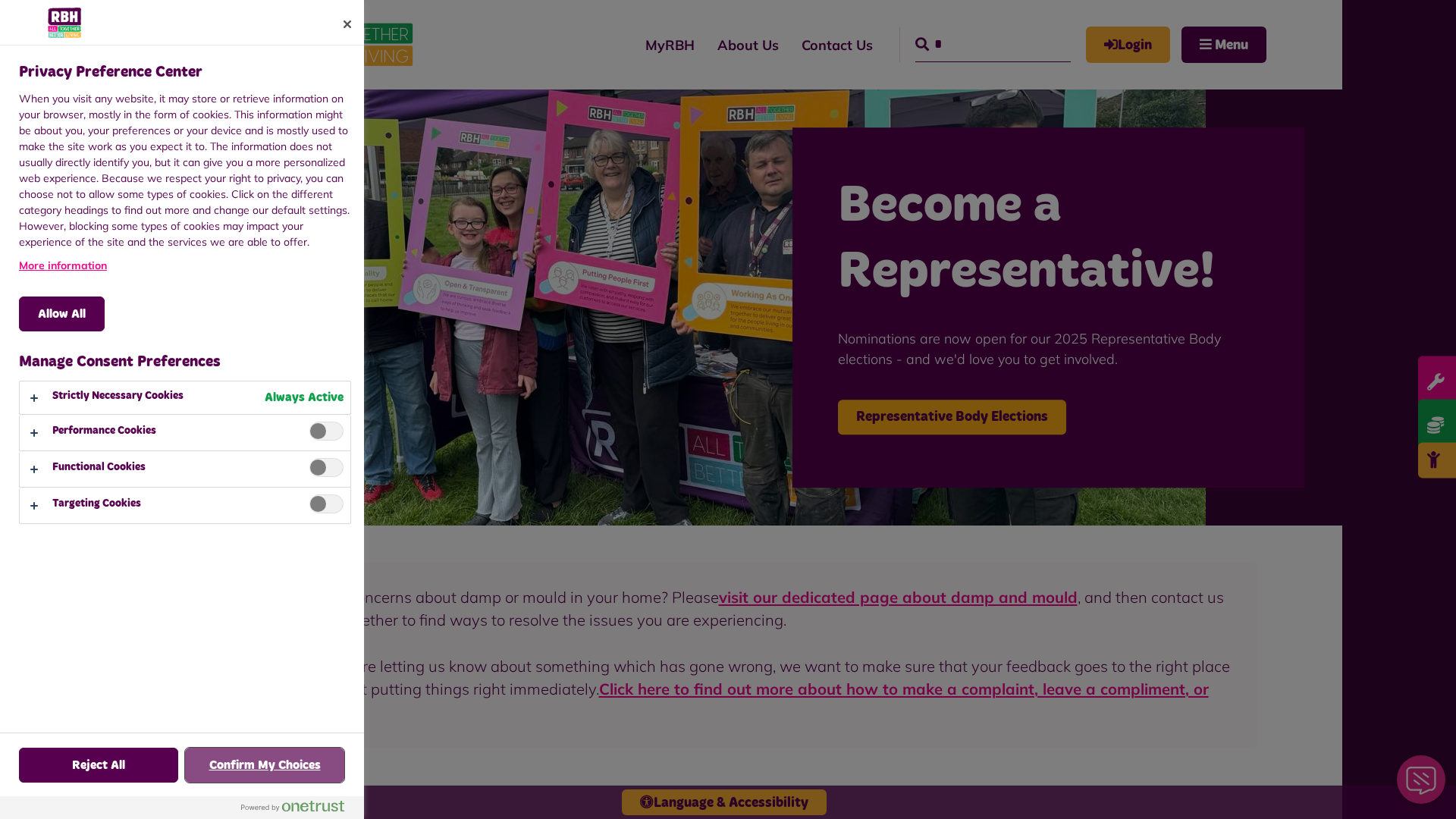
click at [265, 765] on button "Confirm My Choices" at bounding box center [265, 765] width 159 height 35
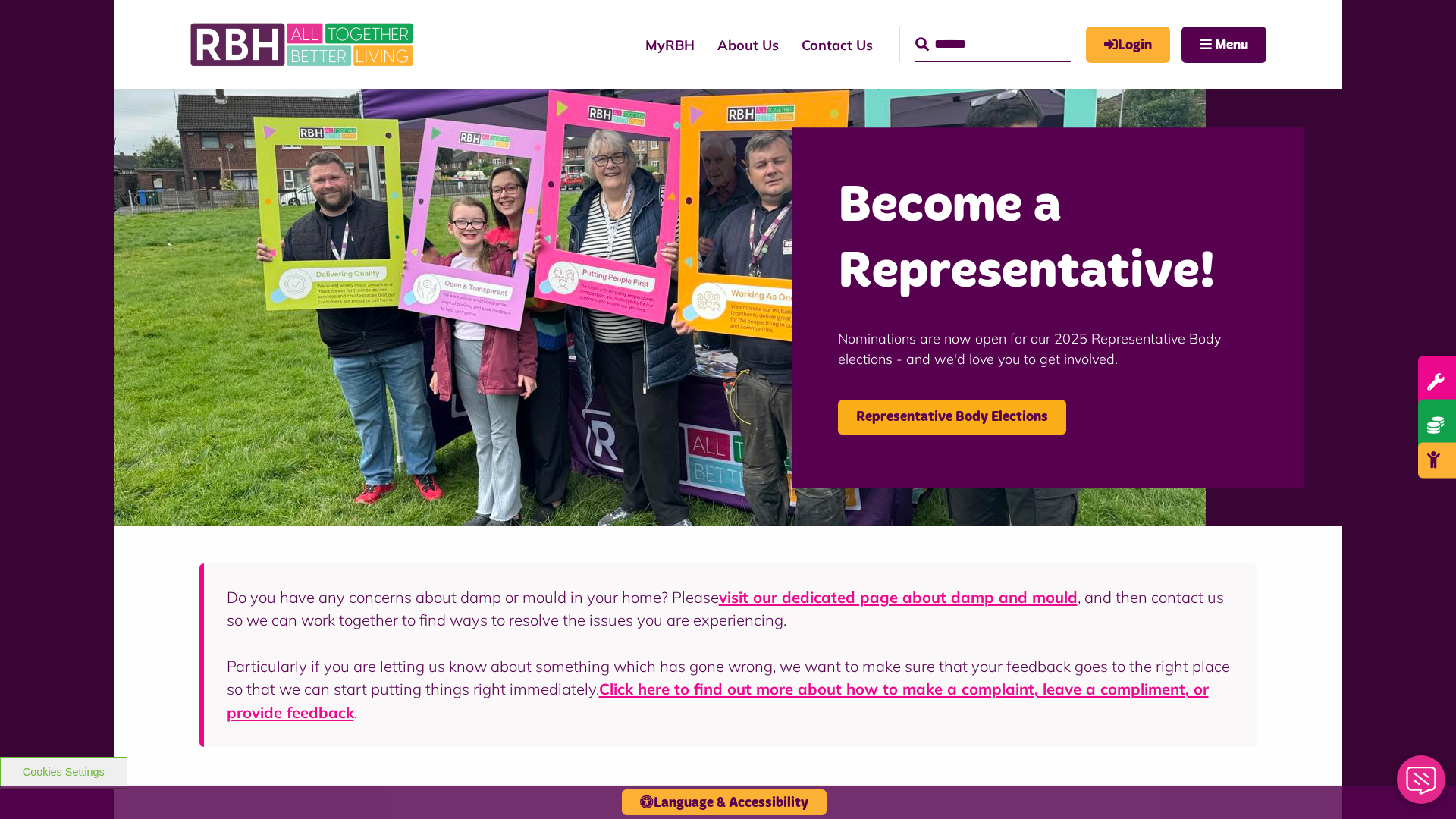
click at [971, 31] on input "Search" at bounding box center [992, 45] width 155 height 35
type input "*"
click at [63, 770] on button "Cookies Settings" at bounding box center [64, 772] width 128 height 32
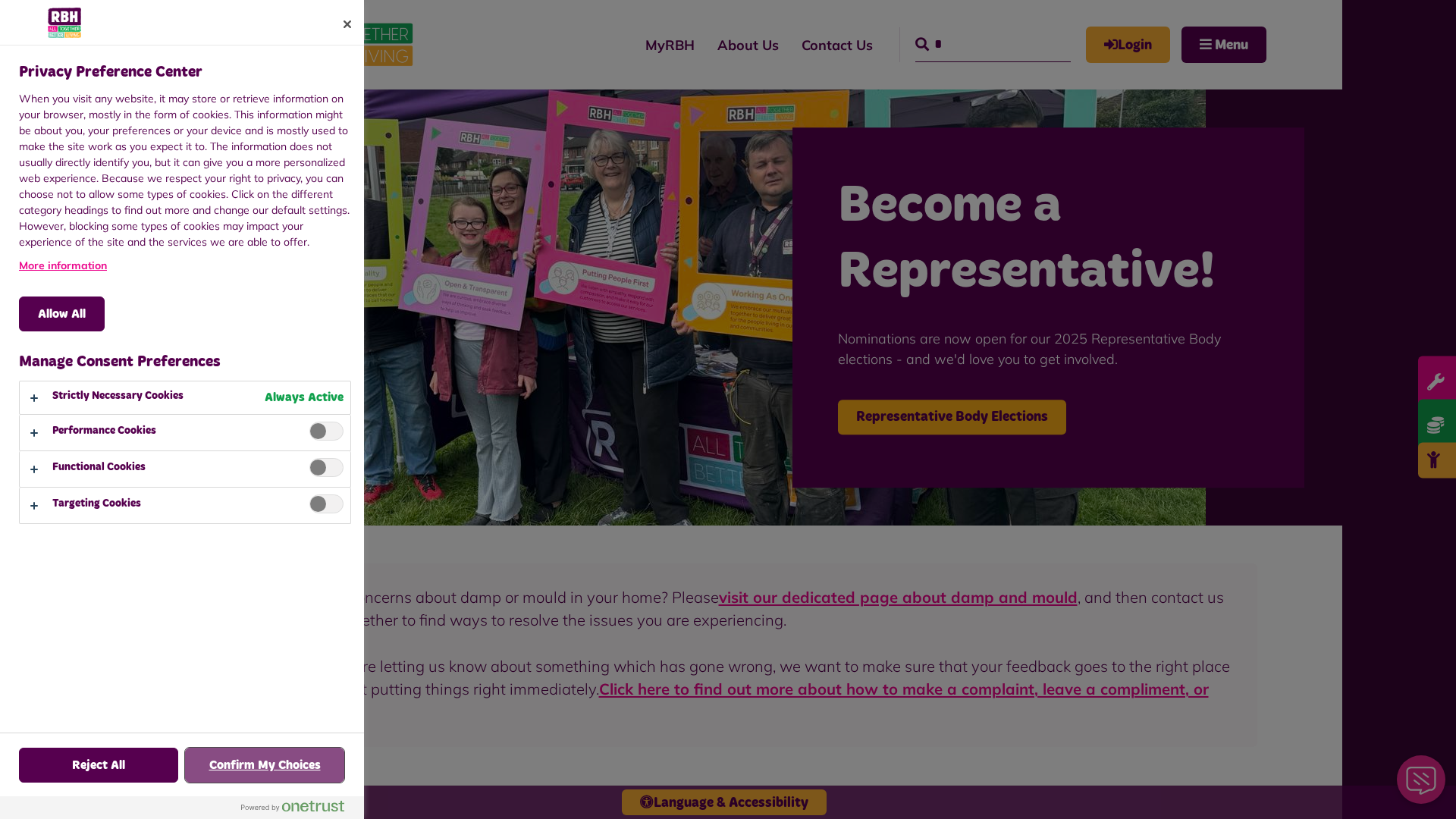
click at [265, 765] on button "Confirm My Choices" at bounding box center [265, 765] width 159 height 35
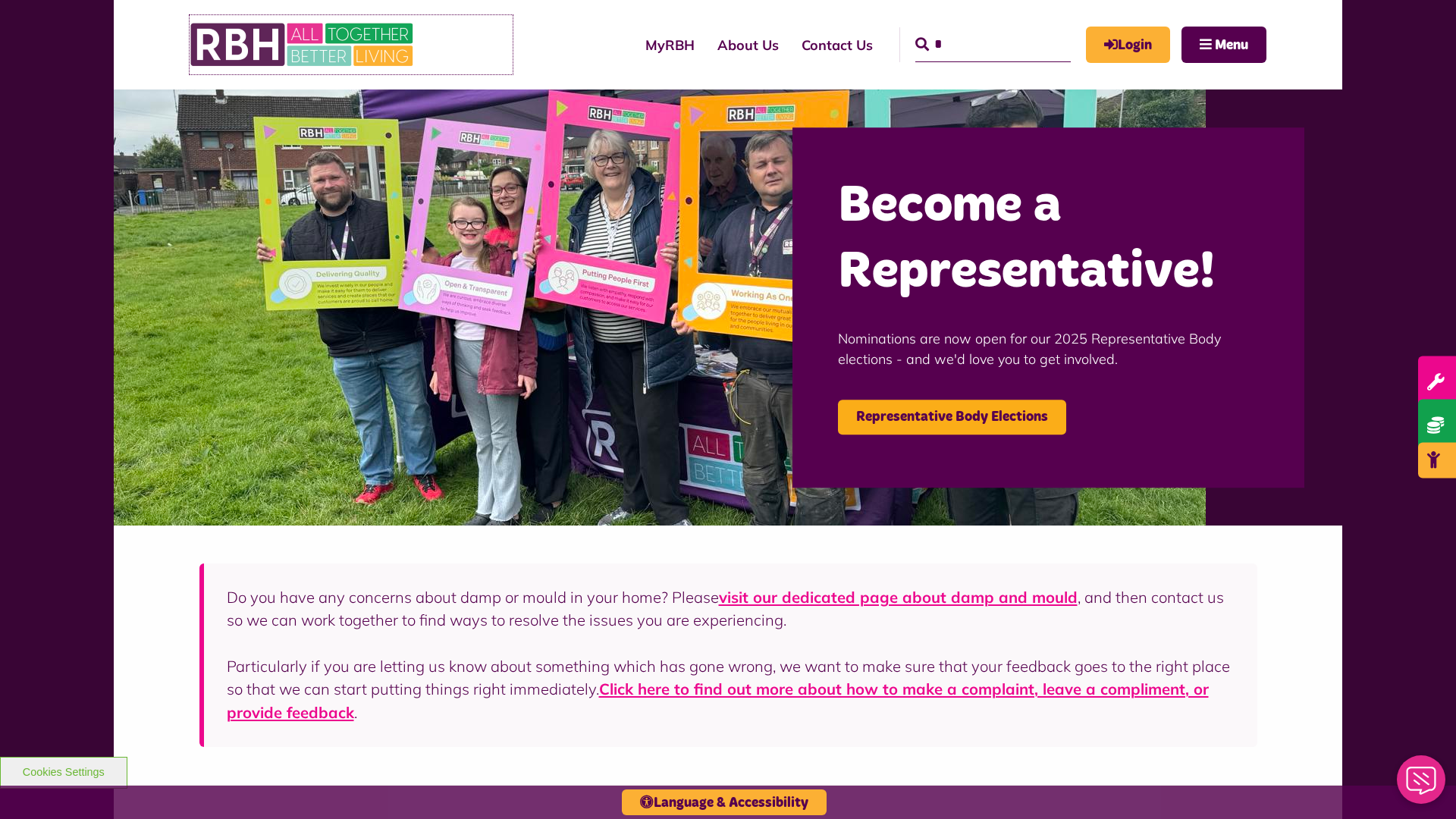
click at [303, 44] on img at bounding box center [303, 44] width 227 height 59
click at [971, 31] on input "Search" at bounding box center [992, 45] width 155 height 35
type input "*"
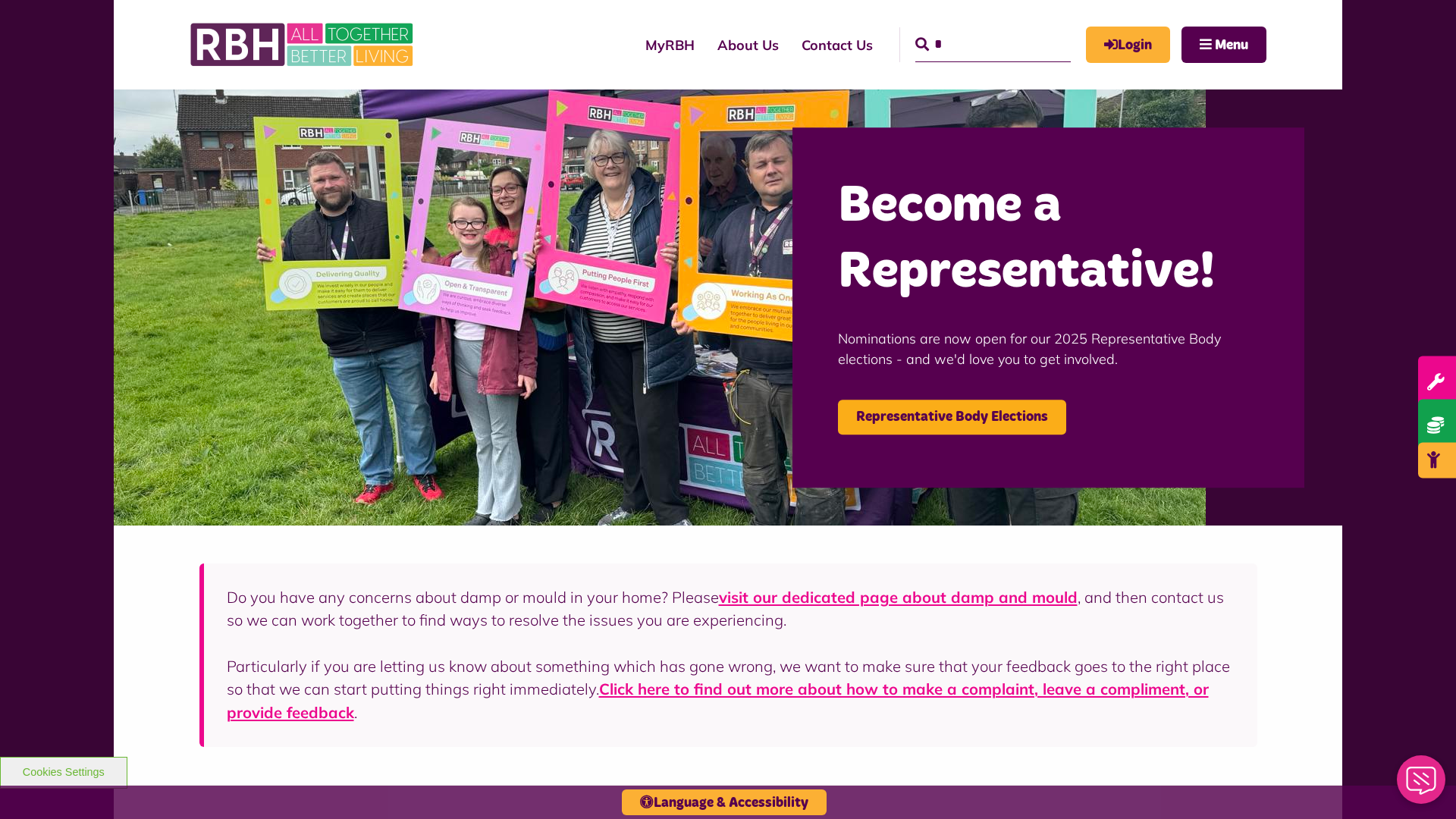
click at [63, 770] on button "Cookies Settings" at bounding box center [64, 772] width 128 height 32
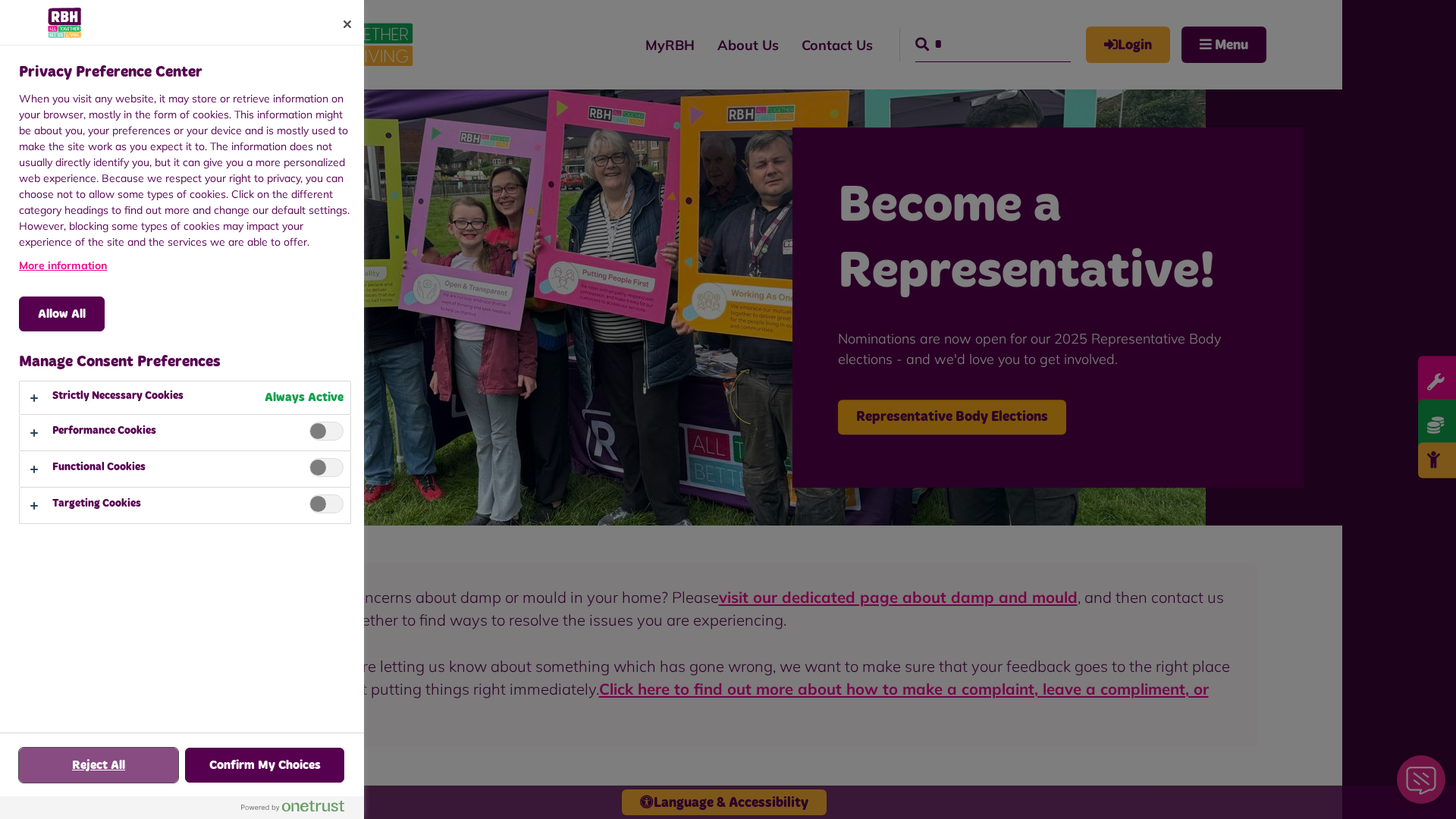
click at [99, 765] on button "Reject All" at bounding box center [99, 765] width 159 height 35
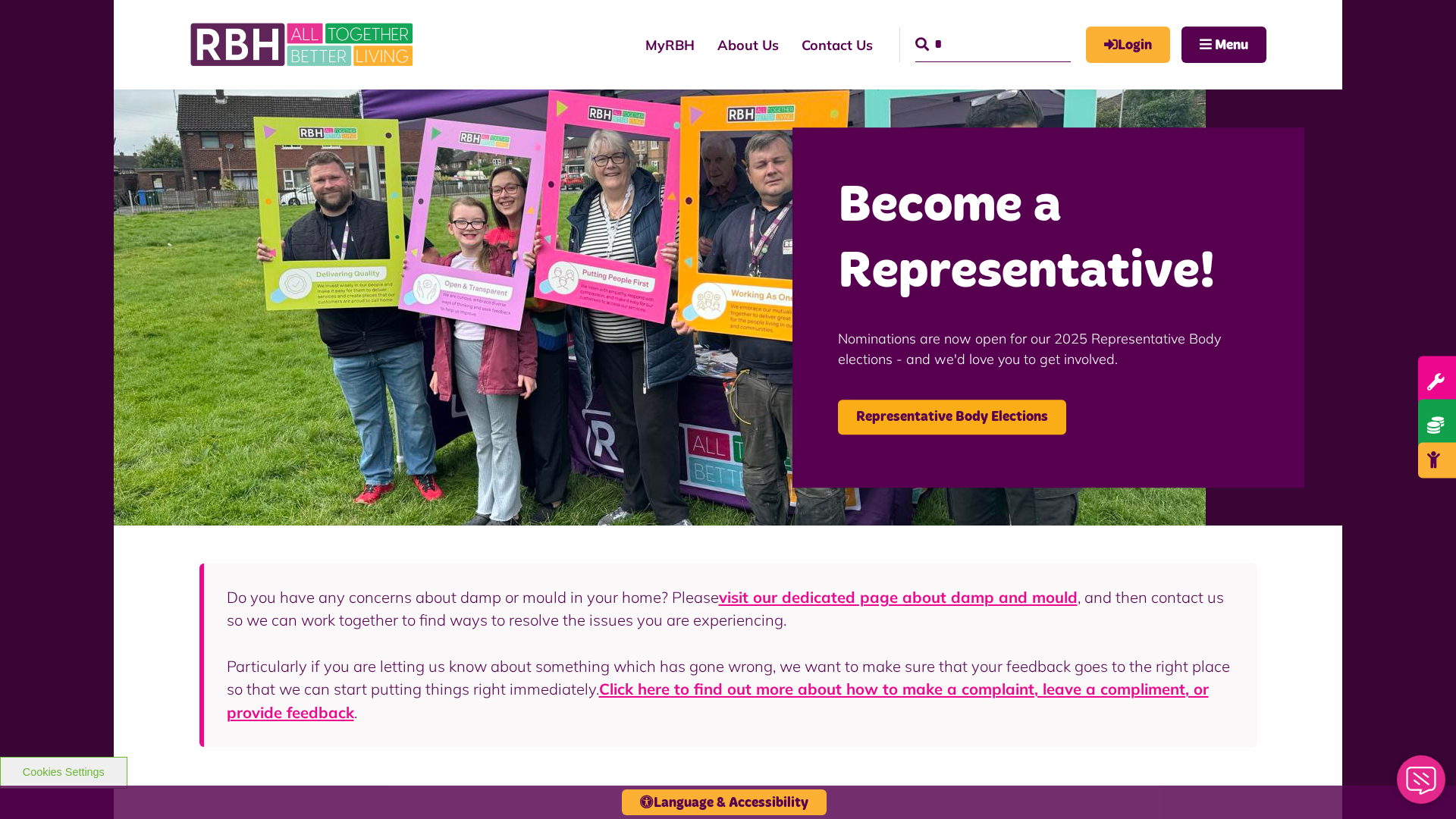
click at [971, 31] on input "*" at bounding box center [992, 45] width 155 height 35
type input "*"
click at [63, 770] on button "Cookies Settings" at bounding box center [64, 772] width 128 height 32
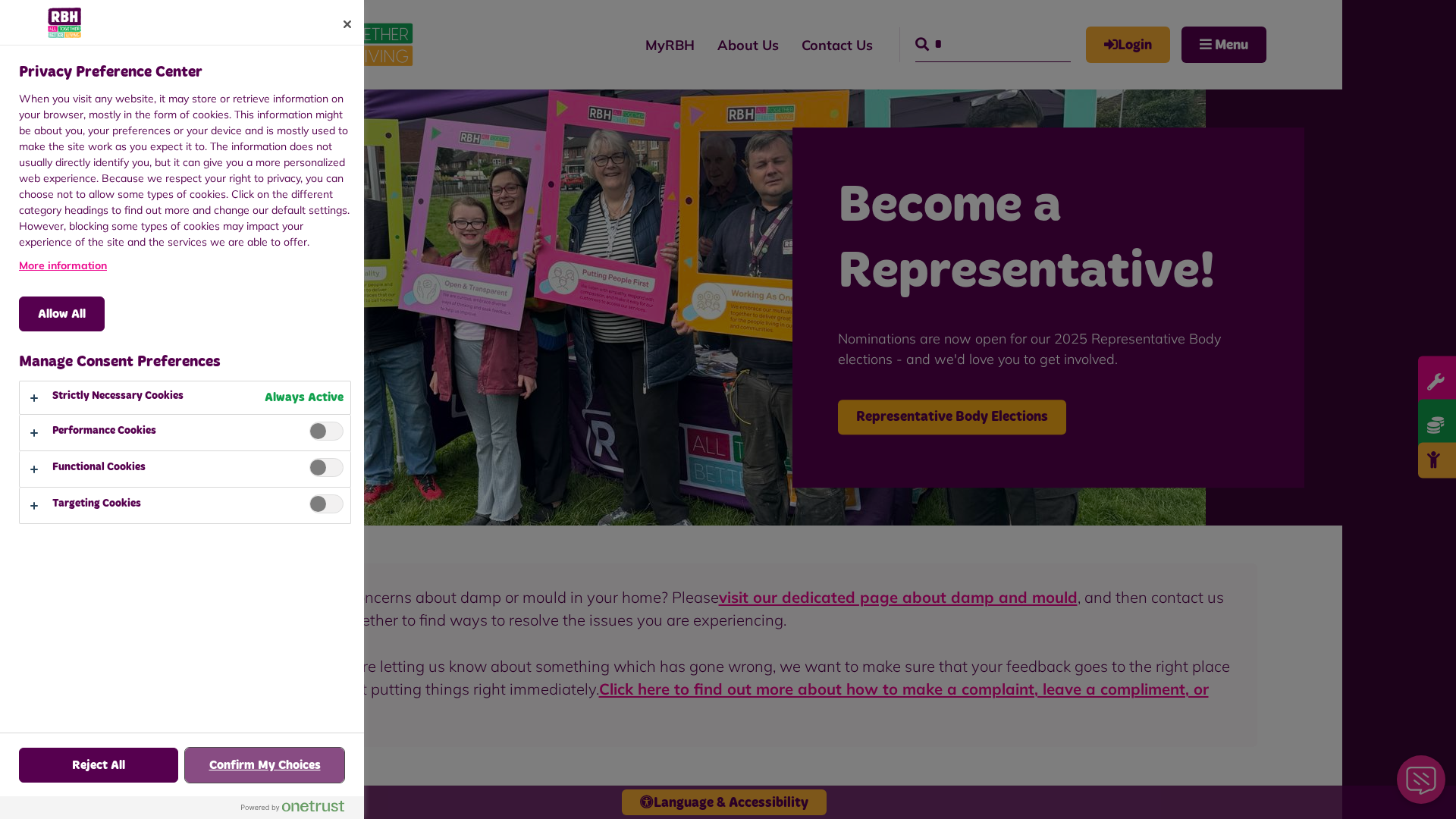
click at [265, 765] on button "Confirm My Choices" at bounding box center [265, 765] width 159 height 35
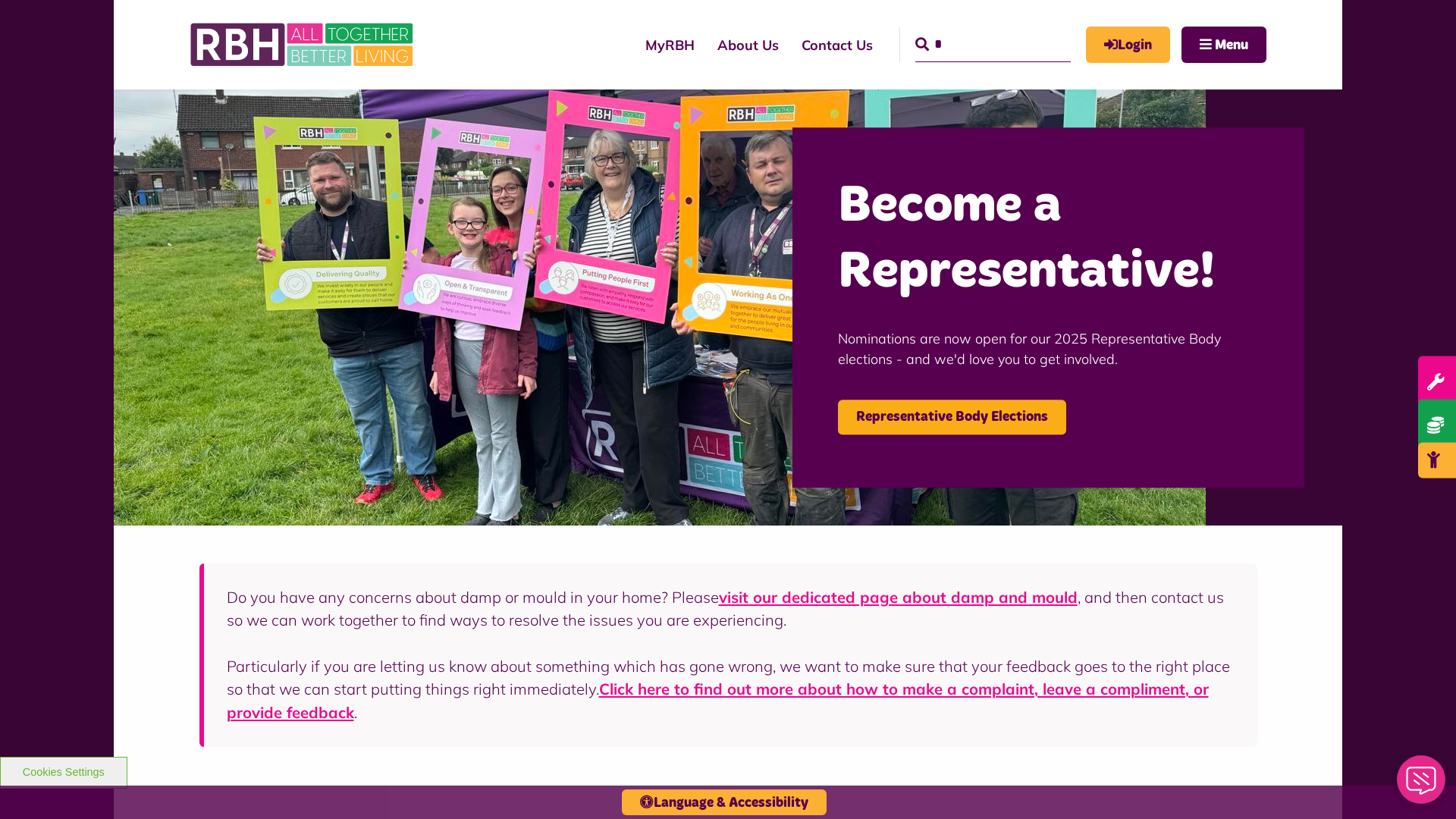
click at [971, 31] on input "*" at bounding box center [992, 45] width 155 height 35
type input "*"
click at [63, 770] on button "Cookies Settings" at bounding box center [64, 772] width 128 height 32
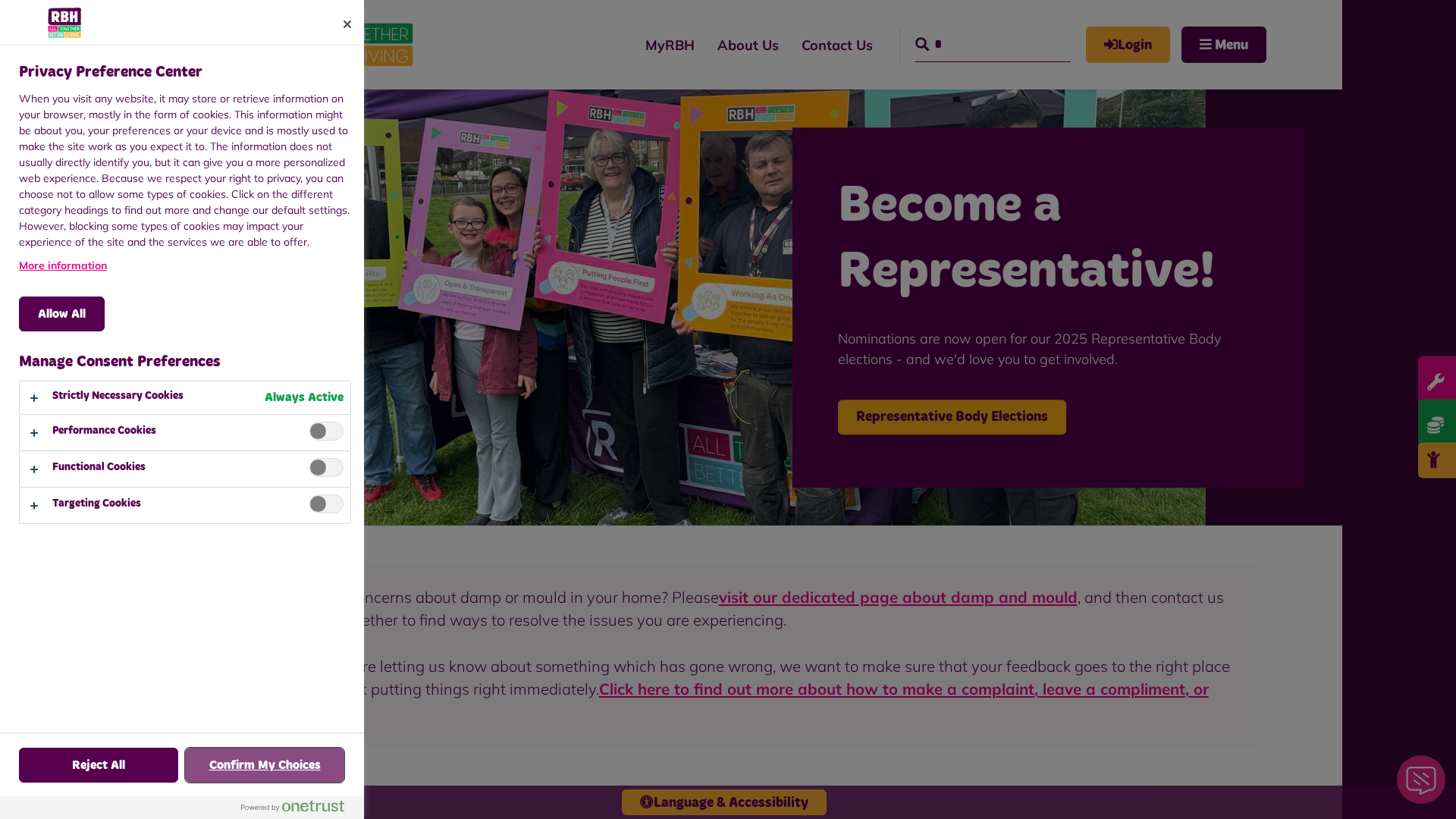
click at [265, 765] on button "Confirm My Choices" at bounding box center [265, 765] width 159 height 35
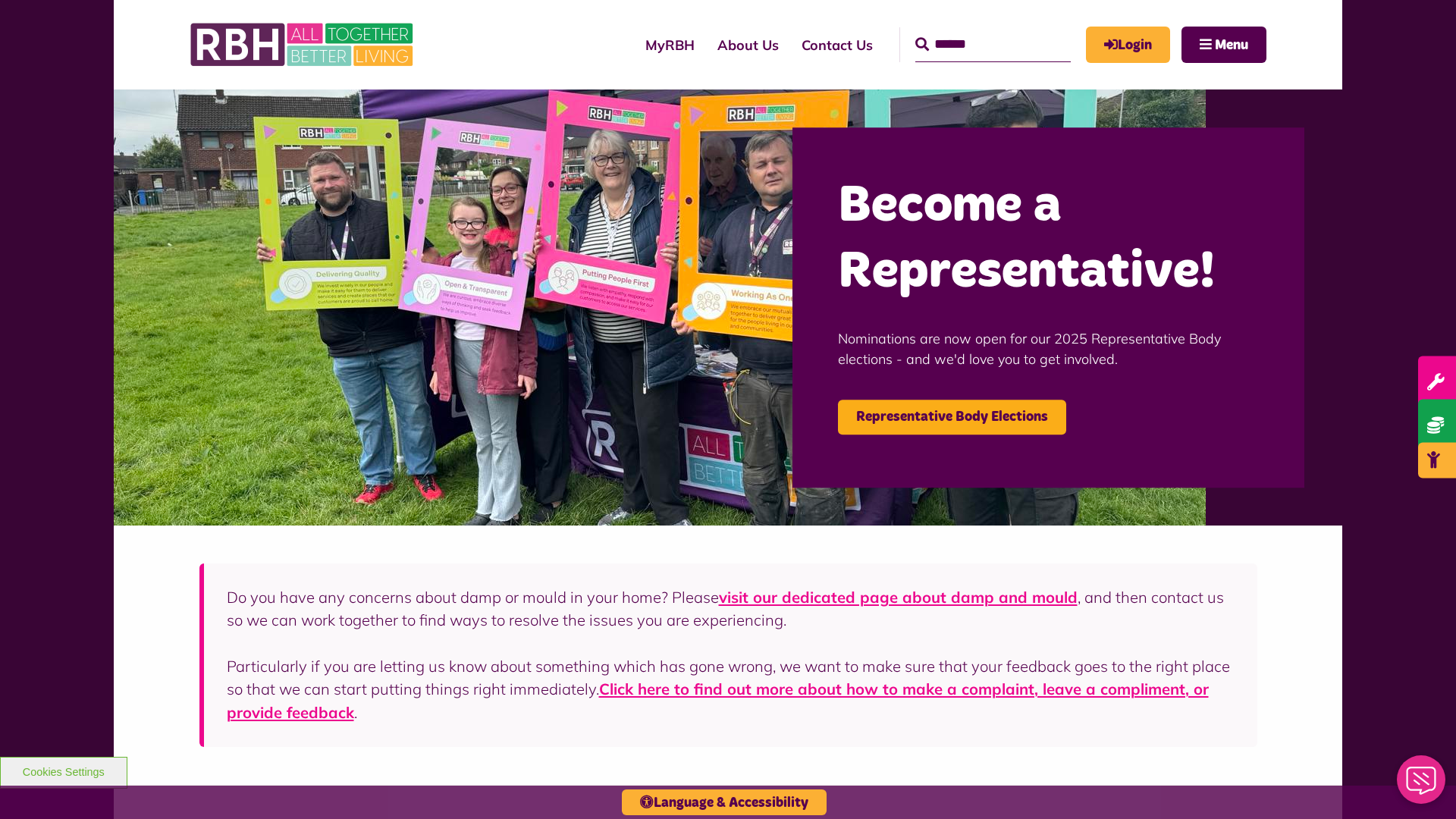
click at [971, 31] on input "Search" at bounding box center [992, 45] width 155 height 35
type input "*"
click at [63, 770] on button "Cookies Settings" at bounding box center [64, 772] width 128 height 32
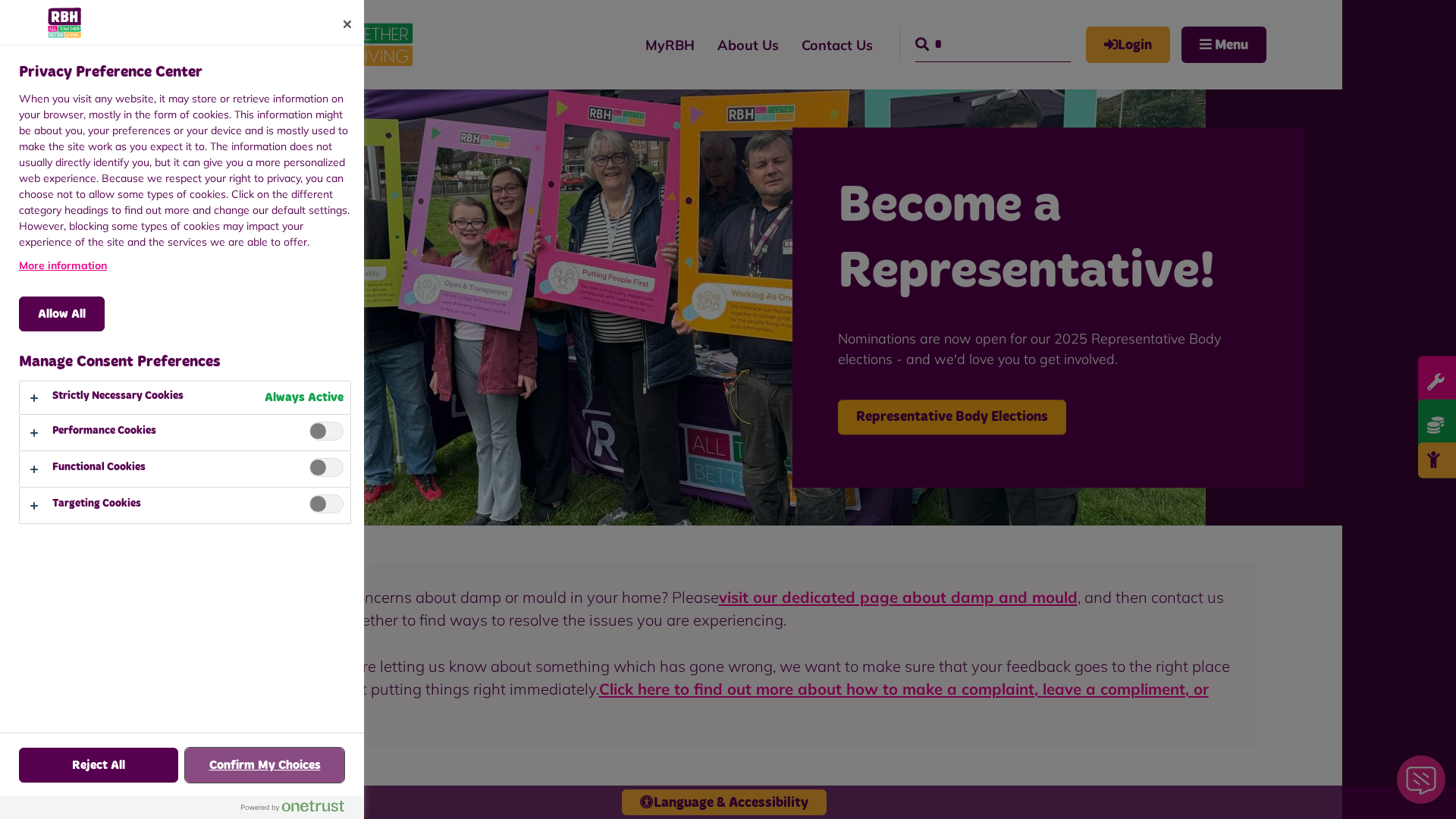
click at [265, 765] on button "Confirm My Choices" at bounding box center [265, 765] width 159 height 35
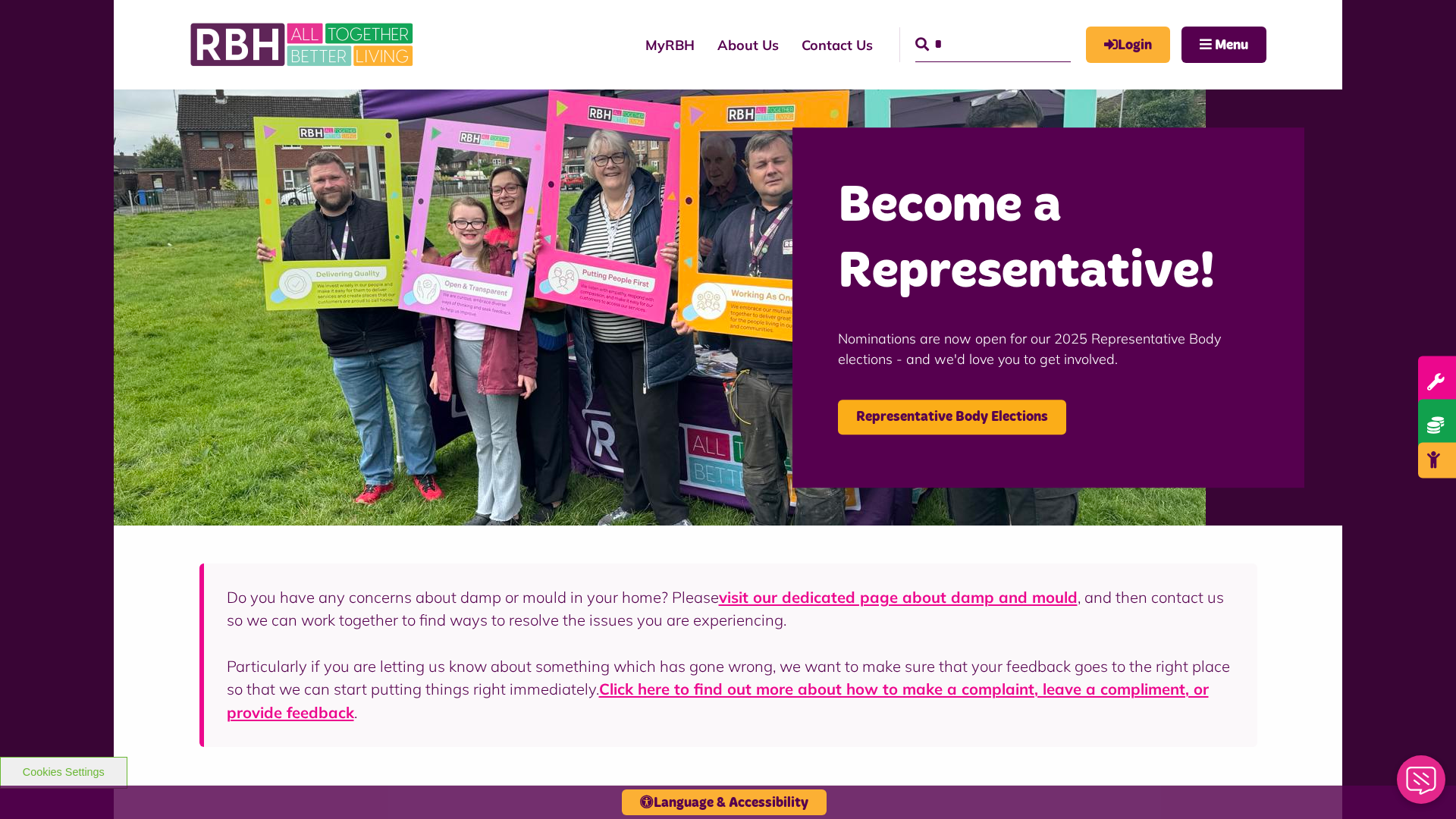
click at [971, 31] on input "*" at bounding box center [992, 45] width 155 height 35
type input "*"
click at [63, 770] on button "Cookies Settings" at bounding box center [64, 772] width 128 height 32
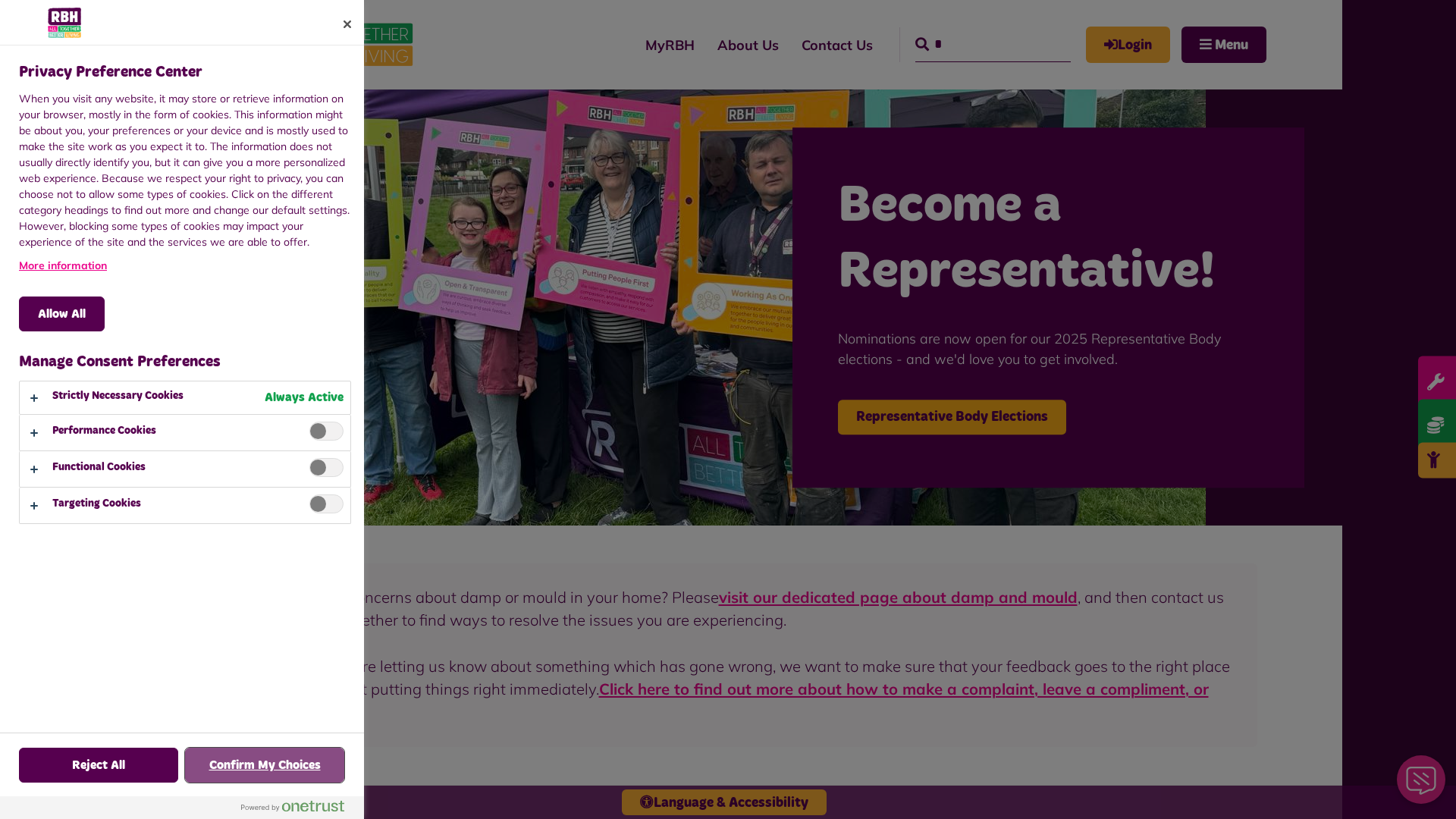
click at [265, 765] on button "Confirm My Choices" at bounding box center [265, 765] width 159 height 35
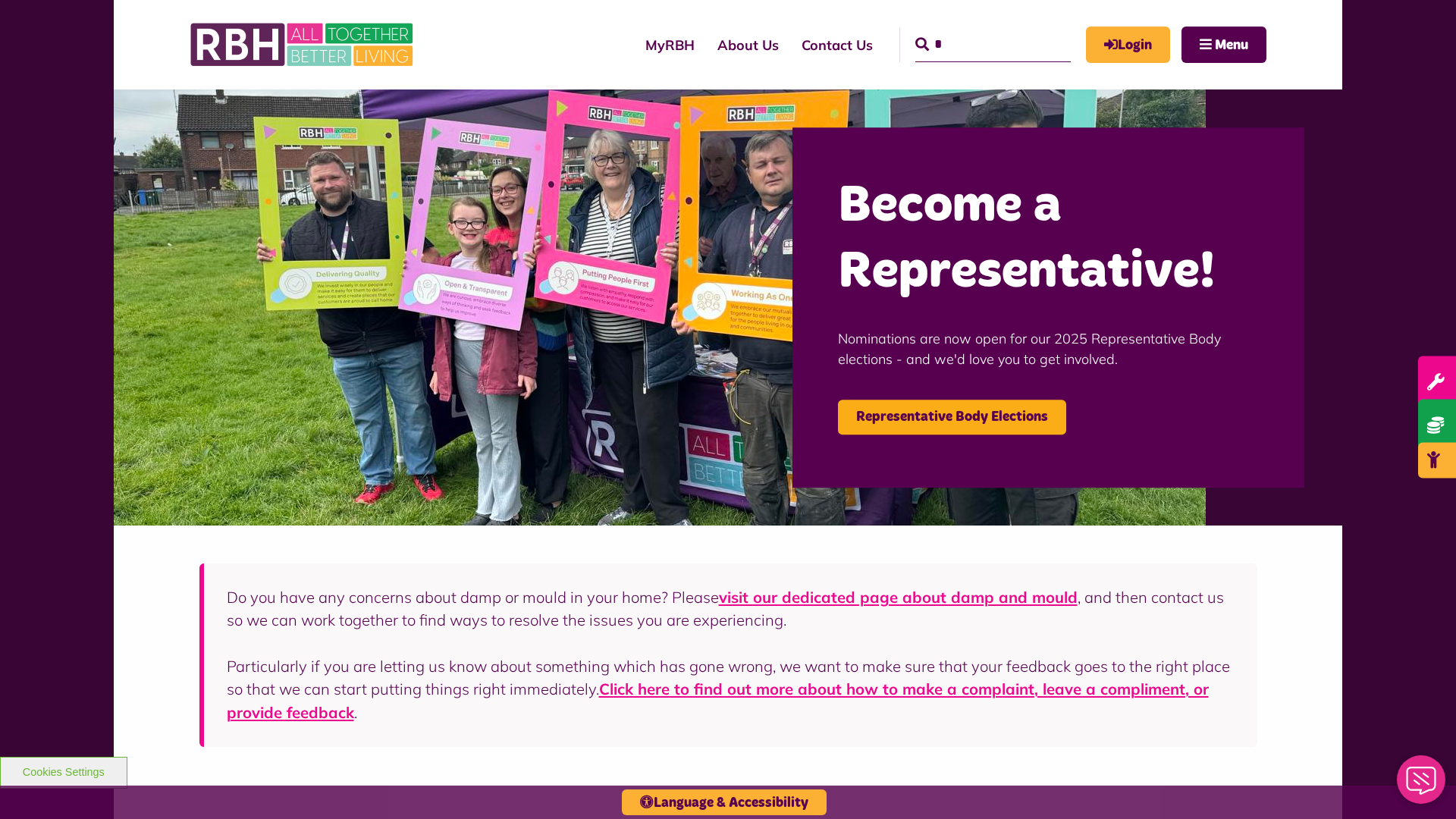
click at [971, 31] on input "*" at bounding box center [992, 45] width 155 height 35
type input "*"
click at [63, 770] on button "Cookies Settings" at bounding box center [64, 772] width 128 height 32
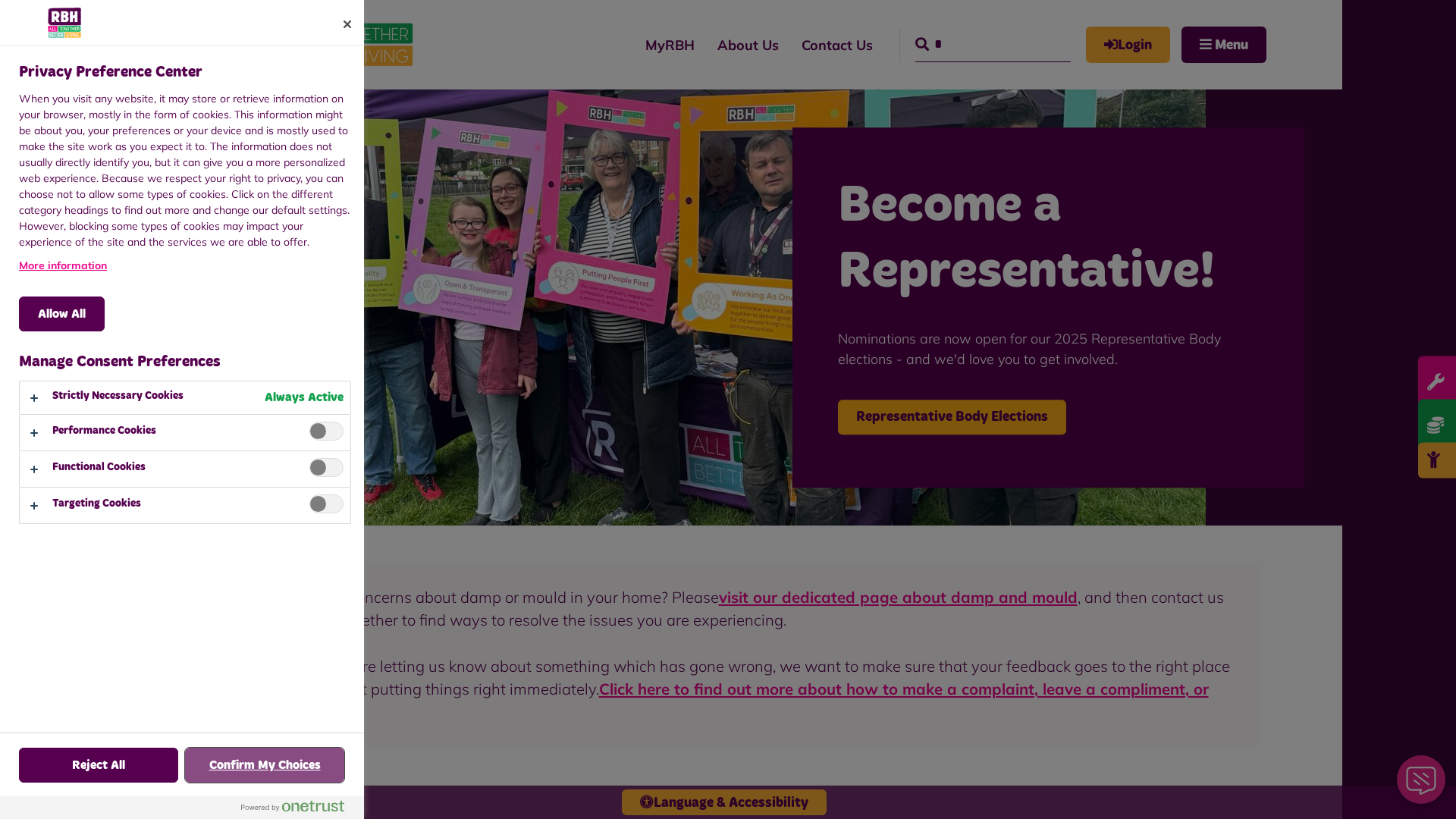
click at [265, 765] on button "Confirm My Choices" at bounding box center [265, 765] width 159 height 35
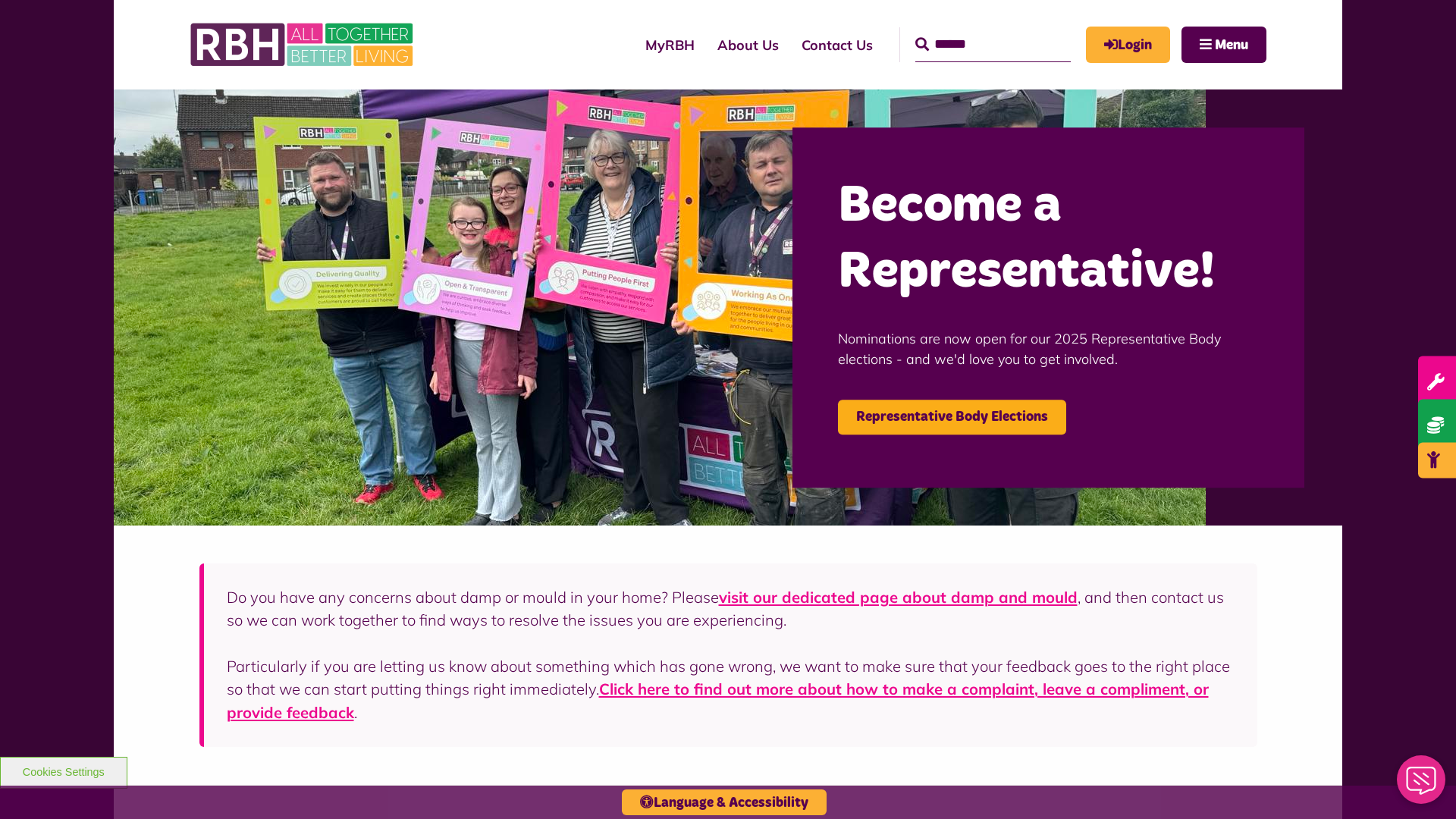
click at [971, 31] on input "Search" at bounding box center [992, 45] width 155 height 35
type input "*"
click at [63, 770] on button "Cookies Settings" at bounding box center [64, 772] width 128 height 32
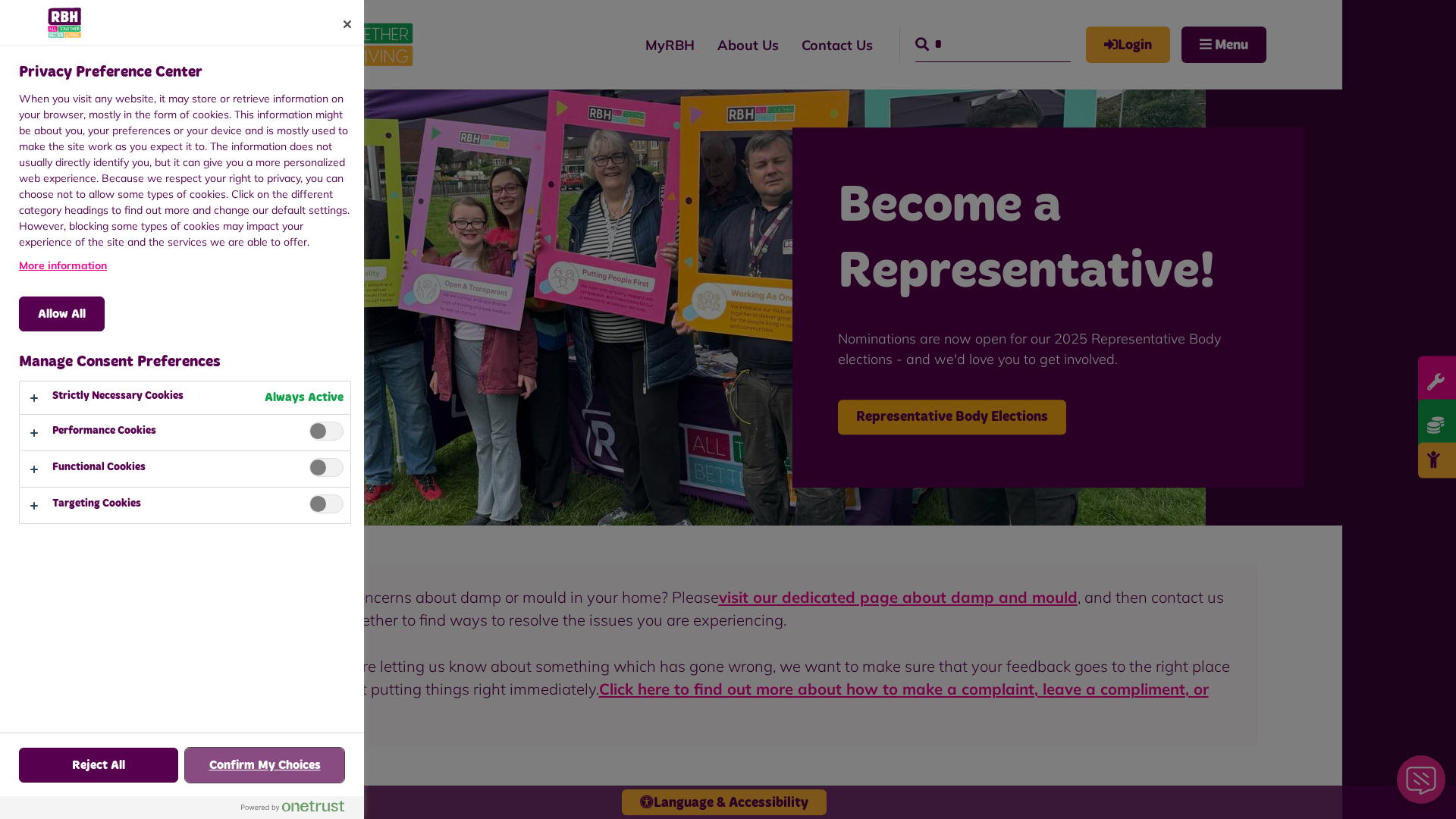
click at [265, 765] on button "Confirm My Choices" at bounding box center [265, 765] width 159 height 35
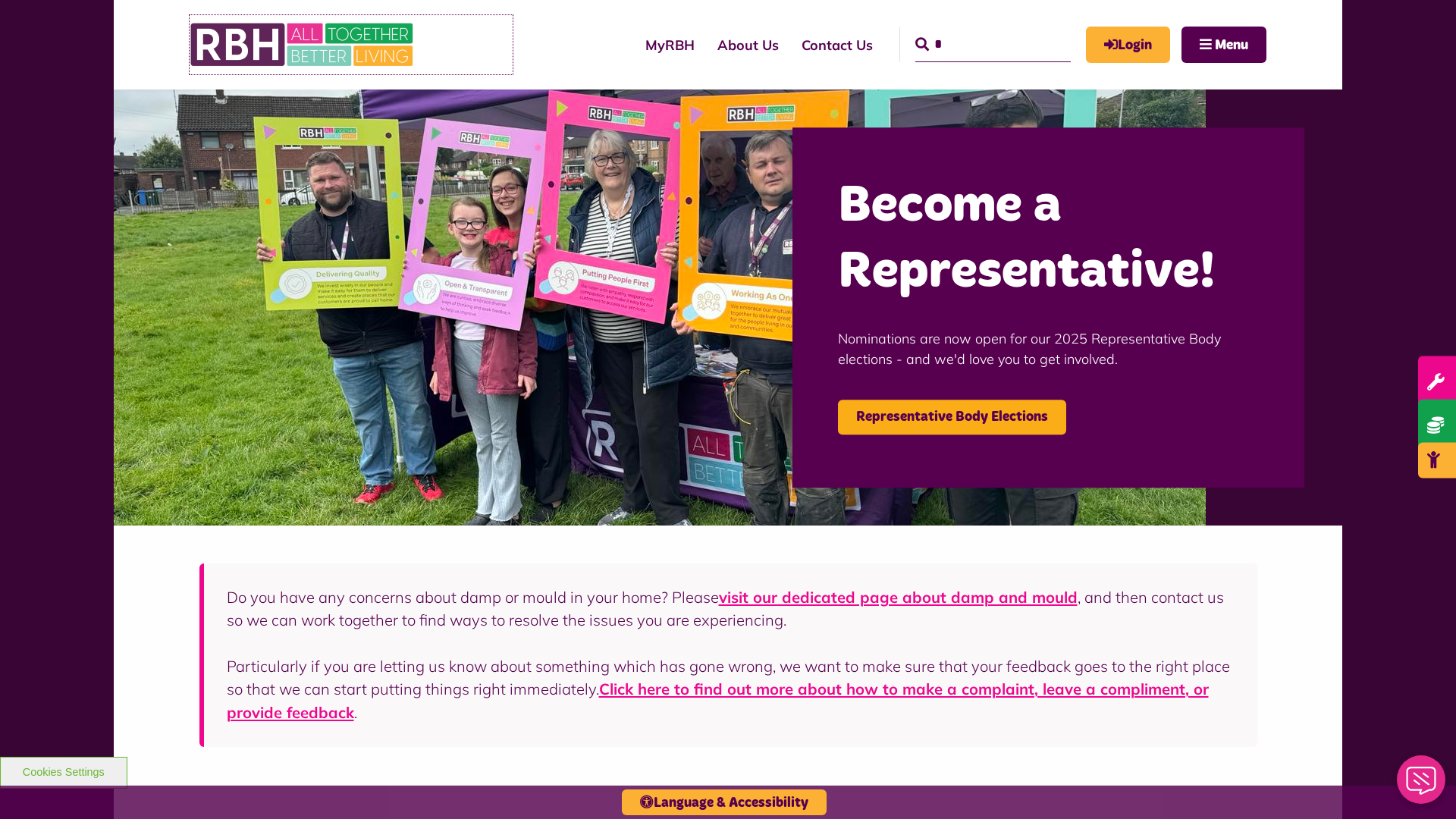
click at [303, 44] on img at bounding box center [303, 44] width 227 height 59
click at [971, 31] on input "Search" at bounding box center [992, 45] width 155 height 35
type input "*"
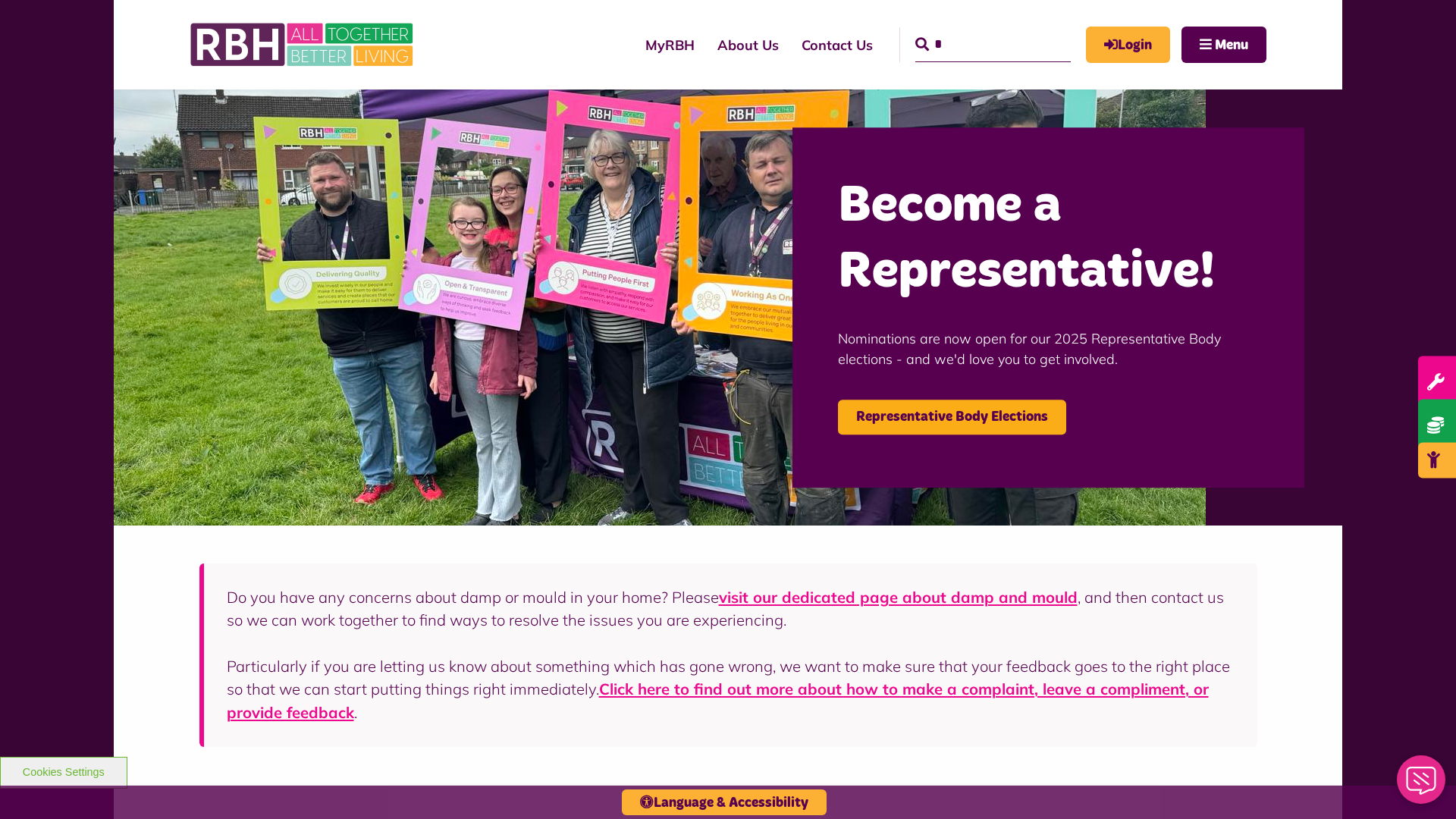
click at [63, 770] on button "Cookies Settings" at bounding box center [64, 772] width 128 height 32
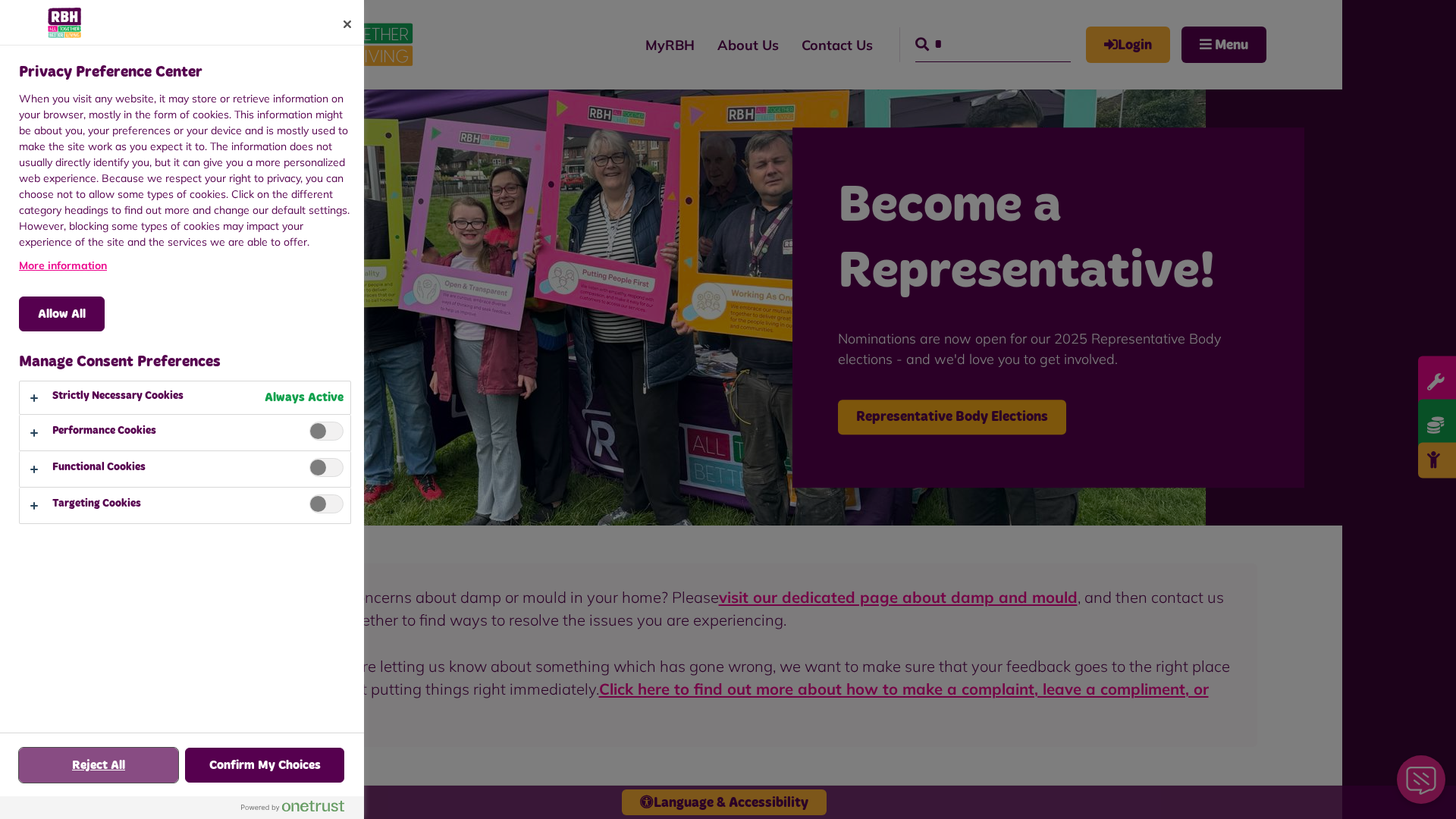
click at [99, 765] on button "Reject All" at bounding box center [99, 765] width 159 height 35
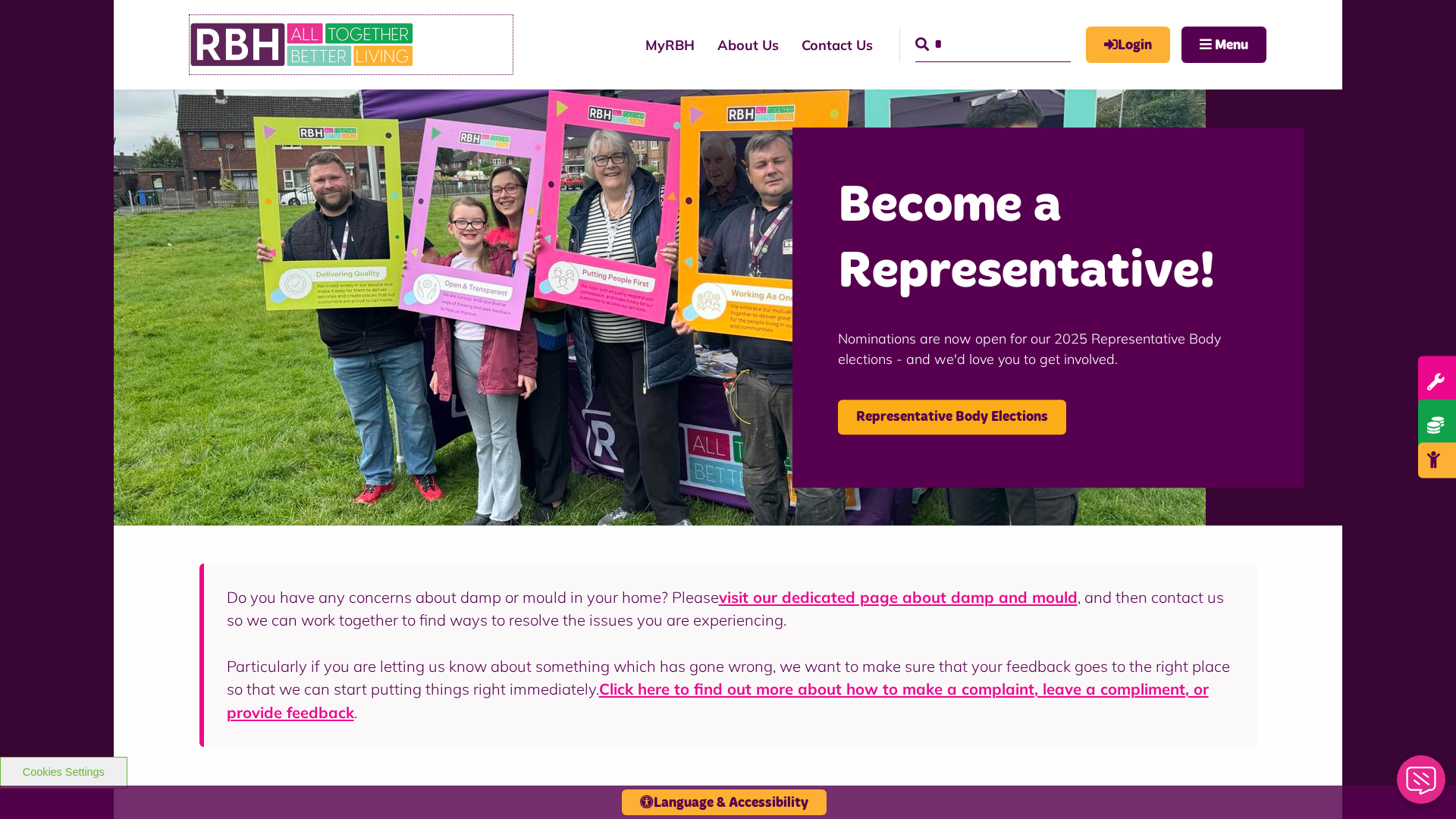
click at [303, 44] on img at bounding box center [303, 44] width 227 height 59
click at [971, 31] on input "Search" at bounding box center [992, 45] width 155 height 35
type input "*"
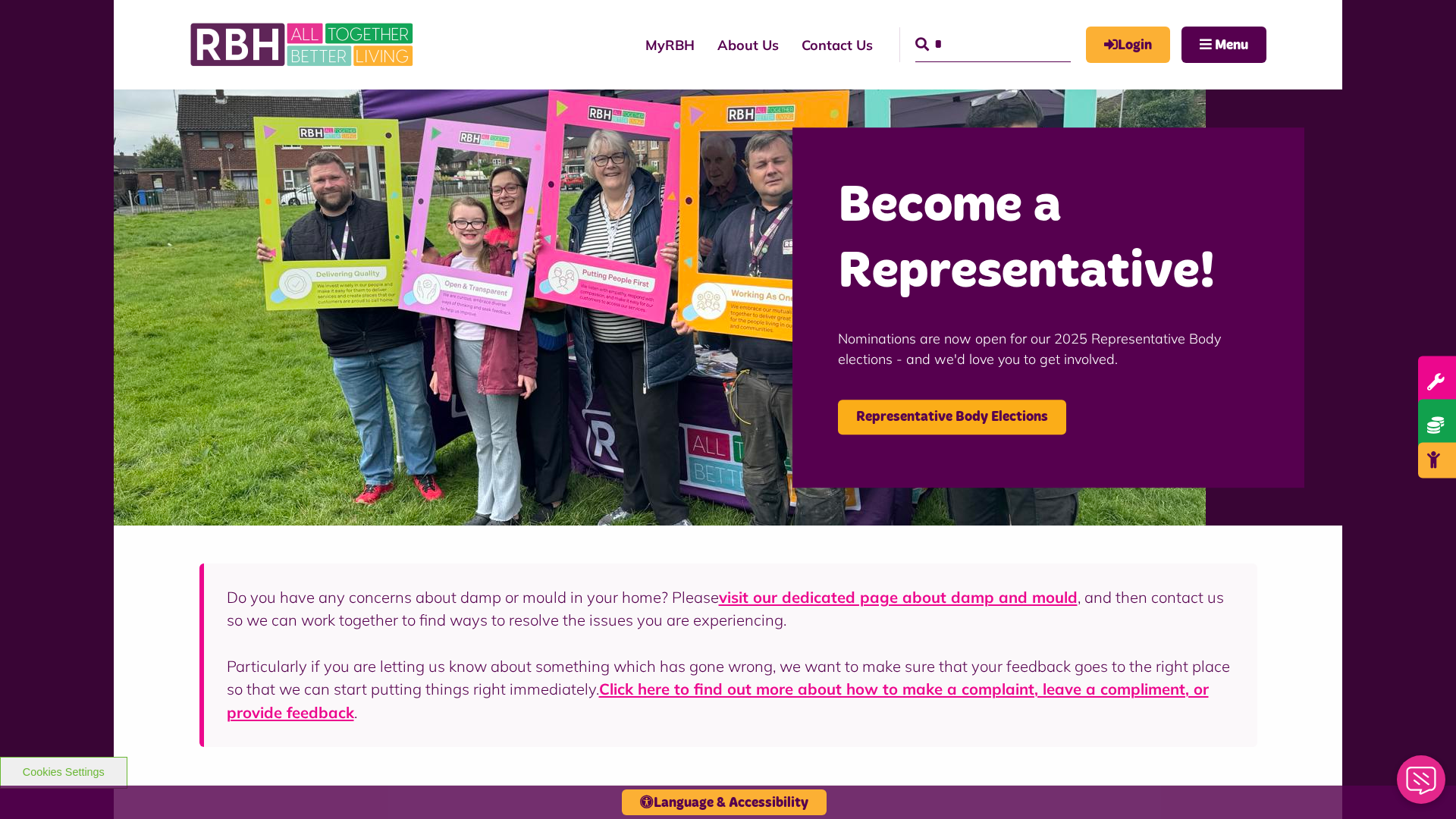
click at [63, 770] on button "Cookies Settings" at bounding box center [64, 772] width 128 height 32
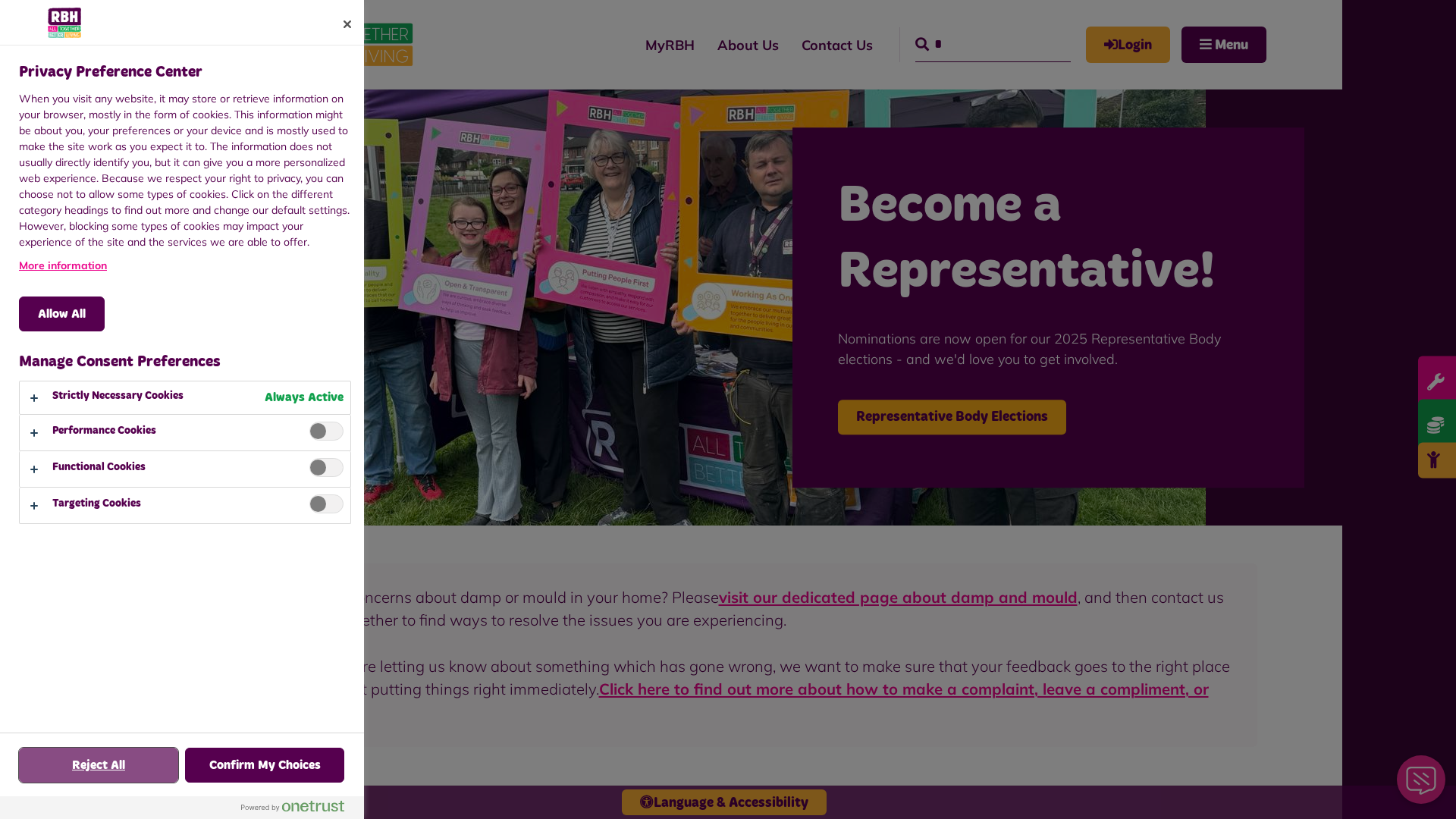
click at [99, 765] on button "Reject All" at bounding box center [99, 765] width 159 height 35
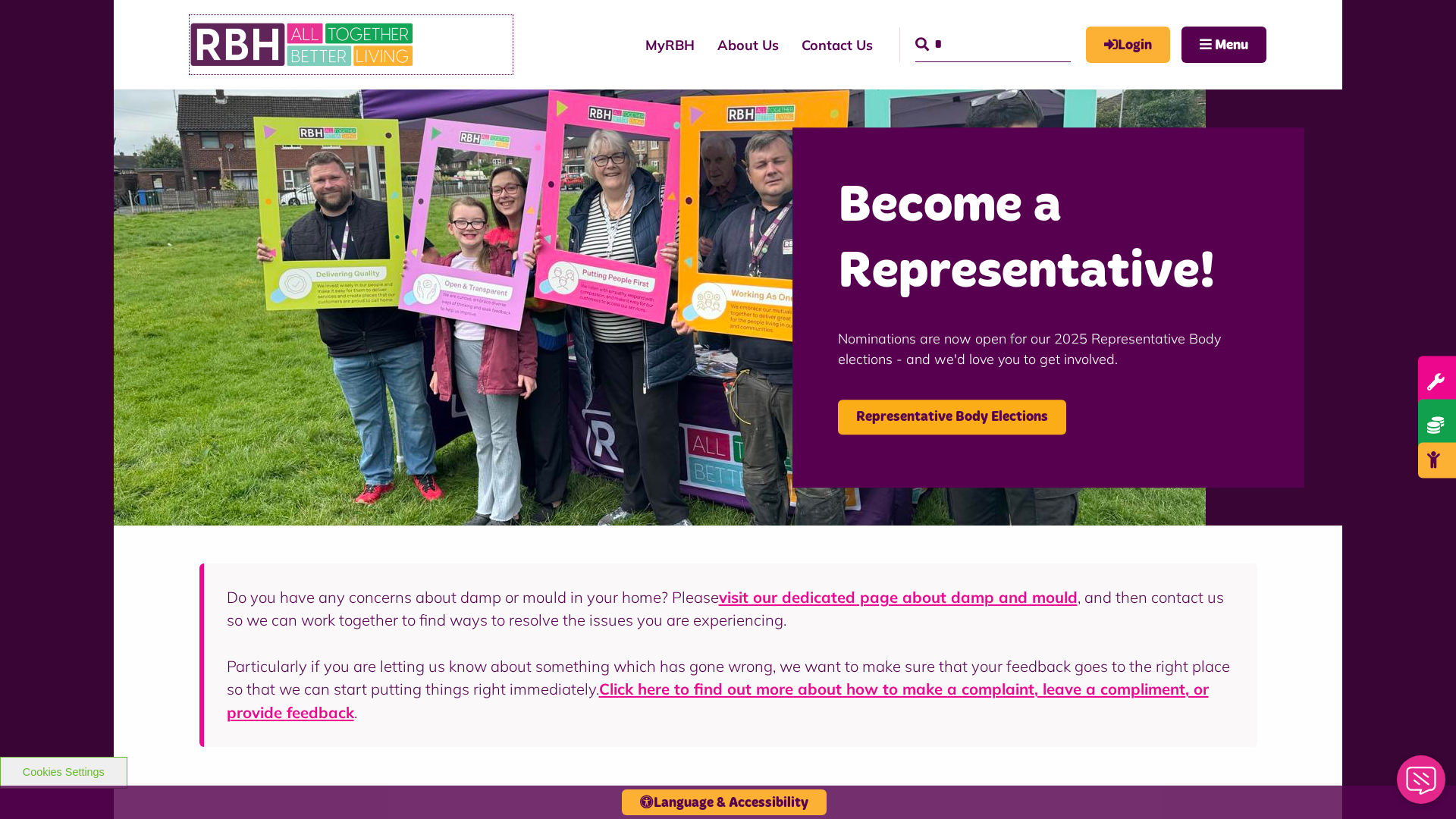
click at [303, 44] on img at bounding box center [303, 44] width 227 height 59
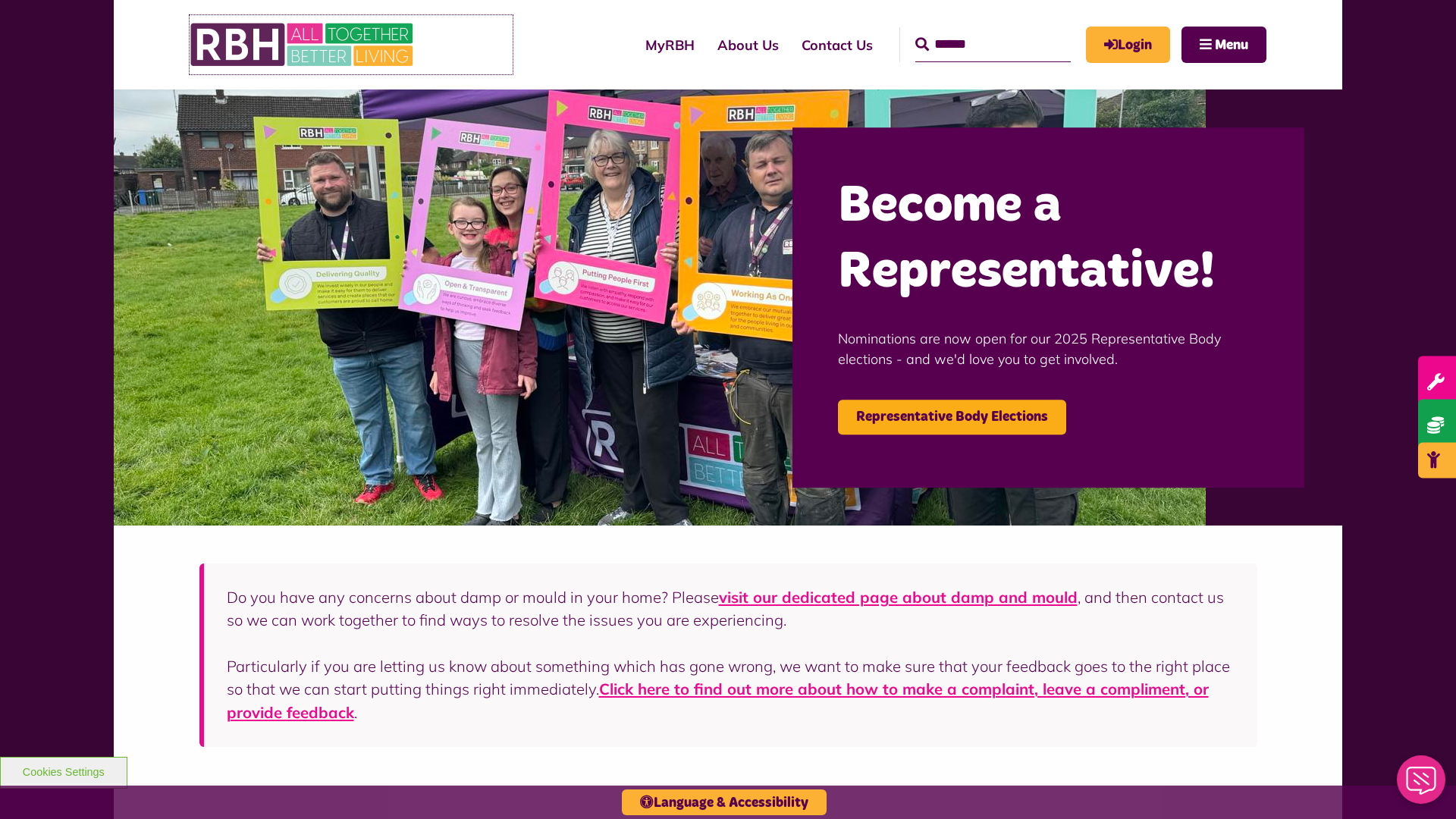
click at [303, 44] on img at bounding box center [303, 44] width 227 height 59
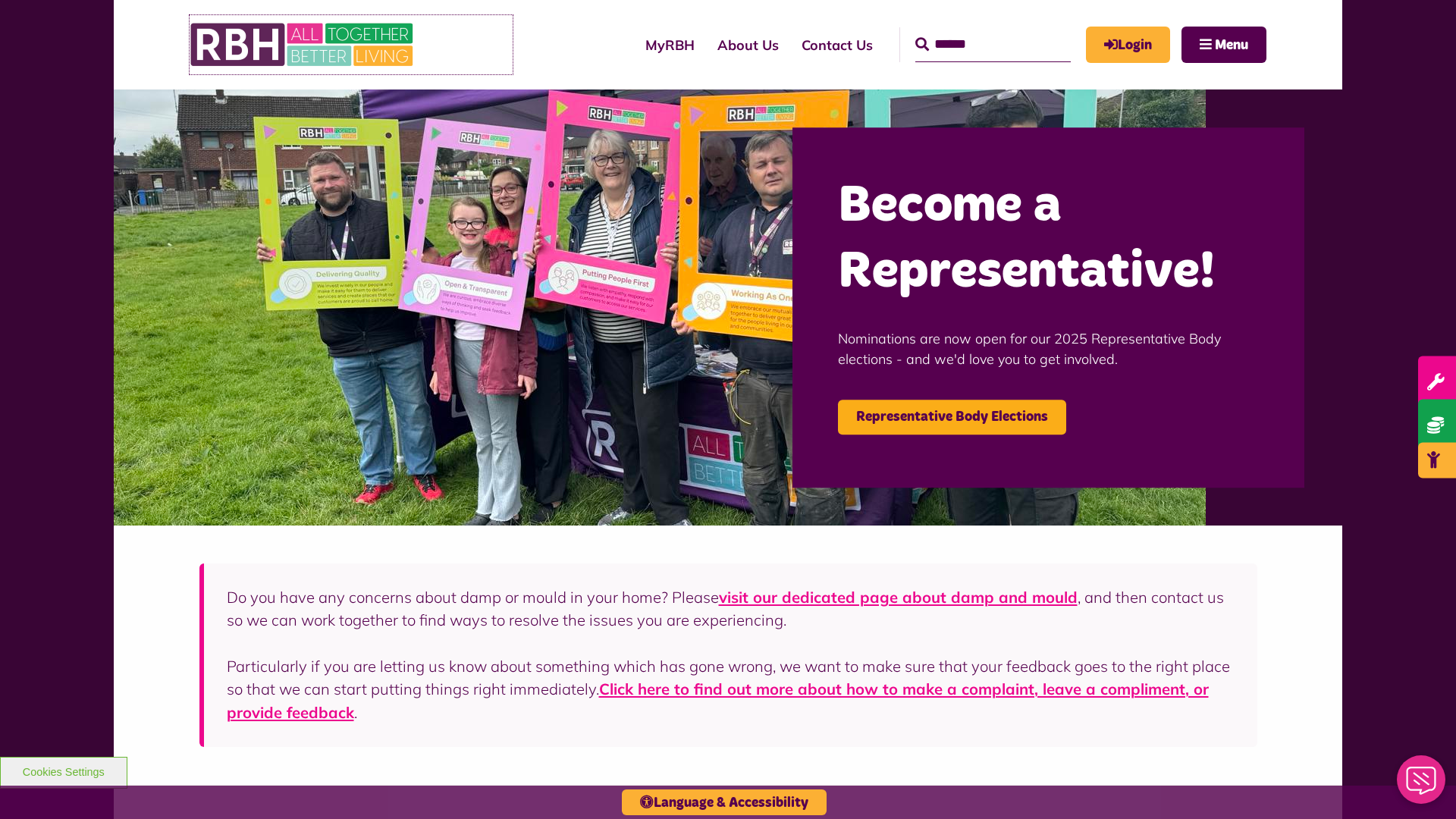
click at [303, 44] on img at bounding box center [303, 44] width 227 height 59
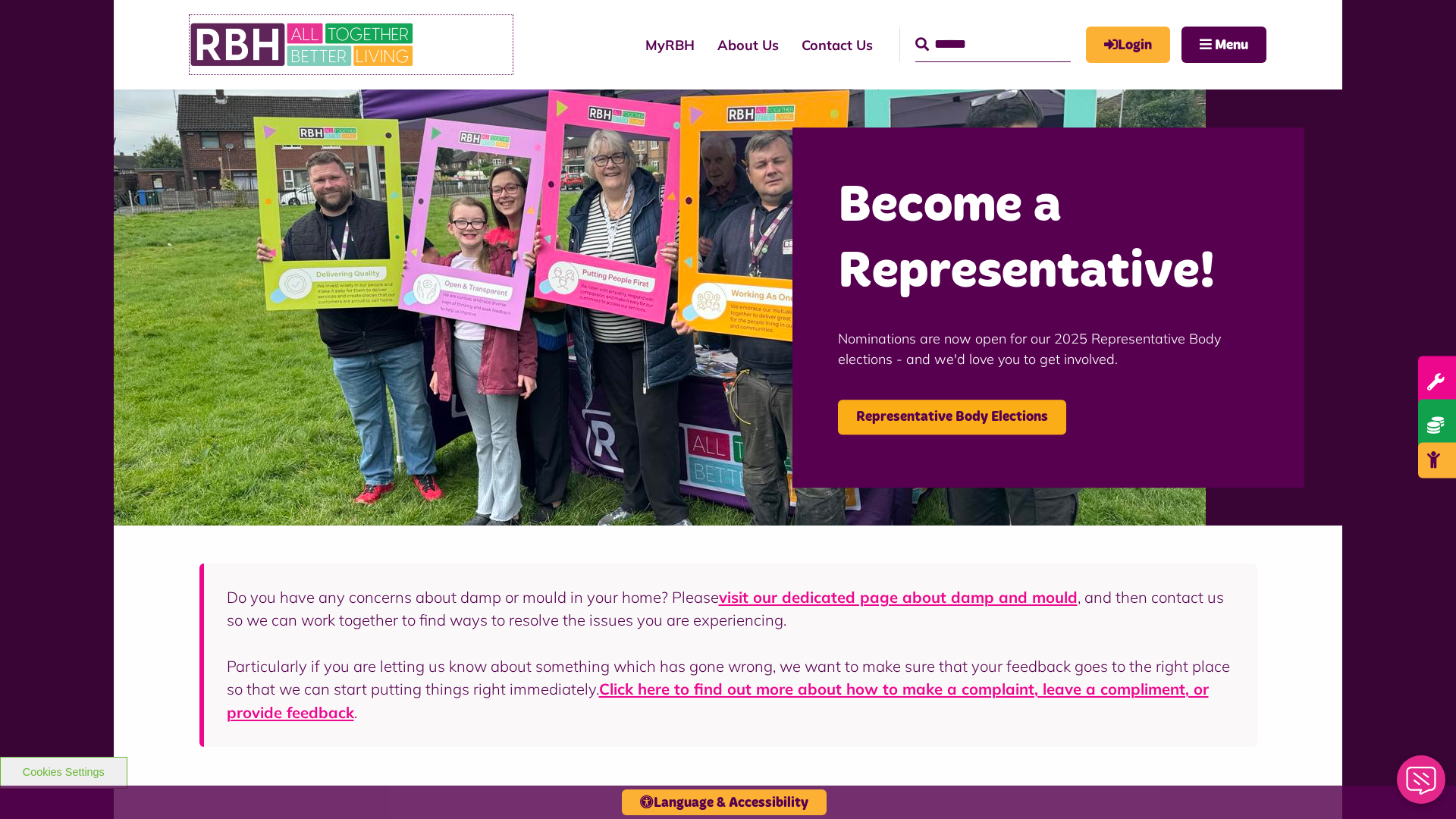
click at [303, 44] on img at bounding box center [303, 44] width 227 height 59
click at [971, 31] on input "Search" at bounding box center [992, 45] width 155 height 35
type input "*"
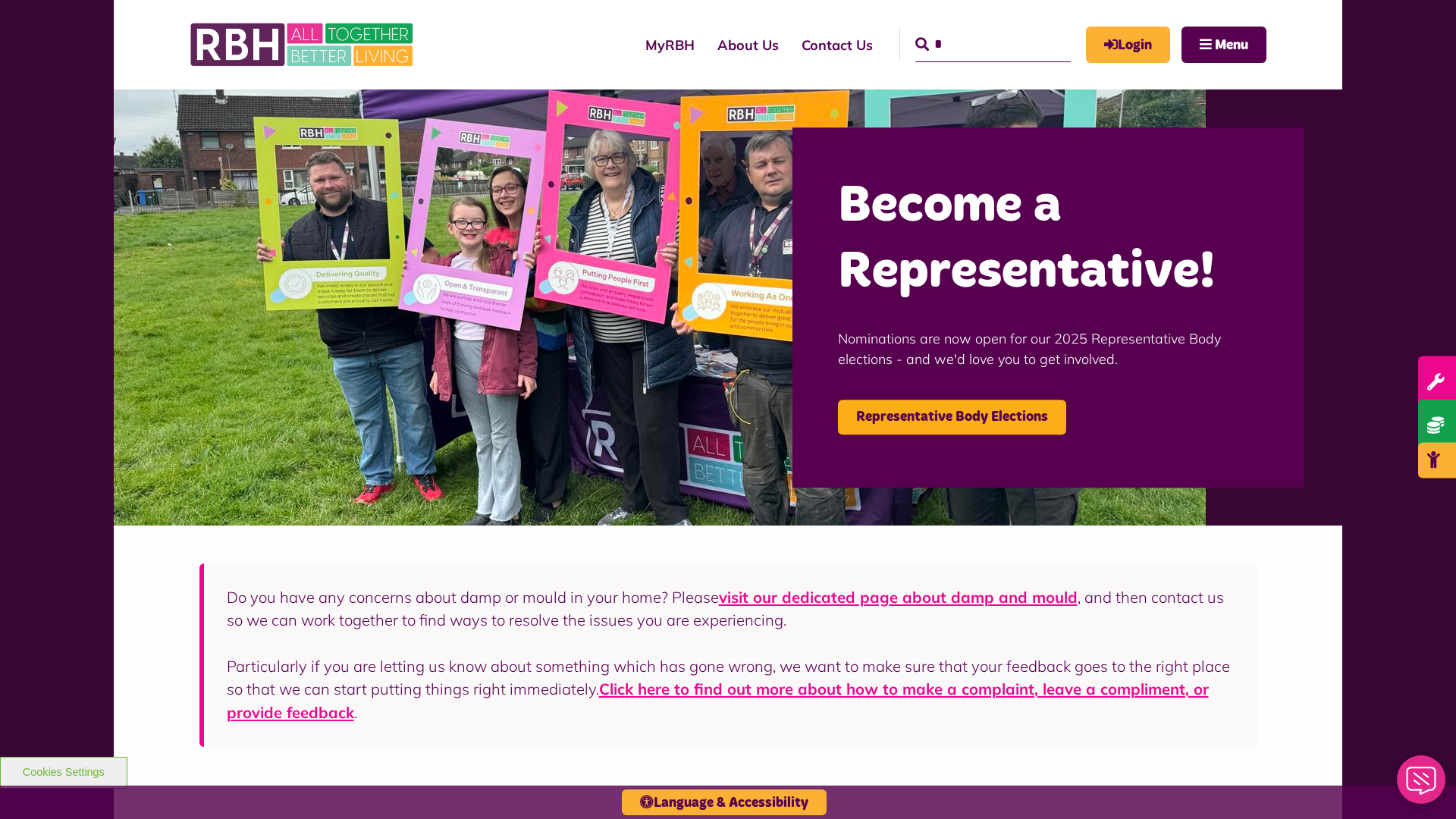
click at [63, 770] on button "Cookies Settings" at bounding box center [64, 772] width 128 height 32
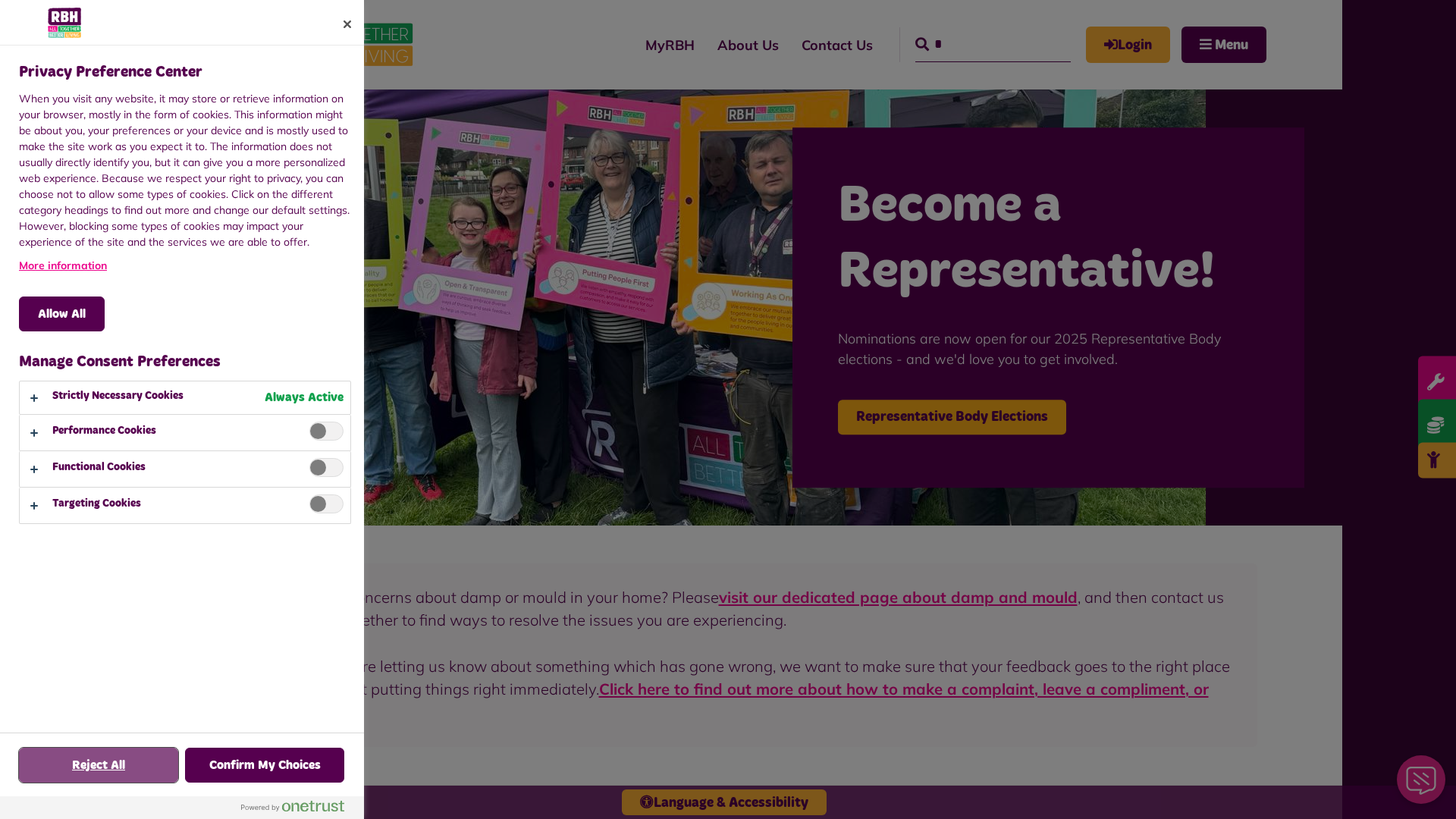
click at [99, 765] on button "Reject All" at bounding box center [99, 765] width 159 height 35
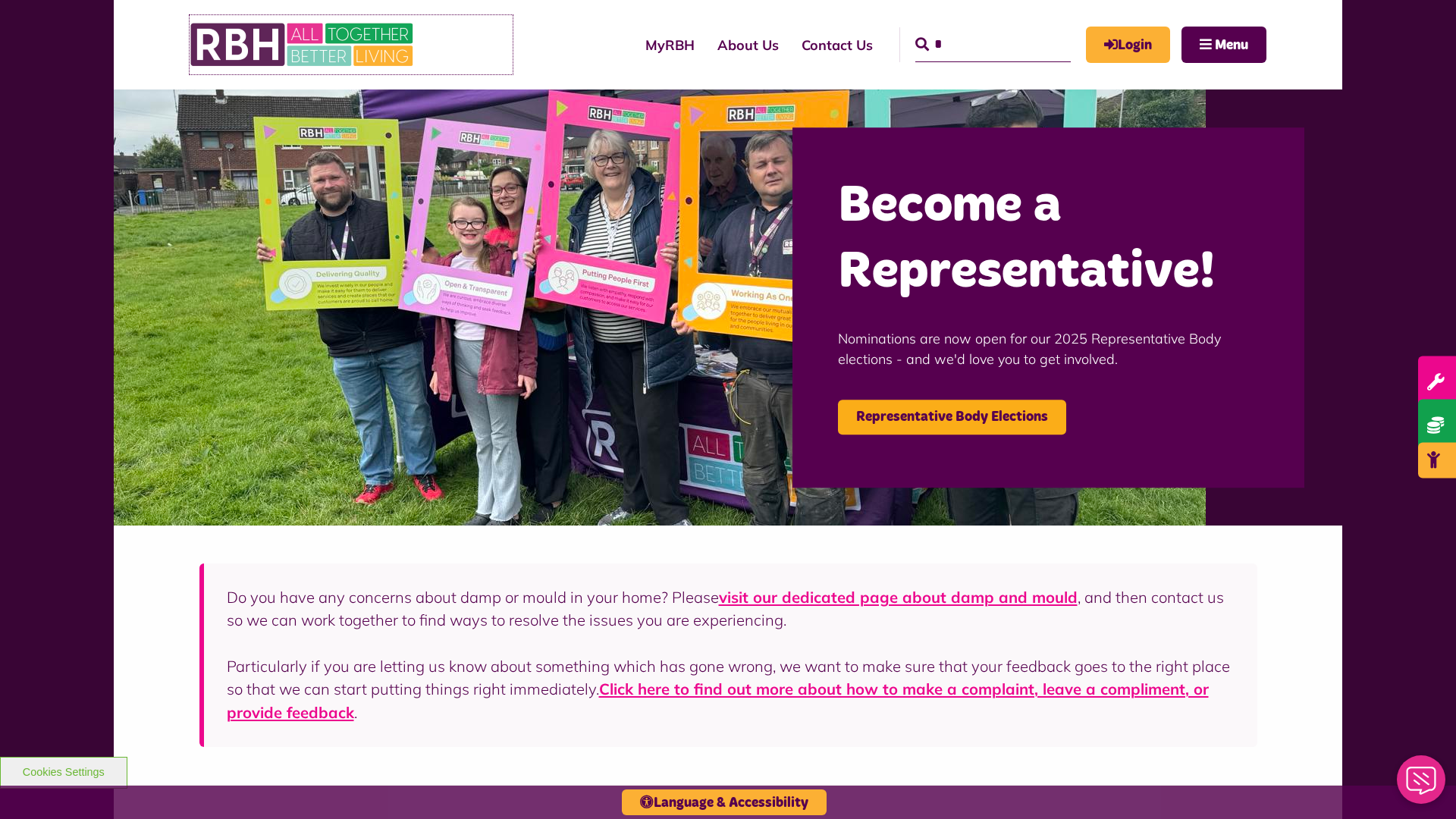
click at [303, 44] on img at bounding box center [303, 44] width 227 height 59
click at [971, 31] on input "Search" at bounding box center [992, 45] width 155 height 35
type input "*"
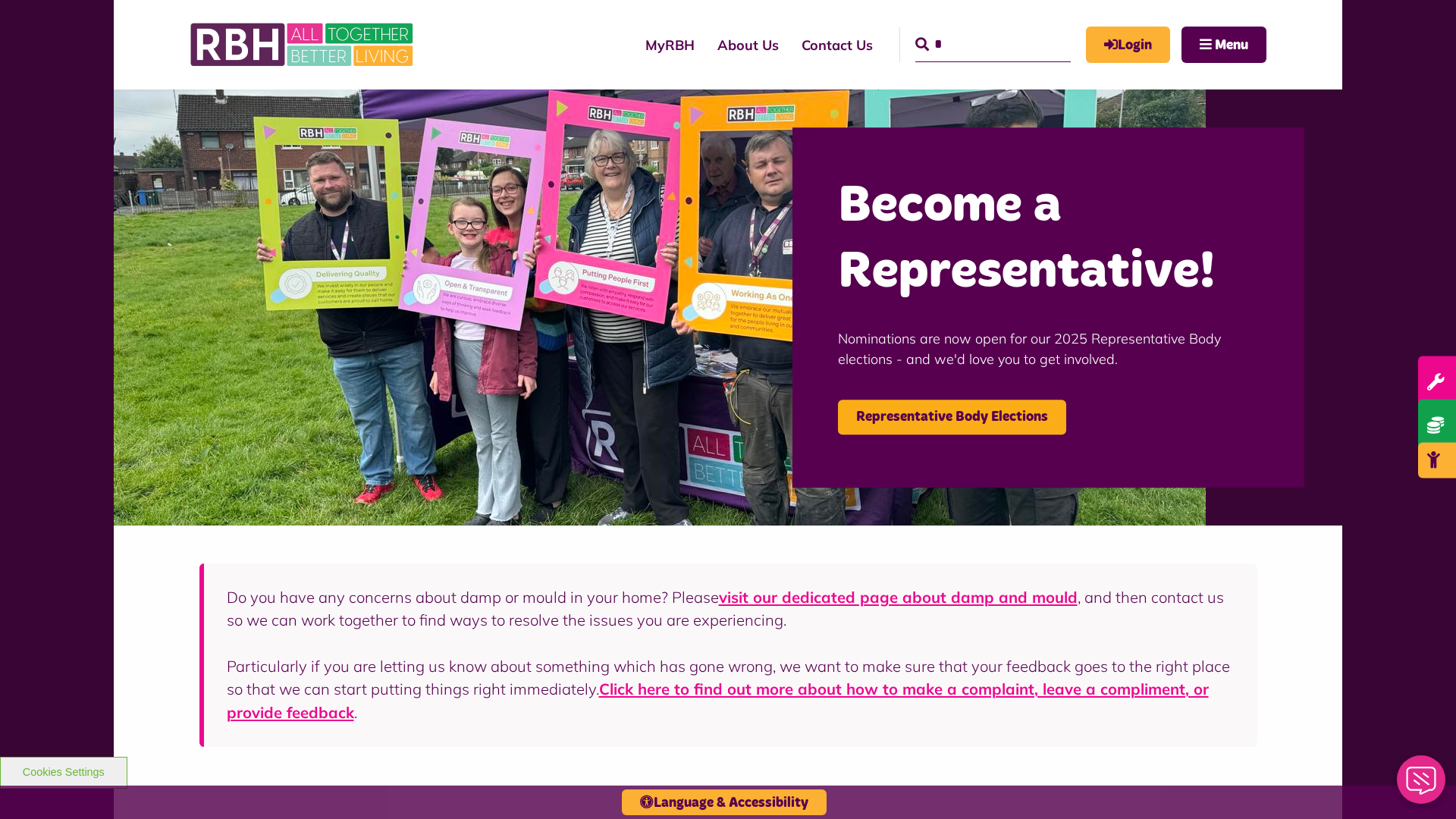
click at [63, 770] on button "Cookies Settings" at bounding box center [64, 772] width 128 height 32
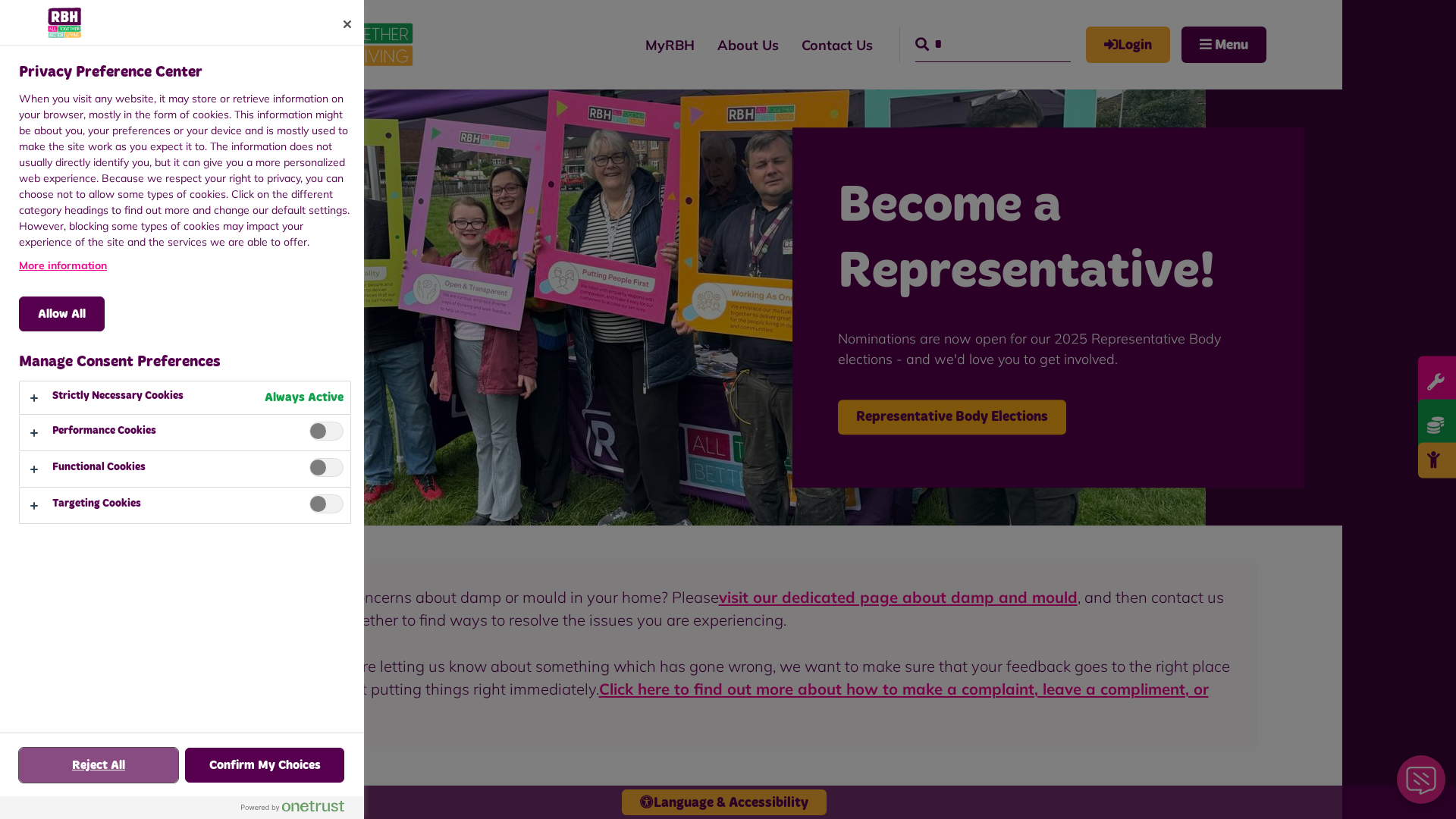
click at [99, 765] on button "Reject All" at bounding box center [99, 765] width 159 height 35
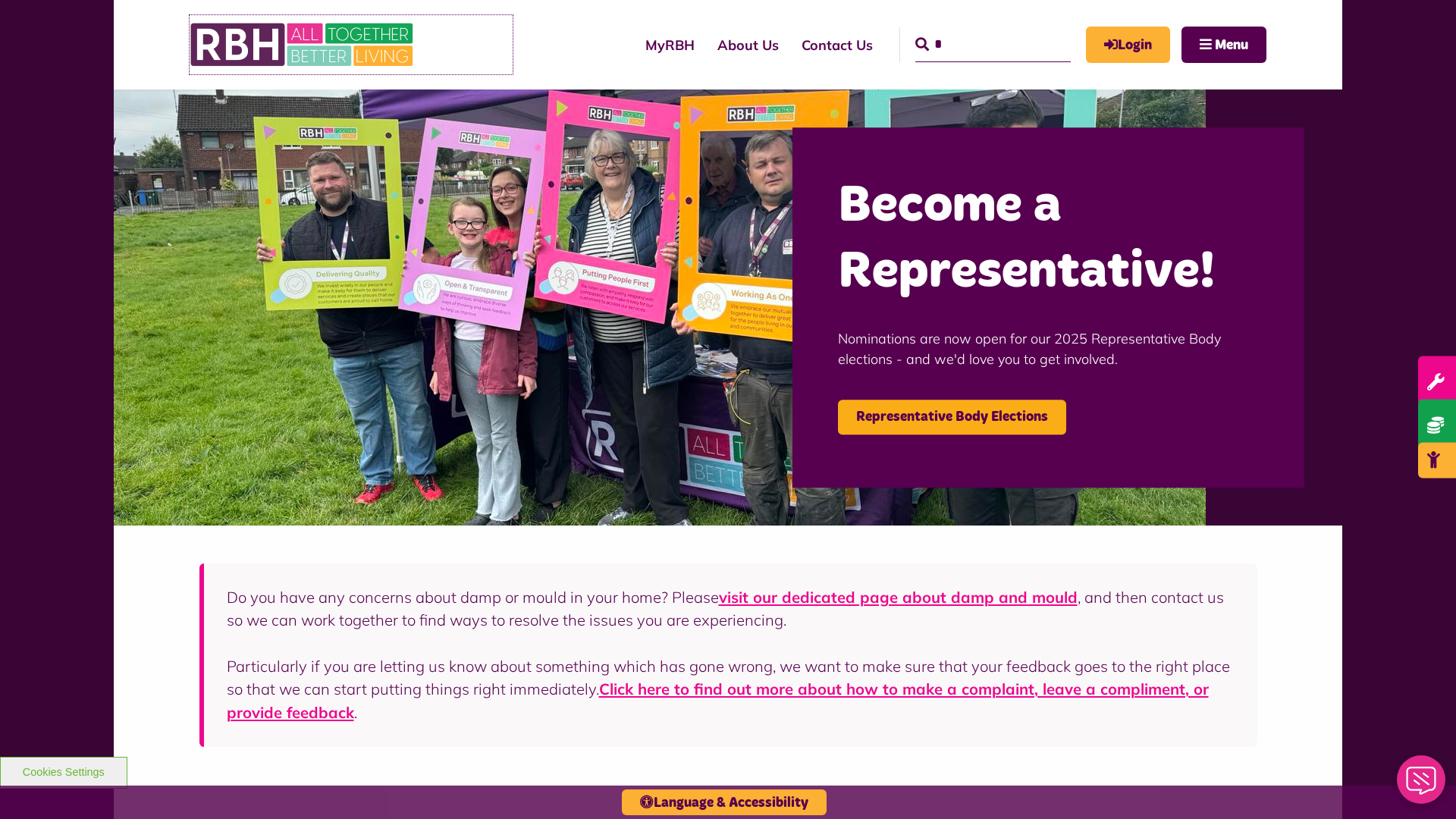
click at [303, 44] on img at bounding box center [303, 44] width 227 height 59
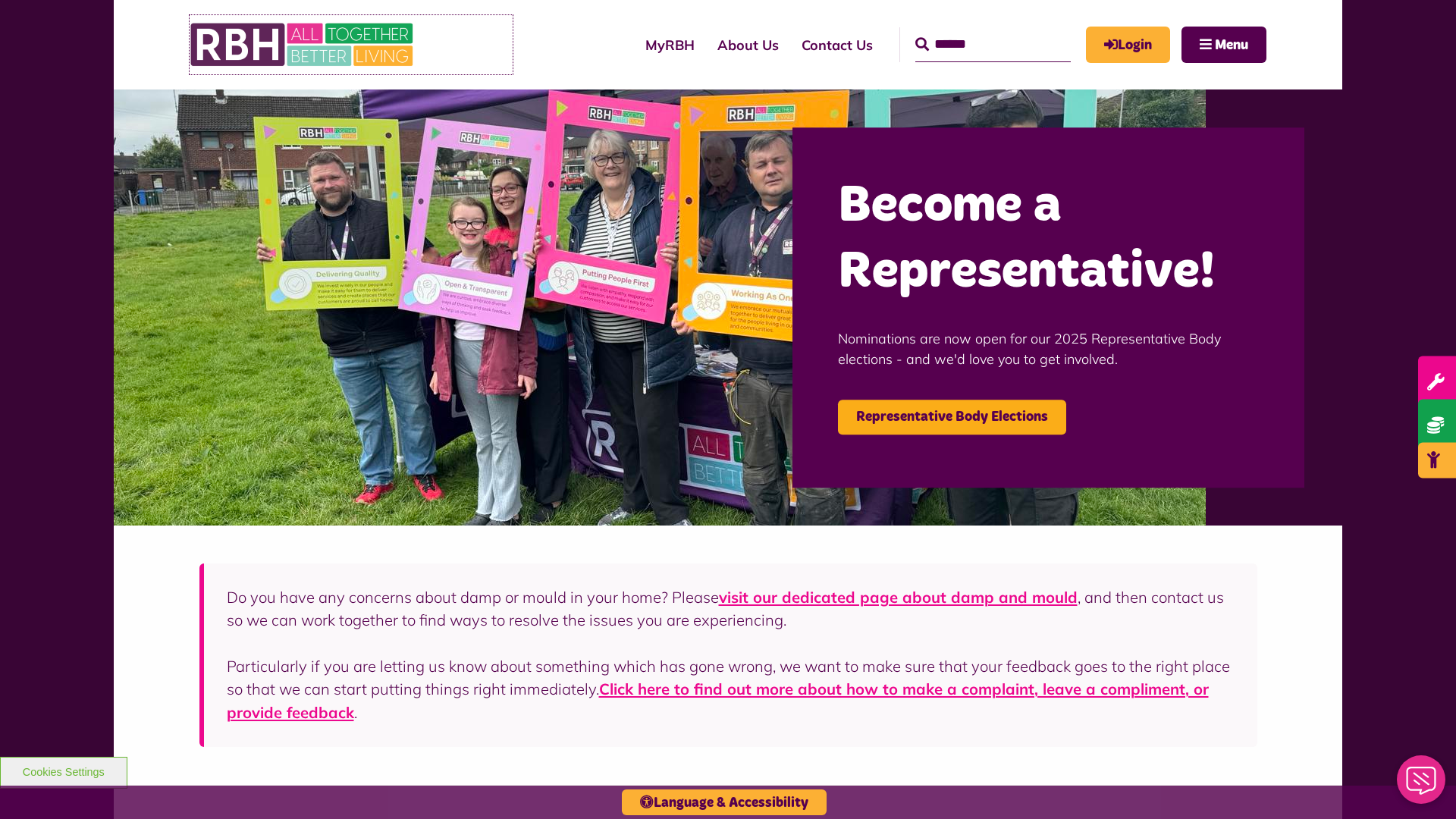
click at [303, 44] on img at bounding box center [303, 44] width 227 height 59
click at [971, 31] on input "Search" at bounding box center [992, 45] width 155 height 35
type input "*"
click at [63, 770] on button "Cookies Settings" at bounding box center [64, 772] width 128 height 32
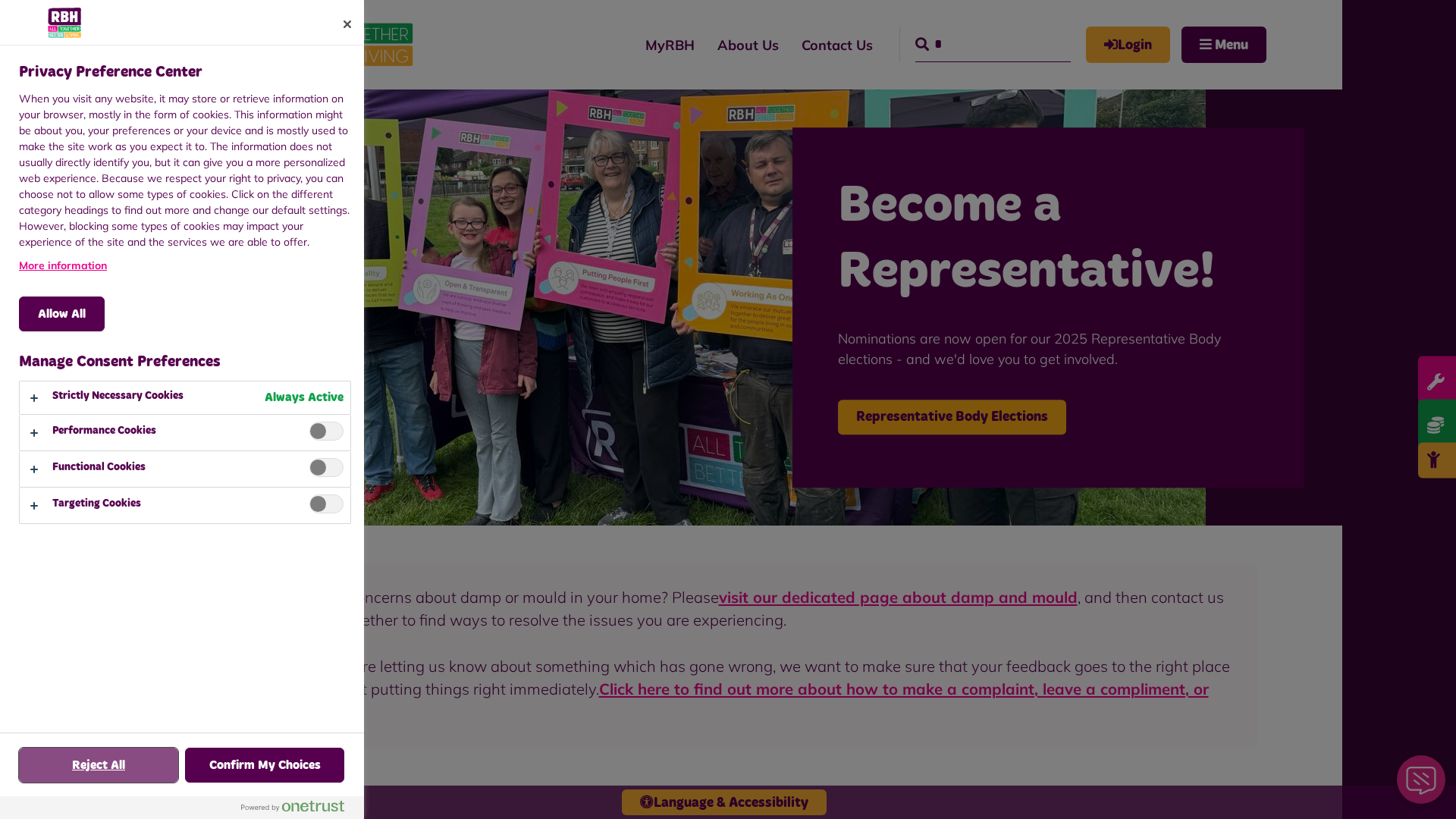
click at [99, 765] on button "Reject All" at bounding box center [99, 765] width 159 height 35
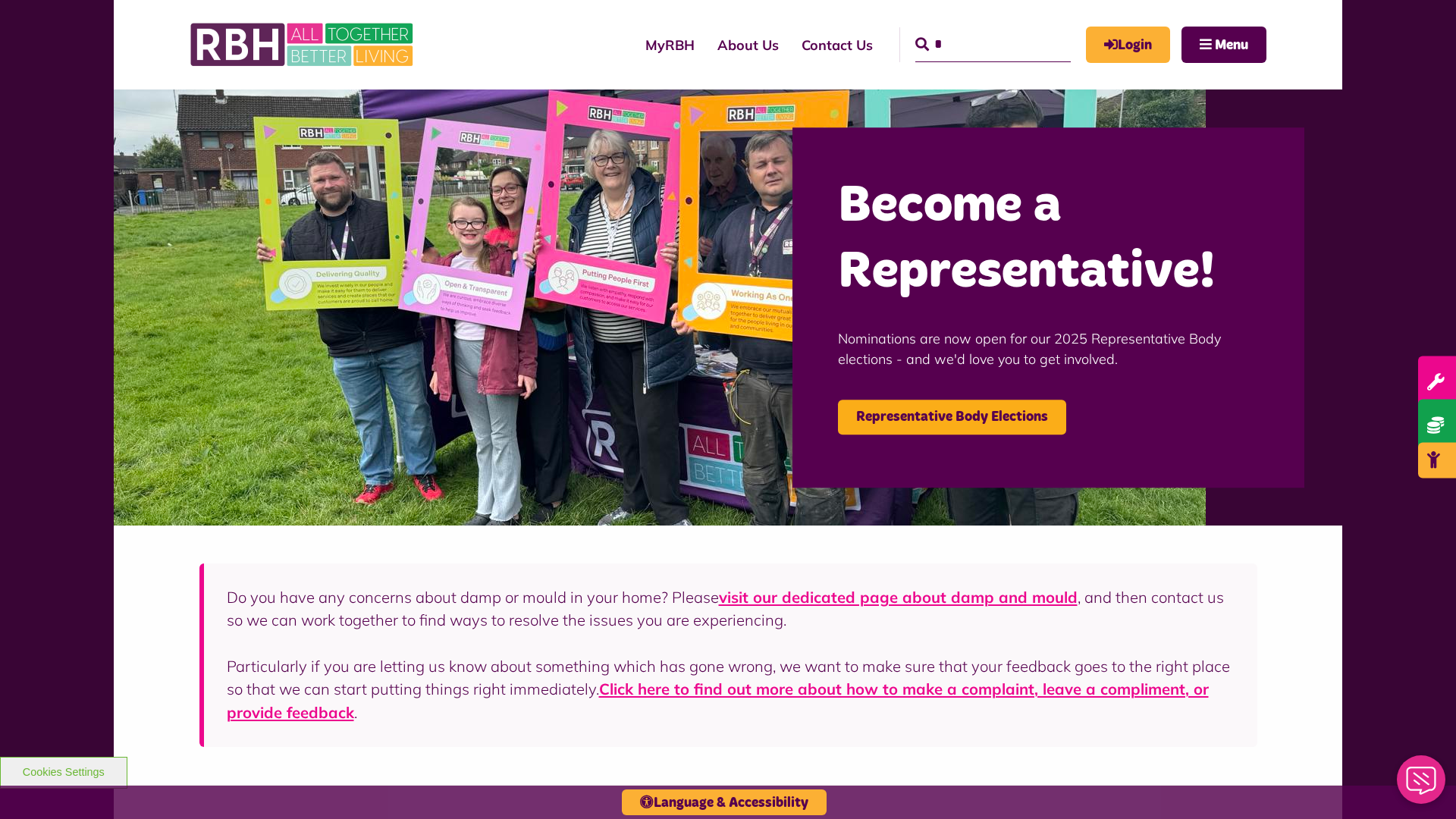
click at [971, 31] on input "*" at bounding box center [992, 45] width 155 height 35
type input "*"
click at [63, 770] on button "Cookies Settings" at bounding box center [64, 772] width 128 height 32
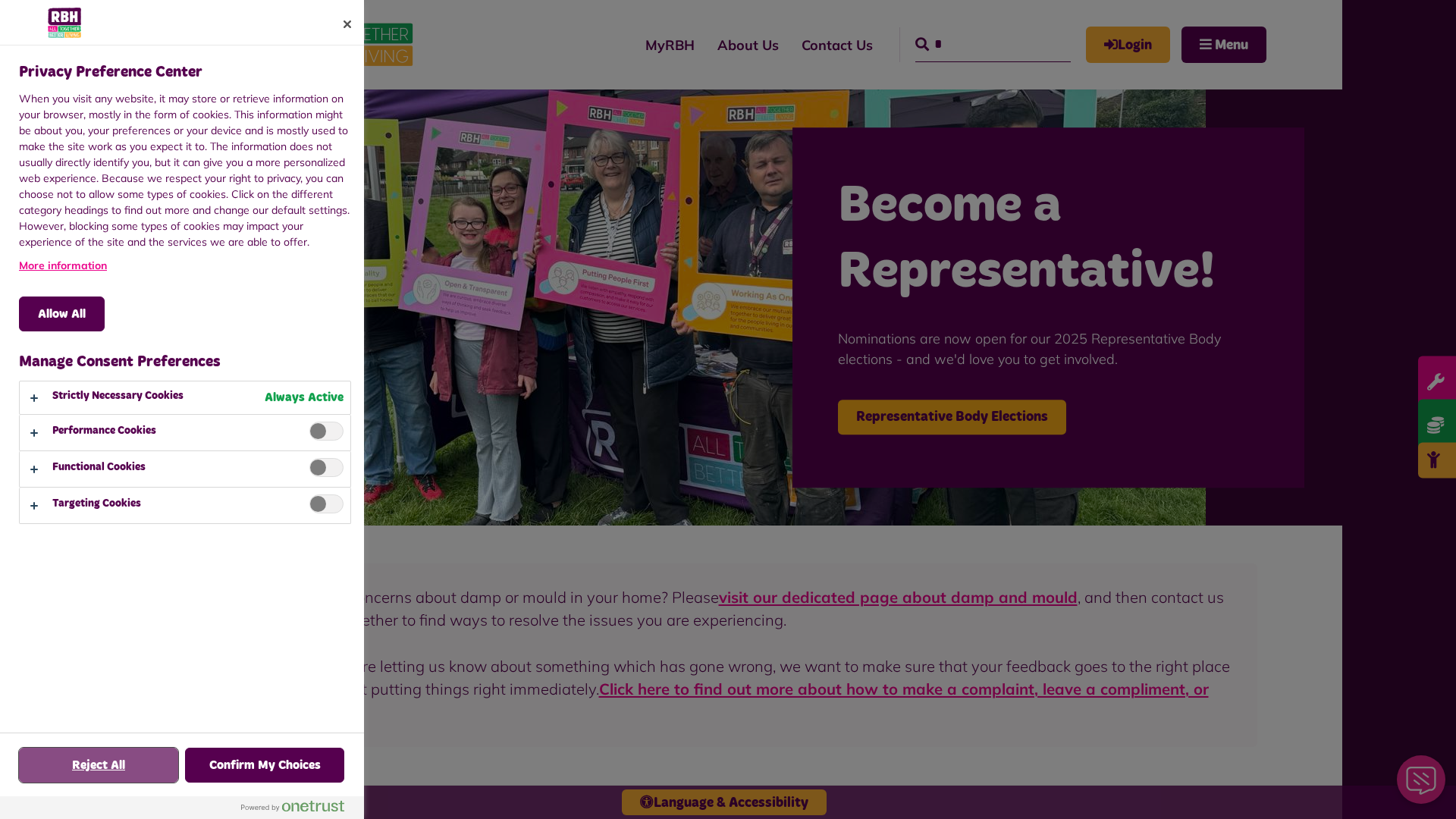
click at [99, 765] on button "Reject All" at bounding box center [99, 765] width 159 height 35
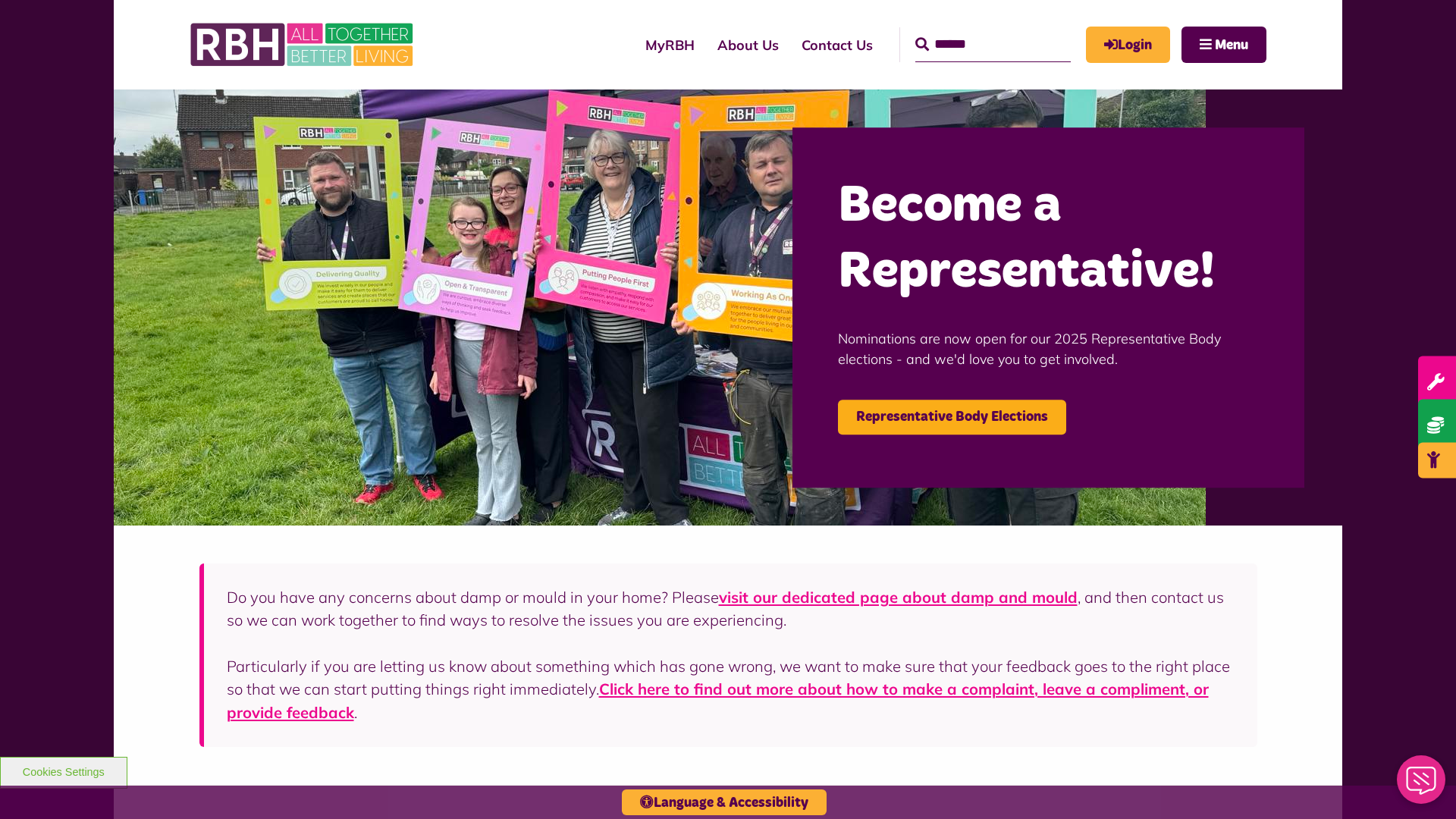
click at [971, 31] on input "Search" at bounding box center [992, 45] width 155 height 35
type input "*"
click at [63, 770] on button "Cookies Settings" at bounding box center [64, 772] width 128 height 32
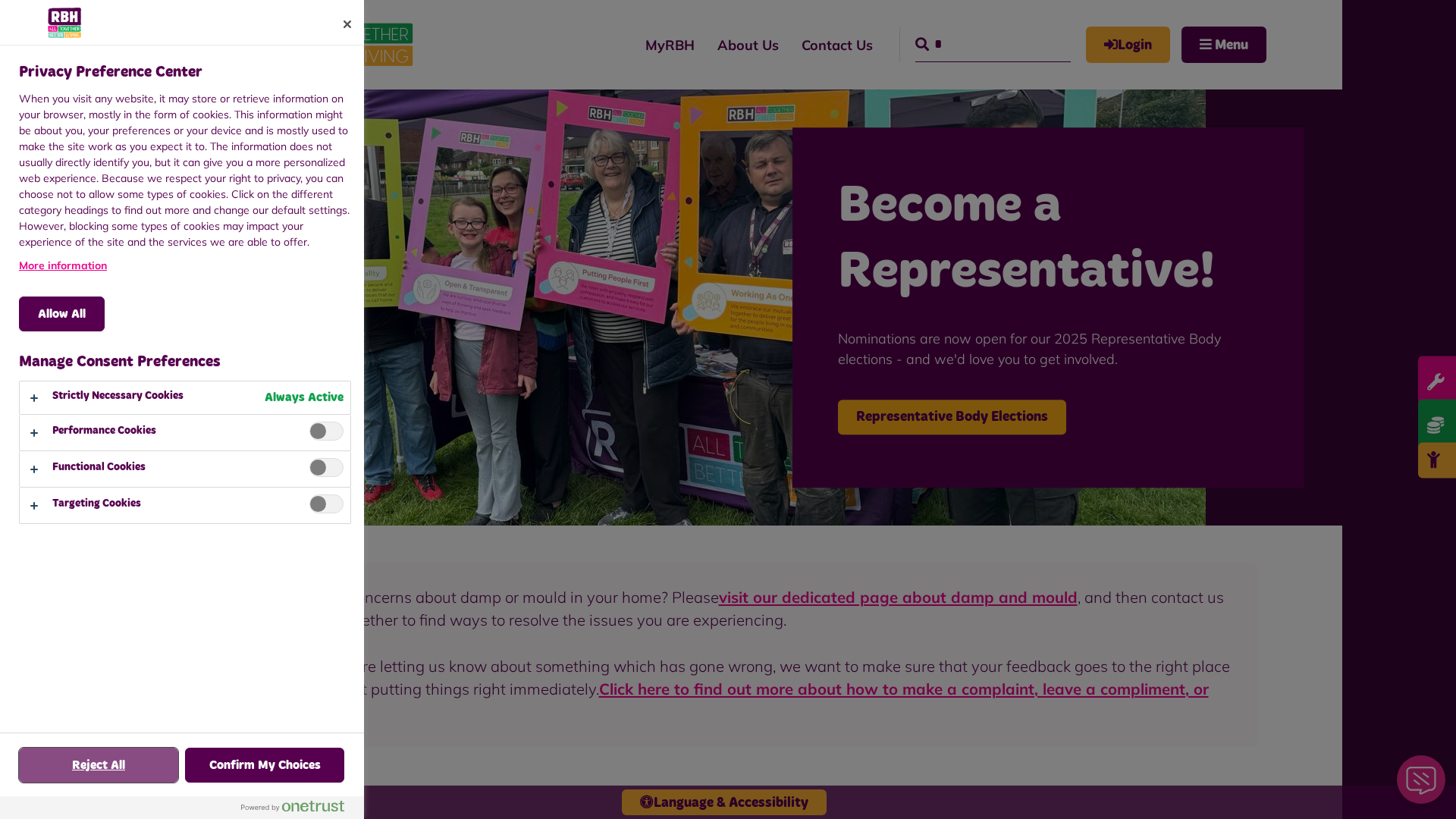
click at [99, 765] on button "Reject All" at bounding box center [99, 765] width 159 height 35
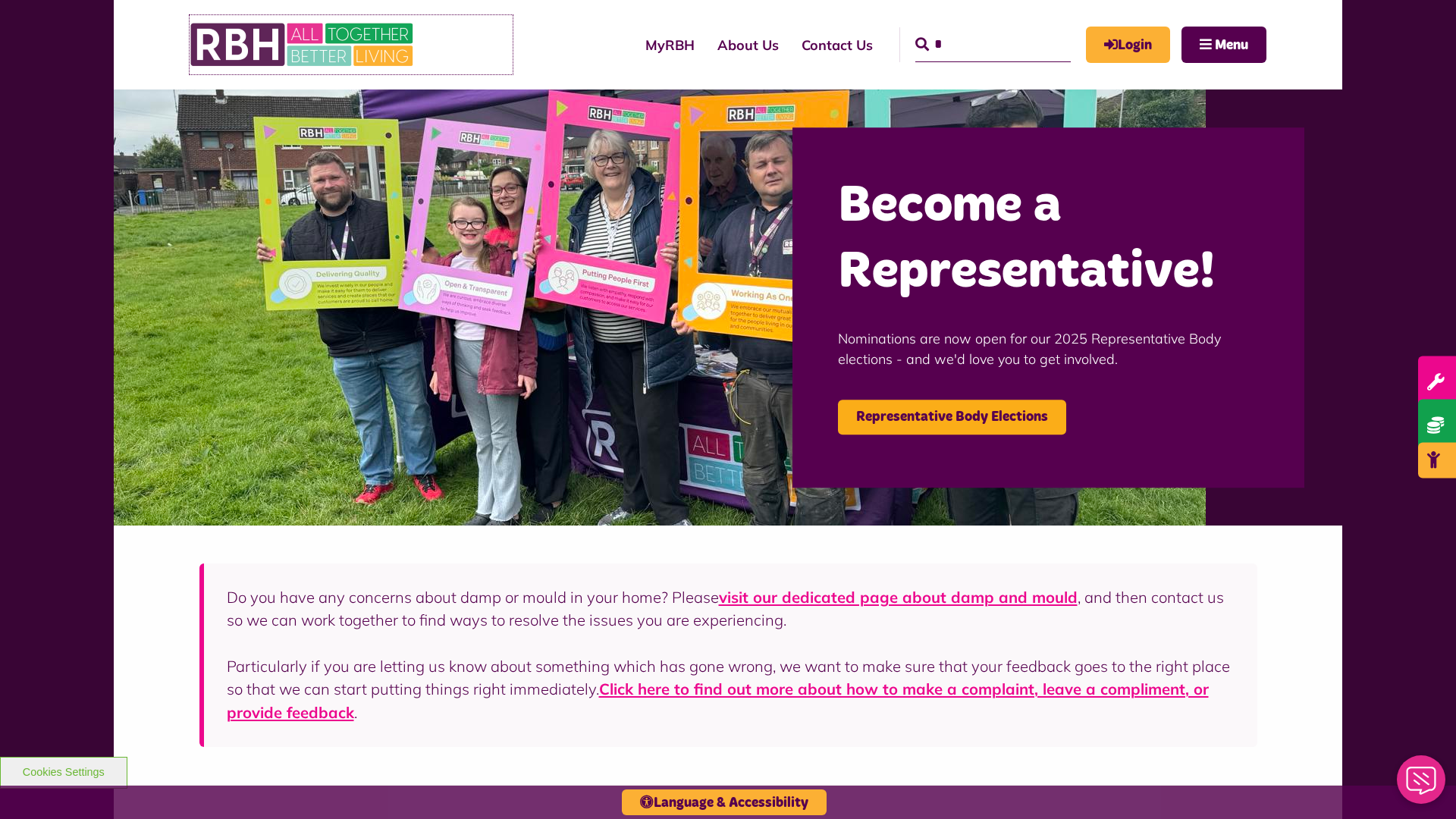
click at [303, 44] on img at bounding box center [303, 44] width 227 height 59
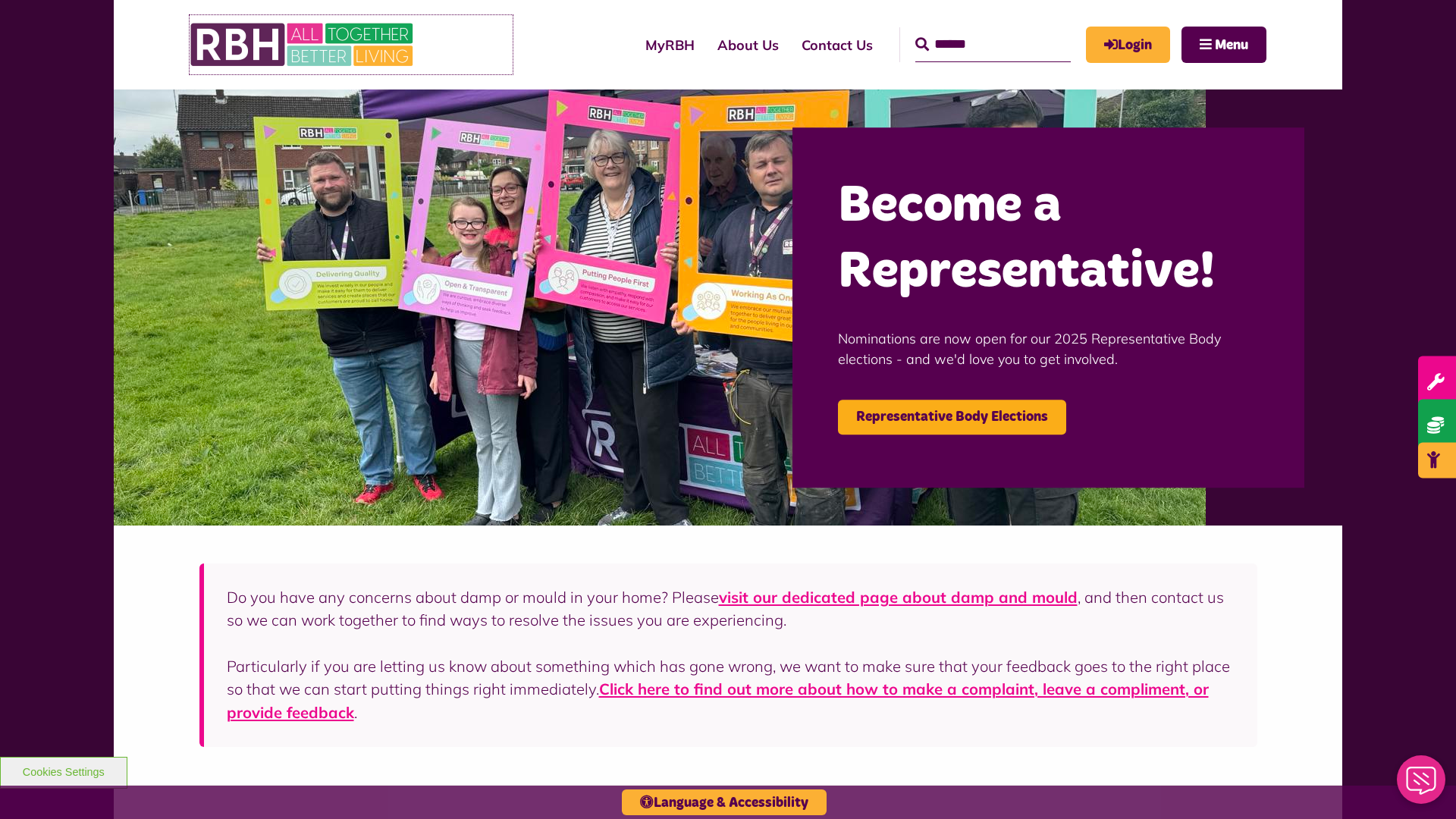
click at [303, 44] on img at bounding box center [303, 44] width 227 height 59
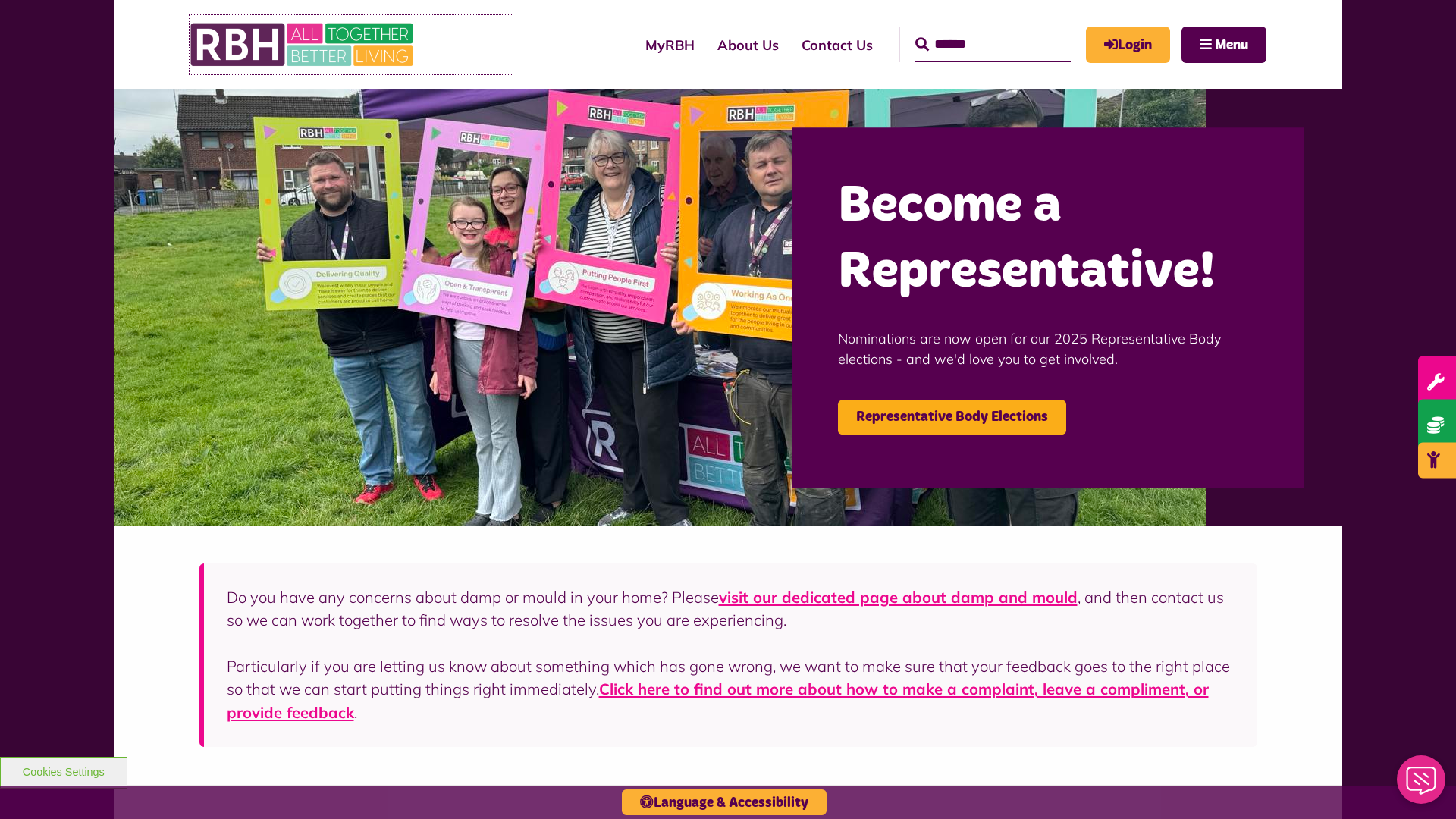
click at [303, 44] on img at bounding box center [303, 44] width 227 height 59
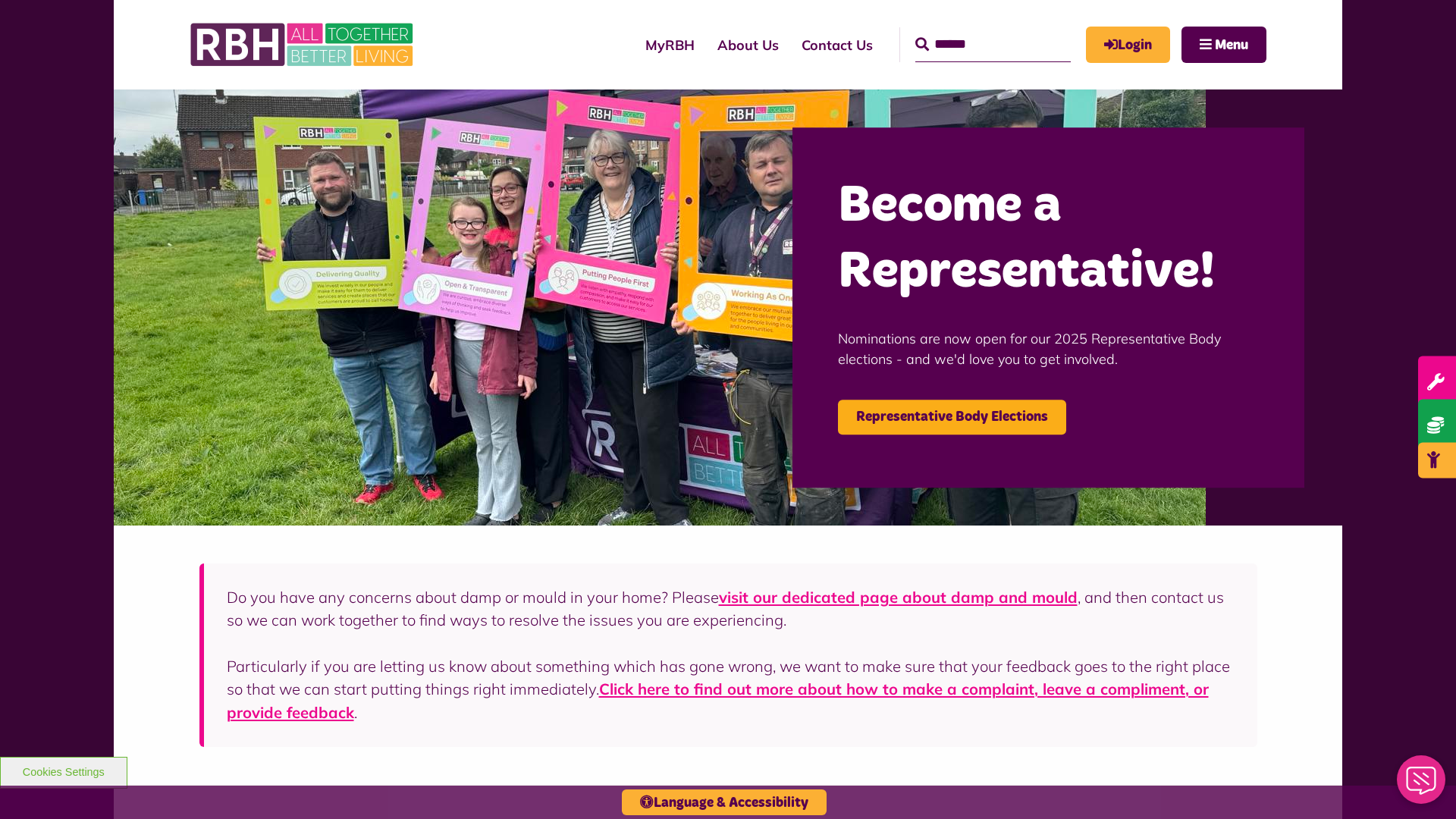
click at [971, 31] on input "Search" at bounding box center [992, 45] width 155 height 35
type input "*"
click at [63, 770] on button "Cookies Settings" at bounding box center [64, 772] width 128 height 32
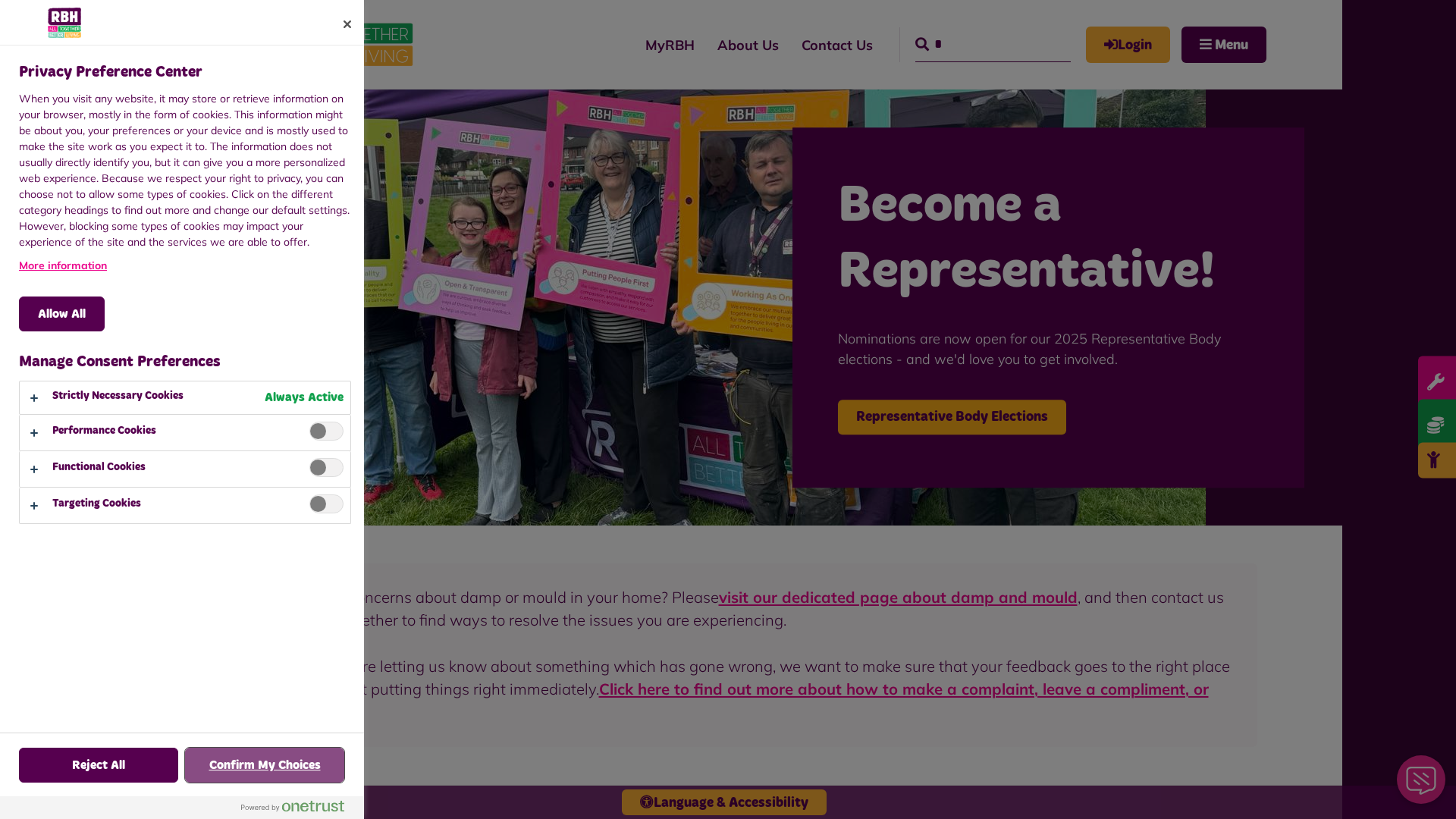
click at [265, 765] on button "Confirm My Choices" at bounding box center [265, 765] width 159 height 35
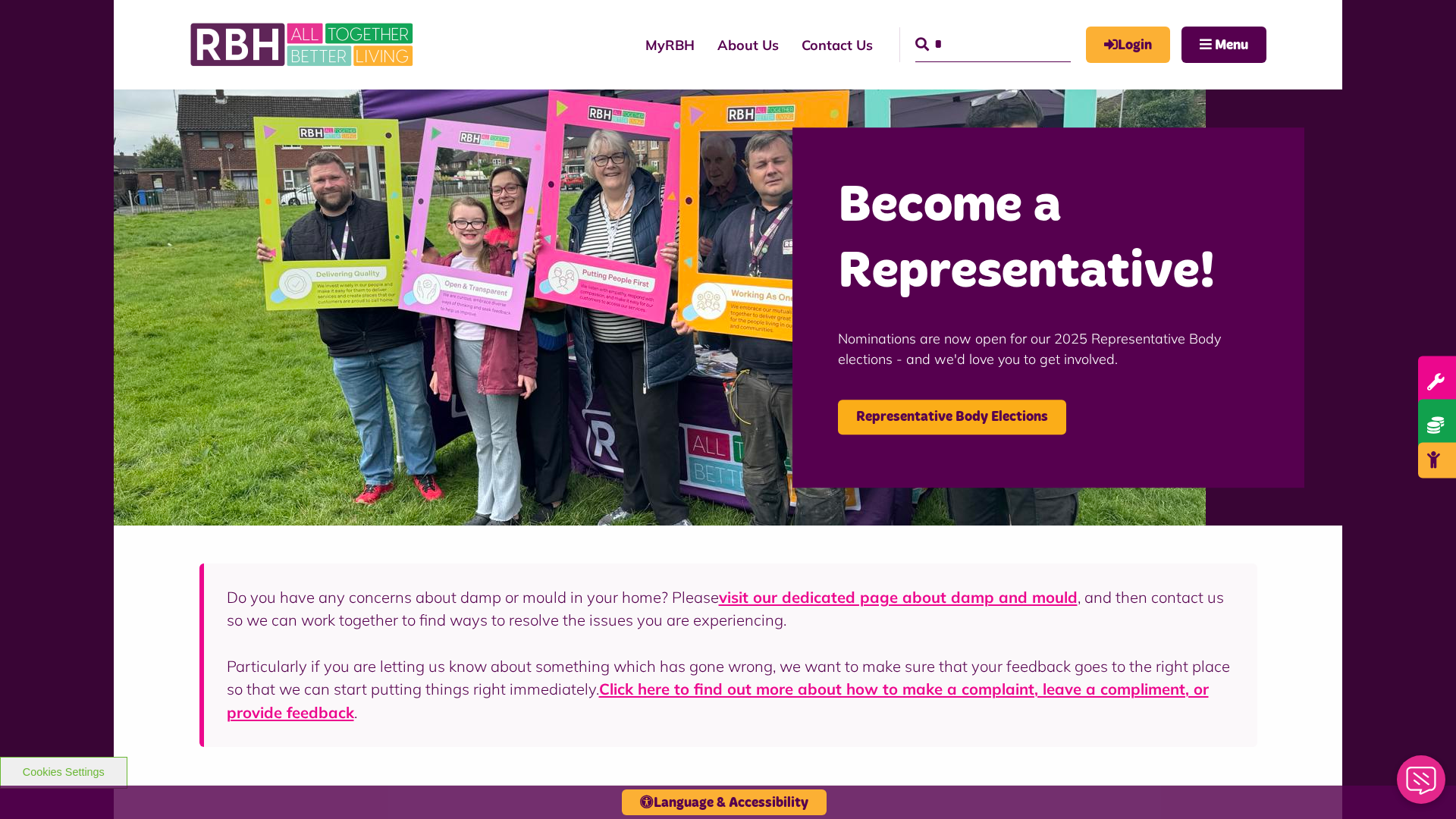
click at [971, 31] on input "*" at bounding box center [992, 45] width 155 height 35
type input "*"
click at [63, 770] on button "Cookies Settings" at bounding box center [64, 772] width 128 height 32
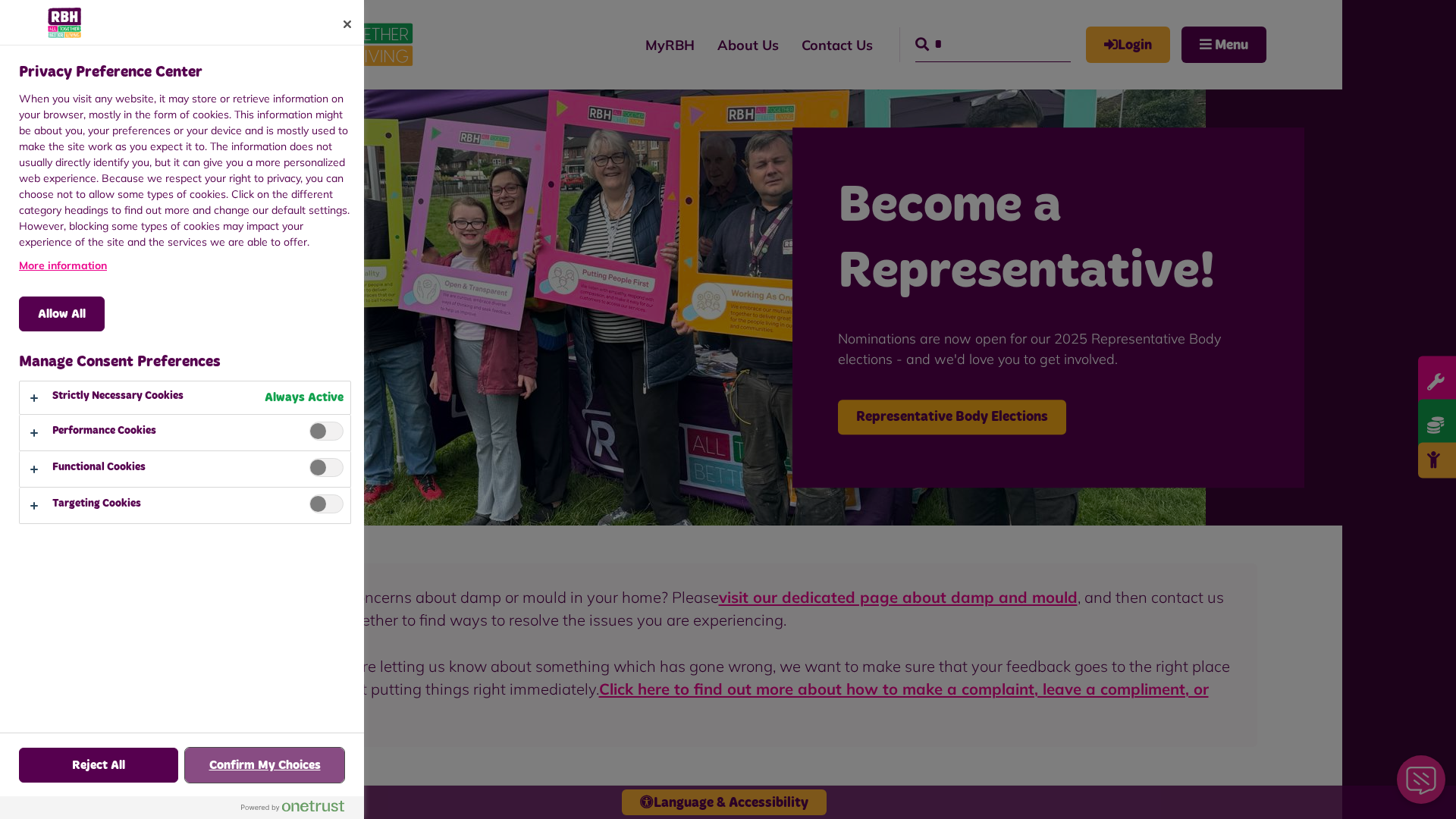
click at [265, 765] on button "Confirm My Choices" at bounding box center [265, 765] width 159 height 35
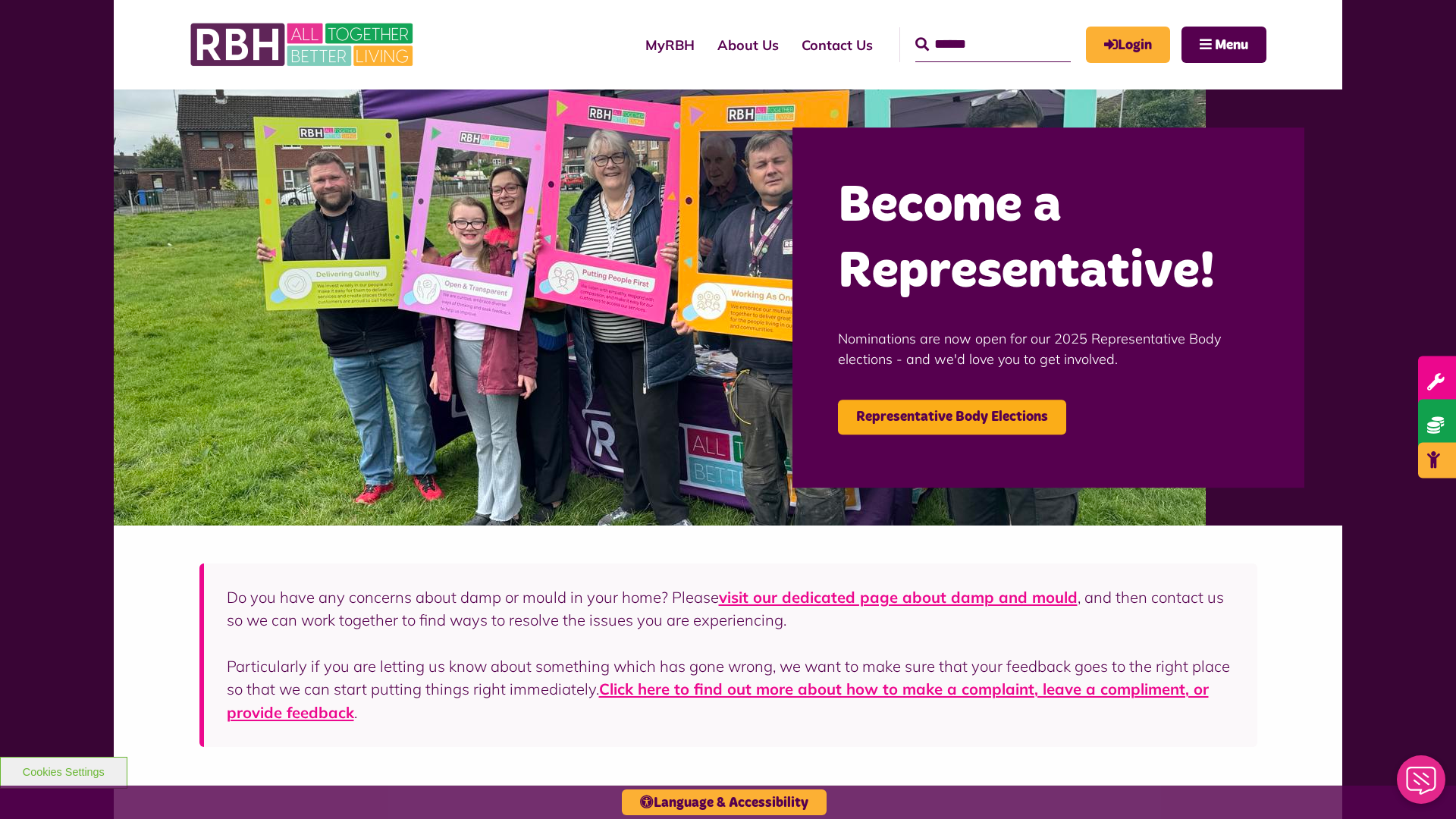
click at [971, 31] on input "Search" at bounding box center [992, 45] width 155 height 35
type input "*"
click at [63, 770] on button "Cookies Settings" at bounding box center [64, 772] width 128 height 32
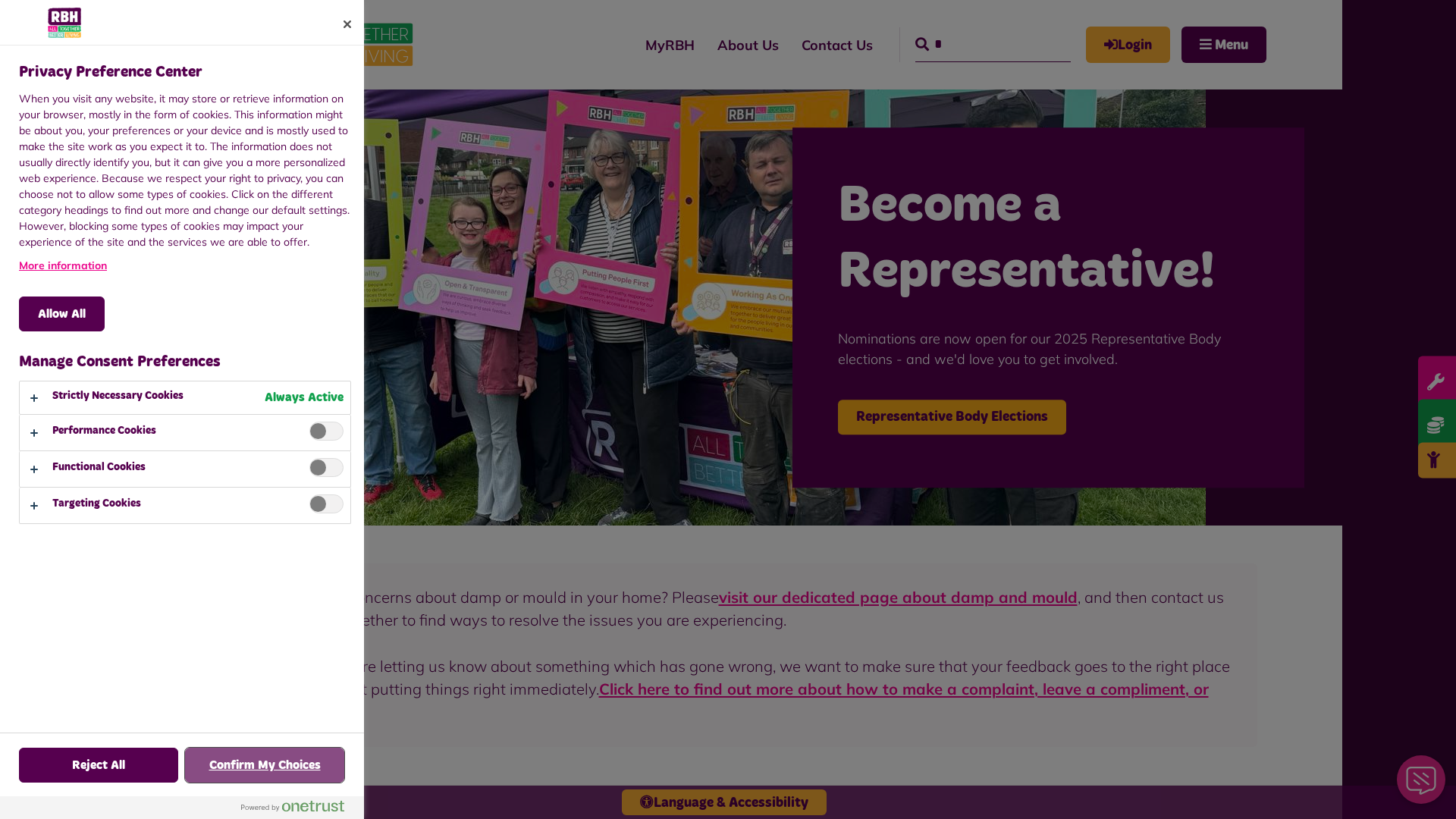
click at [265, 765] on button "Confirm My Choices" at bounding box center [265, 765] width 159 height 35
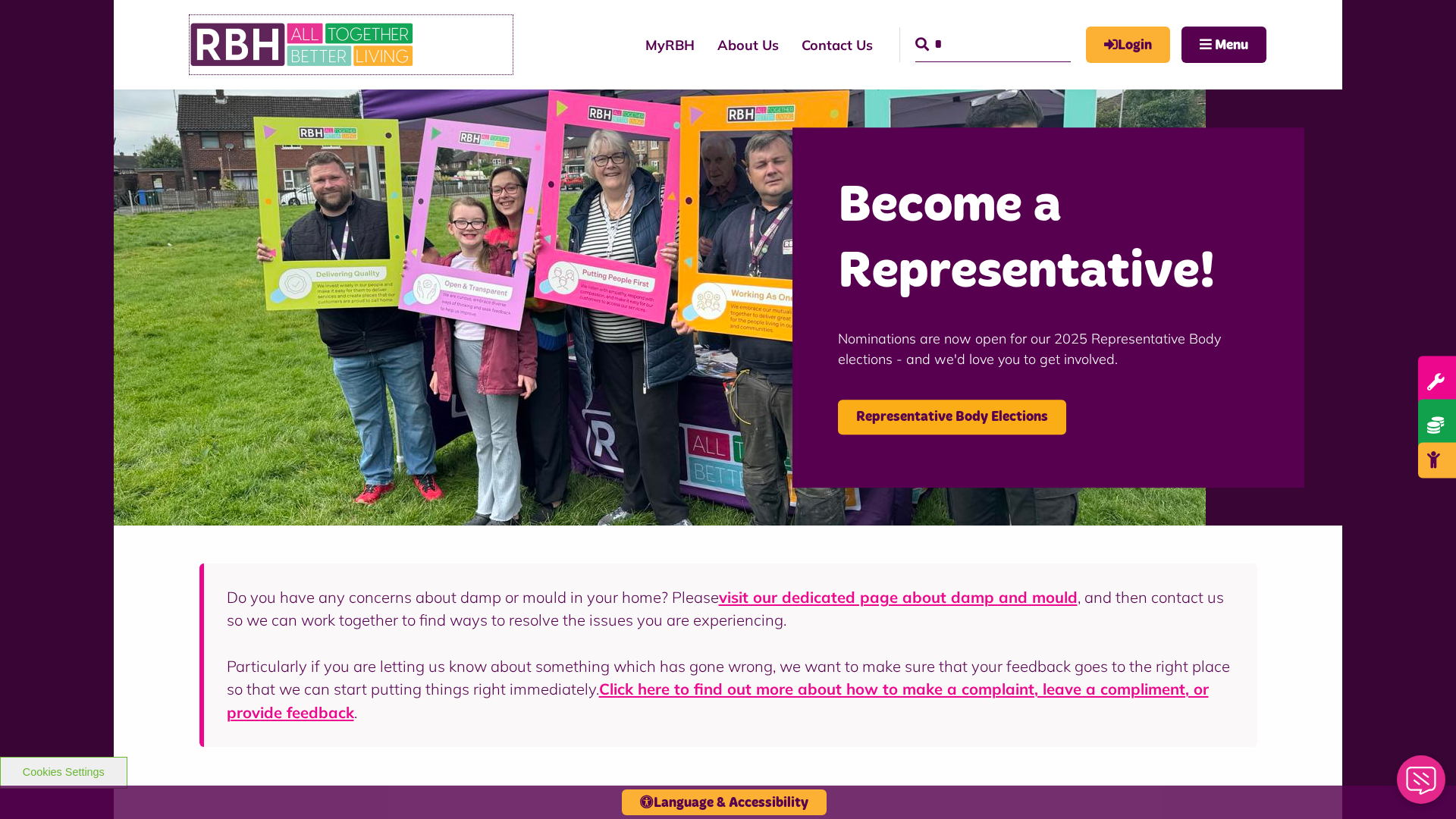
click at [351, 44] on img at bounding box center [303, 44] width 227 height 59
click at [303, 44] on img at bounding box center [303, 44] width 227 height 59
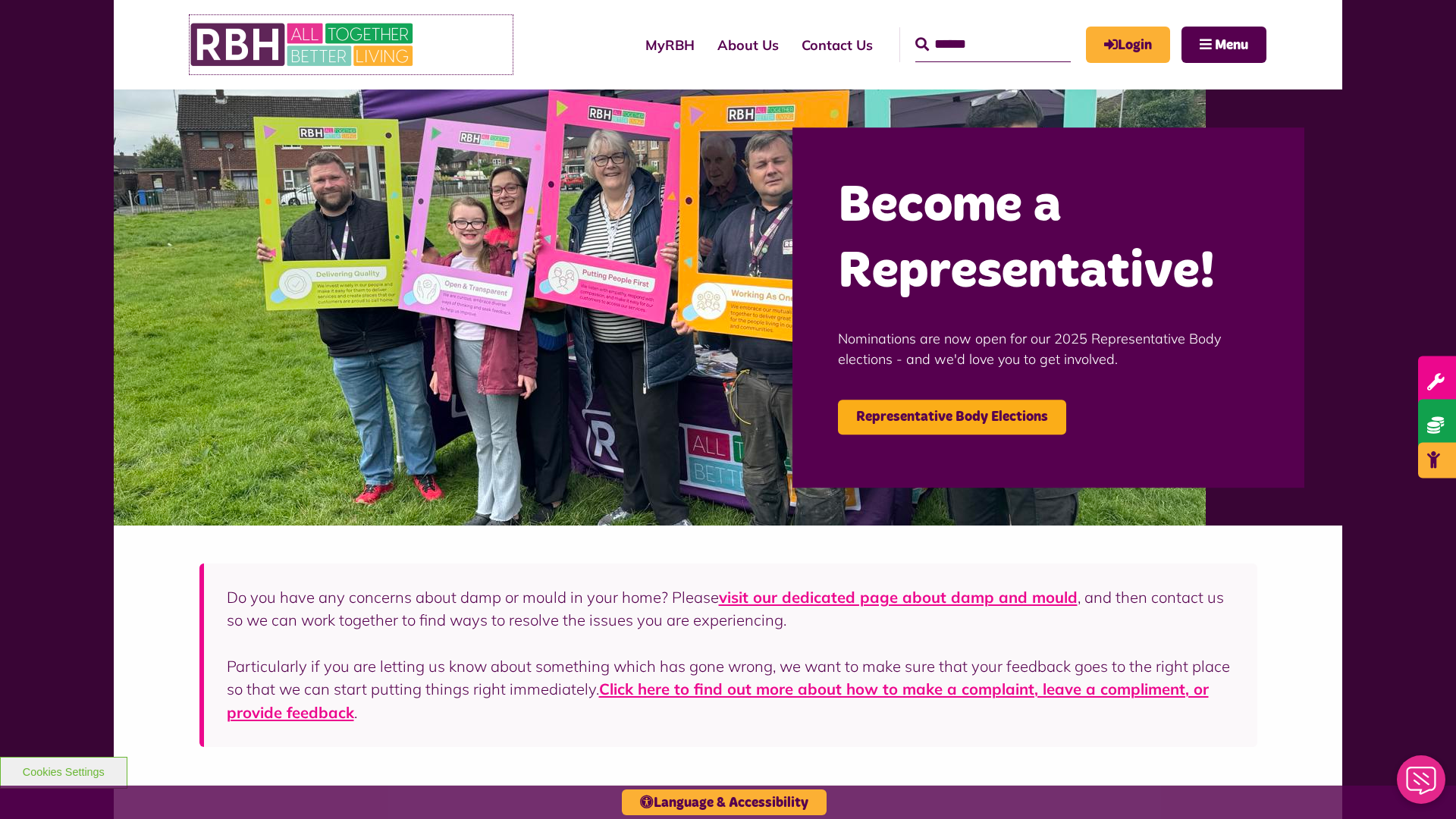
click at [303, 44] on img at bounding box center [303, 44] width 227 height 59
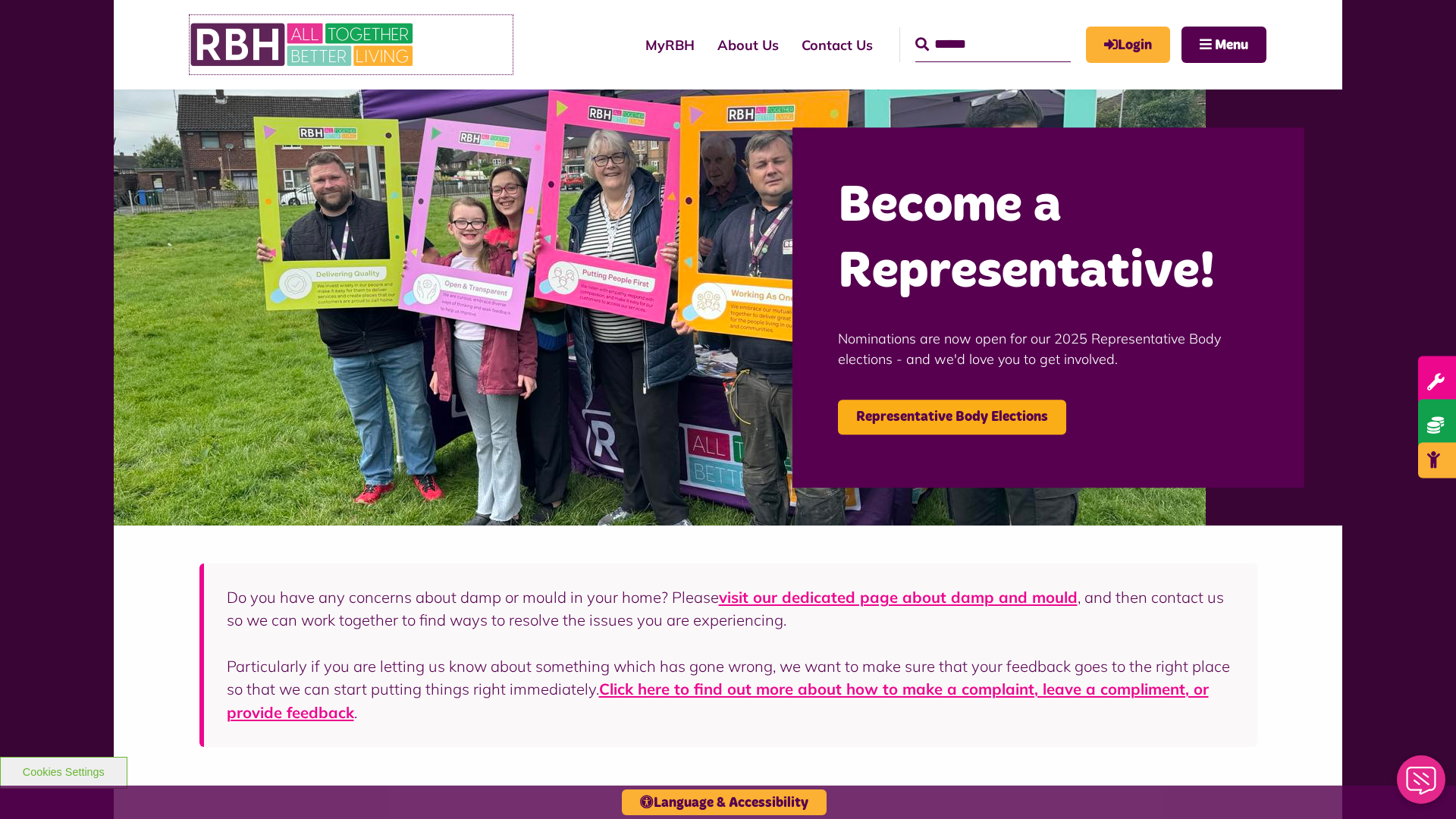
click at [303, 44] on img at bounding box center [303, 44] width 227 height 59
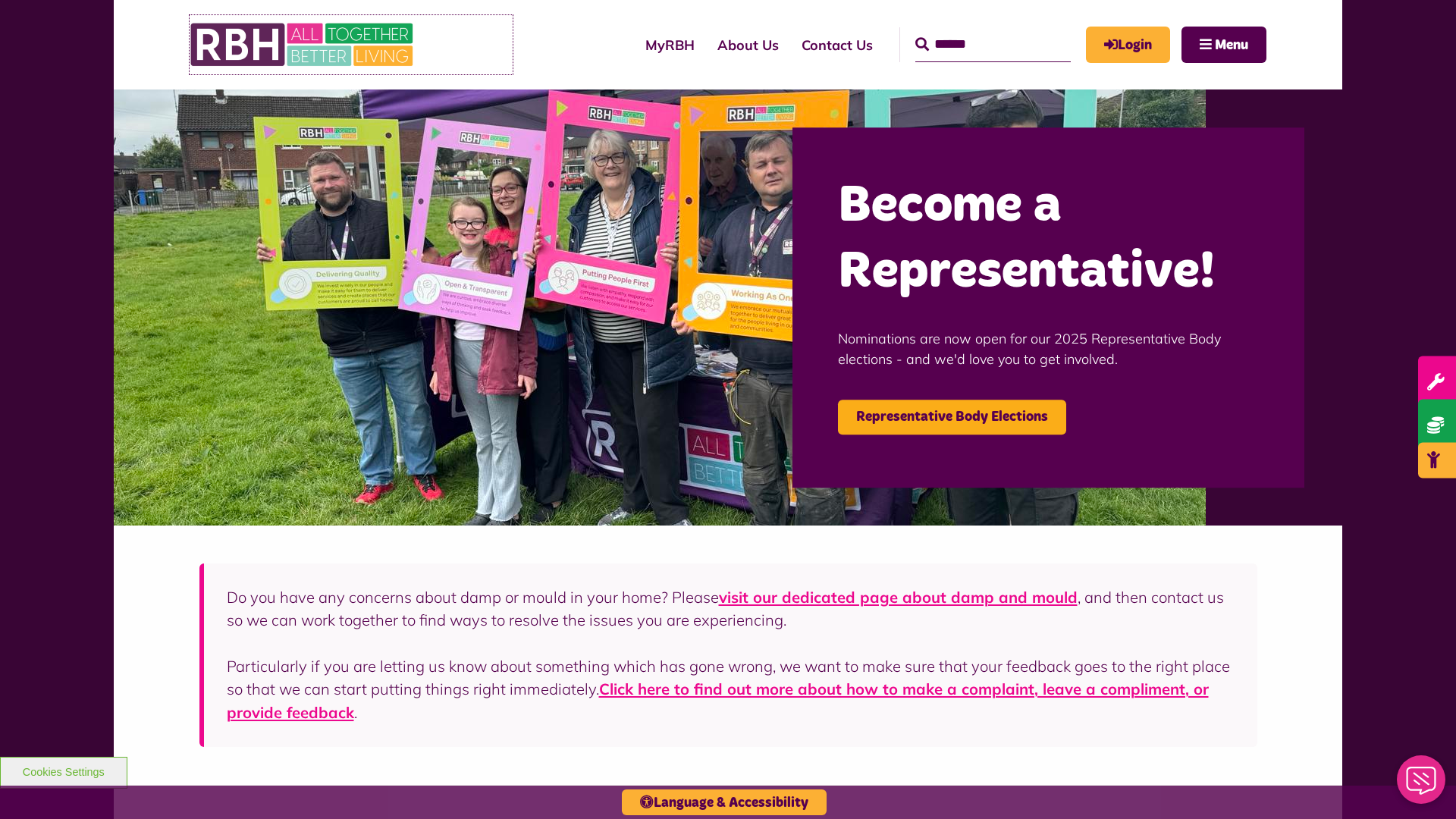
click at [303, 44] on img at bounding box center [303, 44] width 227 height 59
click at [706, 44] on link "About Us" at bounding box center [748, 45] width 84 height 43
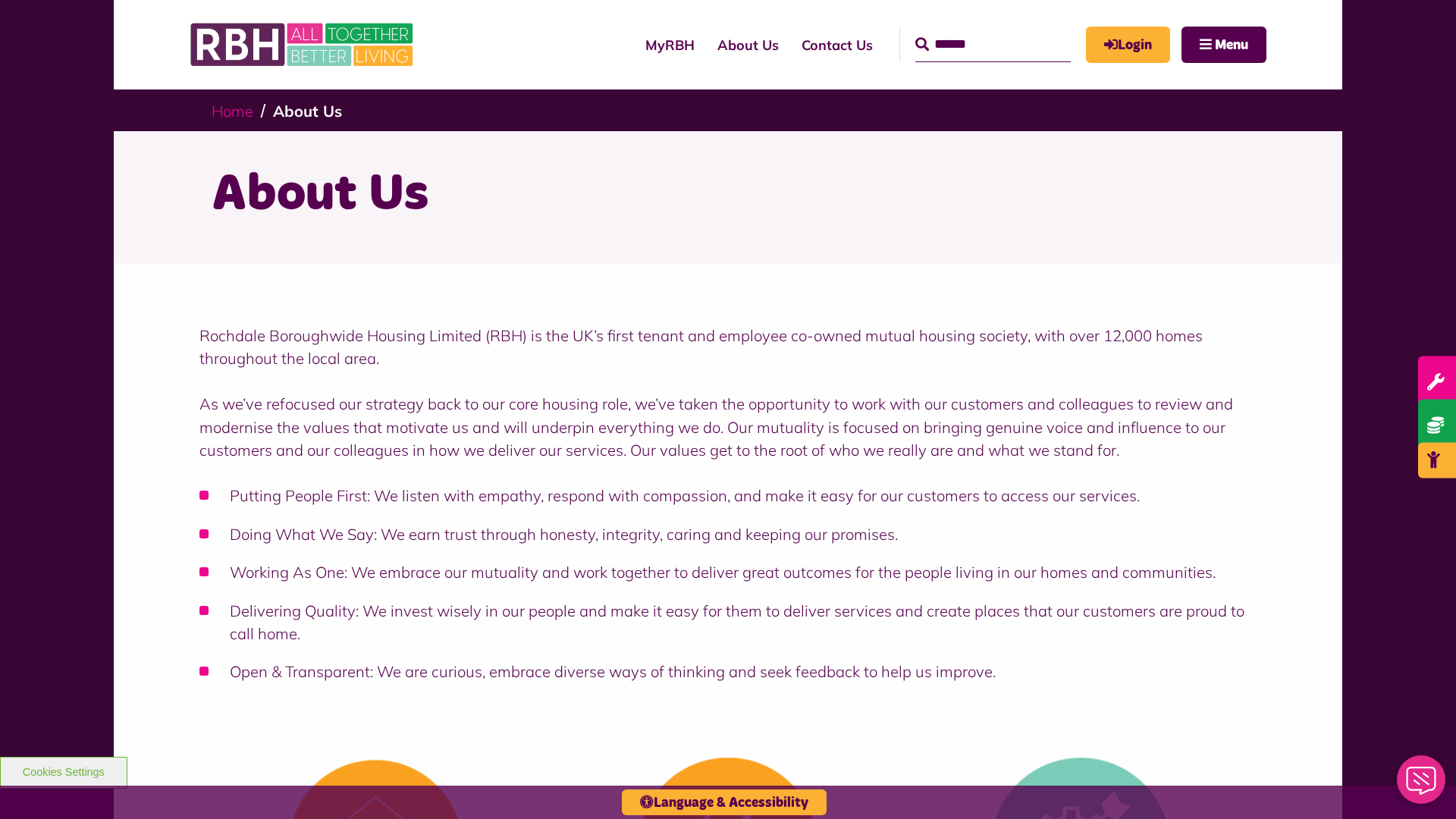
click at [236, 110] on link "Home" at bounding box center [233, 111] width 42 height 19
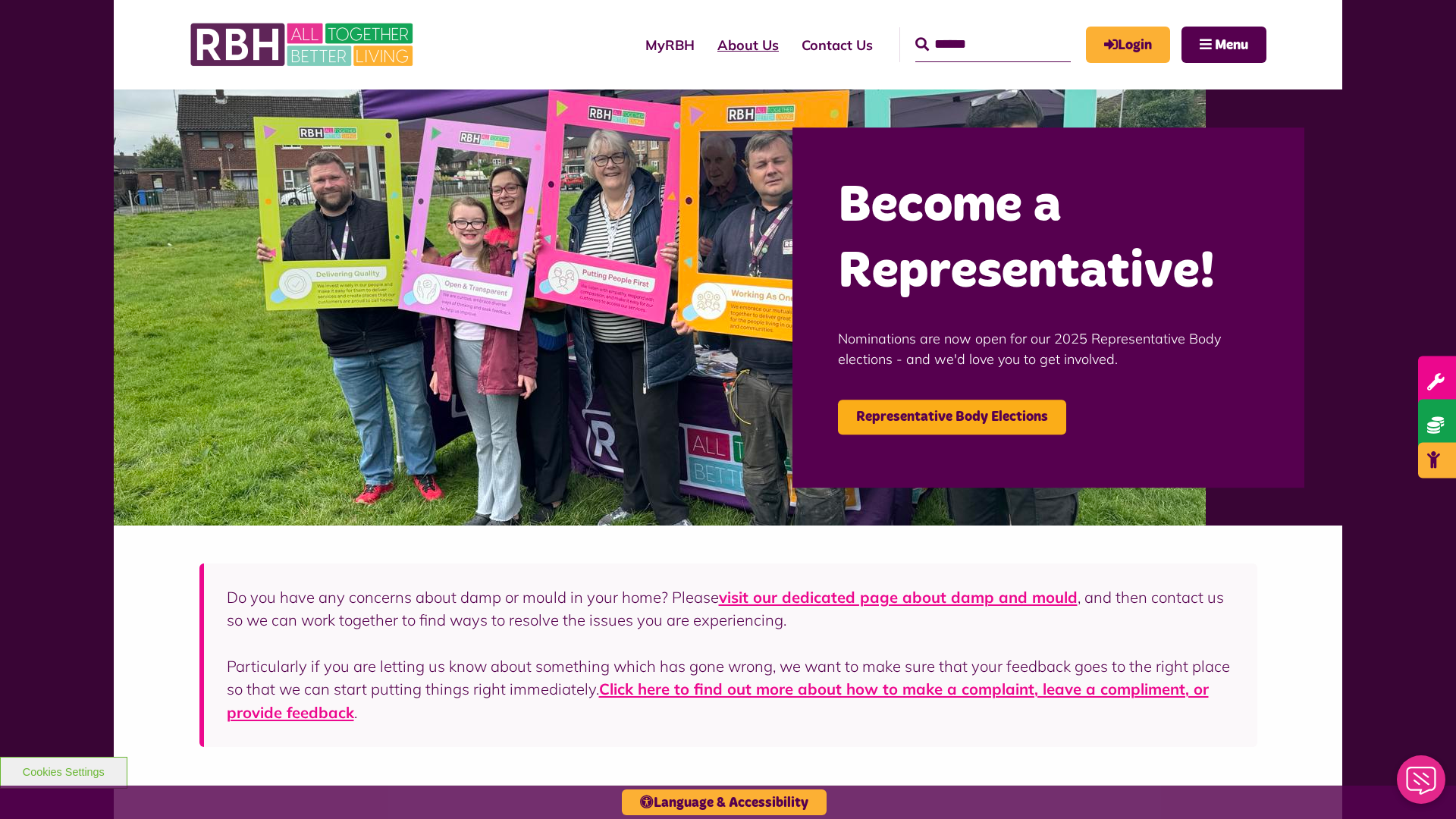
click at [706, 44] on link "About Us" at bounding box center [748, 45] width 84 height 43
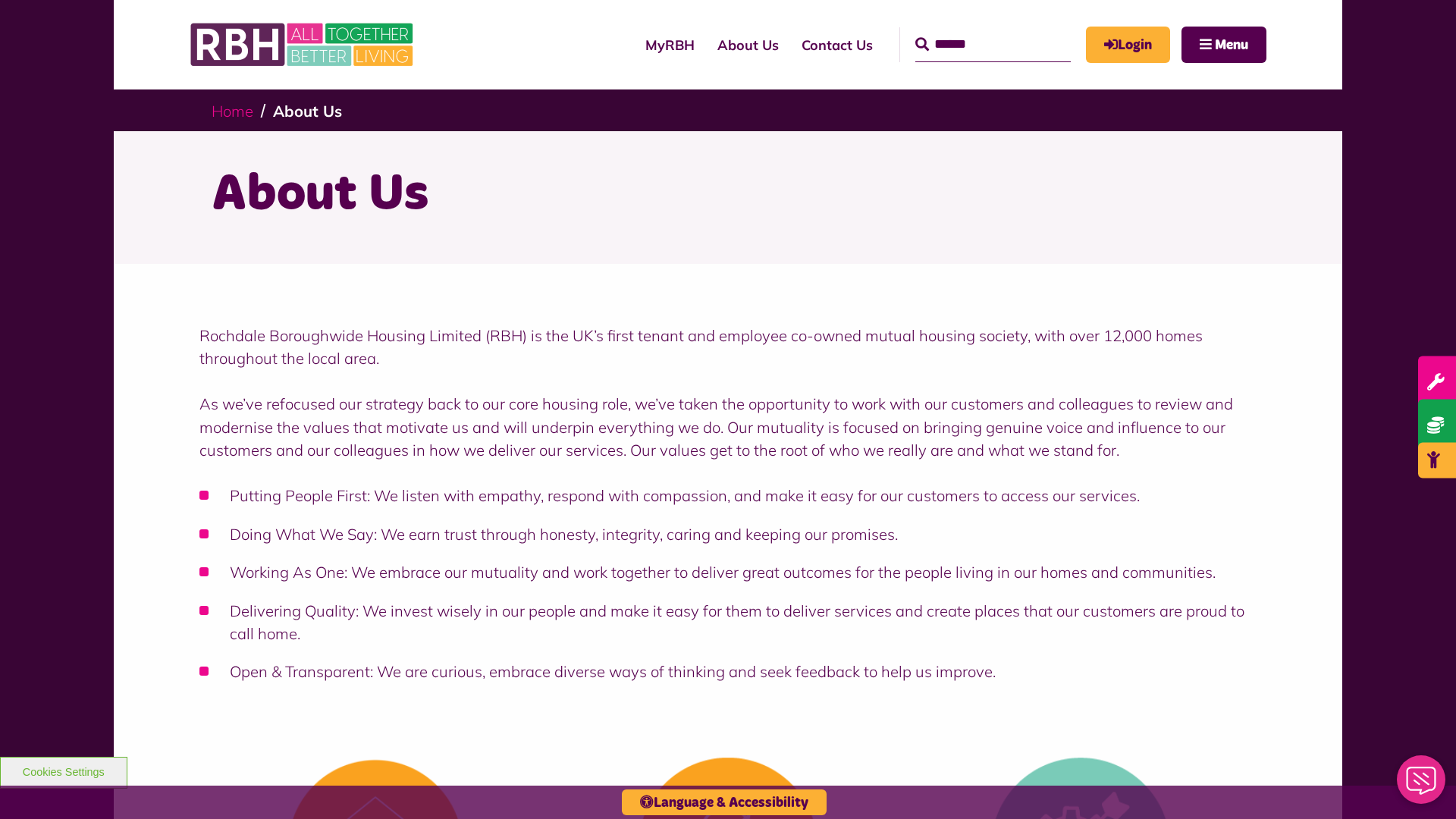
click at [236, 110] on link "Home" at bounding box center [233, 111] width 42 height 19
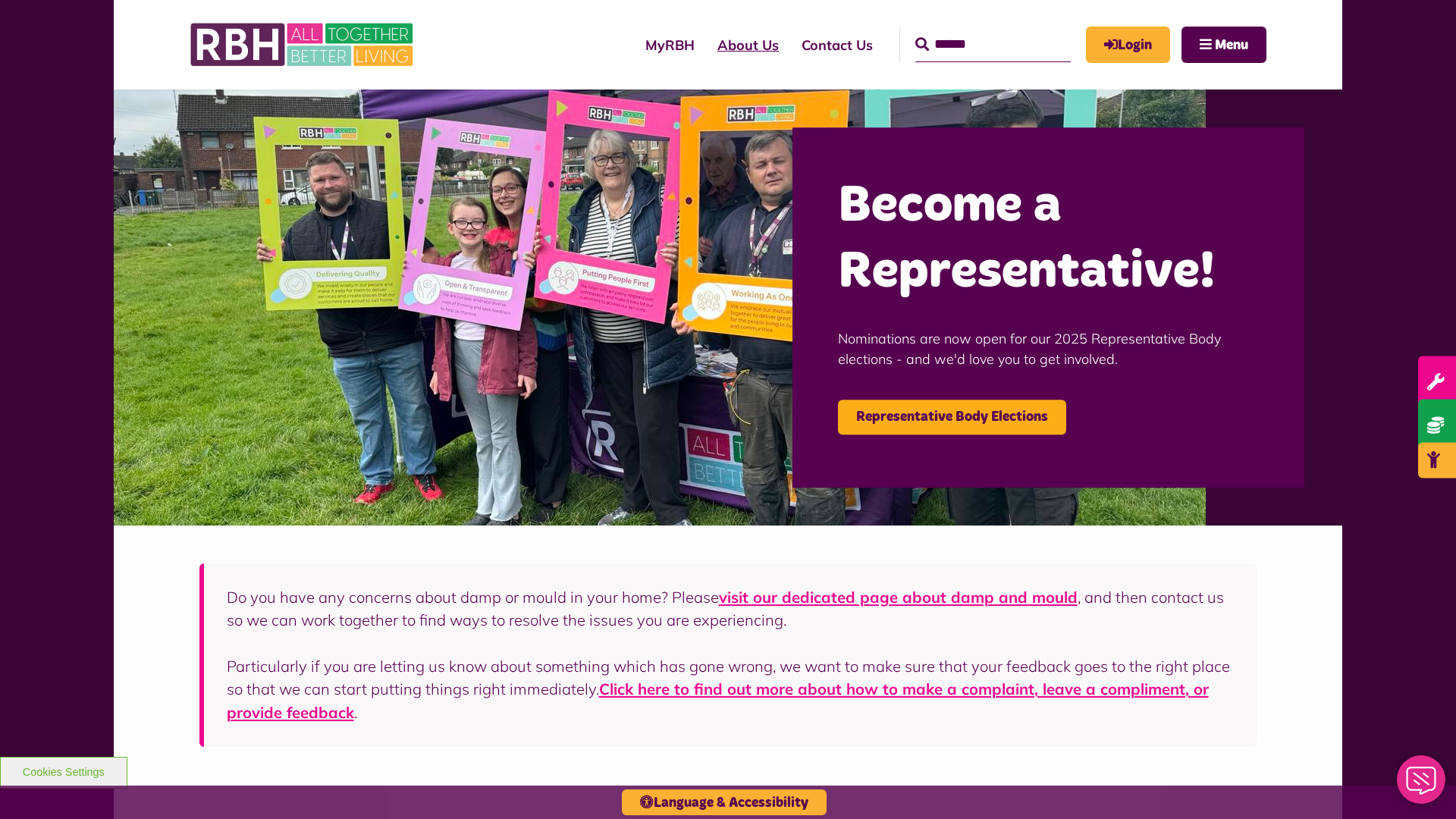
click at [706, 44] on link "About Us" at bounding box center [748, 45] width 84 height 43
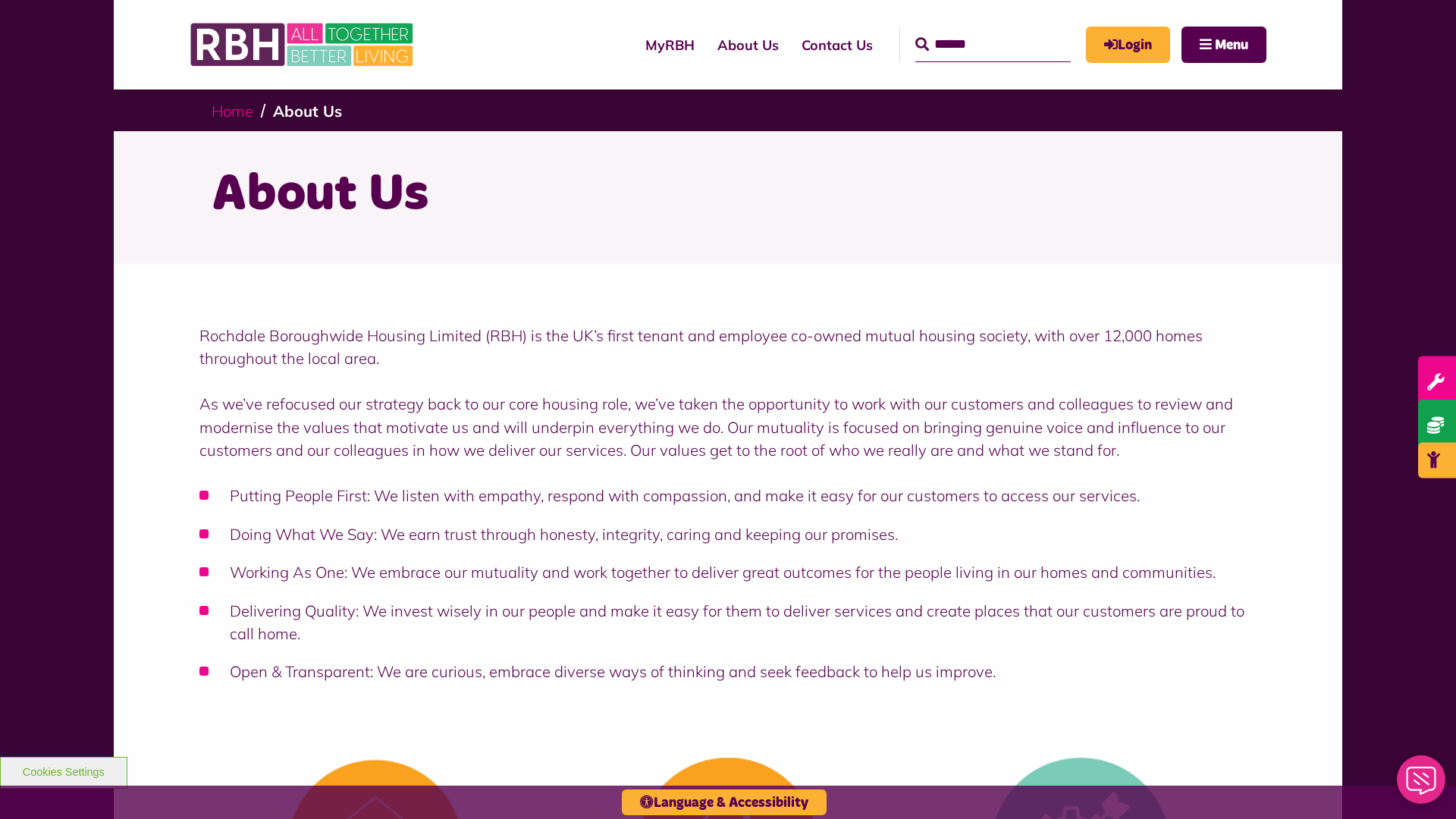
click at [236, 110] on link "Home" at bounding box center [233, 111] width 42 height 19
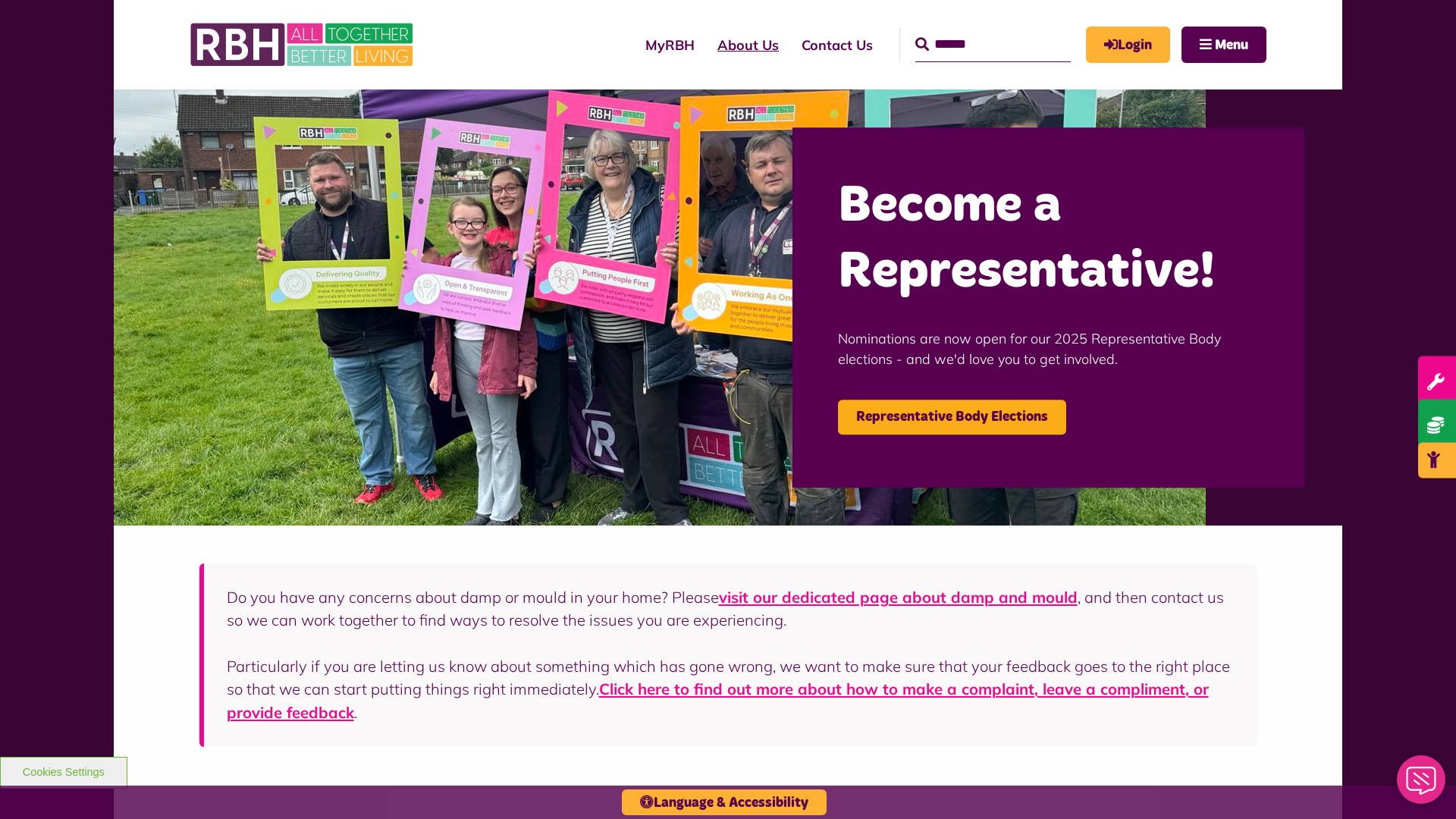
click at [706, 44] on link "About Us" at bounding box center [748, 45] width 84 height 43
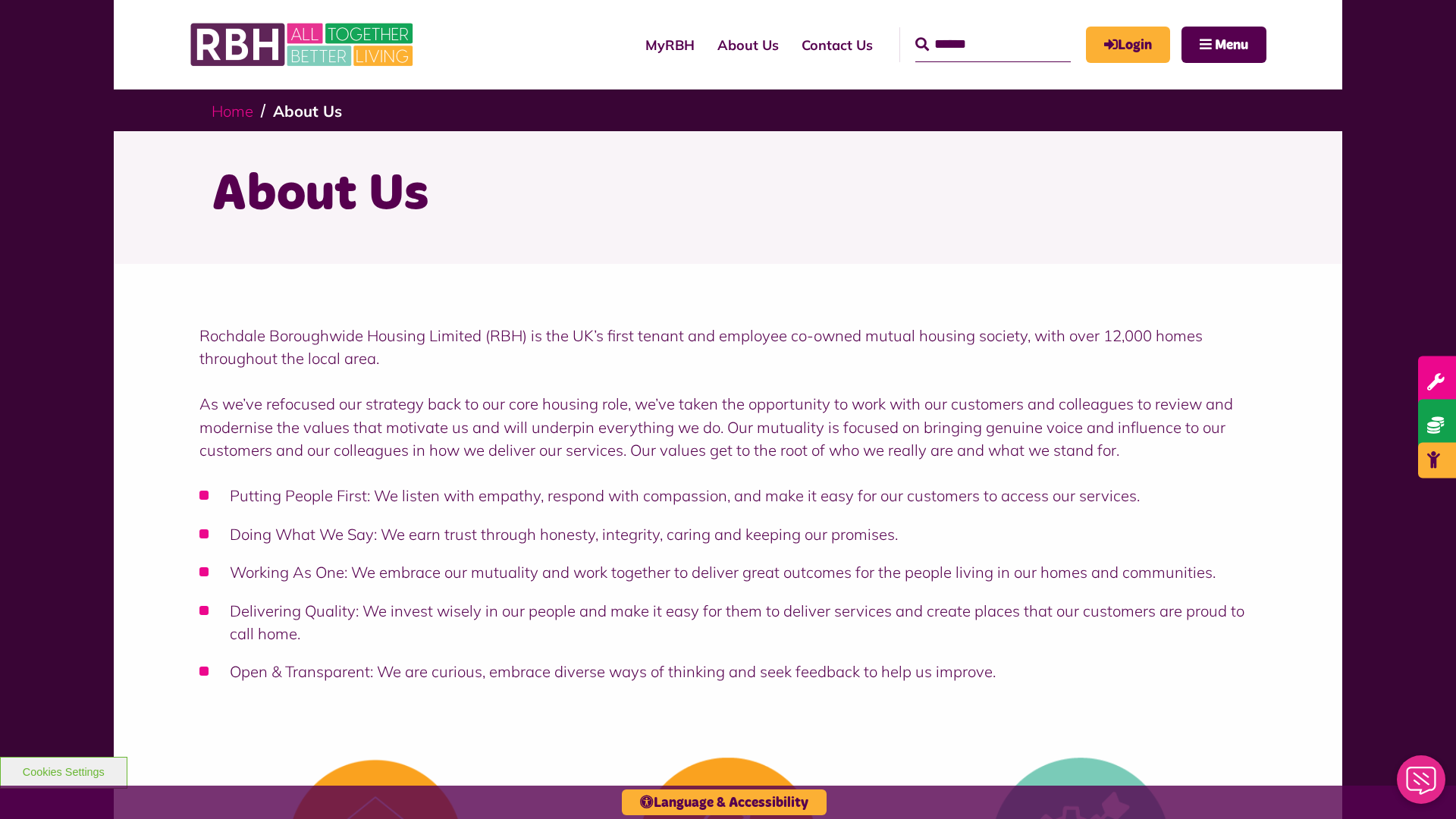
click at [236, 110] on link "Home" at bounding box center [233, 111] width 42 height 19
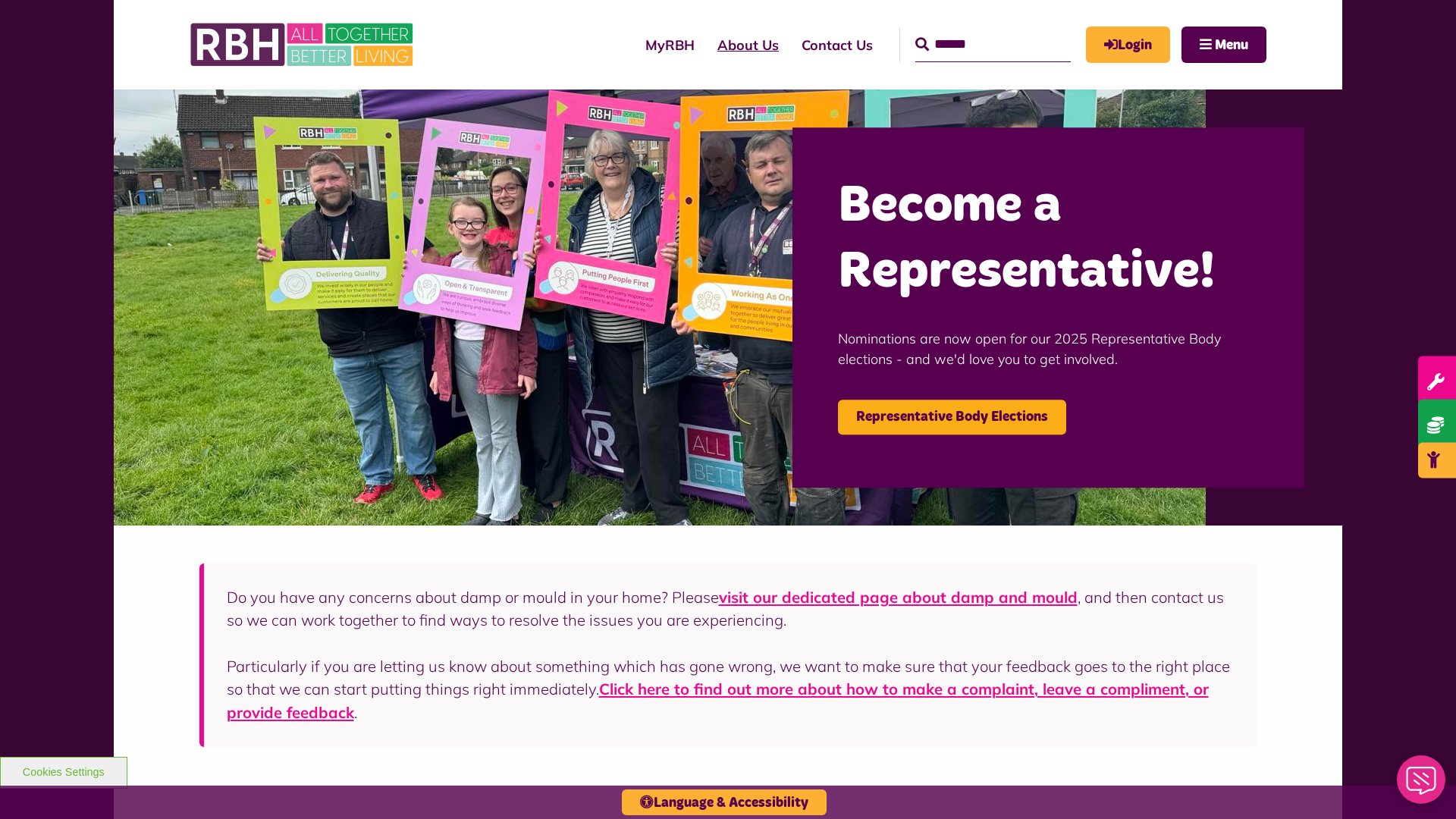
click at [706, 44] on link "About Us" at bounding box center [748, 45] width 84 height 43
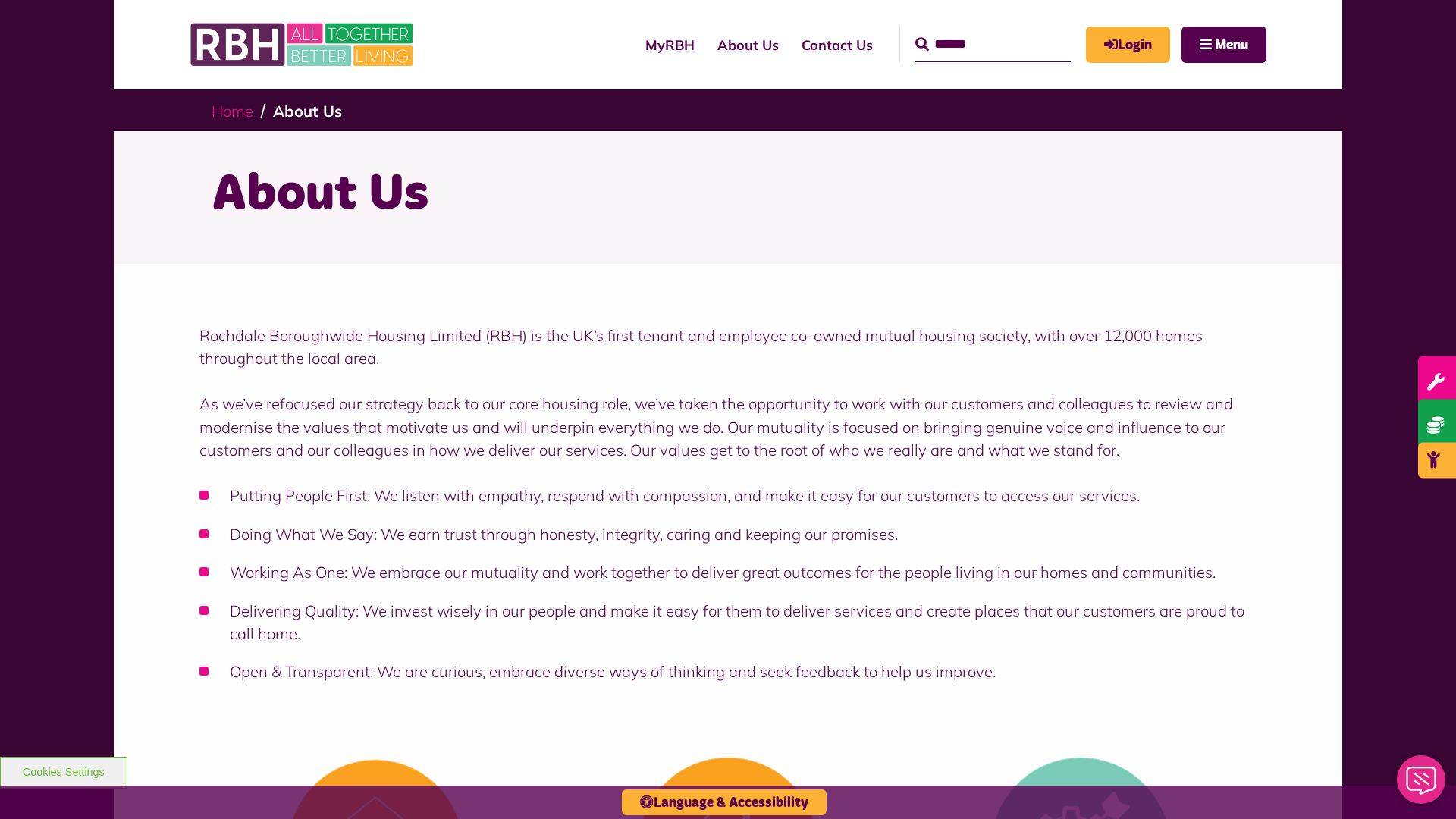
click at [236, 110] on link "Home" at bounding box center [233, 111] width 42 height 19
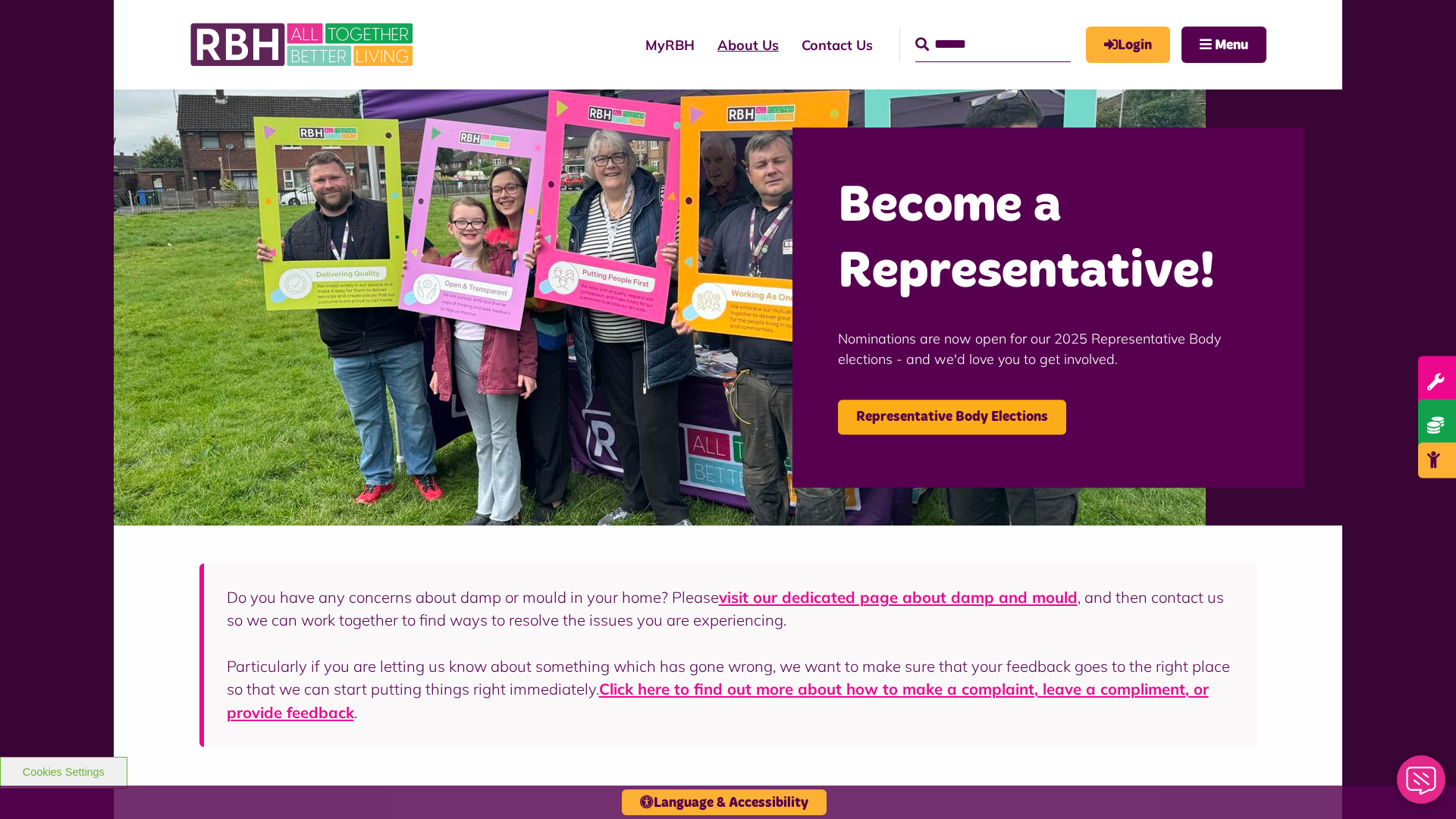
click at [706, 44] on link "About Us" at bounding box center [748, 45] width 84 height 43
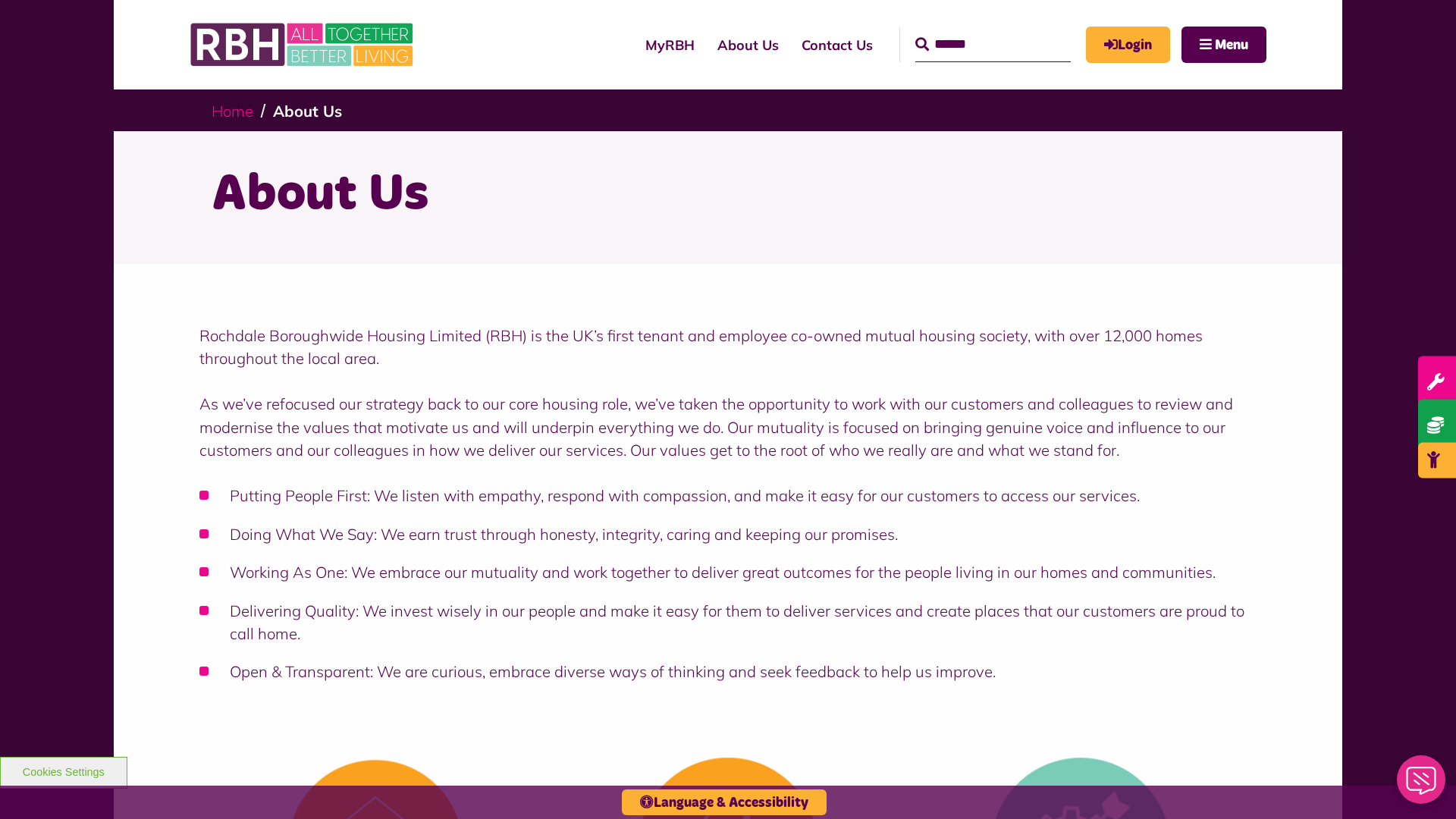
click at [236, 110] on link "Home" at bounding box center [233, 111] width 42 height 19
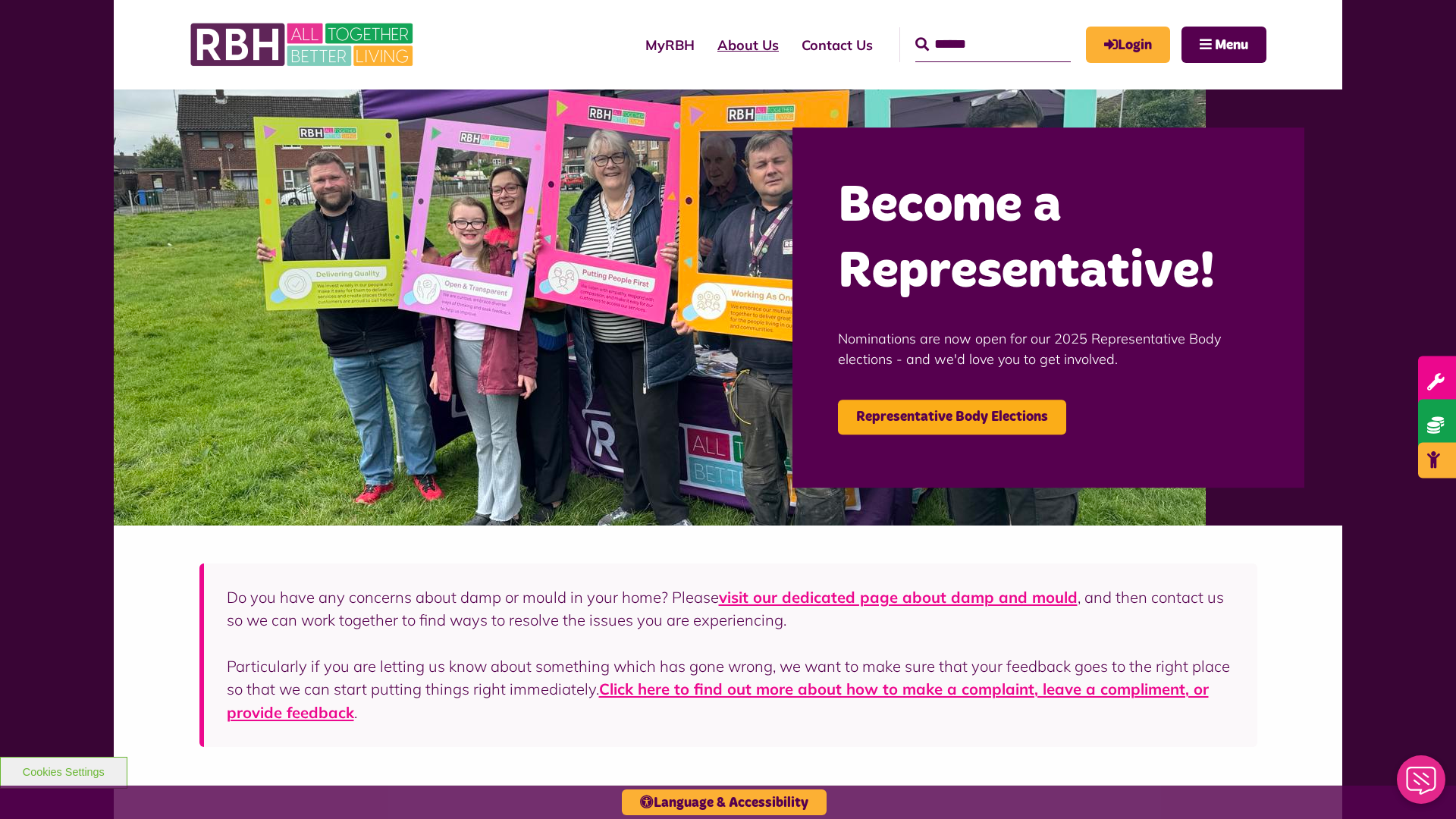
click at [706, 44] on link "About Us" at bounding box center [748, 45] width 84 height 43
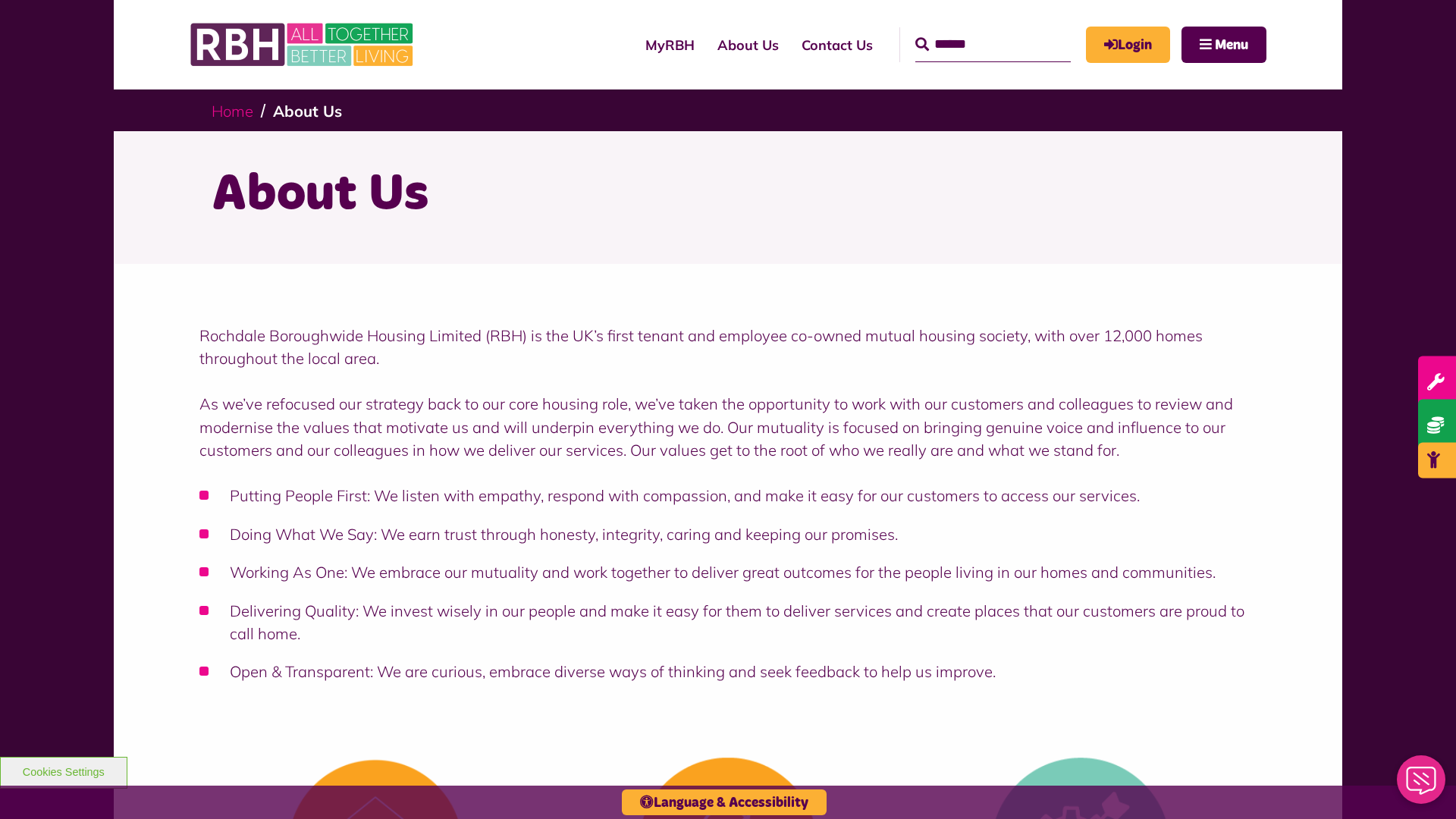
click at [236, 110] on link "Home" at bounding box center [233, 111] width 42 height 19
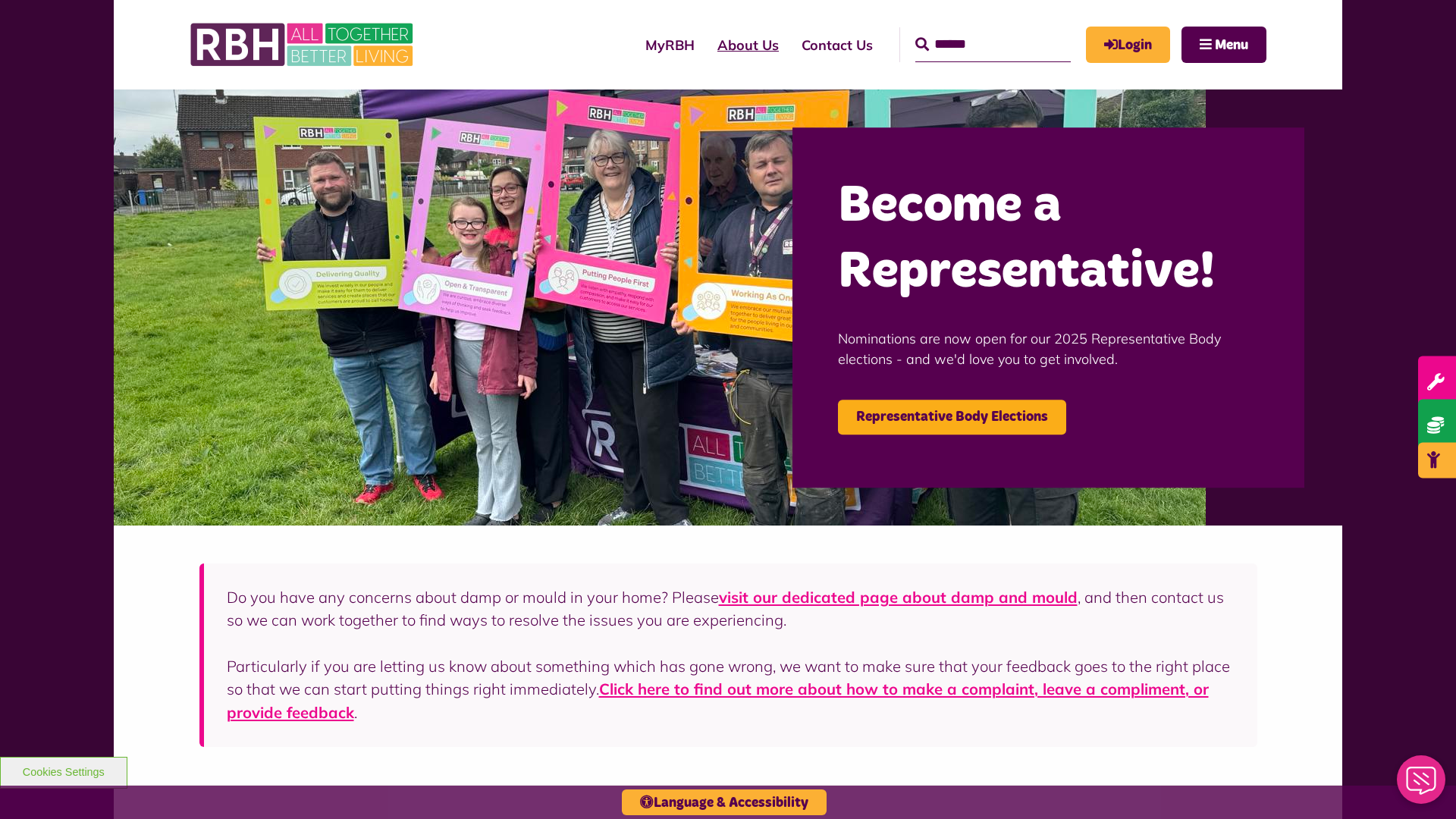
click at [706, 44] on link "About Us" at bounding box center [748, 45] width 84 height 43
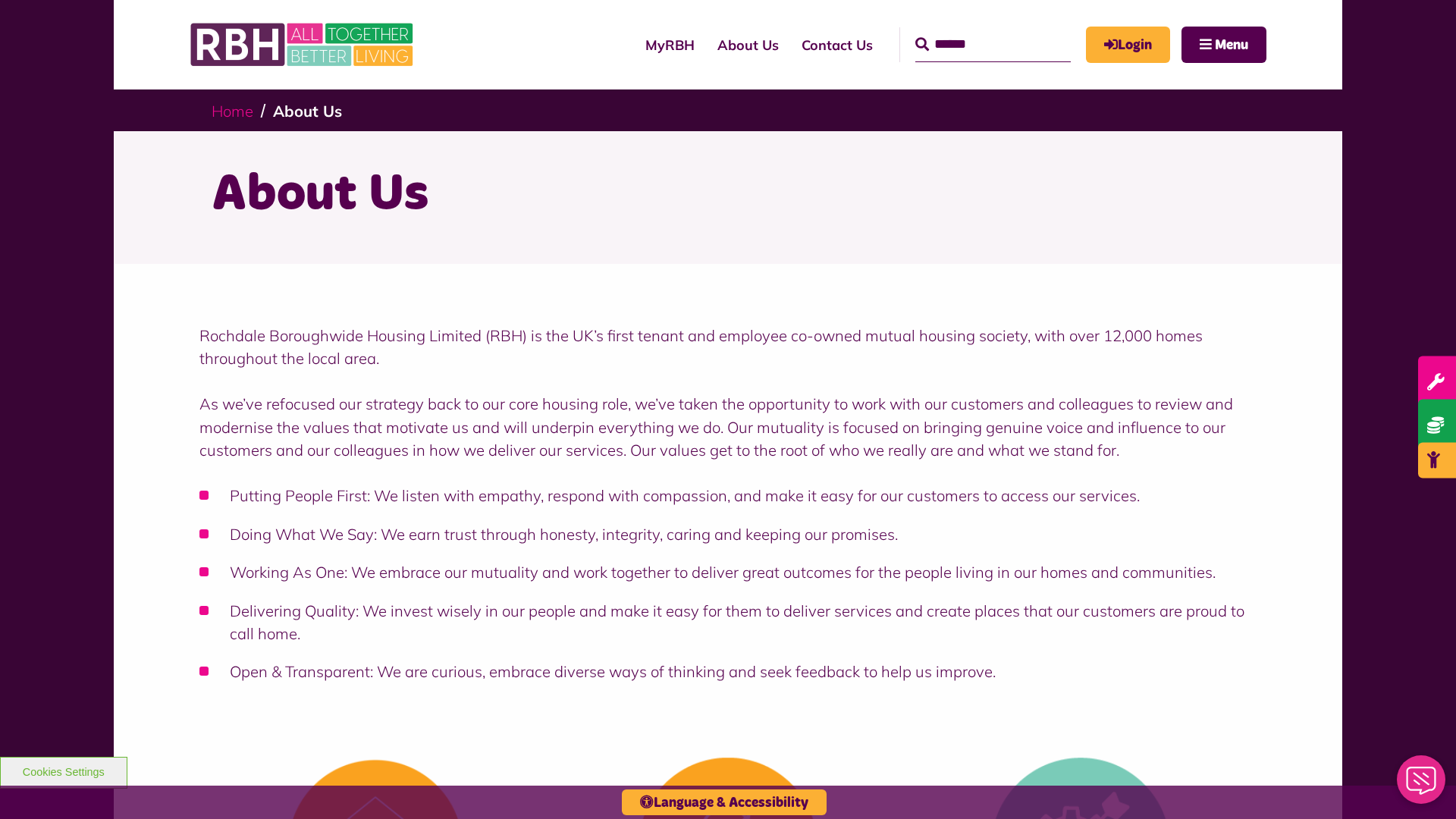
click at [236, 110] on link "Home" at bounding box center [233, 111] width 42 height 19
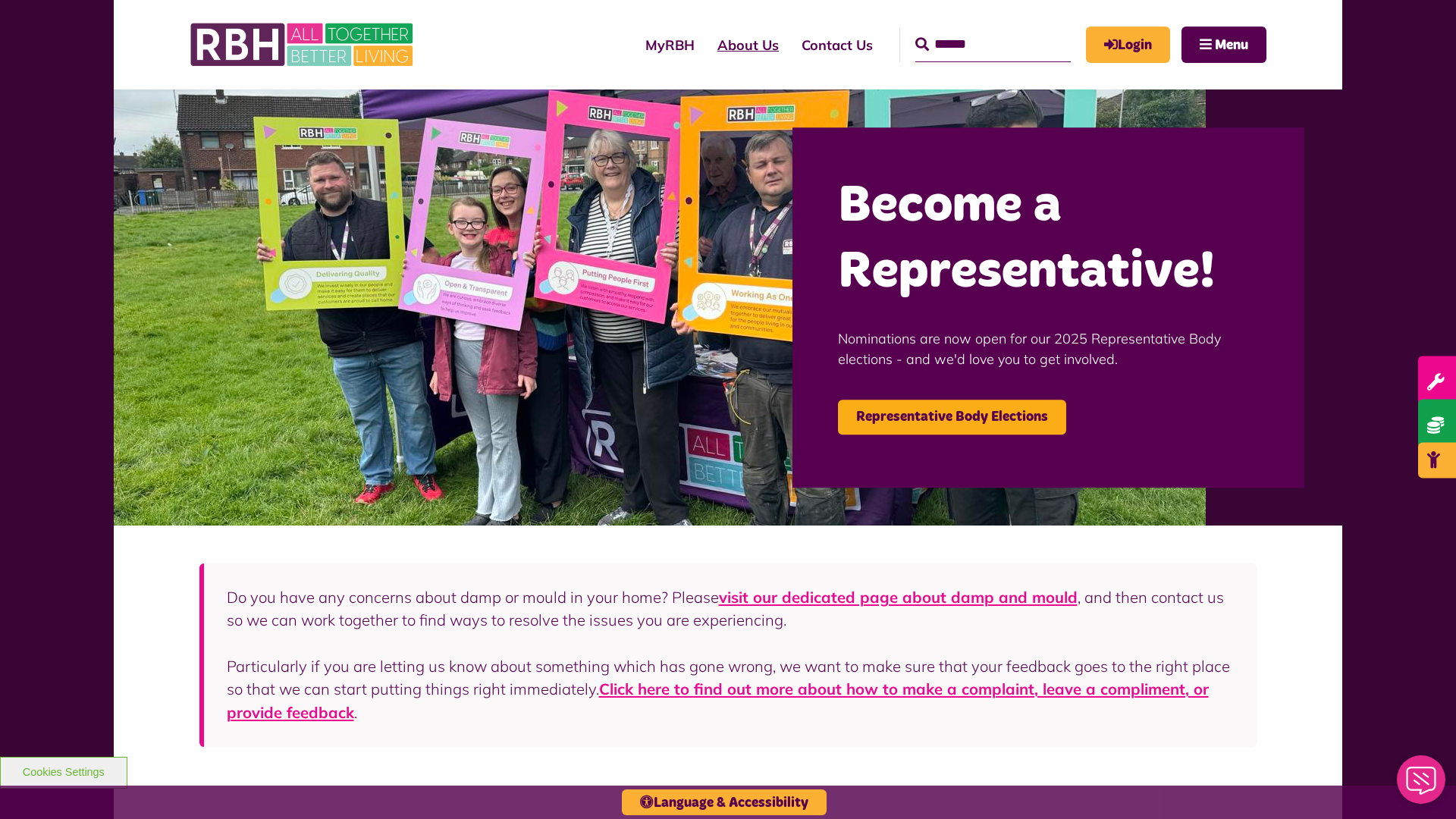
click at [706, 44] on link "About Us" at bounding box center [748, 45] width 84 height 43
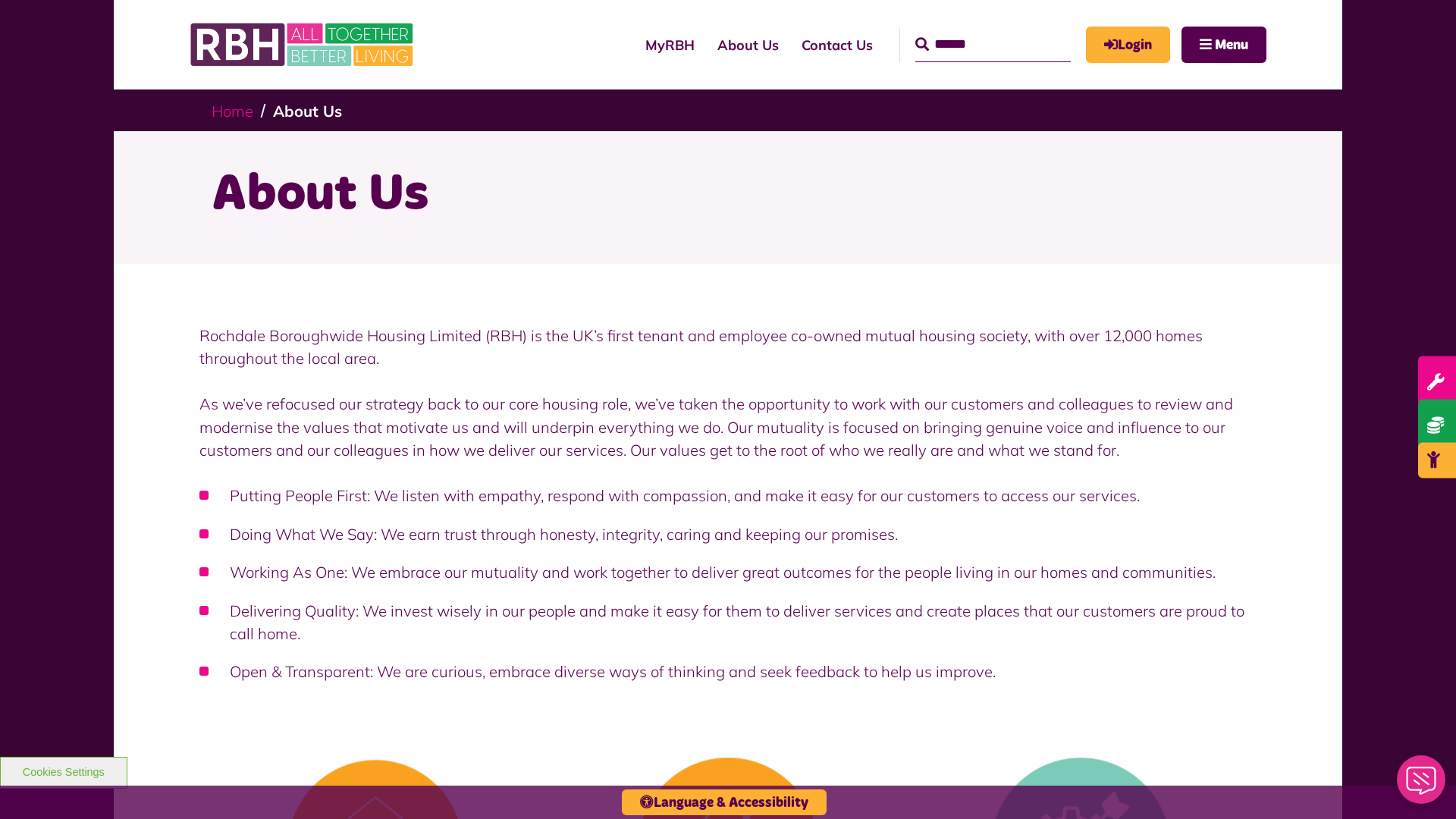
click at [236, 110] on link "Home" at bounding box center [233, 111] width 42 height 19
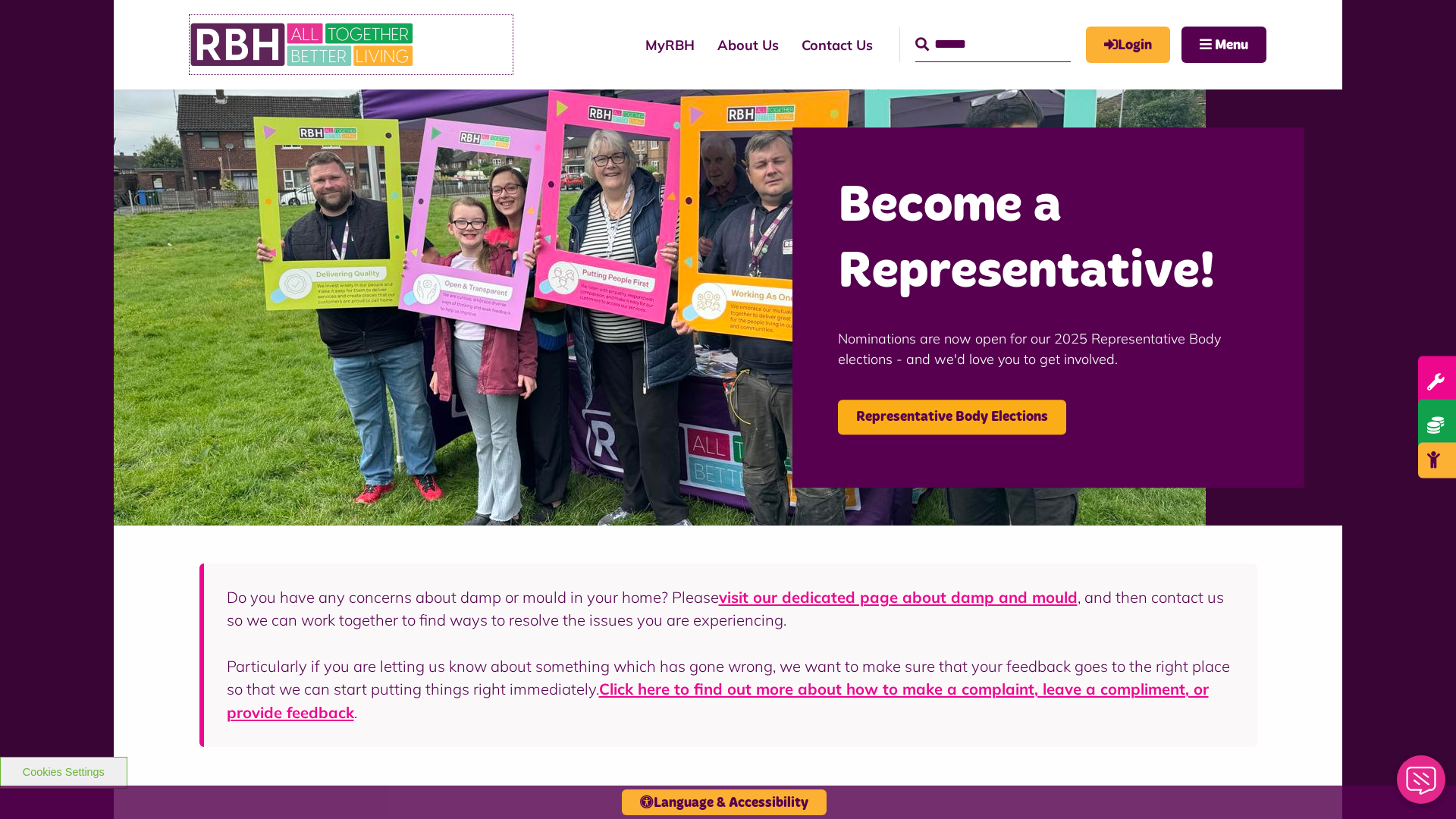
click at [351, 44] on img at bounding box center [303, 44] width 227 height 59
click at [706, 44] on link "About Us" at bounding box center [748, 45] width 84 height 43
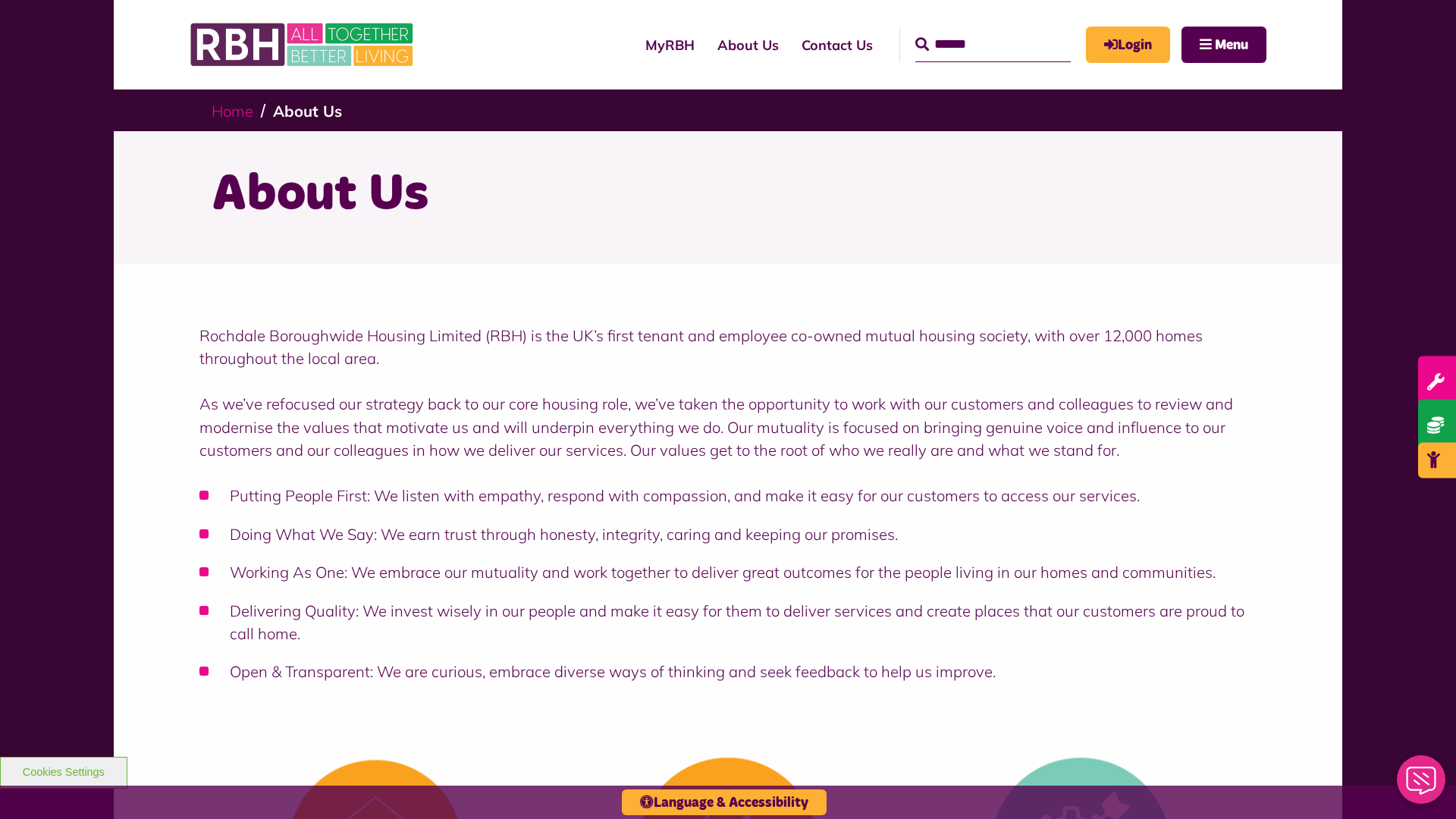
click at [236, 110] on link "Home" at bounding box center [233, 111] width 42 height 19
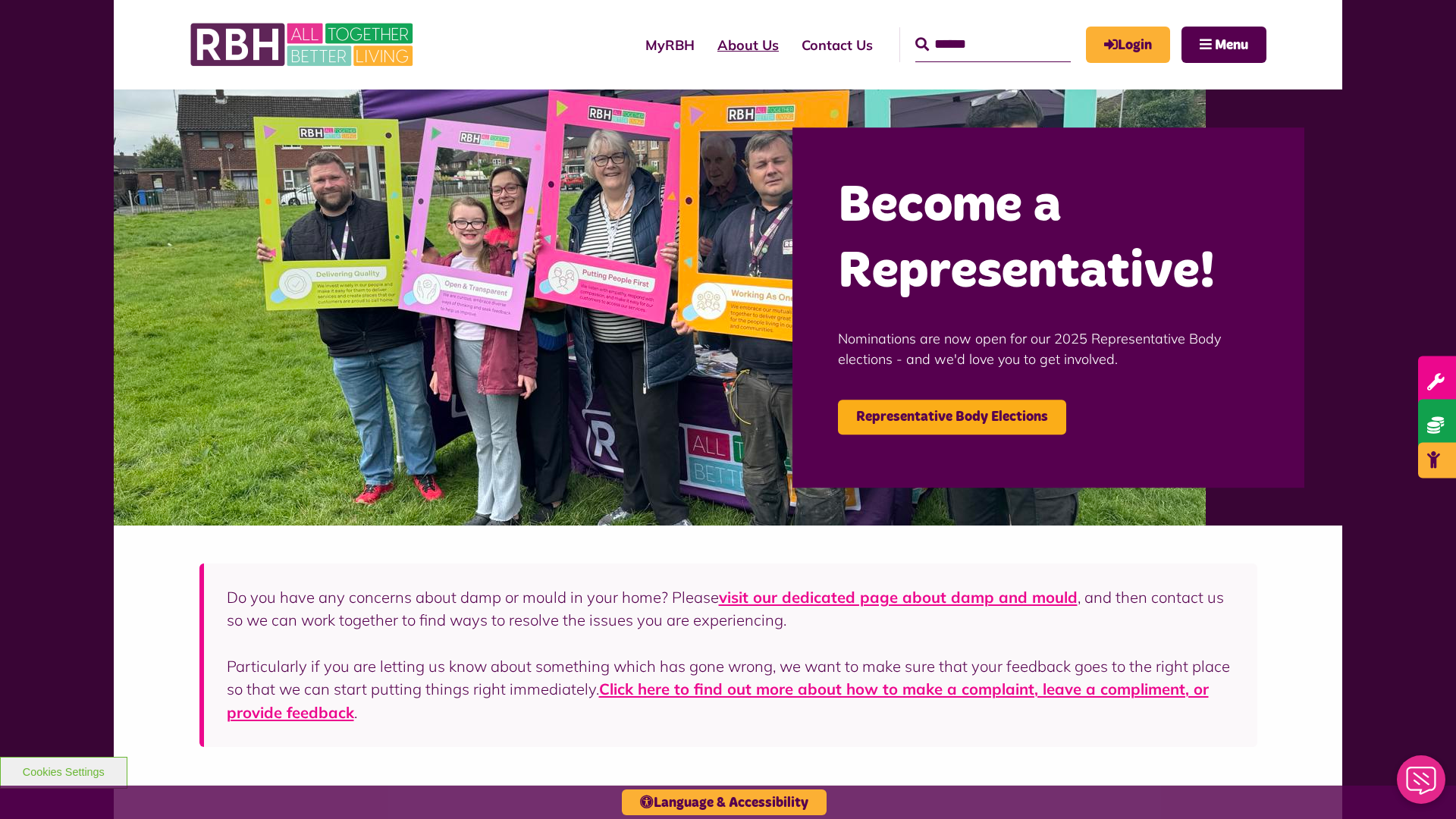
click at [706, 44] on link "About Us" at bounding box center [748, 45] width 84 height 43
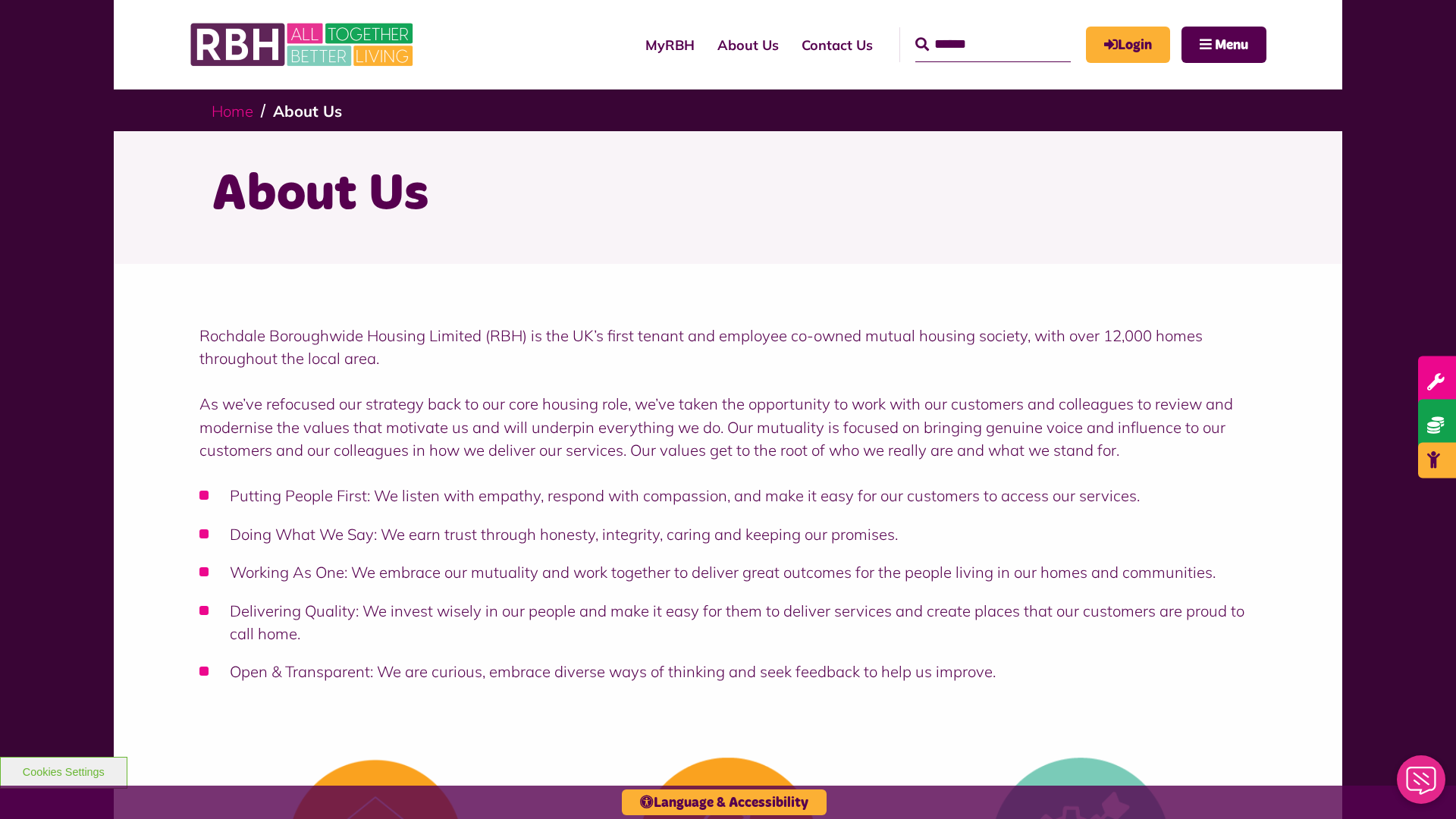
click at [236, 110] on link "Home" at bounding box center [233, 111] width 42 height 19
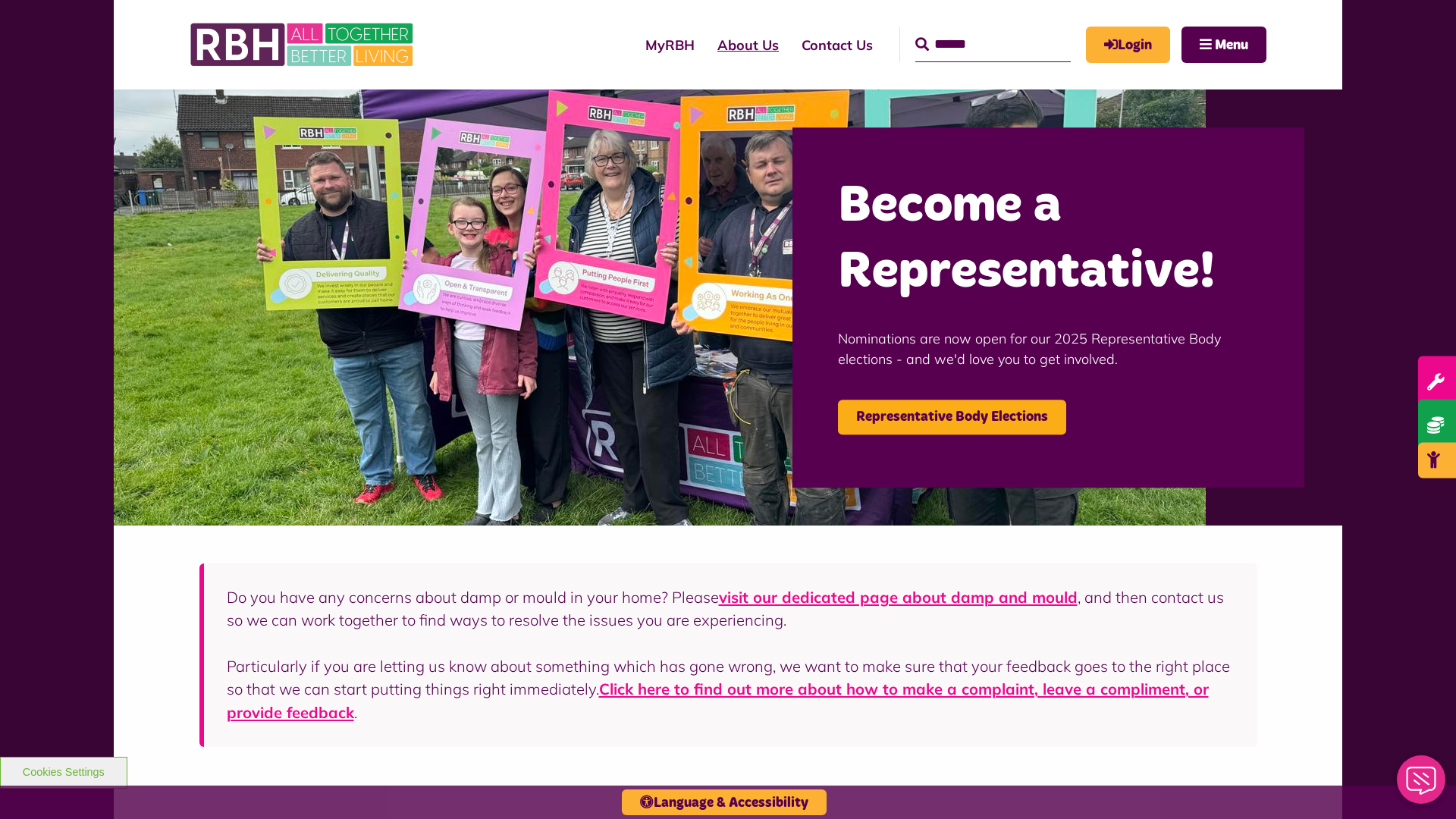
click at [706, 44] on link "About Us" at bounding box center [748, 45] width 84 height 43
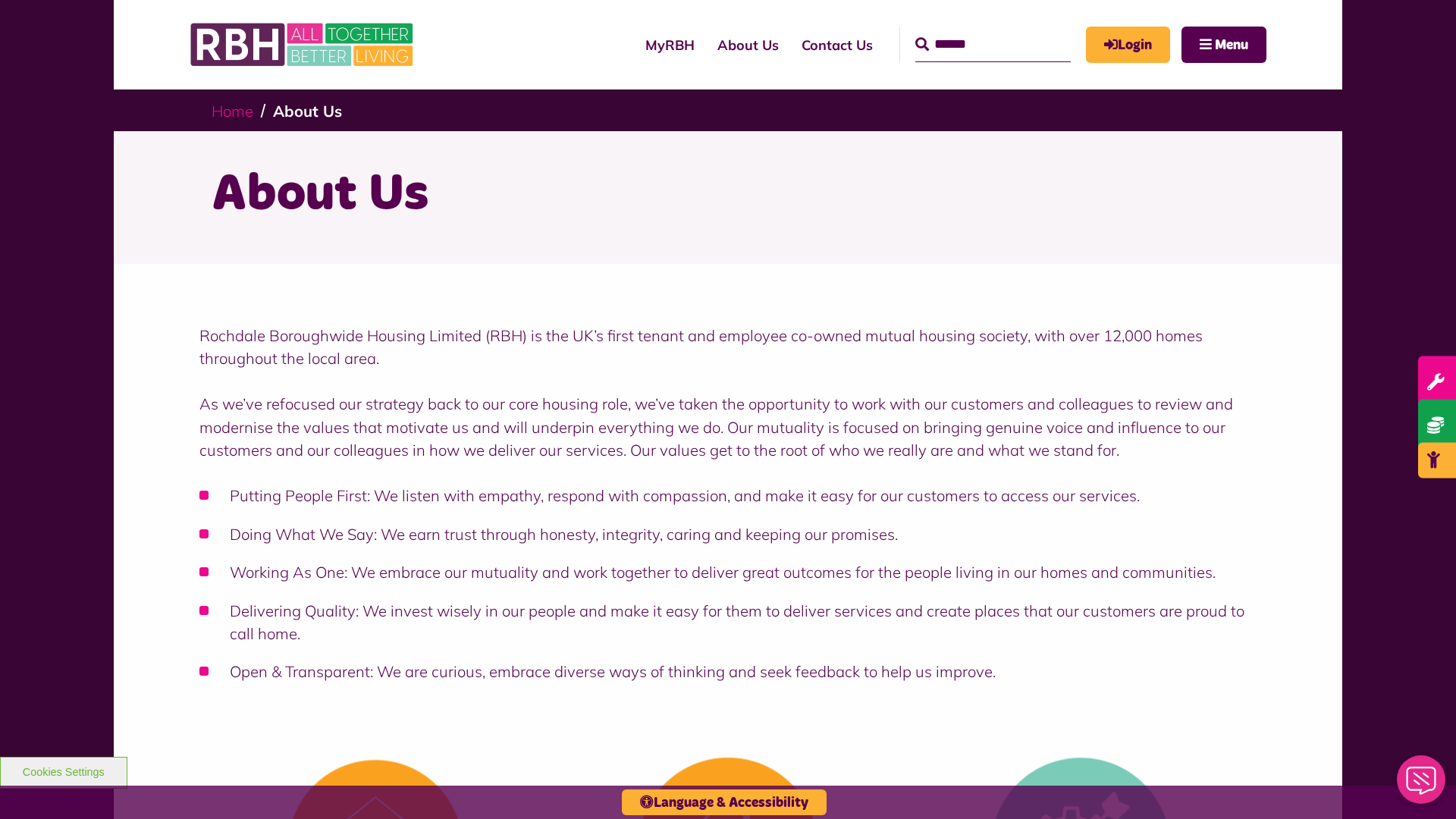
click at [236, 110] on link "Home" at bounding box center [233, 111] width 42 height 19
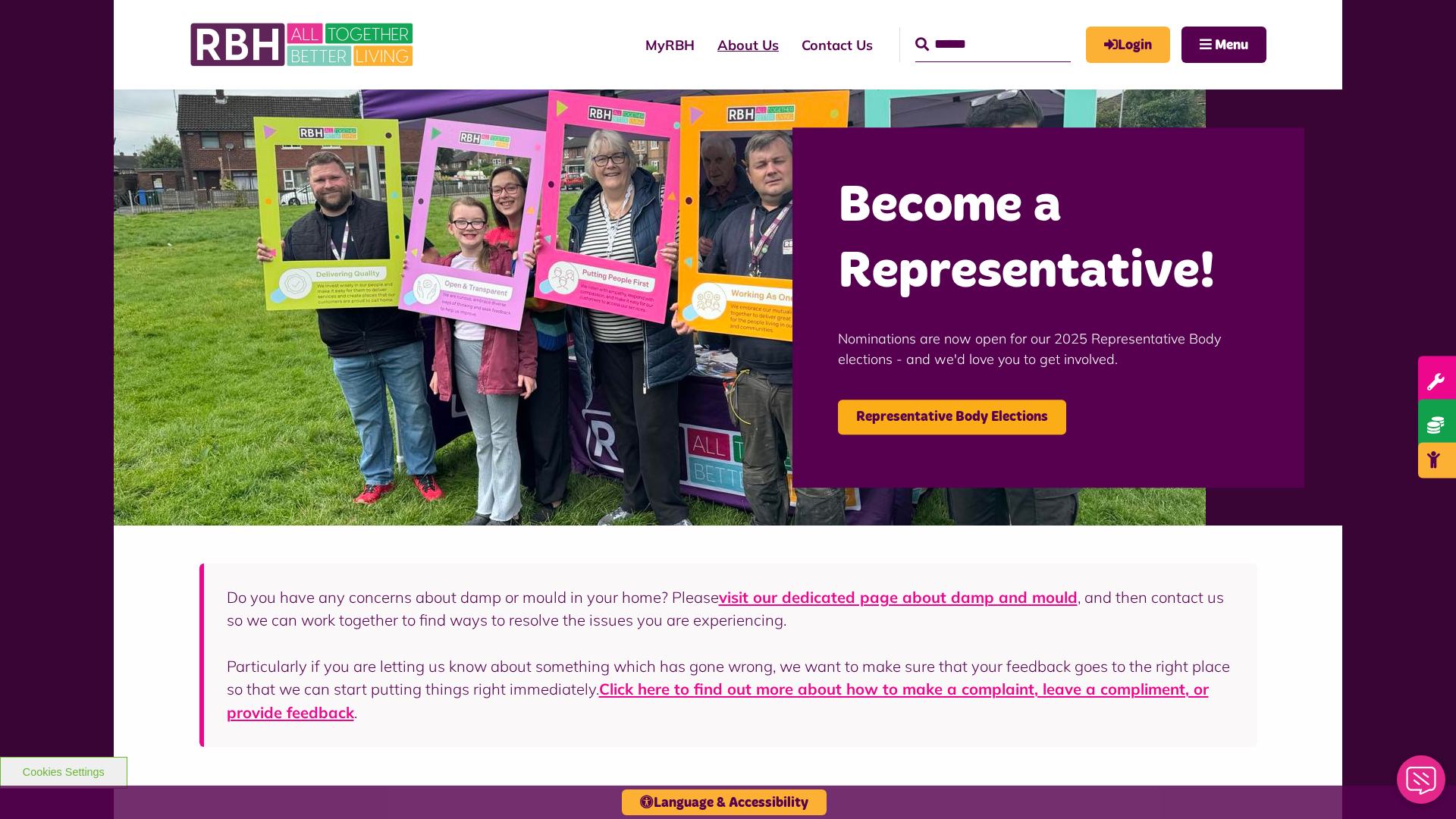
click at [706, 44] on link "About Us" at bounding box center [748, 45] width 84 height 43
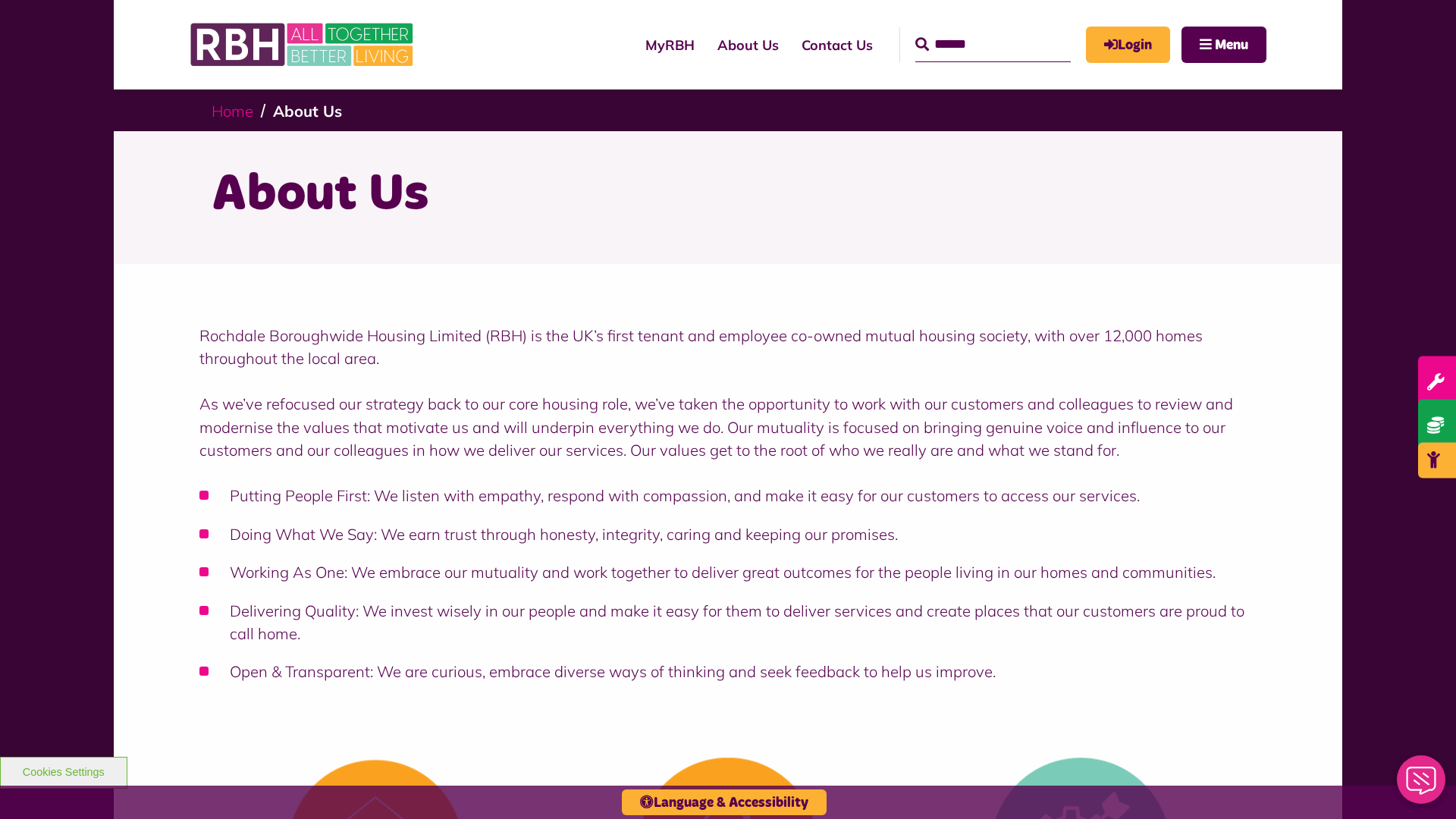
click at [236, 110] on link "Home" at bounding box center [233, 111] width 42 height 19
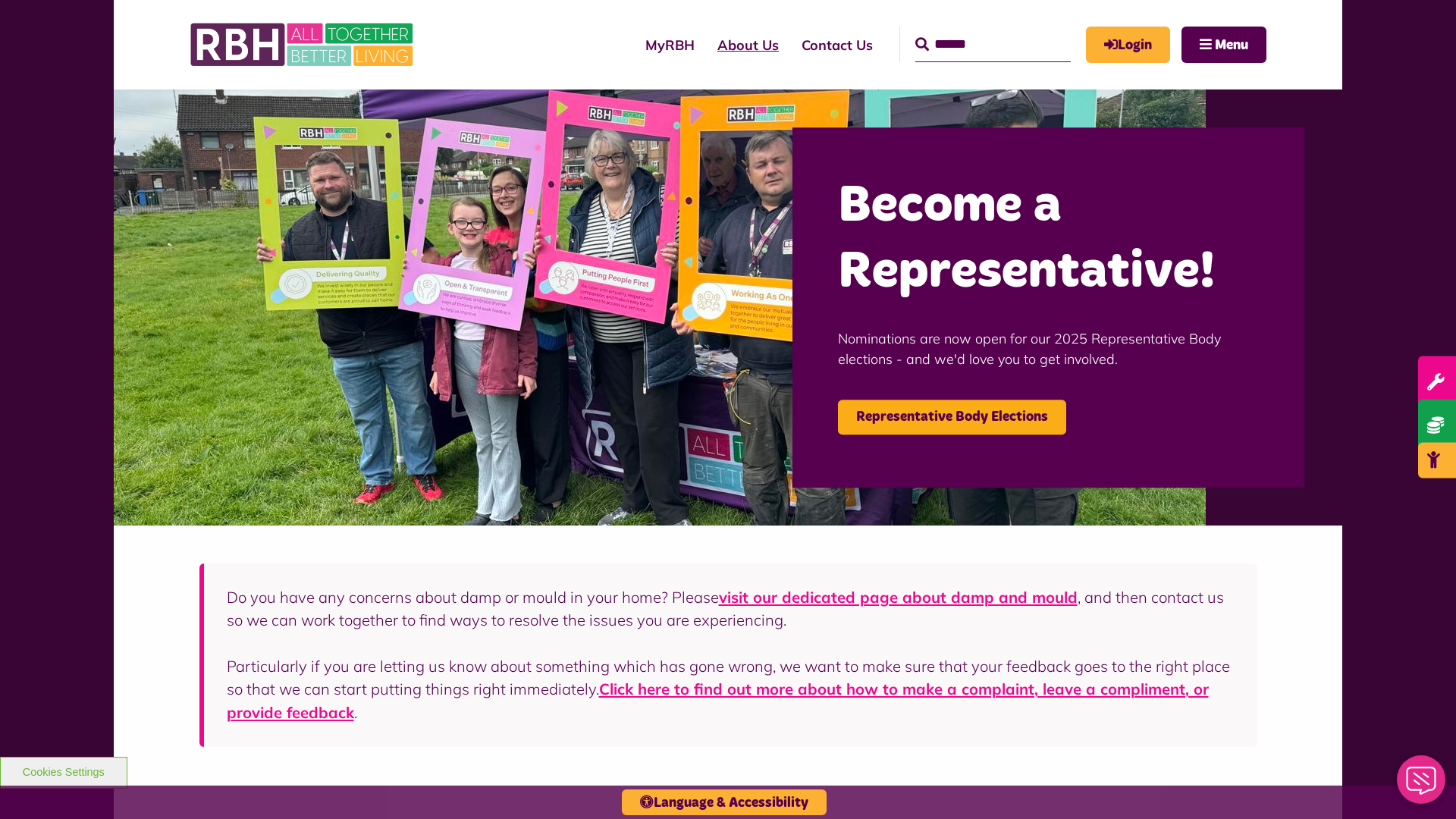
click at [706, 44] on link "About Us" at bounding box center [748, 45] width 84 height 43
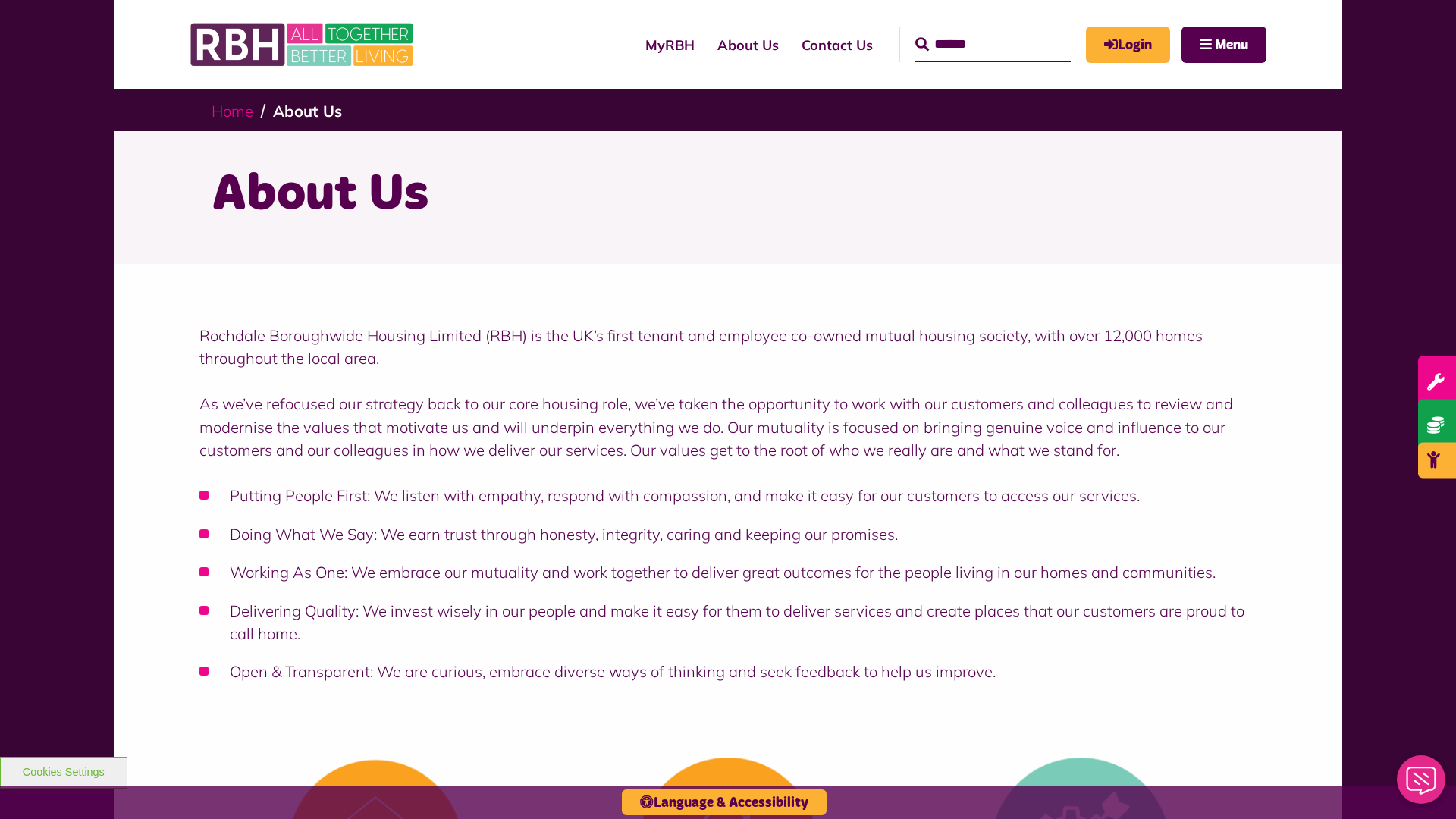
click at [236, 110] on link "Home" at bounding box center [233, 111] width 42 height 19
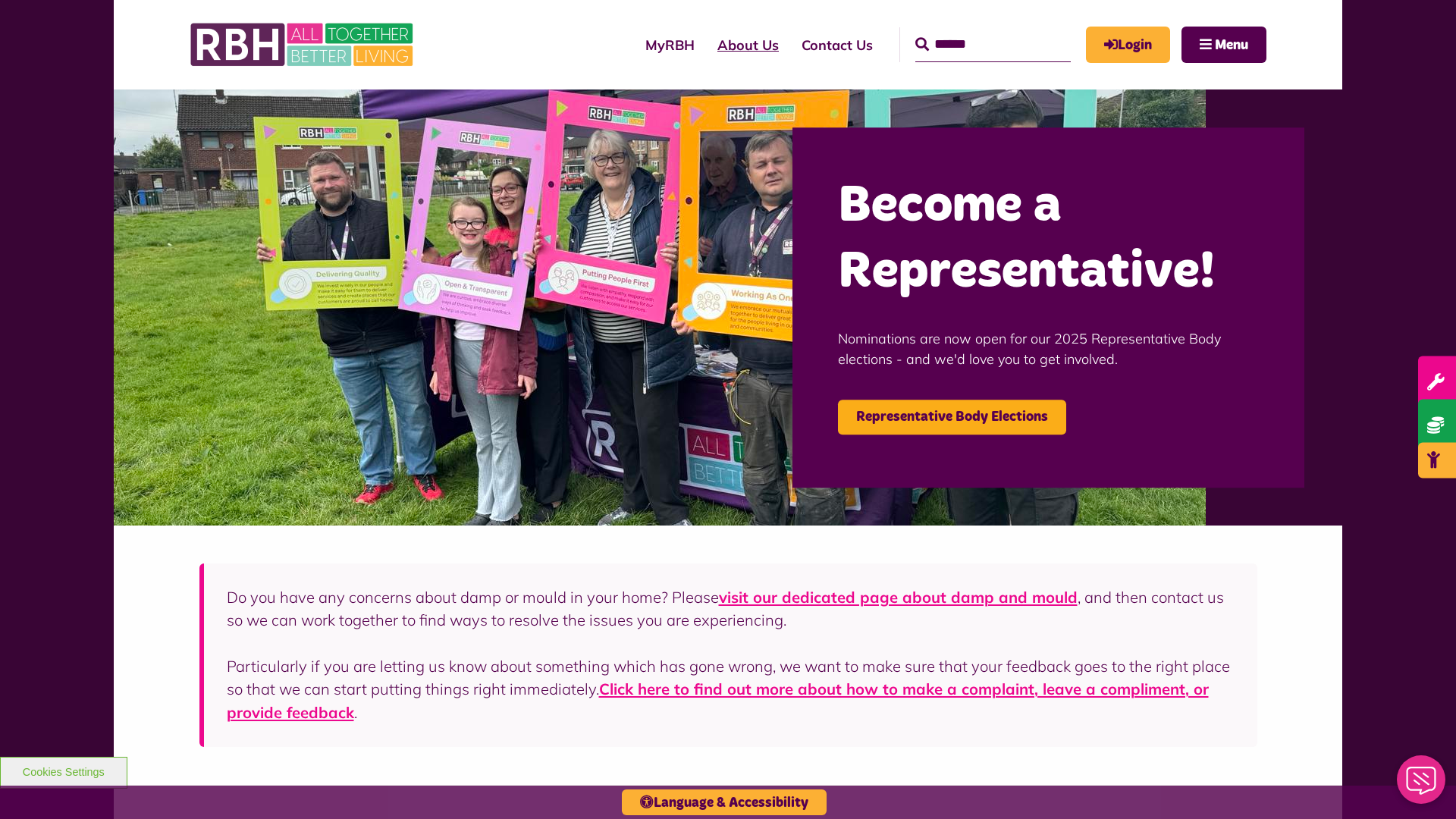
click at [706, 44] on link "About Us" at bounding box center [748, 45] width 84 height 43
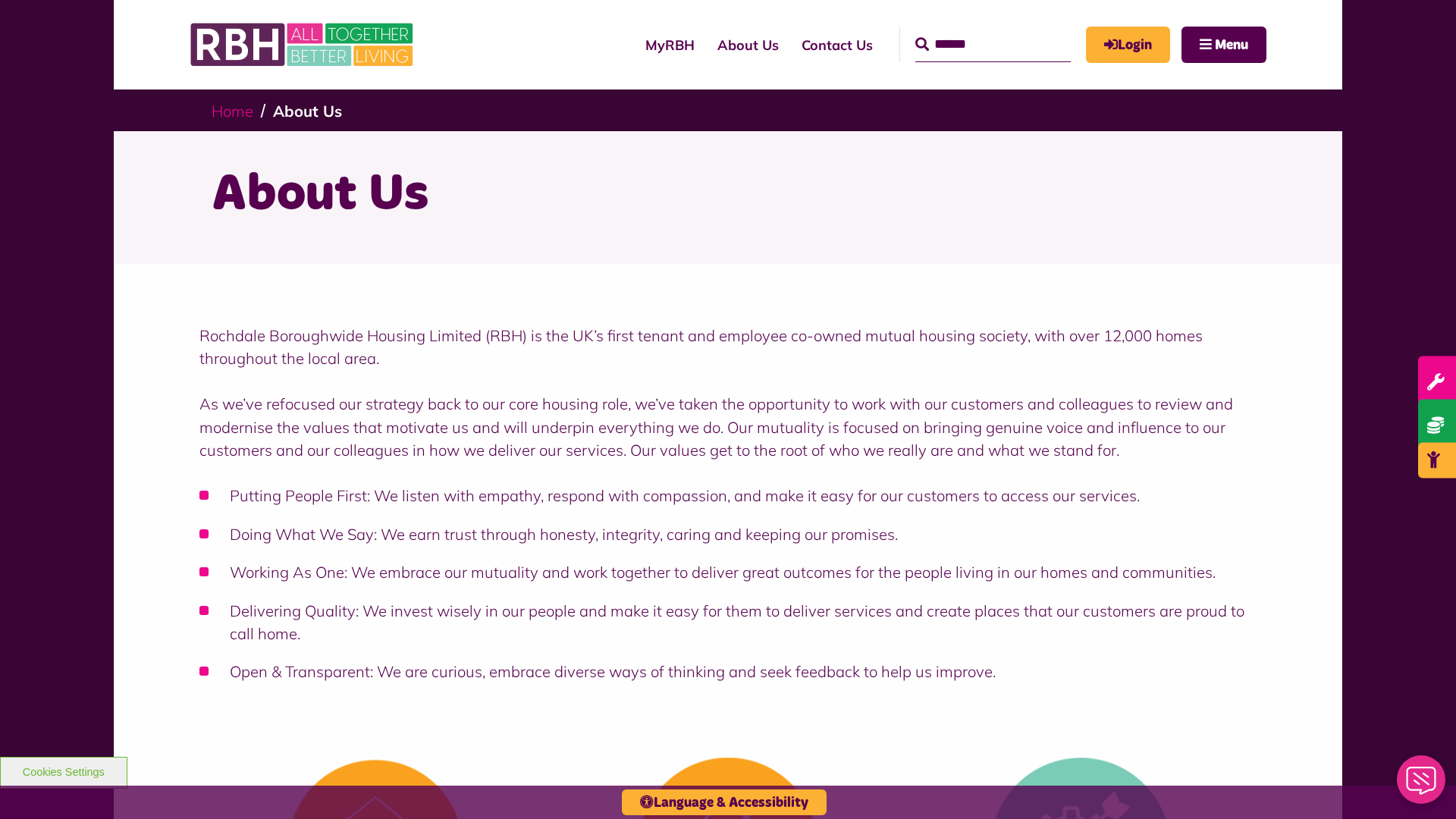
click at [236, 110] on link "Home" at bounding box center [233, 111] width 42 height 19
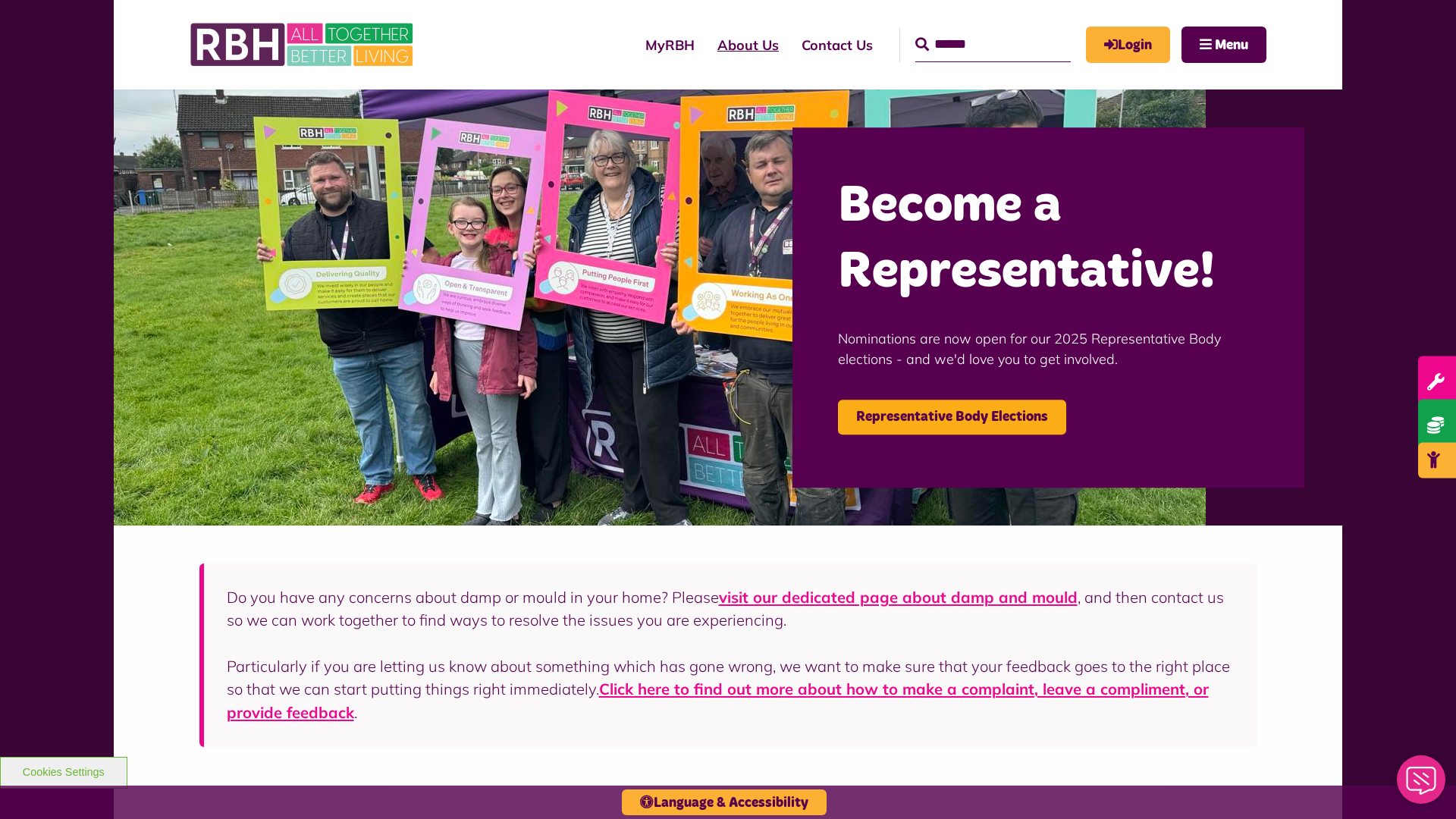
click at [706, 44] on link "About Us" at bounding box center [748, 45] width 84 height 43
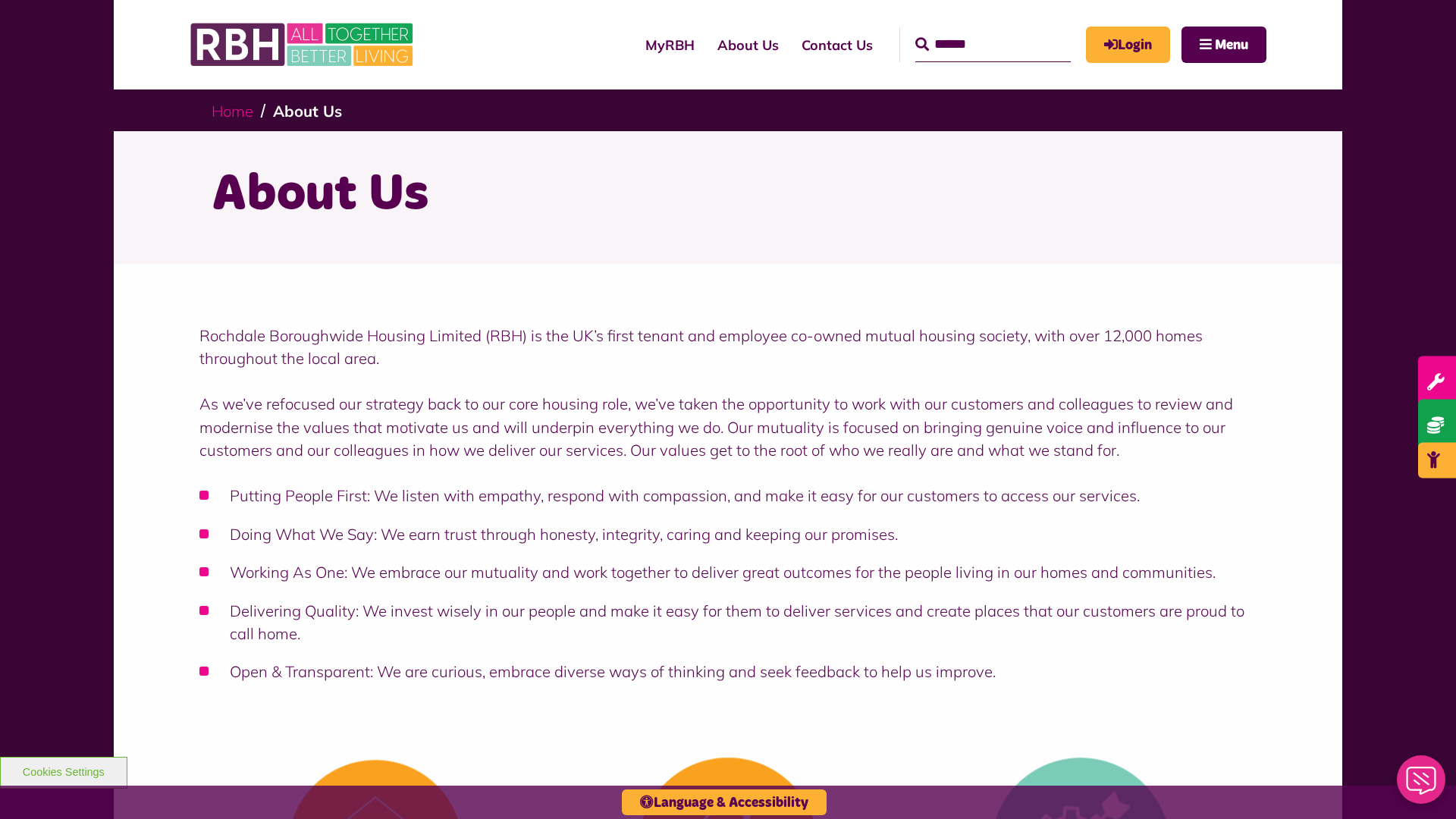
click at [236, 110] on link "Home" at bounding box center [233, 111] width 42 height 19
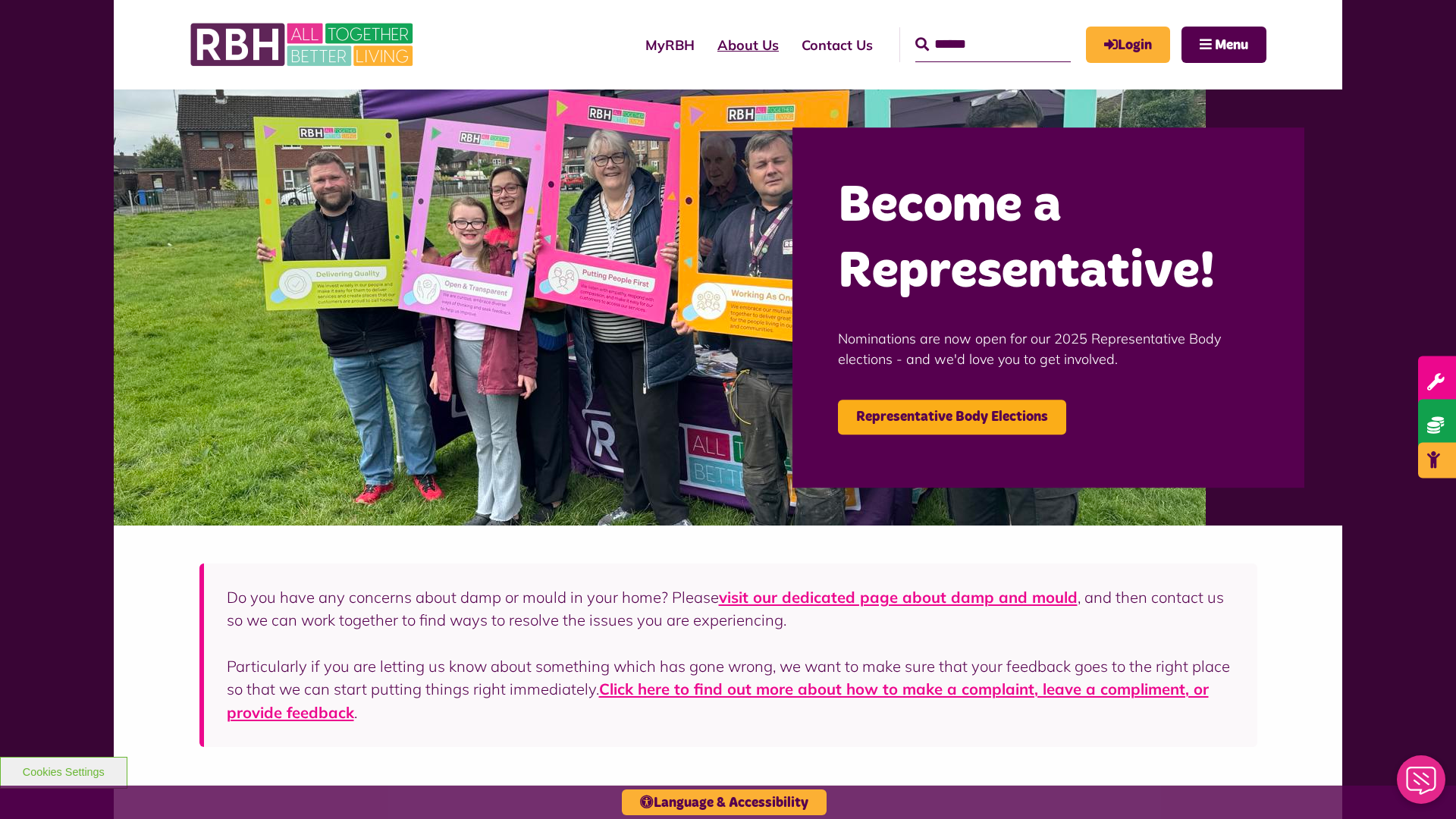
click at [706, 44] on link "About Us" at bounding box center [748, 45] width 84 height 43
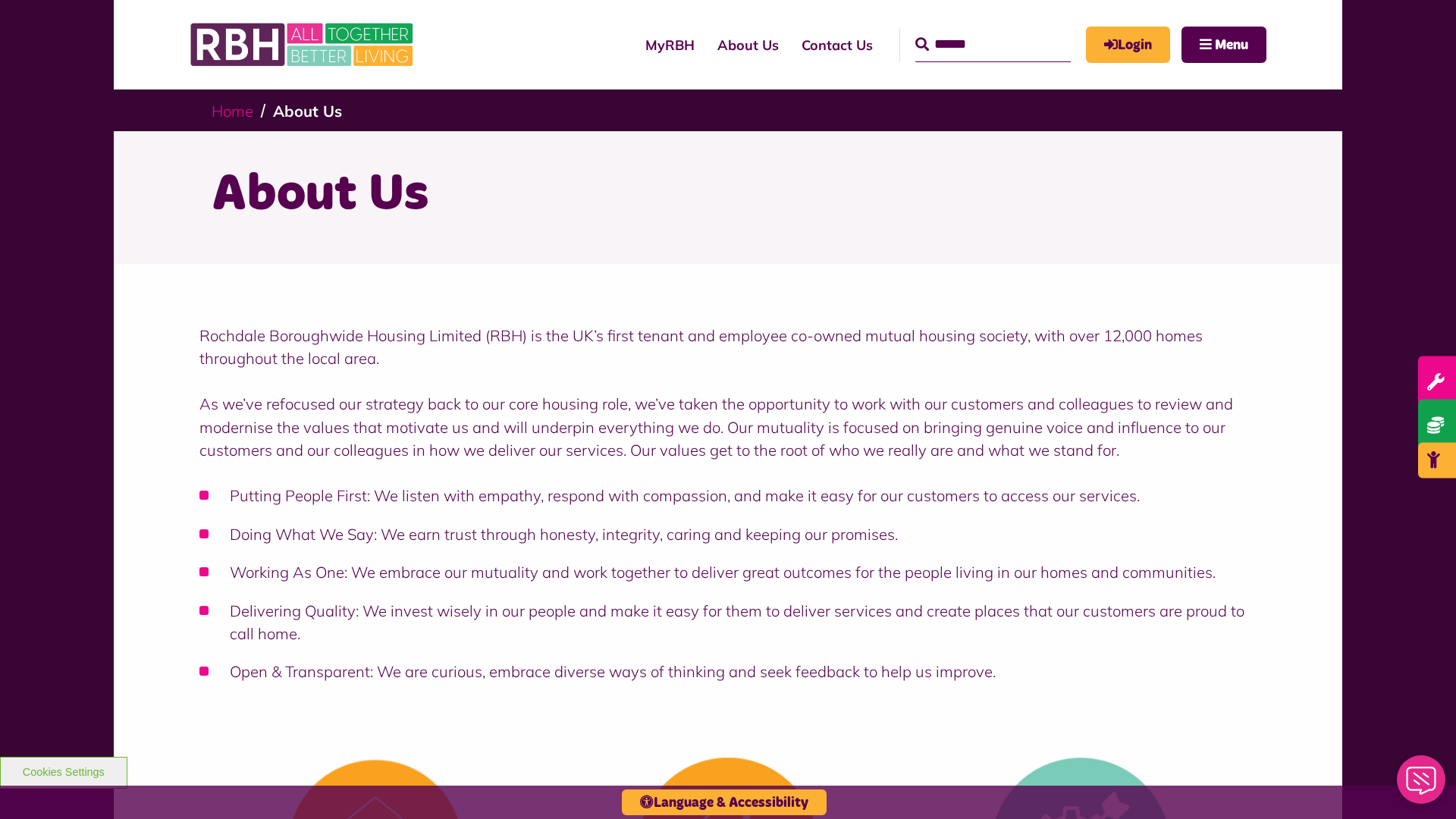
click at [236, 110] on link "Home" at bounding box center [233, 111] width 42 height 19
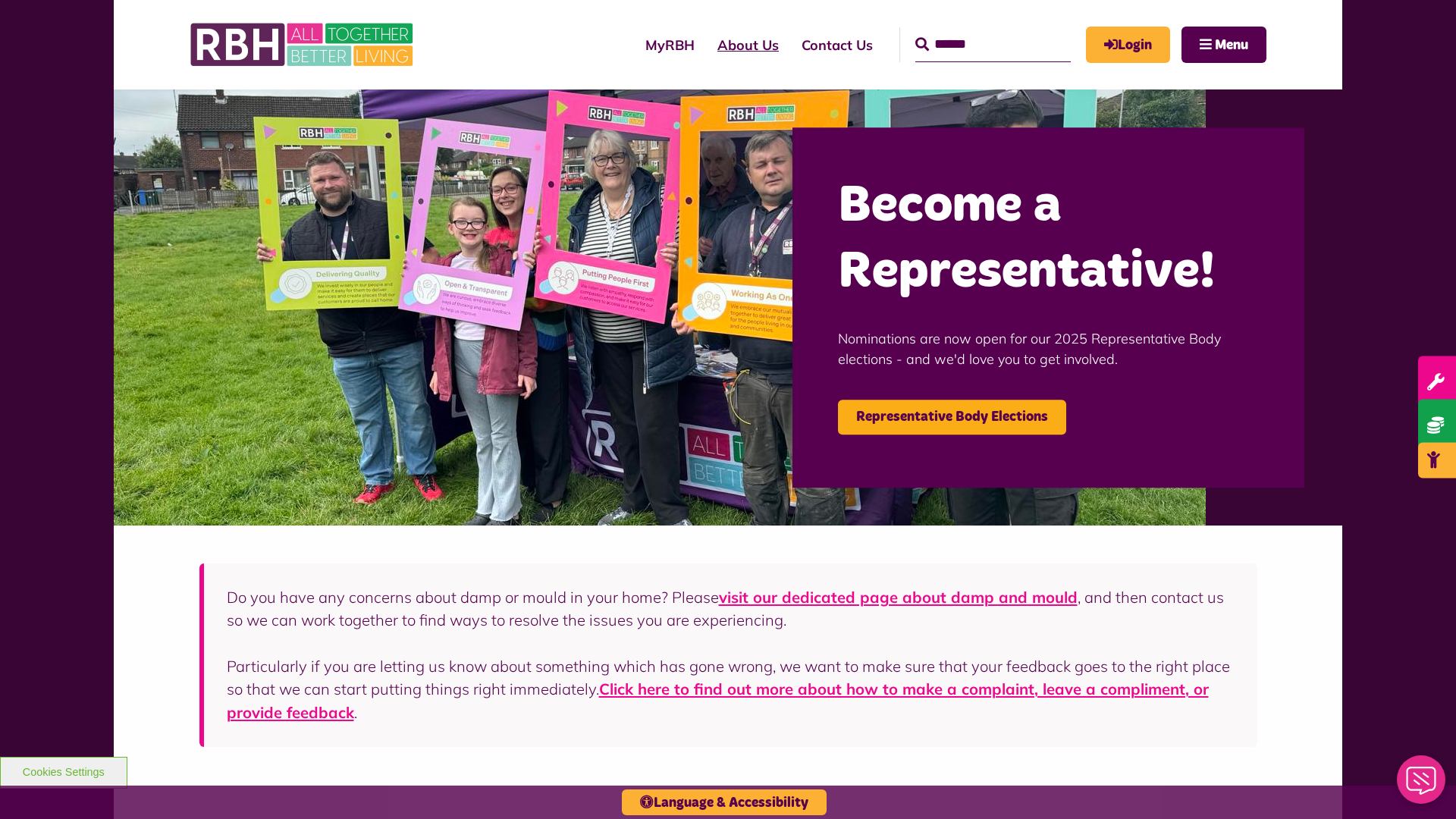
click at [706, 44] on link "About Us" at bounding box center [748, 45] width 84 height 43
